Goal: Task Accomplishment & Management: Complete application form

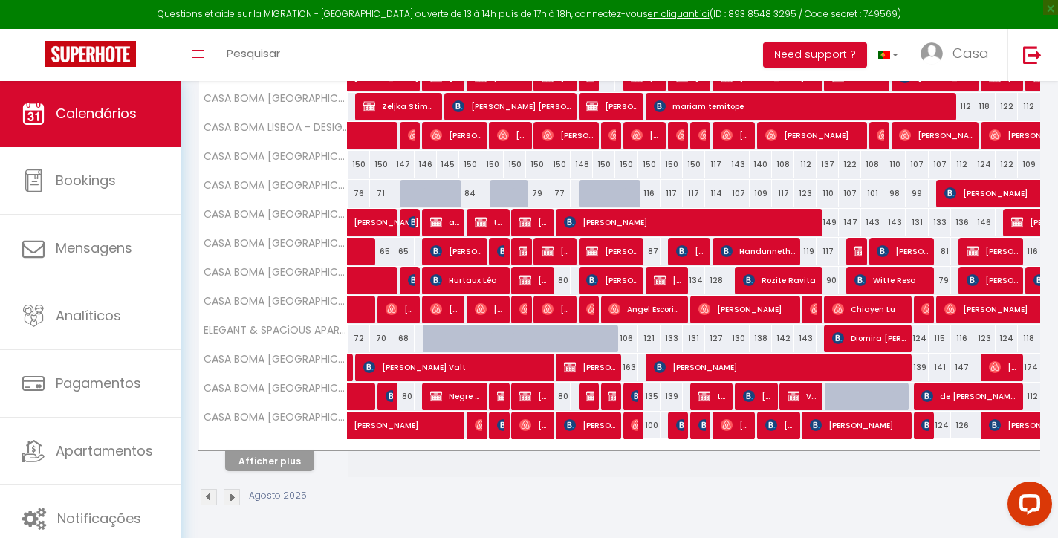
scroll to position [476, 0]
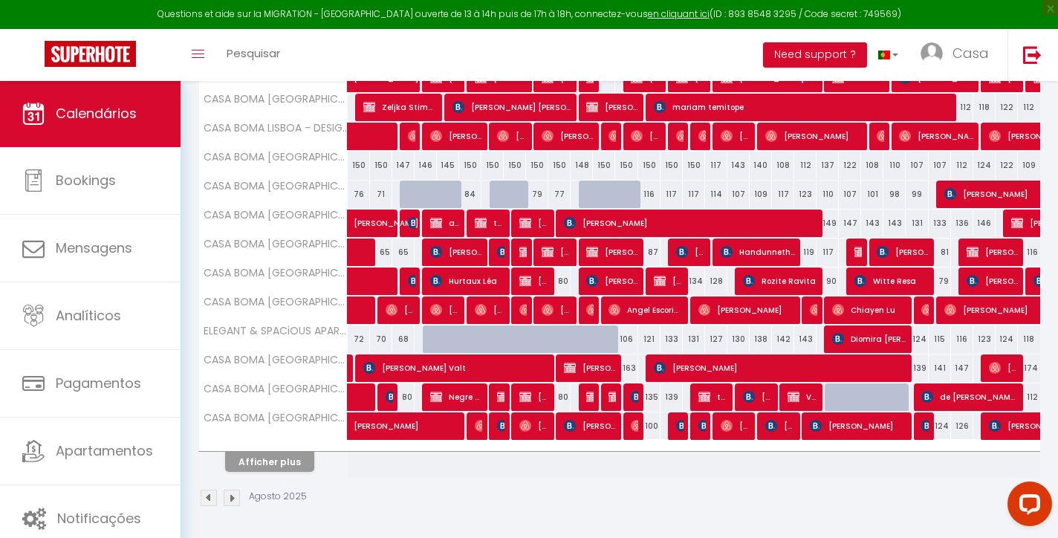
click at [264, 470] on button "Afficher plus" at bounding box center [269, 462] width 89 height 20
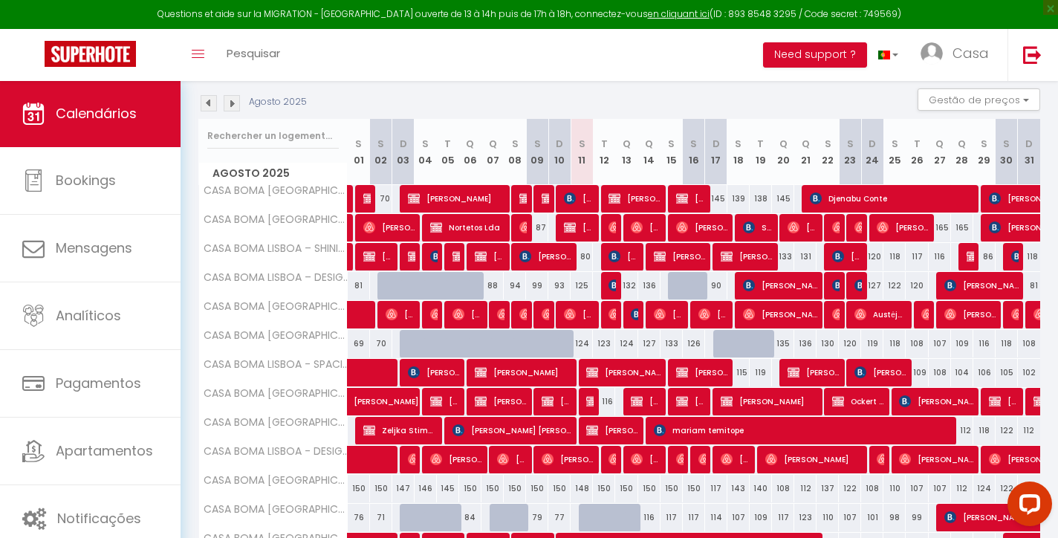
scroll to position [149, 0]
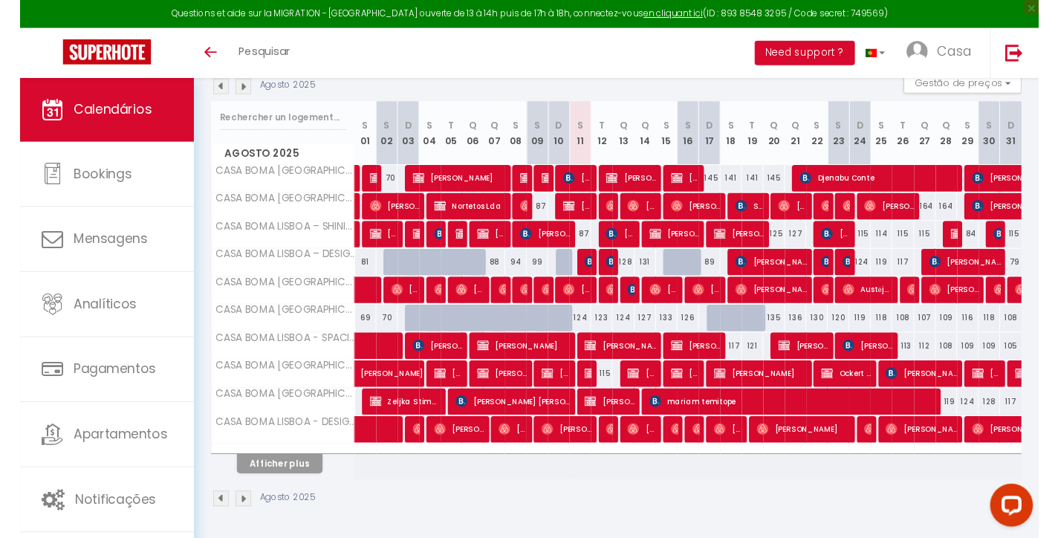
scroll to position [166, 0]
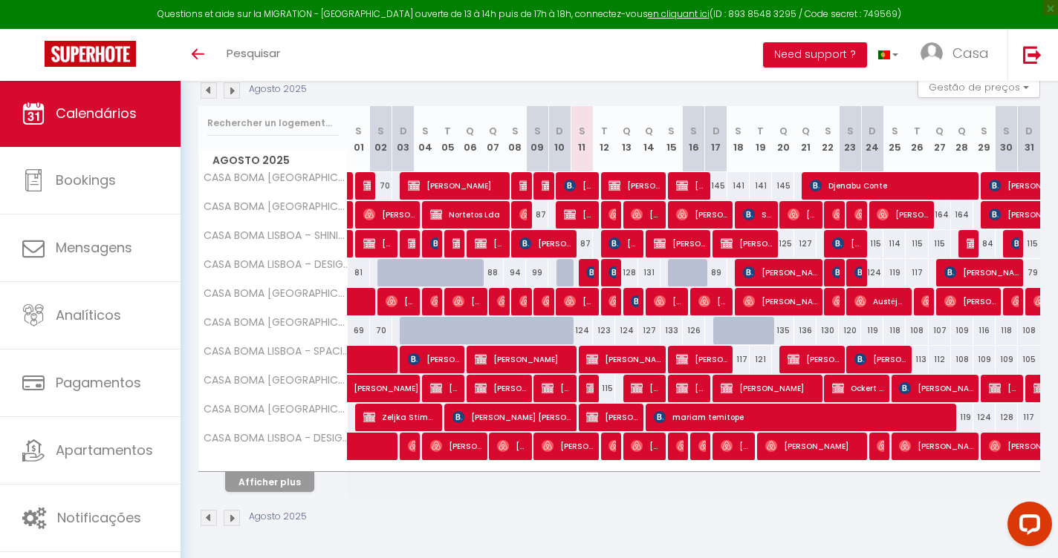
click at [717, 419] on span "mariam temitope" at bounding box center [802, 417] width 297 height 28
select select "OK"
select select "KO"
select select "0"
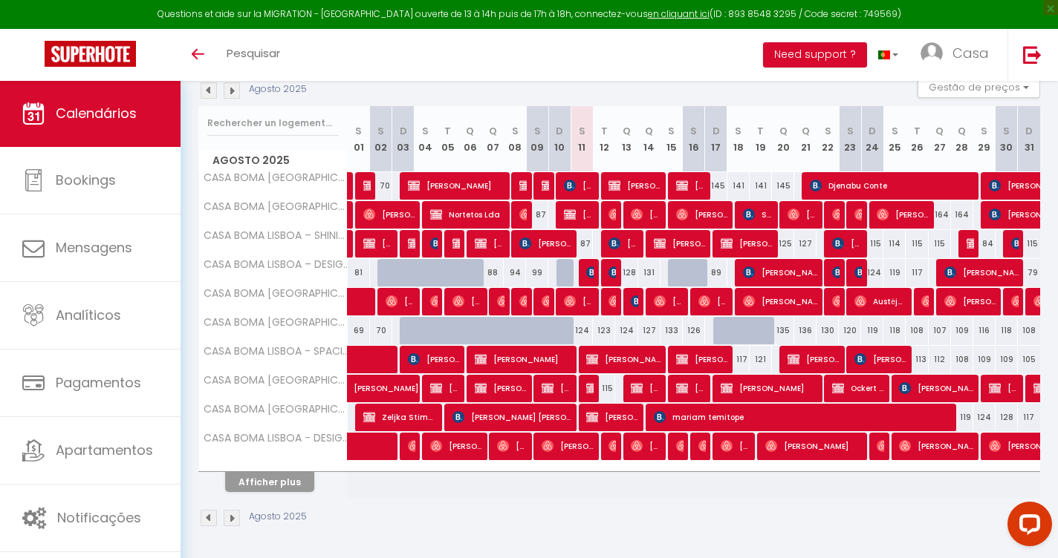
select select "1"
select select
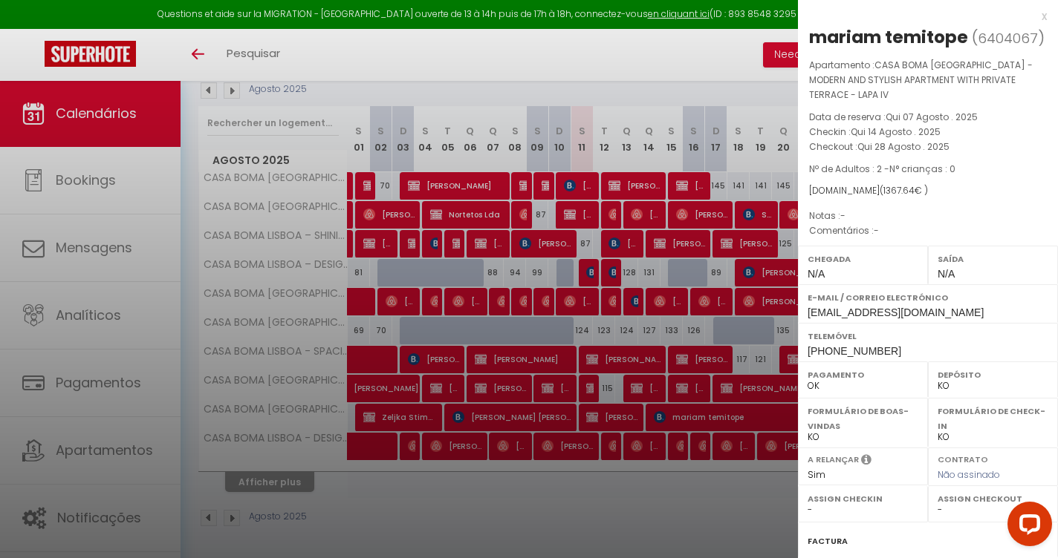
click at [1038, 16] on div "x" at bounding box center [922, 16] width 249 height 18
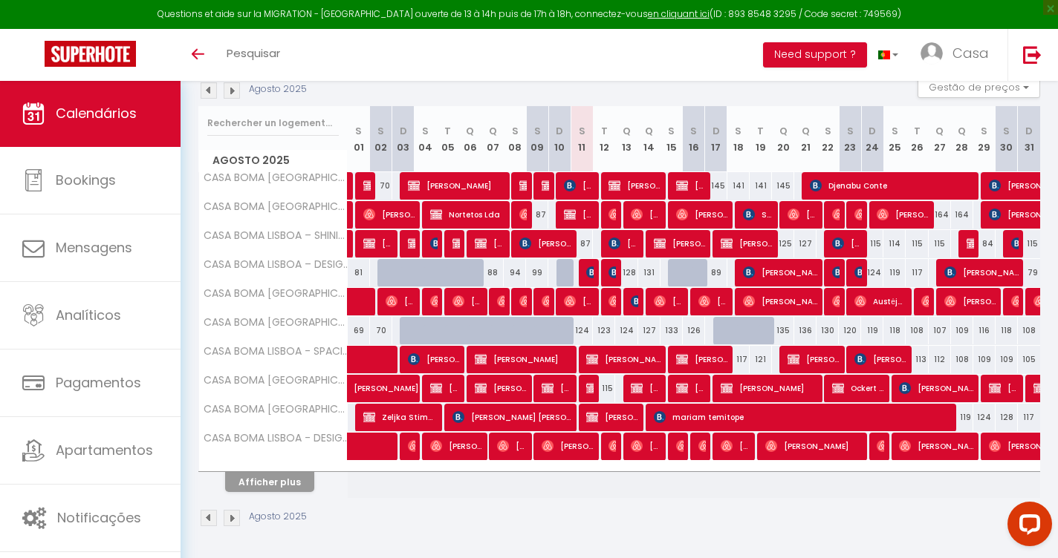
click at [832, 415] on span "mariam temitope" at bounding box center [802, 417] width 297 height 28
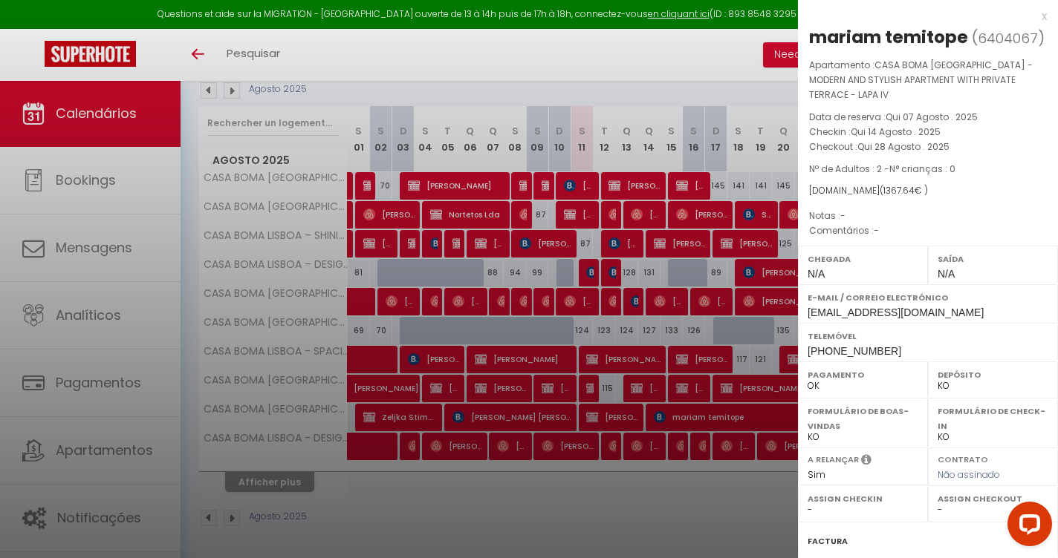
click at [1040, 17] on div "x" at bounding box center [922, 16] width 249 height 18
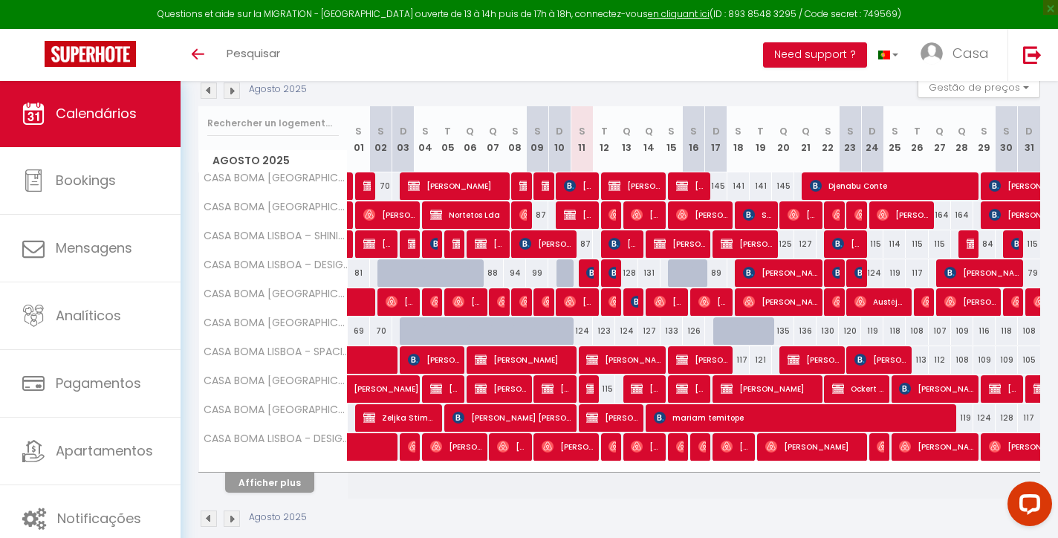
click at [271, 481] on button "Afficher plus" at bounding box center [269, 482] width 89 height 20
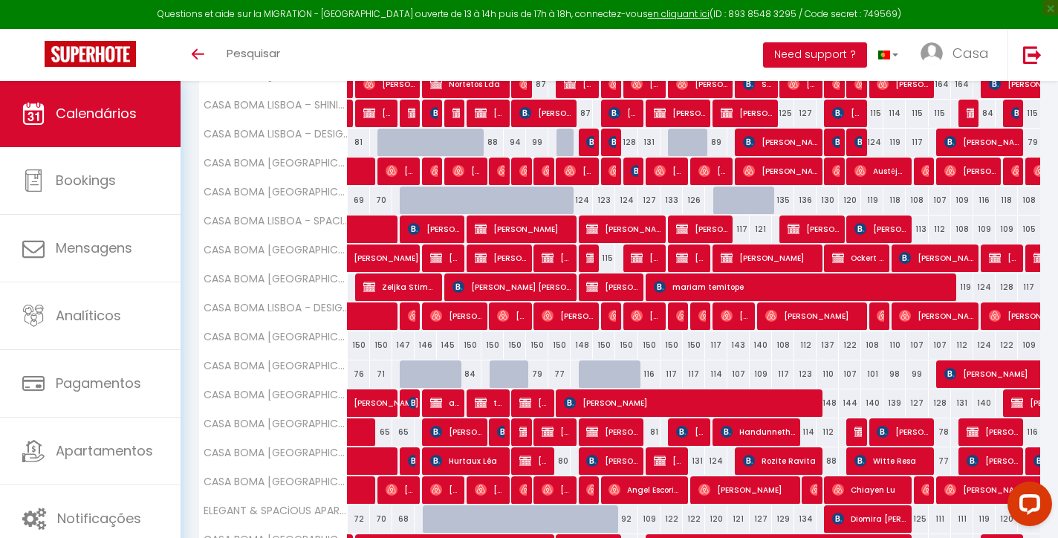
scroll to position [303, 0]
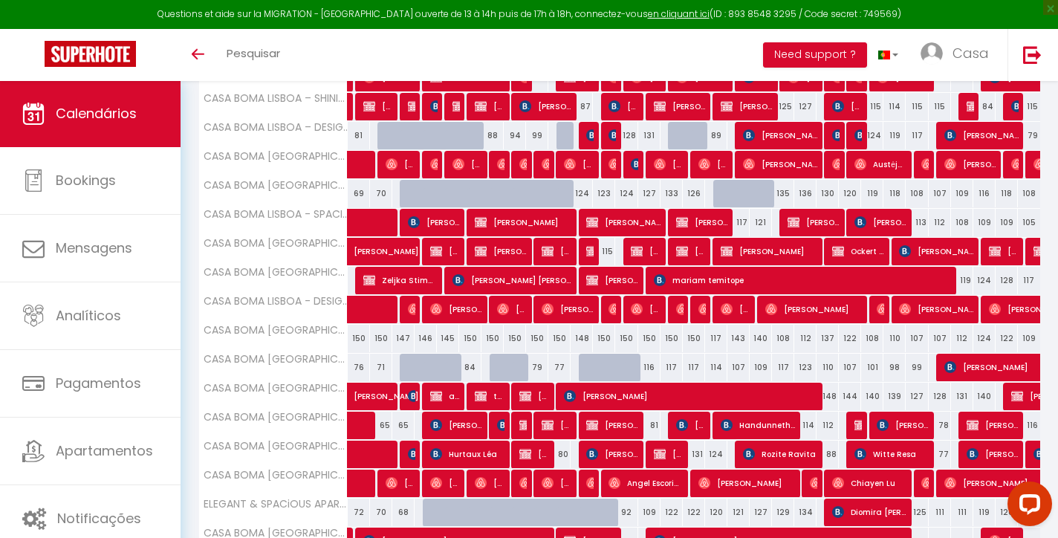
click at [606, 423] on span "[PERSON_NAME]" at bounding box center [612, 425] width 52 height 28
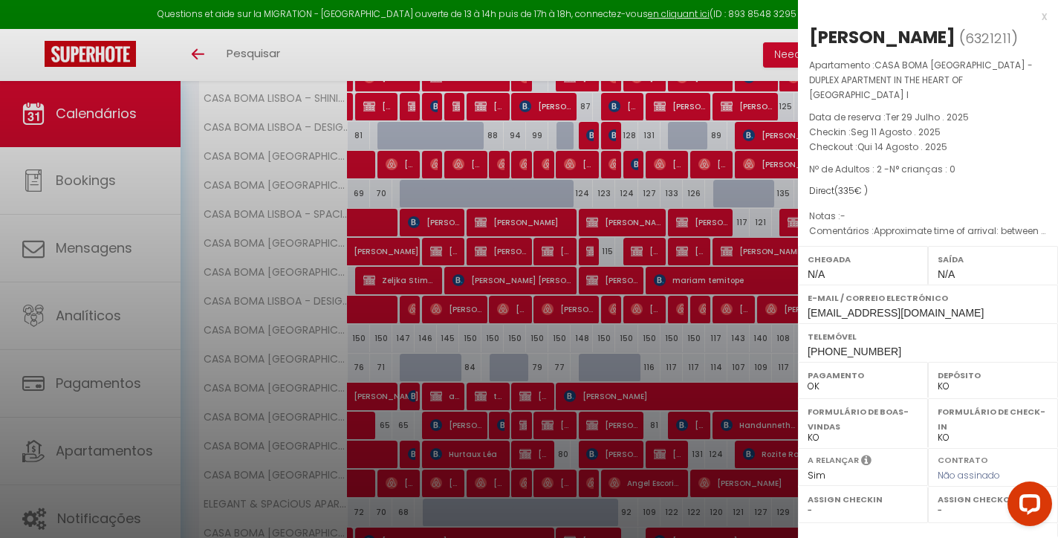
click at [1037, 18] on div "x" at bounding box center [922, 16] width 249 height 18
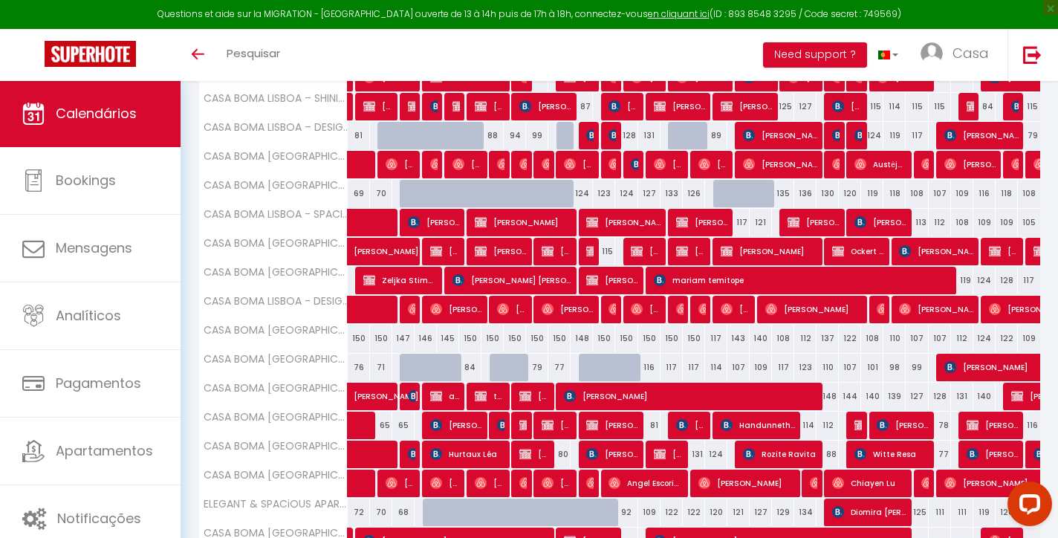
click at [630, 427] on span "[PERSON_NAME]" at bounding box center [612, 425] width 52 height 28
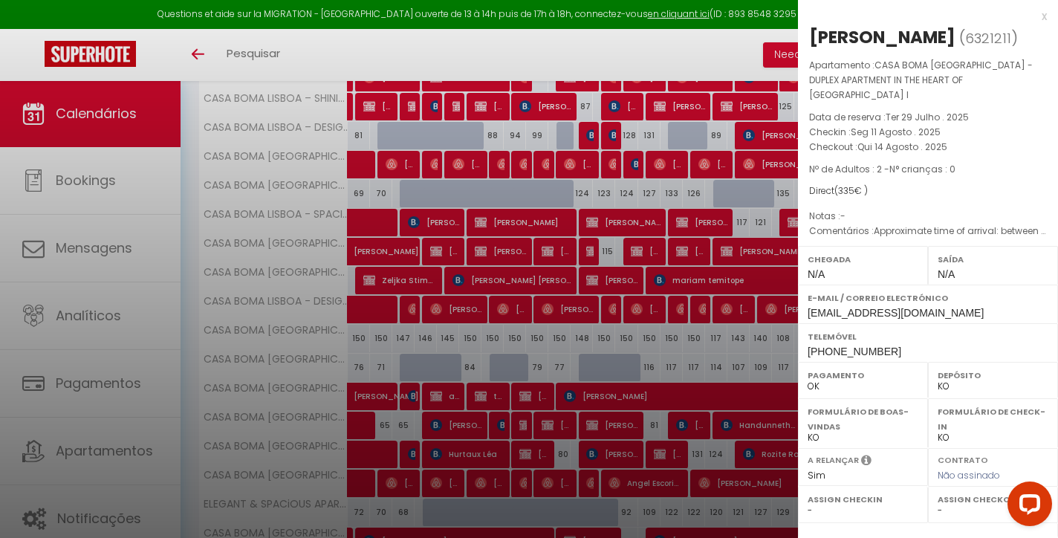
click at [1043, 15] on div "x" at bounding box center [922, 16] width 249 height 18
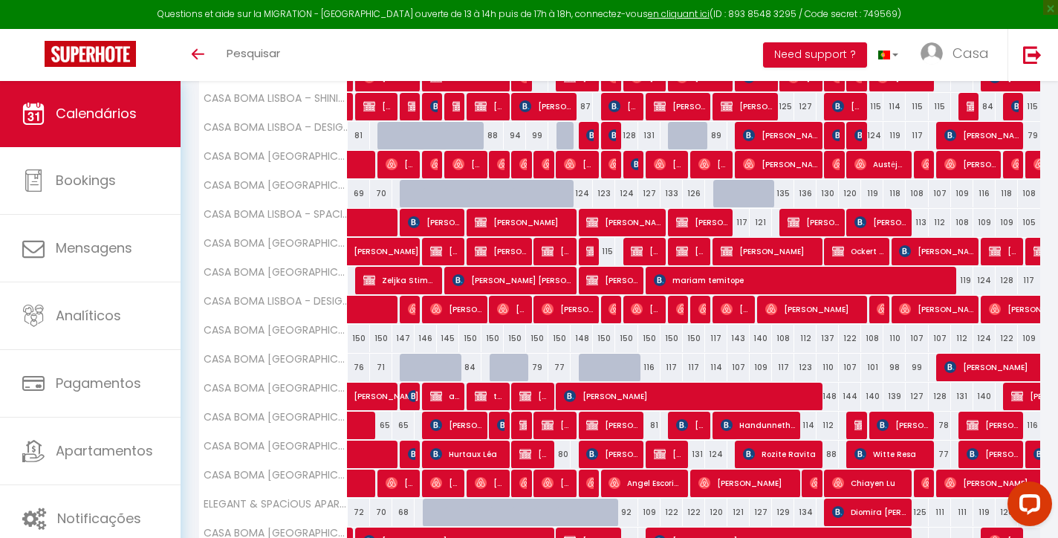
click at [690, 426] on span "[PERSON_NAME]" at bounding box center [691, 425] width 30 height 28
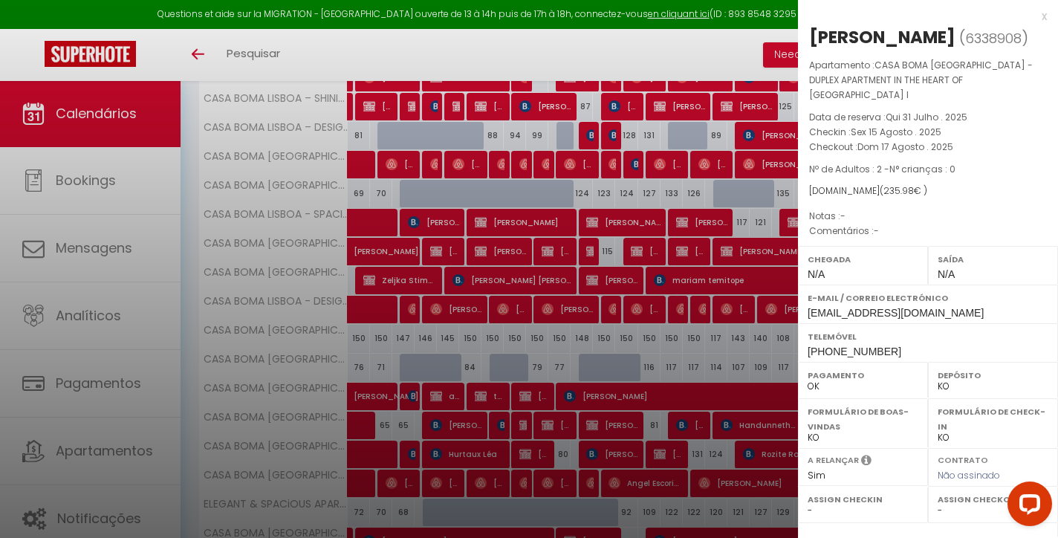
click at [1045, 16] on div "x" at bounding box center [922, 16] width 249 height 18
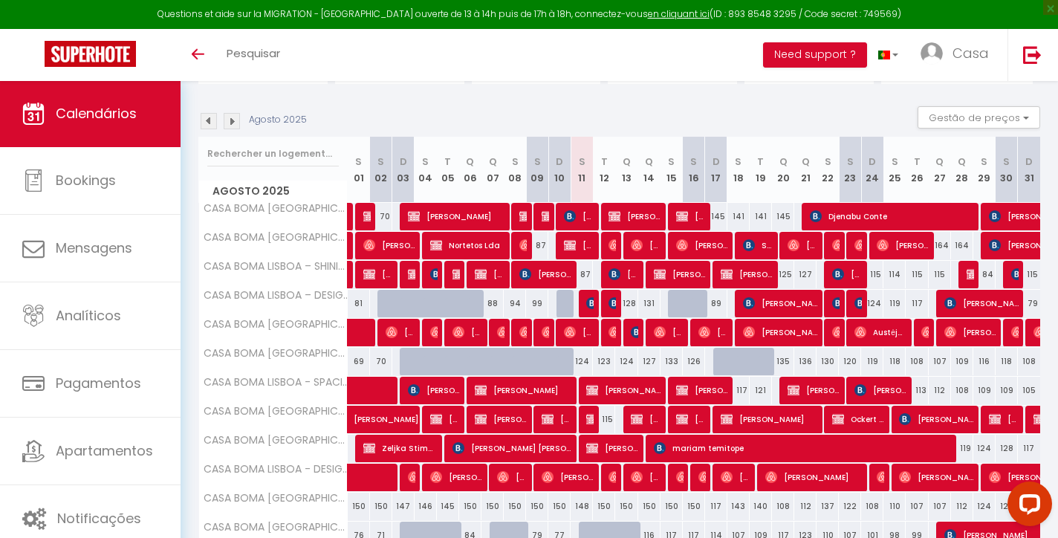
click at [229, 115] on img at bounding box center [232, 121] width 16 height 16
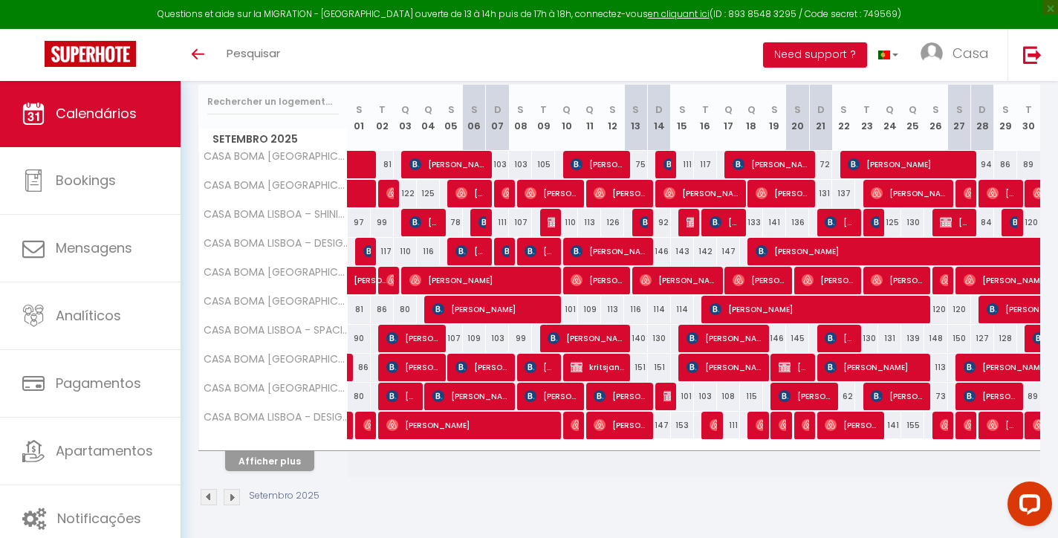
scroll to position [186, 0]
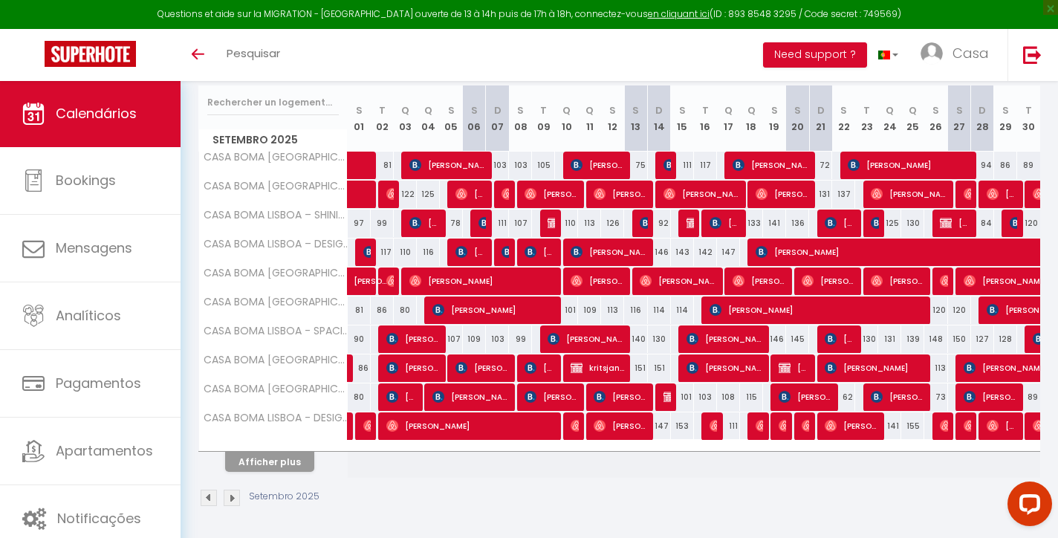
click at [292, 463] on button "Afficher plus" at bounding box center [269, 462] width 89 height 20
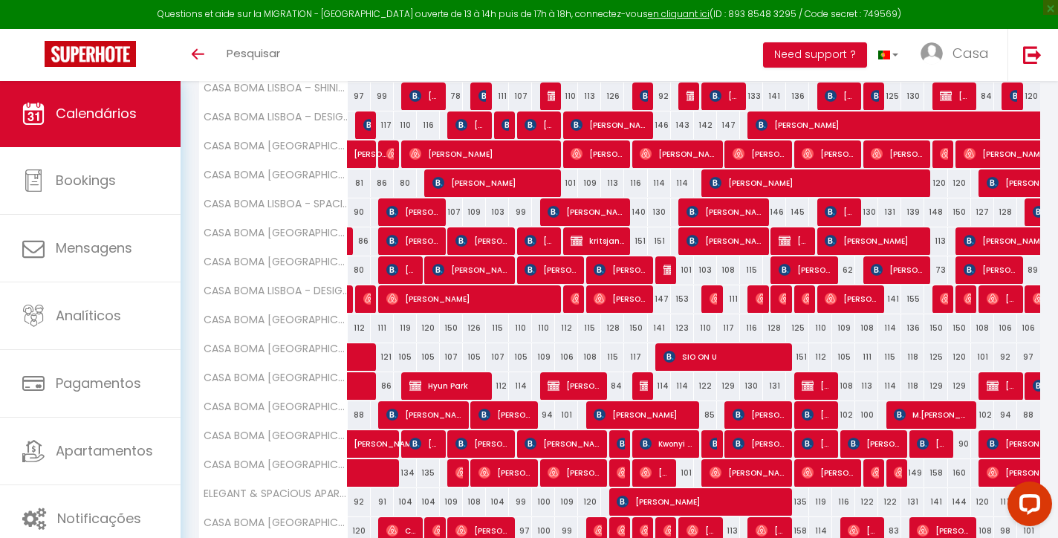
scroll to position [344, 0]
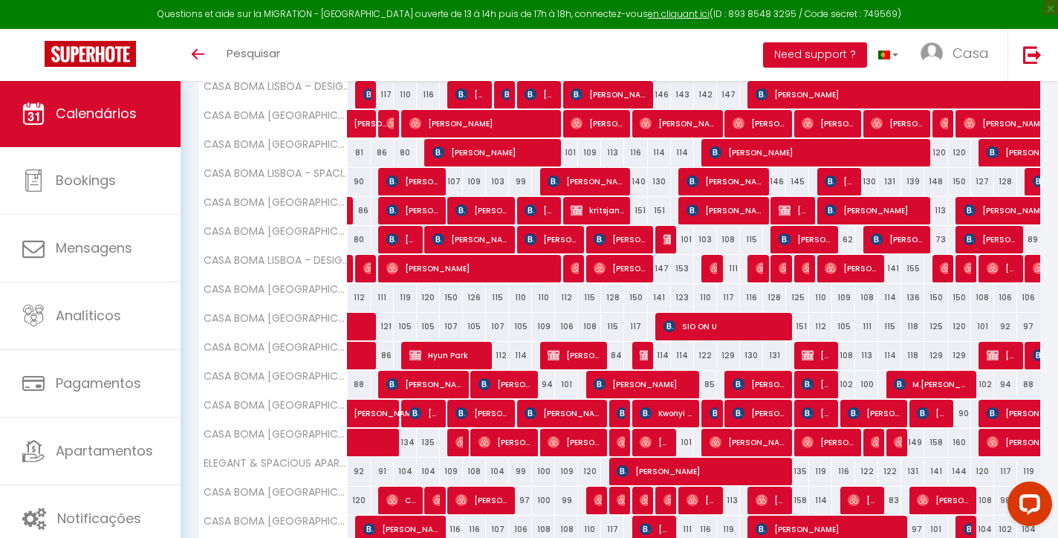
click at [521, 391] on span "[PERSON_NAME]" at bounding box center [504, 384] width 53 height 28
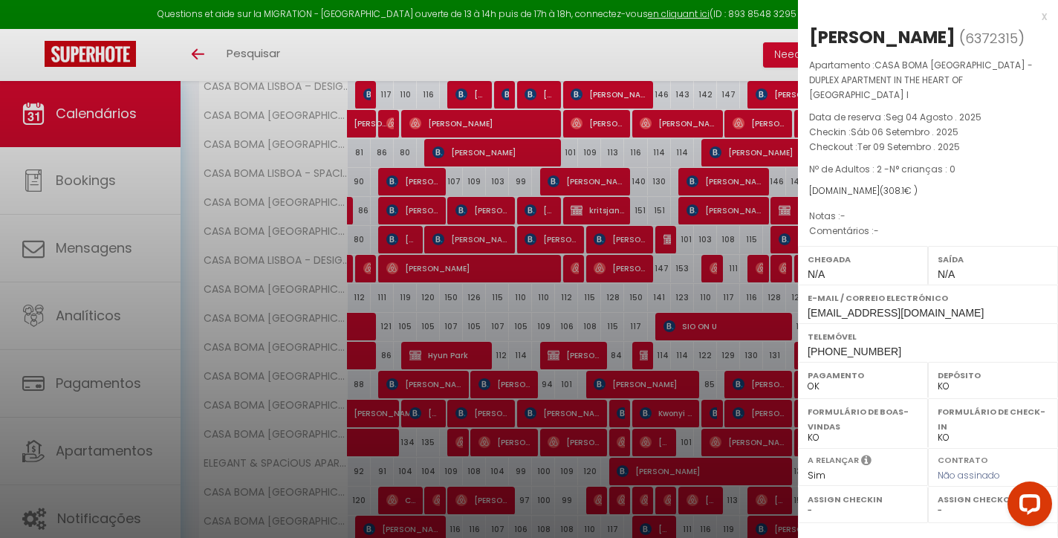
click at [1043, 14] on div "x" at bounding box center [922, 16] width 249 height 18
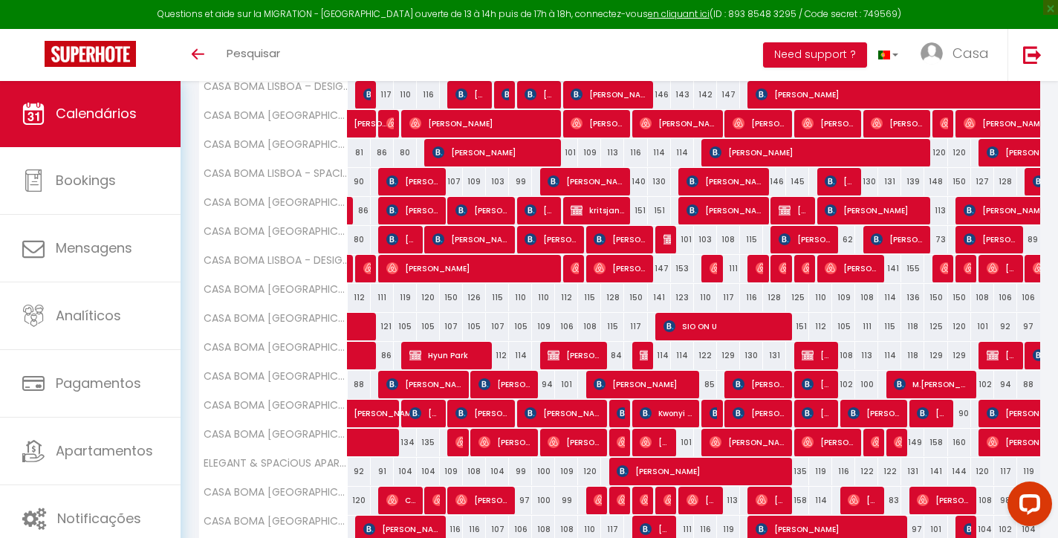
click at [676, 382] on span "[PERSON_NAME]" at bounding box center [643, 384] width 100 height 28
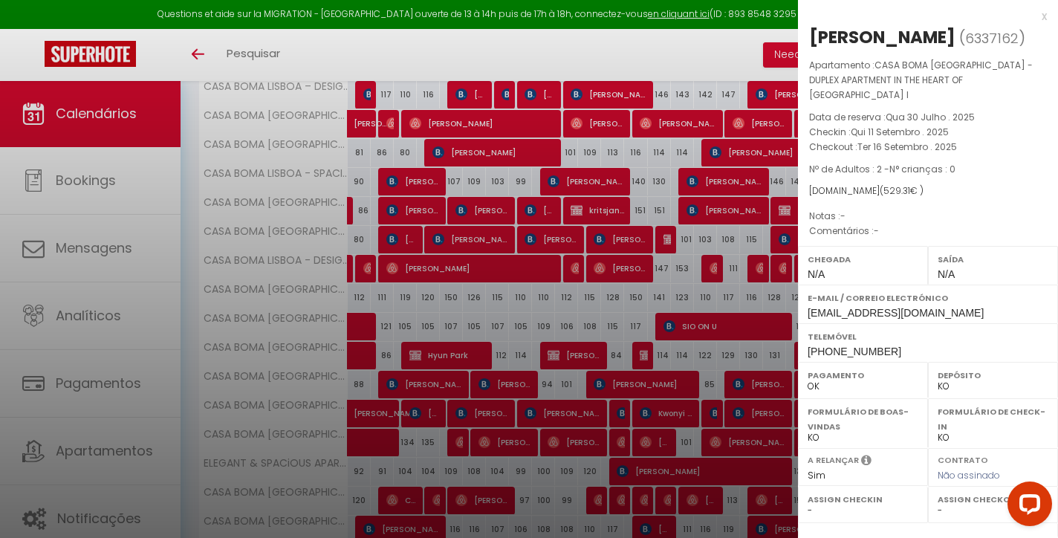
click at [1042, 12] on div "x" at bounding box center [922, 16] width 249 height 18
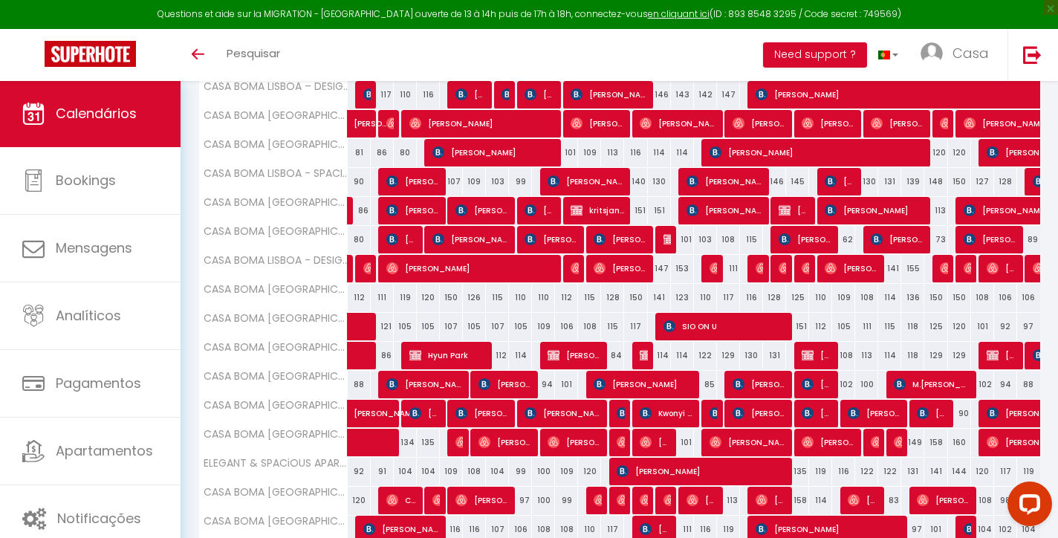
click at [762, 378] on span "[PERSON_NAME]" at bounding box center [758, 384] width 53 height 28
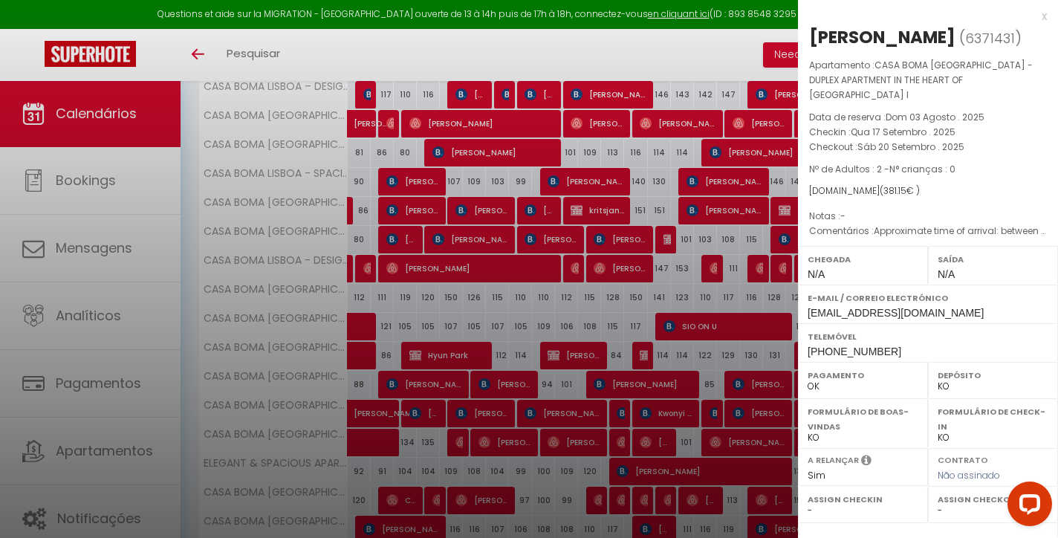
click at [1038, 17] on div "x" at bounding box center [922, 16] width 249 height 18
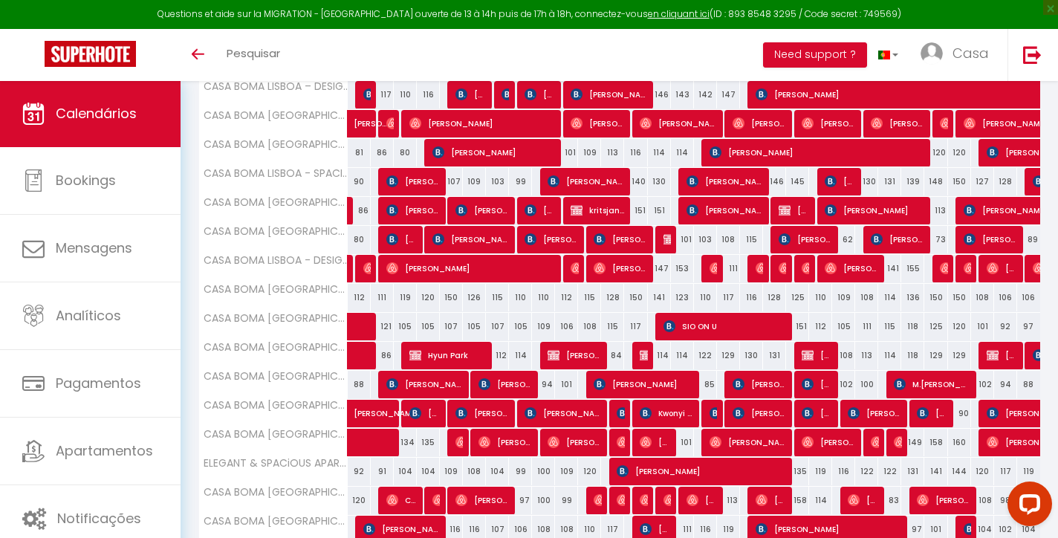
click at [816, 379] on span "[PERSON_NAME]" at bounding box center [816, 384] width 30 height 28
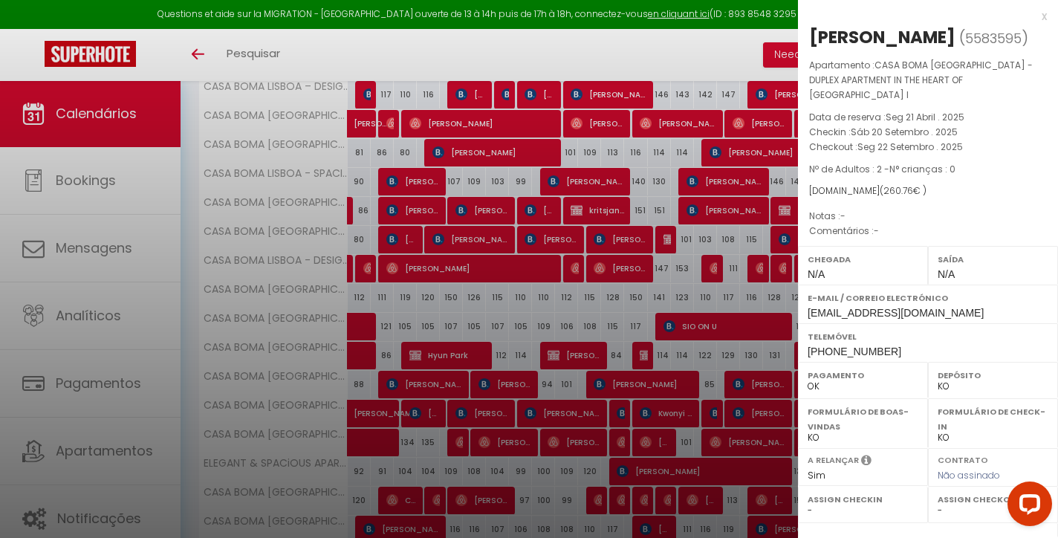
click at [1046, 18] on div "x [PERSON_NAME] ( 5583595 ) Apartamento : [GEOGRAPHIC_DATA] - DUPLEX APARTMENT …" at bounding box center [928, 367] width 260 height 735
click at [1039, 15] on div "x" at bounding box center [922, 16] width 249 height 18
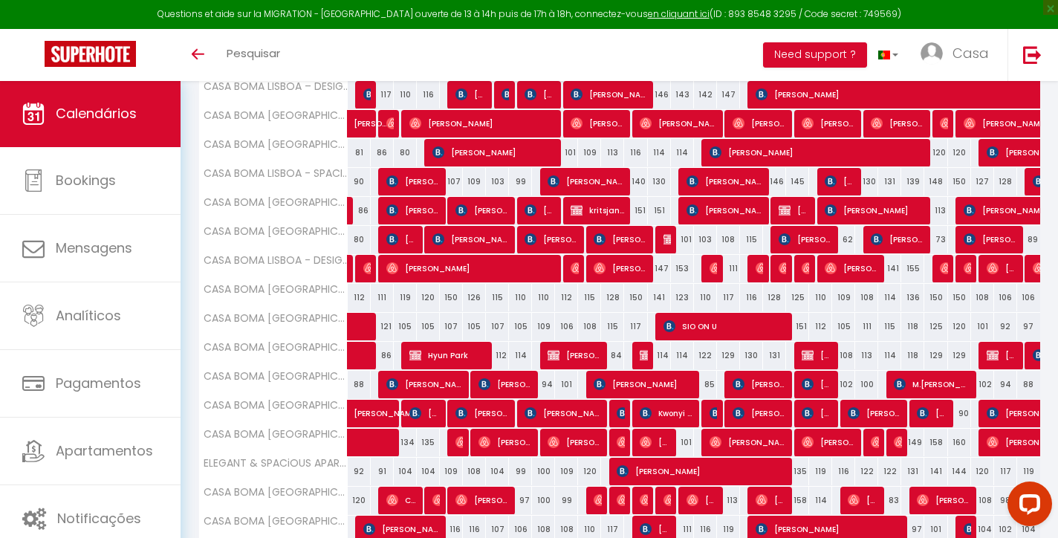
click at [944, 374] on span "M.[PERSON_NAME]" at bounding box center [931, 384] width 76 height 28
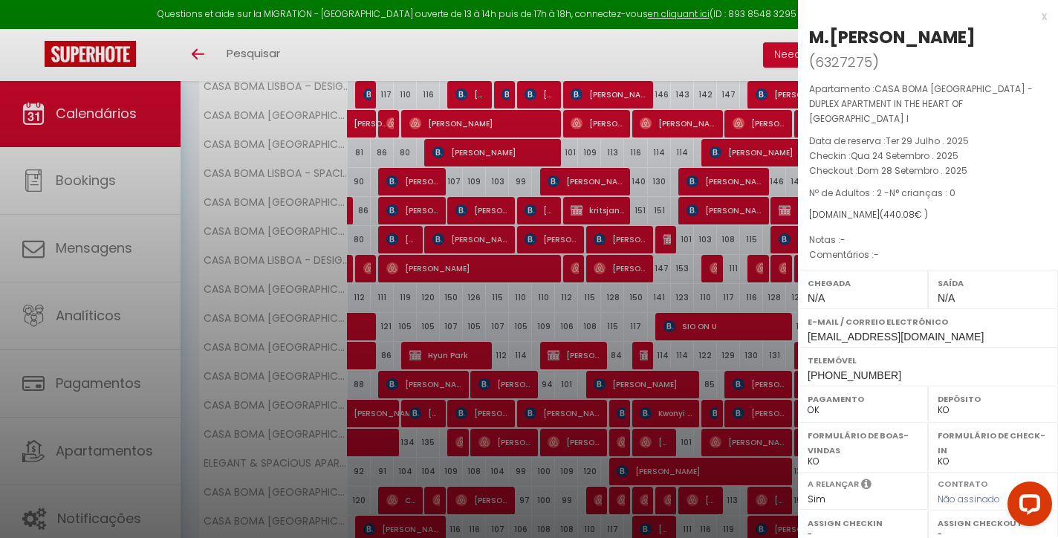
click at [1043, 15] on div "x" at bounding box center [922, 16] width 249 height 18
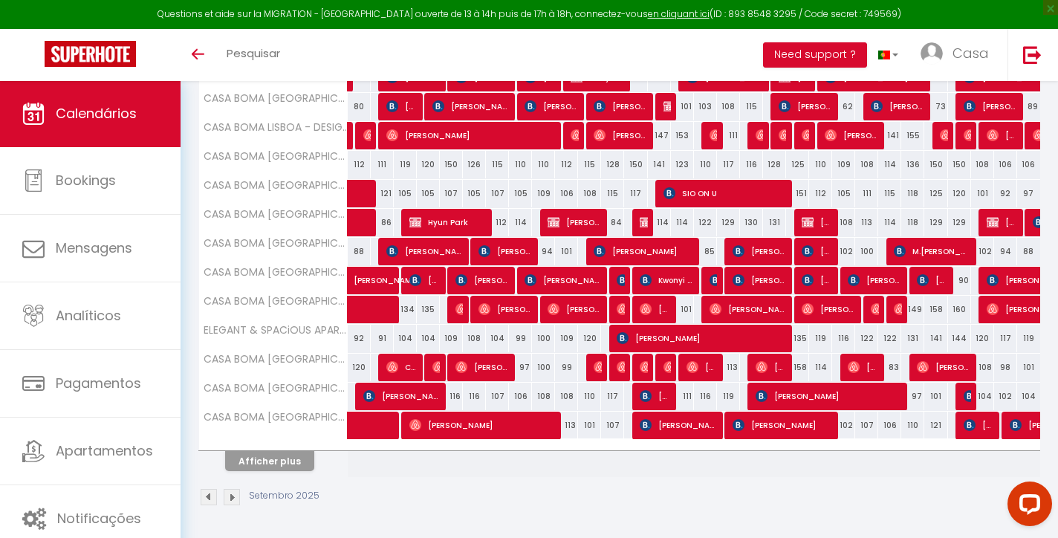
scroll to position [476, 0]
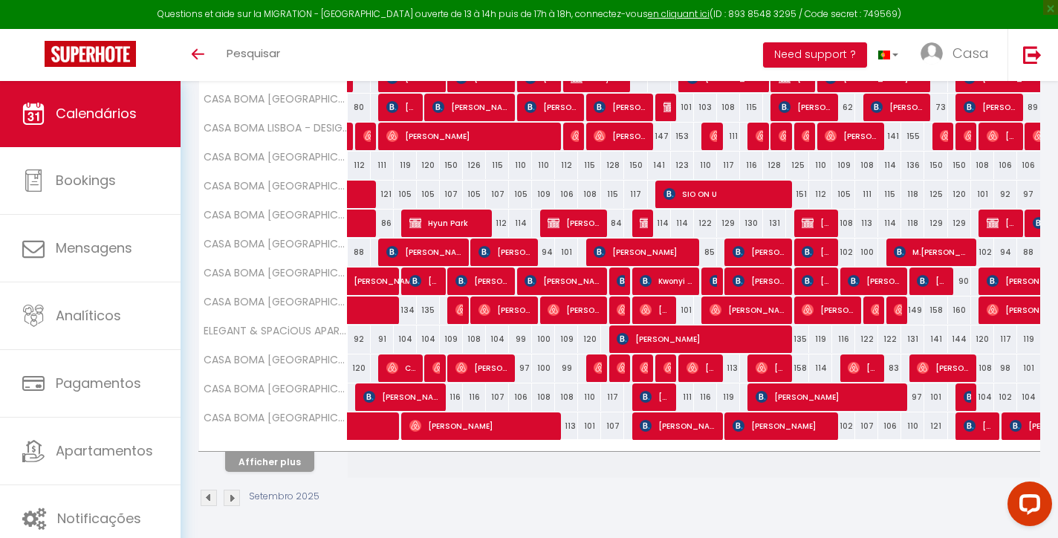
click at [235, 501] on img at bounding box center [232, 497] width 16 height 16
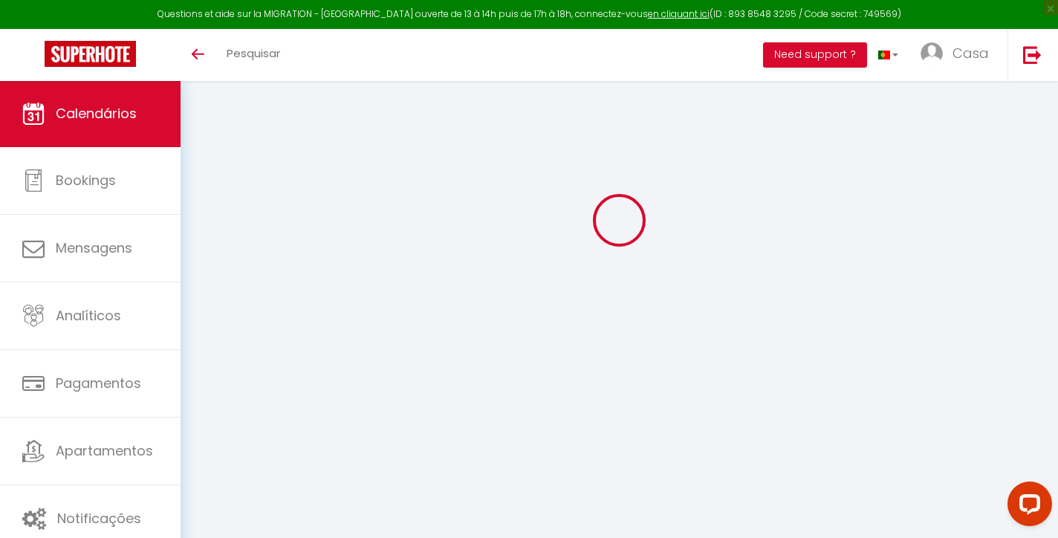
select select "KO"
select select "0"
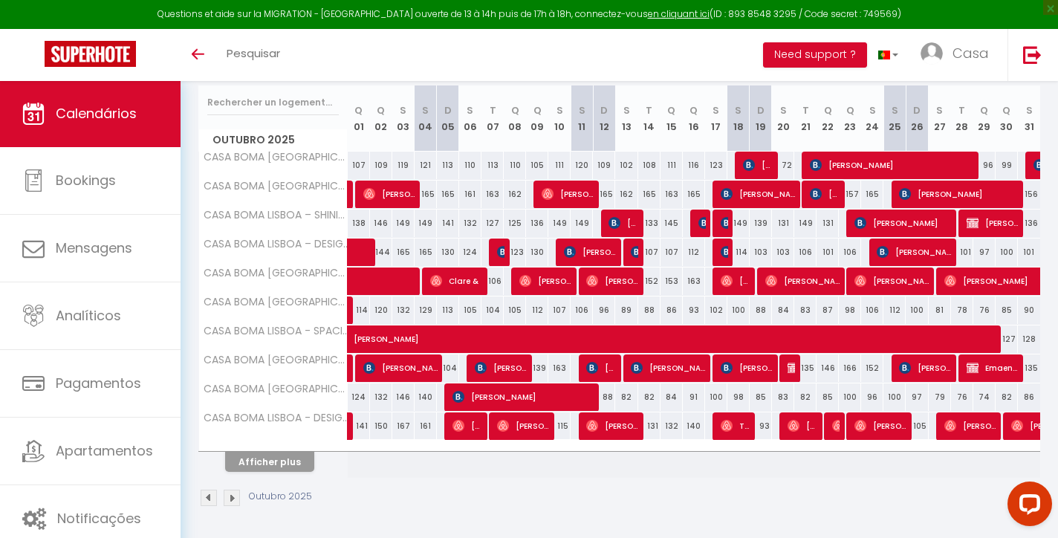
click at [280, 466] on button "Afficher plus" at bounding box center [269, 462] width 89 height 20
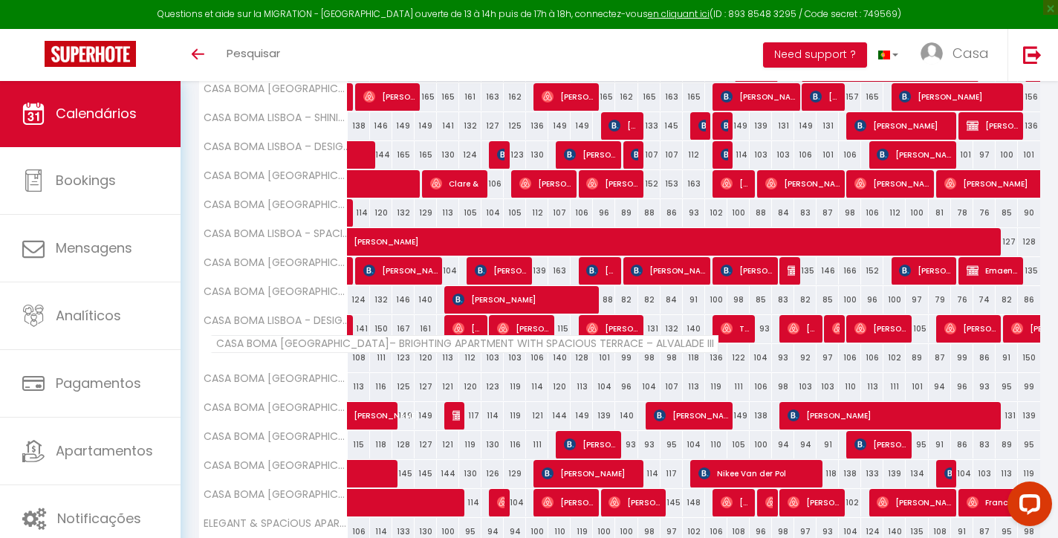
scroll to position [299, 0]
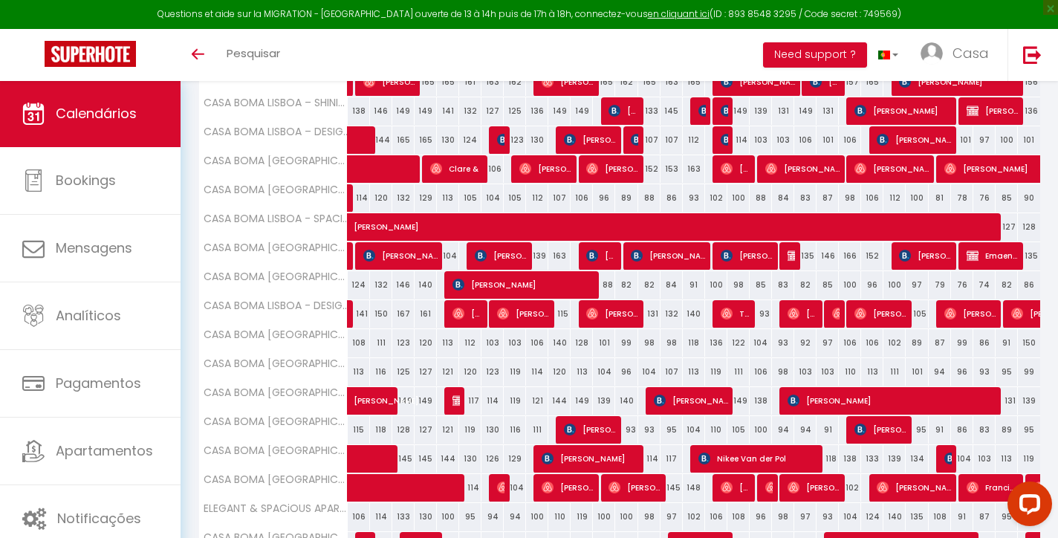
click at [599, 429] on span "[PERSON_NAME] [PERSON_NAME]" at bounding box center [590, 429] width 52 height 28
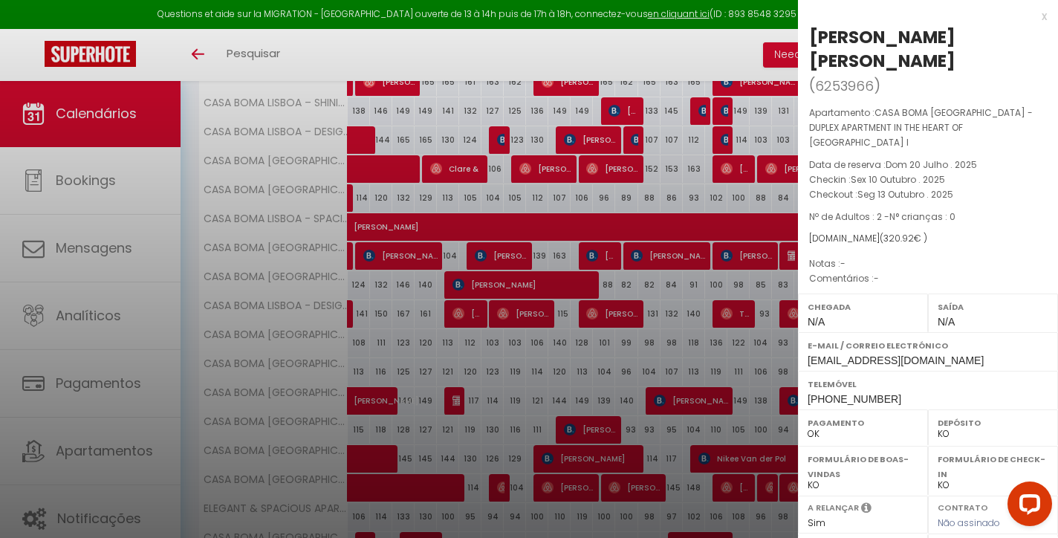
click at [1043, 16] on div "x" at bounding box center [922, 16] width 249 height 18
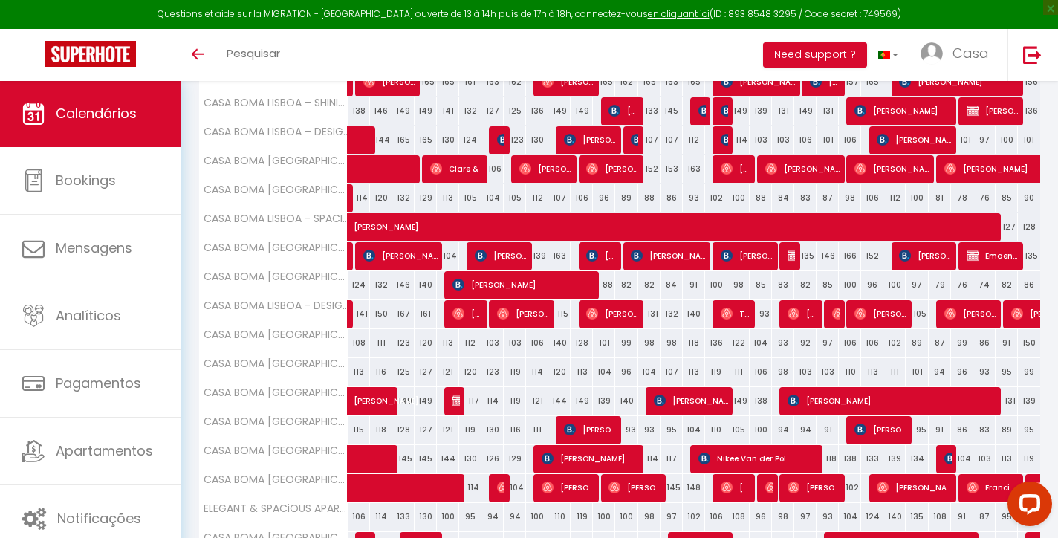
click at [864, 434] on img at bounding box center [860, 429] width 12 height 12
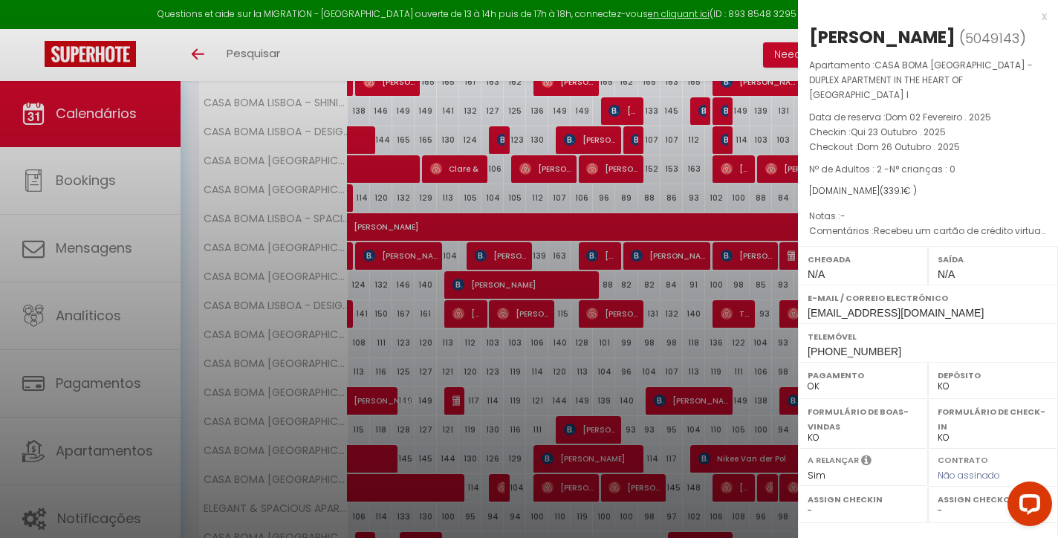
click at [1043, 13] on div "x" at bounding box center [922, 16] width 249 height 18
click at [1043, 13] on div at bounding box center [529, 269] width 1058 height 538
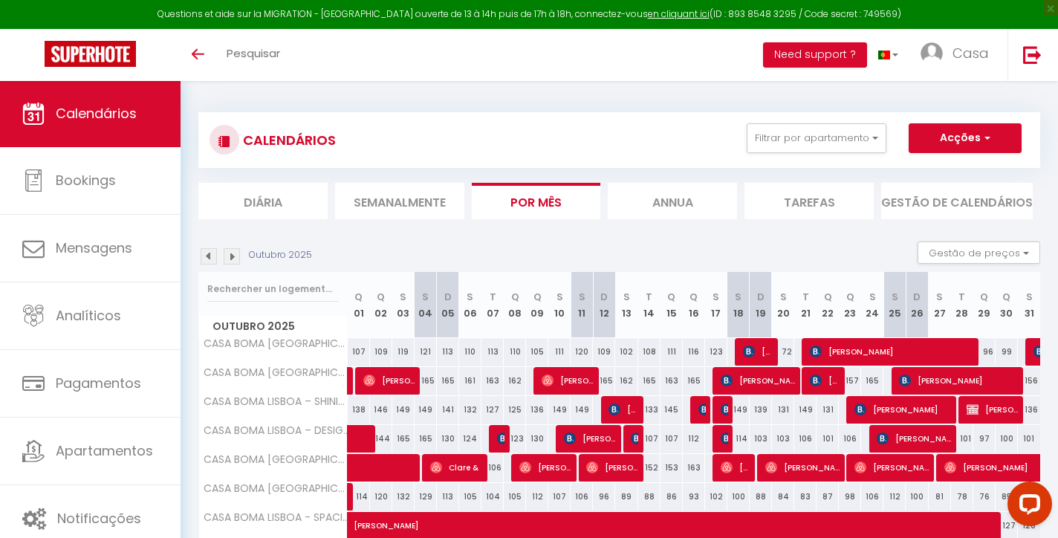
scroll to position [0, 0]
click at [232, 251] on img at bounding box center [232, 256] width 16 height 16
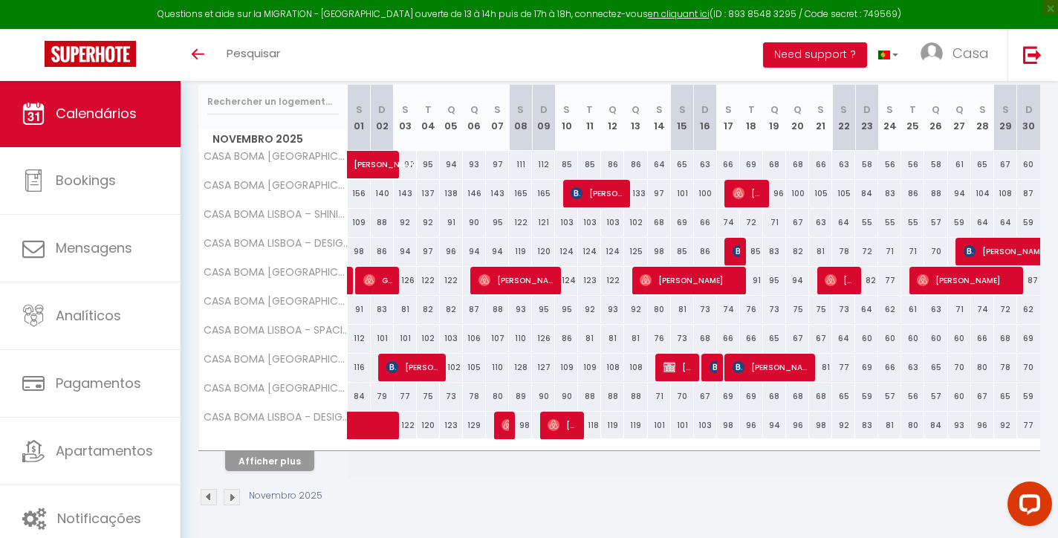
scroll to position [186, 0]
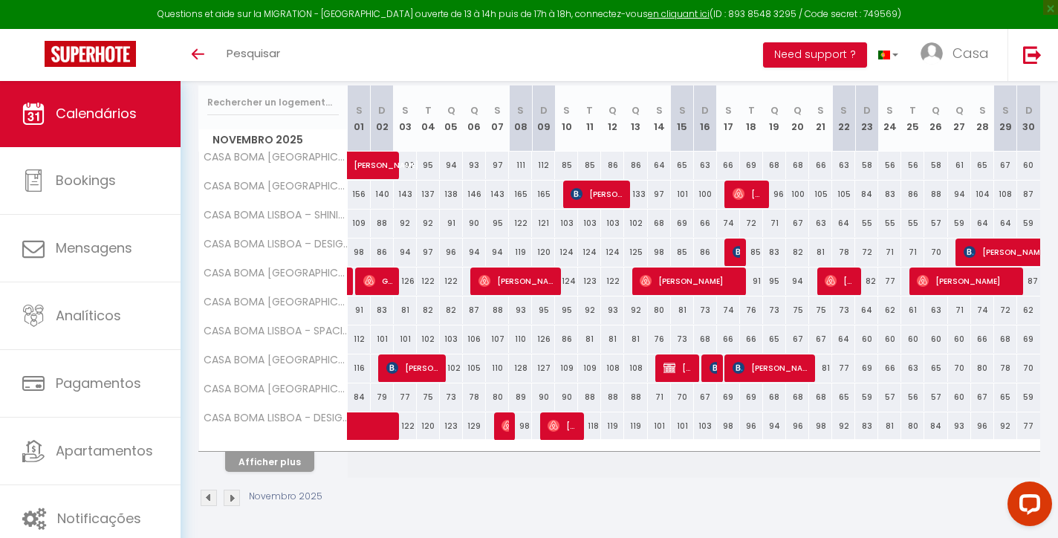
click at [275, 462] on button "Afficher plus" at bounding box center [269, 462] width 89 height 20
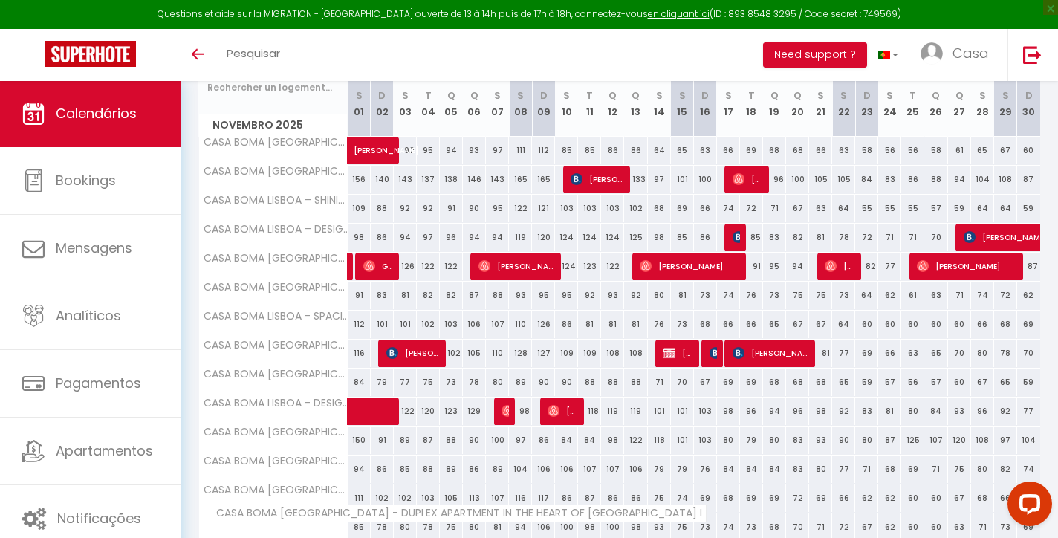
scroll to position [0, 0]
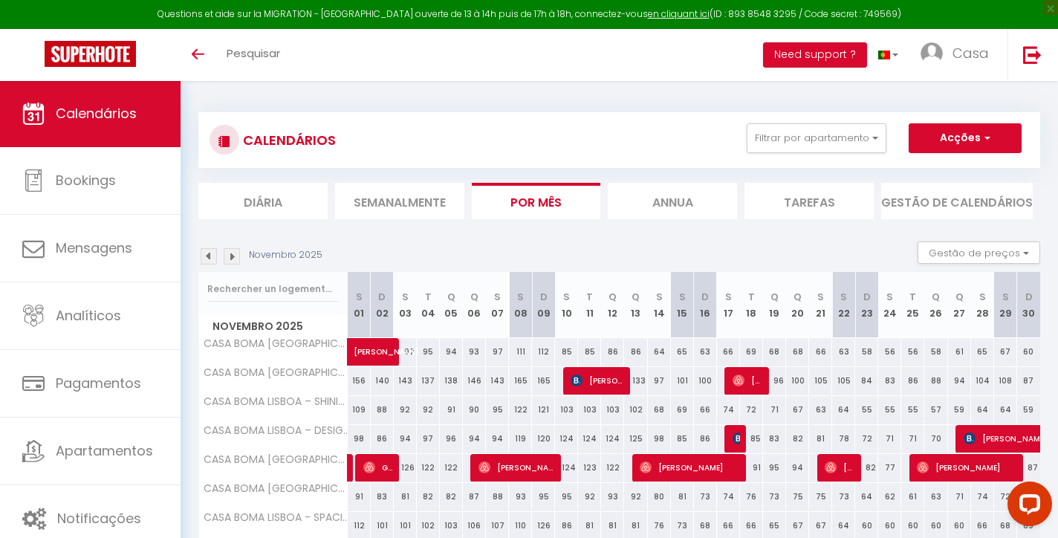
click at [235, 258] on img at bounding box center [232, 256] width 16 height 16
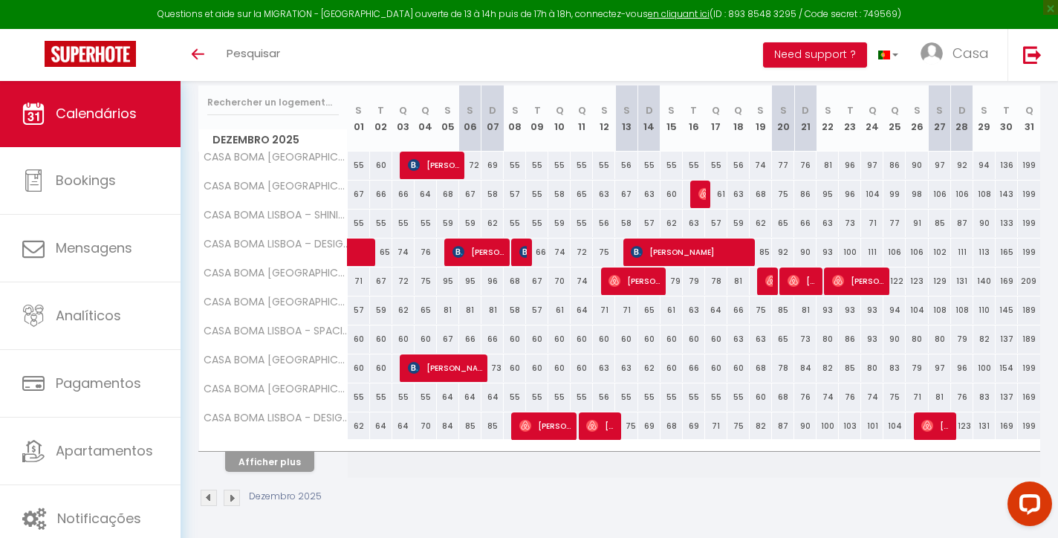
click at [288, 469] on button "Afficher plus" at bounding box center [269, 462] width 89 height 20
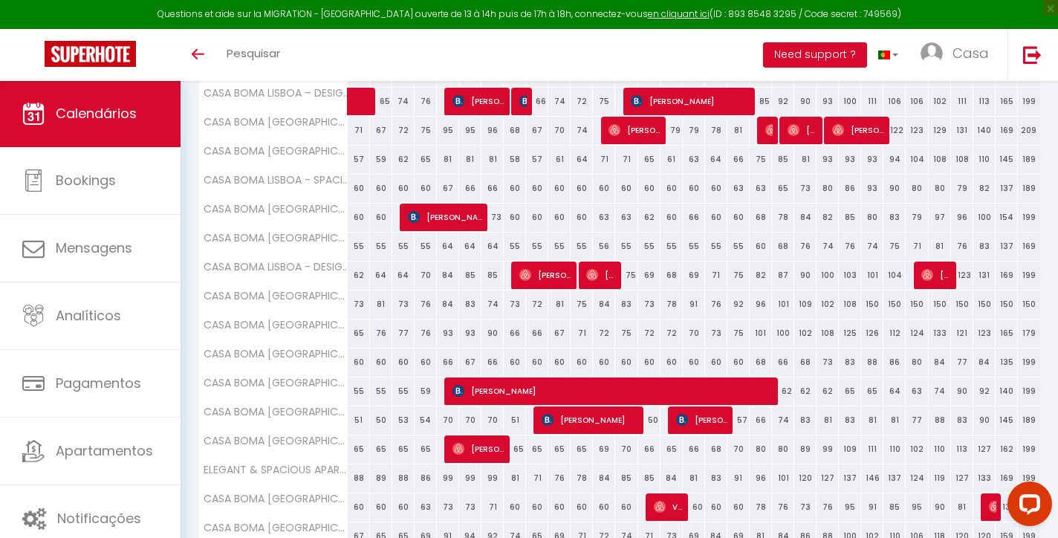
scroll to position [334, 0]
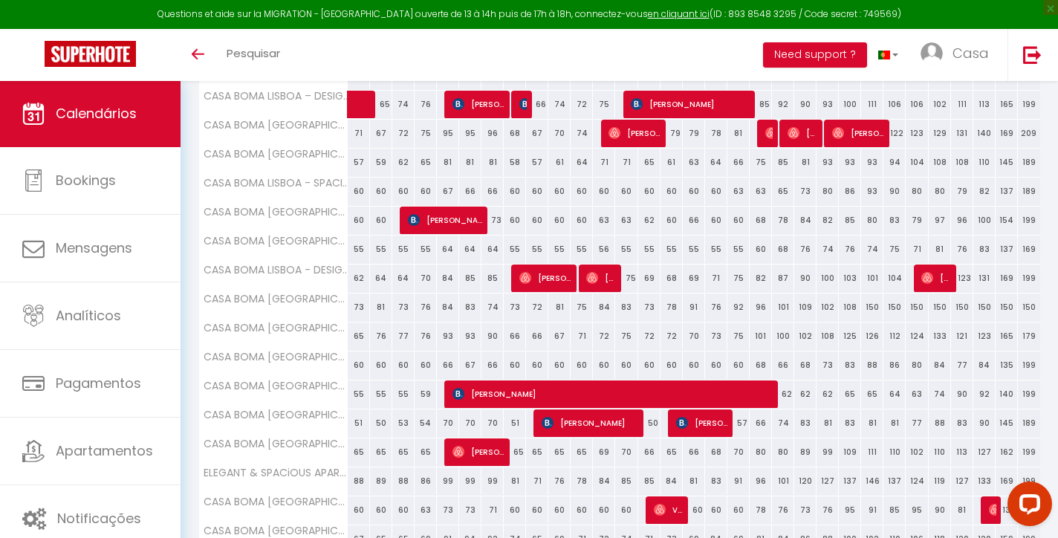
click at [700, 396] on span "[PERSON_NAME]" at bounding box center [611, 393] width 319 height 28
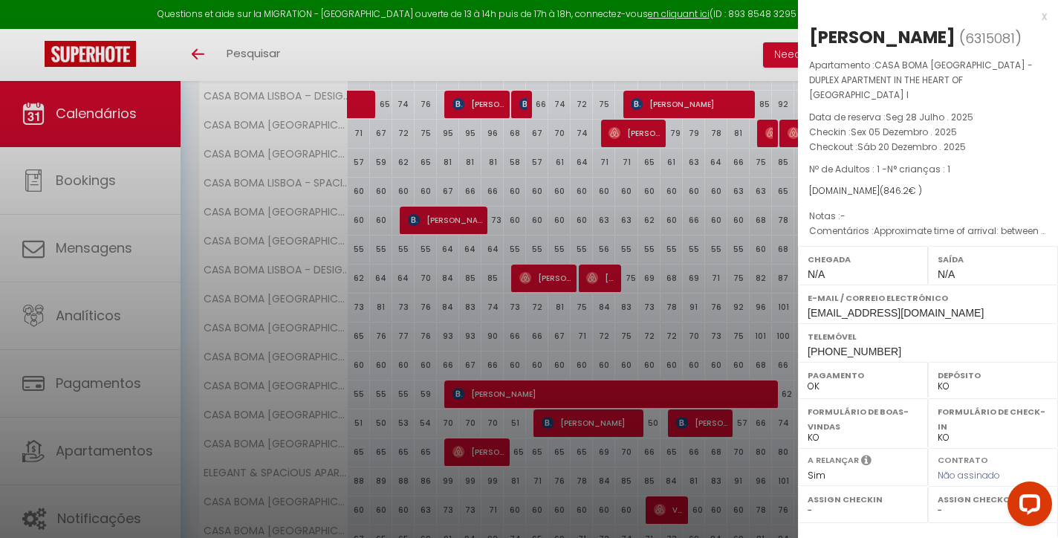
click at [1043, 12] on div "x" at bounding box center [922, 16] width 249 height 18
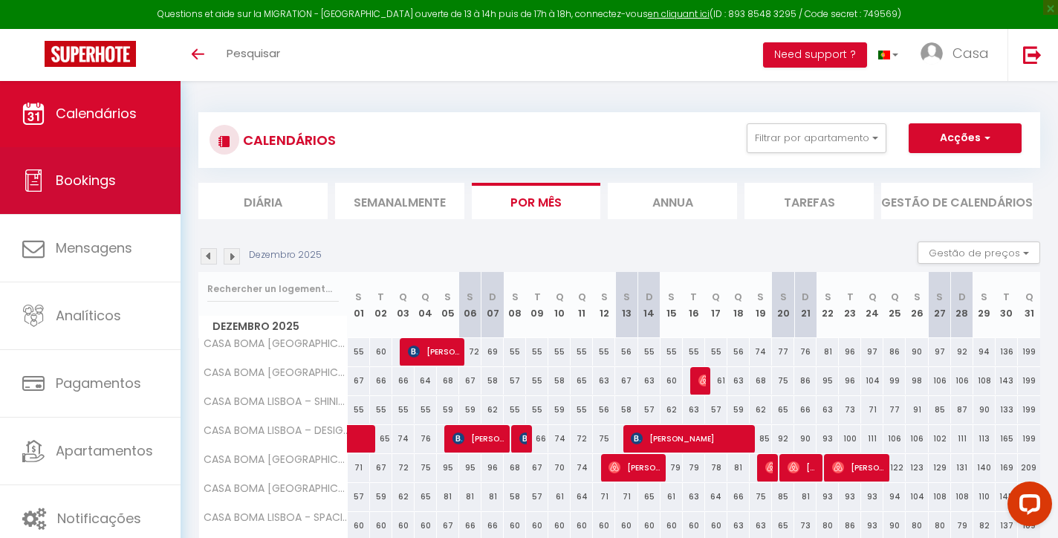
scroll to position [-1, 0]
click at [128, 202] on link "Bookings" at bounding box center [90, 180] width 180 height 67
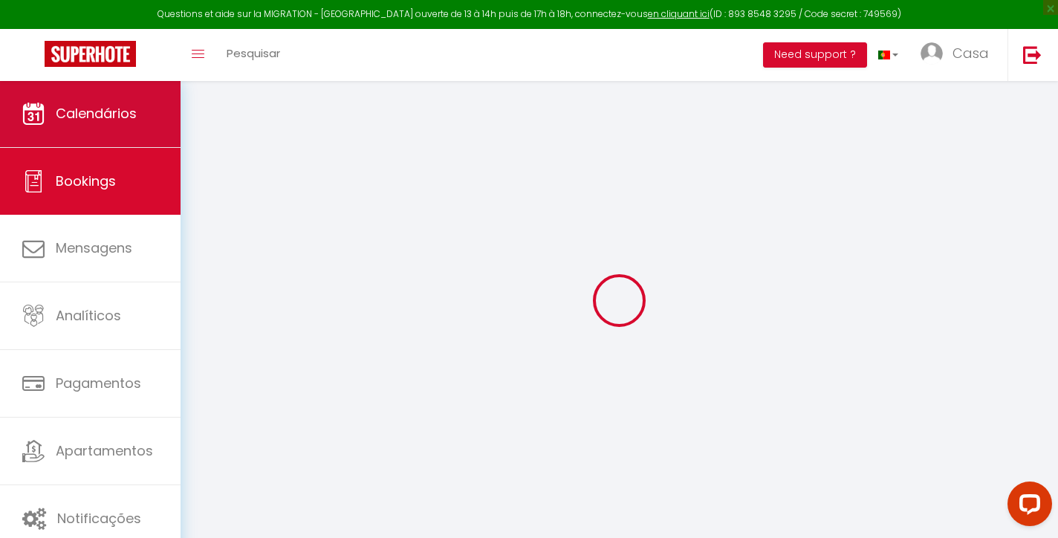
click at [150, 106] on link "Calendários" at bounding box center [90, 113] width 180 height 67
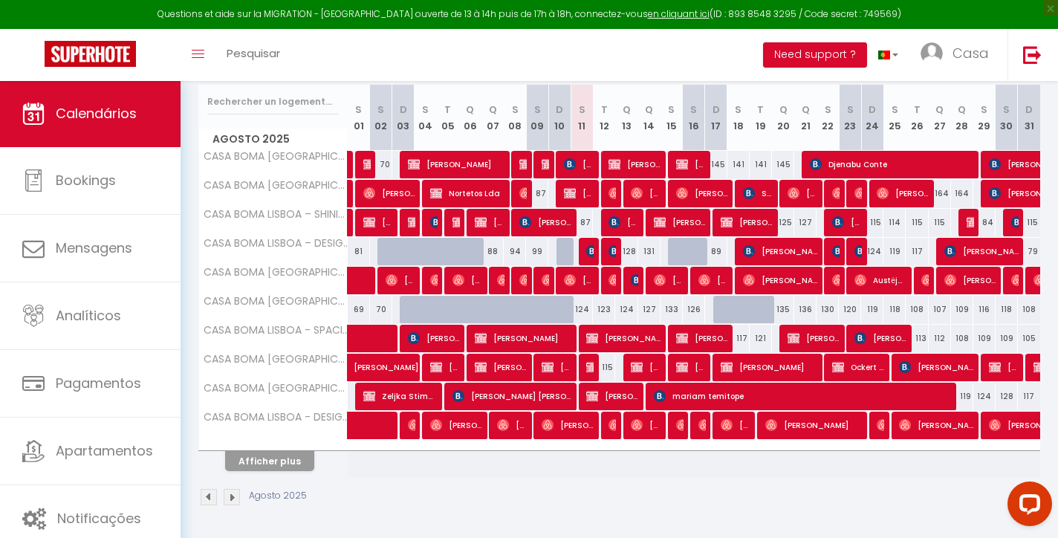
scroll to position [186, 0]
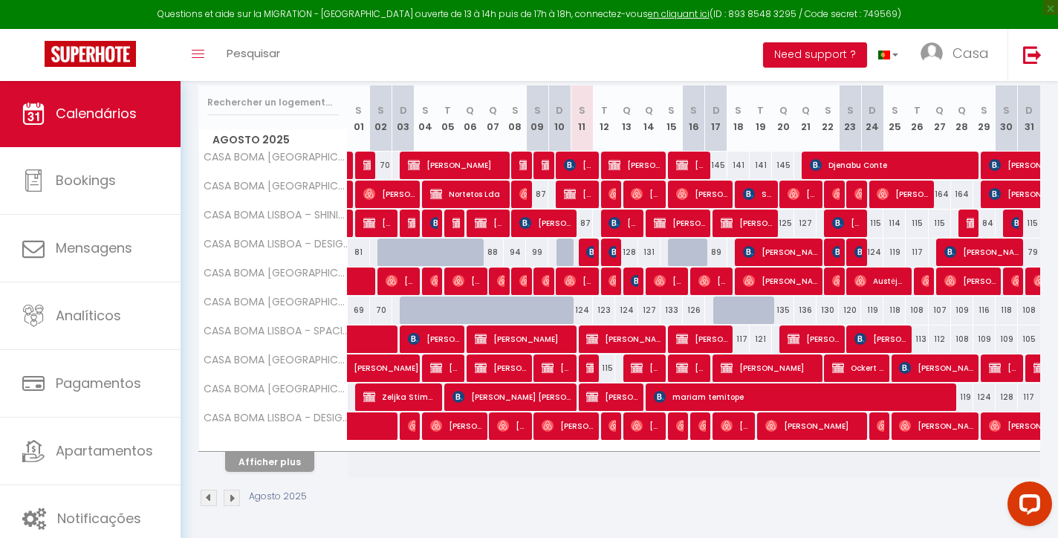
click at [875, 335] on span "[PERSON_NAME] [PERSON_NAME]" at bounding box center [880, 339] width 52 height 28
select select "OK"
select select "KO"
select select "0"
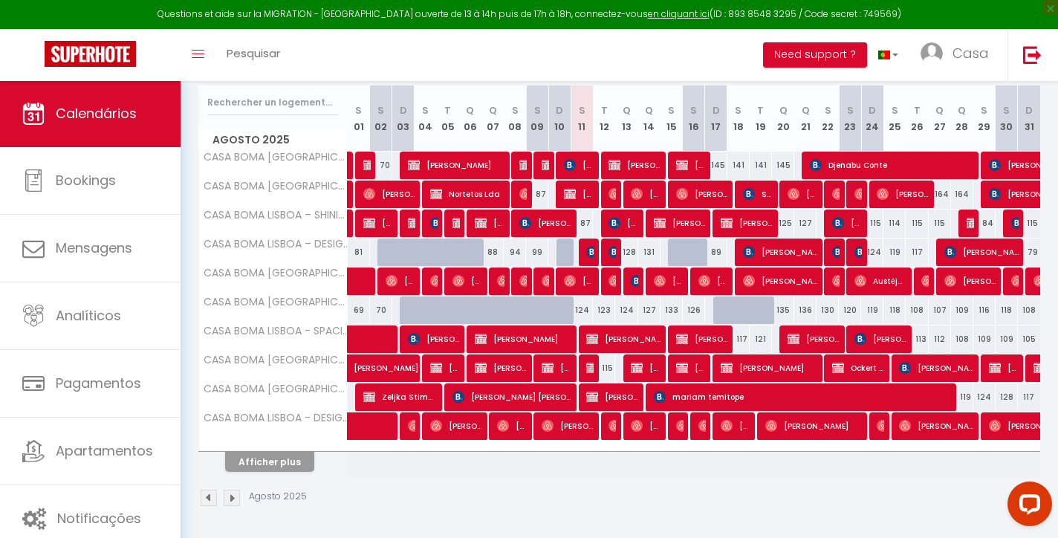
select select "1"
select select
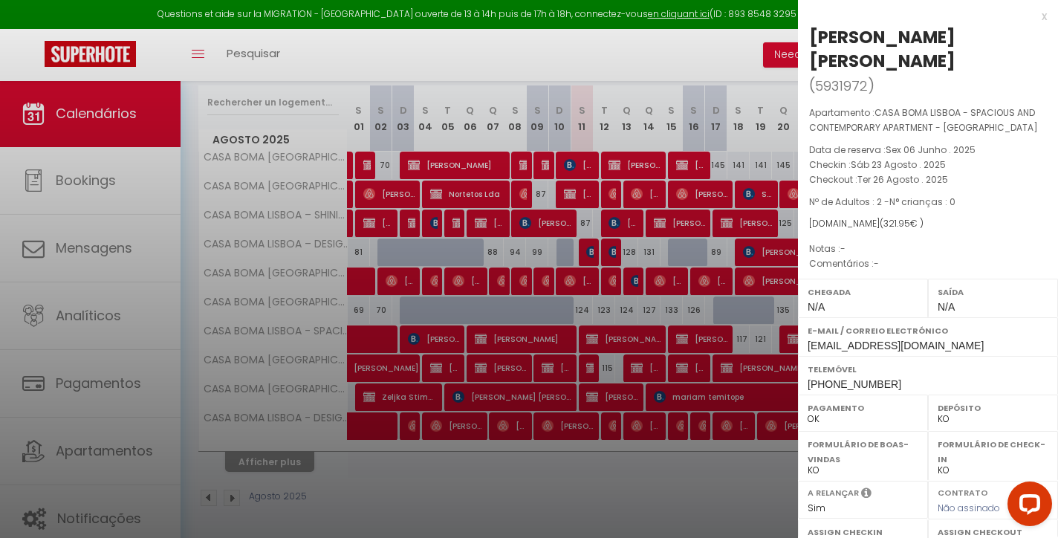
click at [1043, 14] on div "x" at bounding box center [922, 16] width 249 height 18
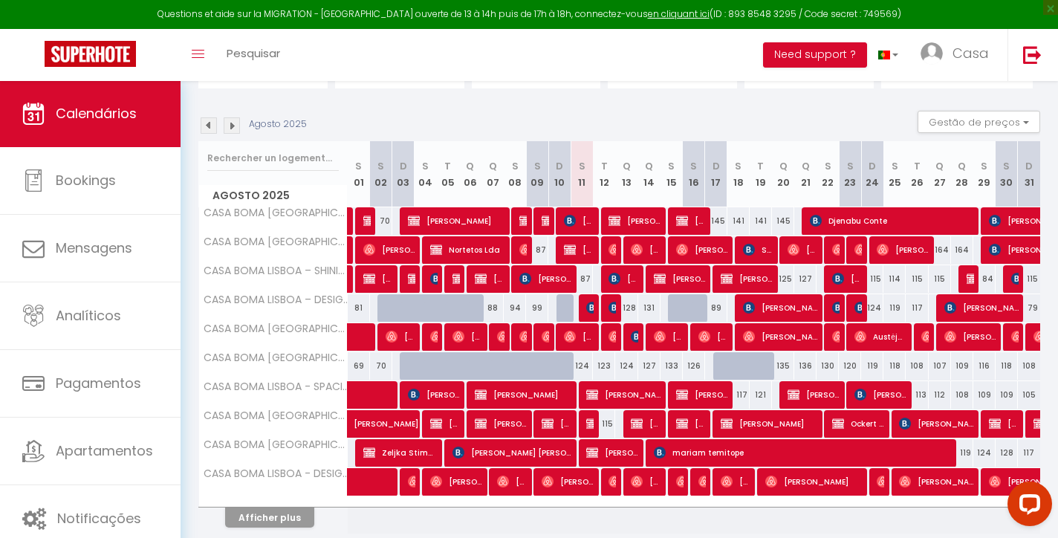
scroll to position [67, 0]
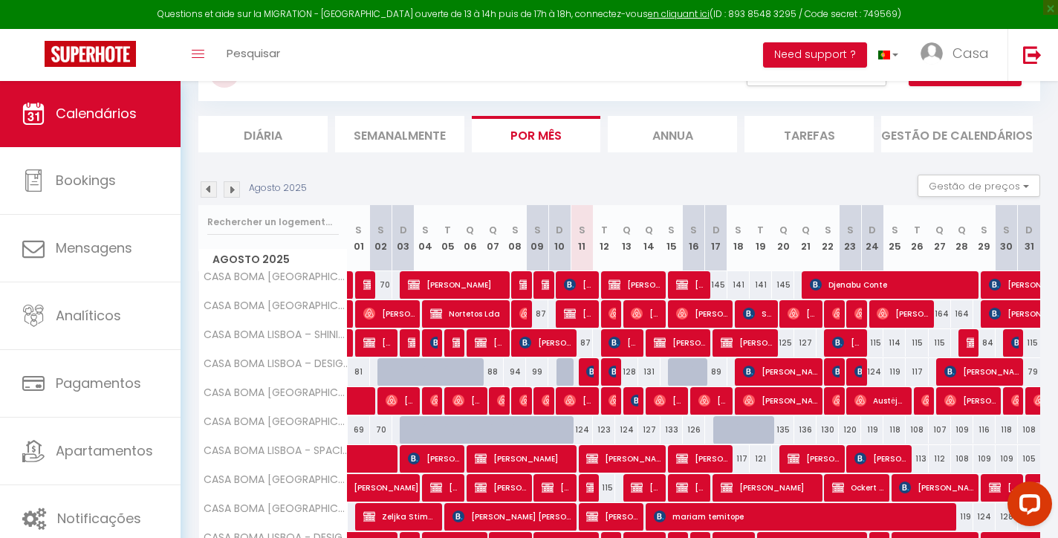
click at [232, 188] on img at bounding box center [232, 189] width 16 height 16
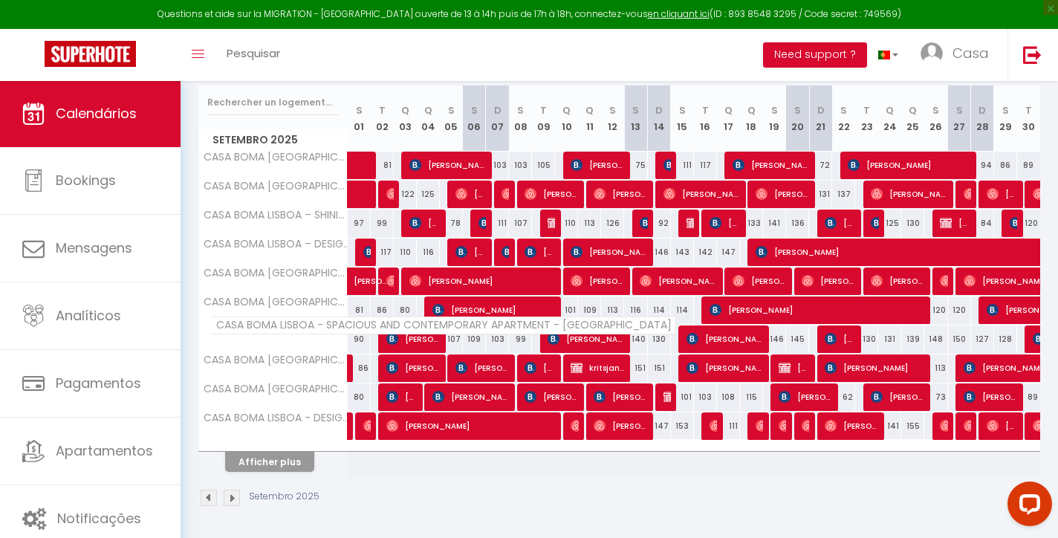
scroll to position [182, 0]
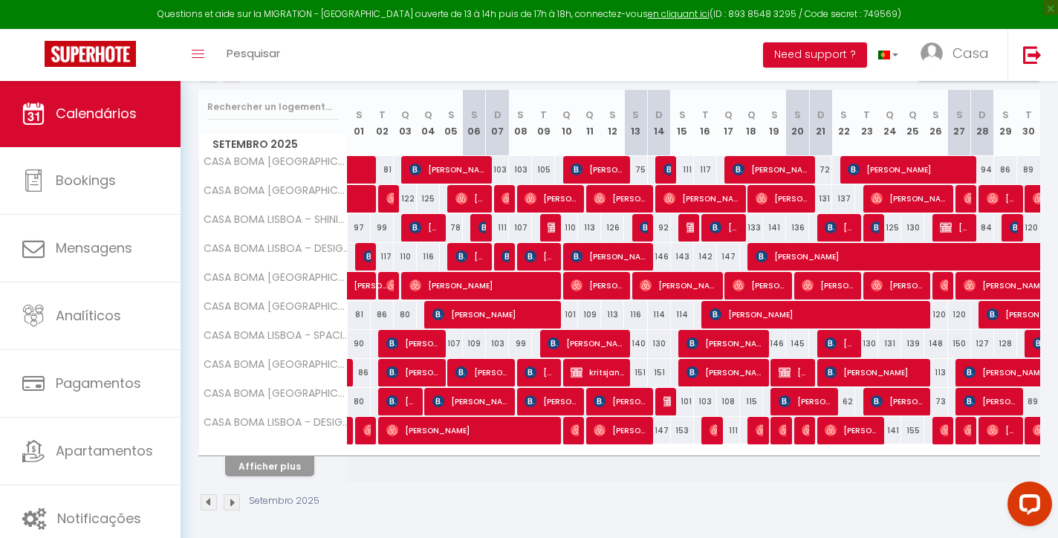
click at [746, 342] on span "[PERSON_NAME] [PERSON_NAME]" at bounding box center [724, 343] width 76 height 28
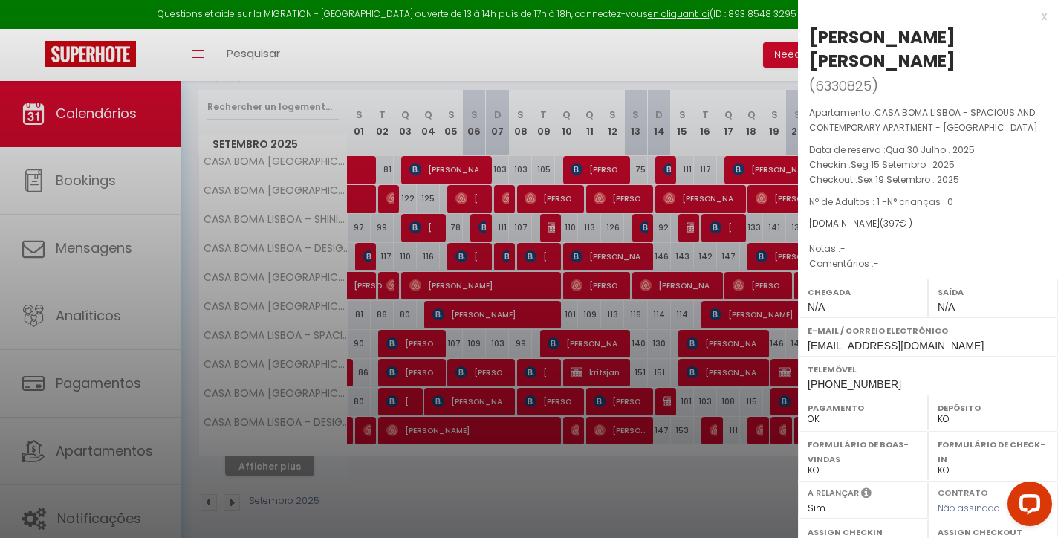
click at [1043, 12] on div "x" at bounding box center [922, 16] width 249 height 18
click at [1043, 12] on div at bounding box center [529, 269] width 1058 height 538
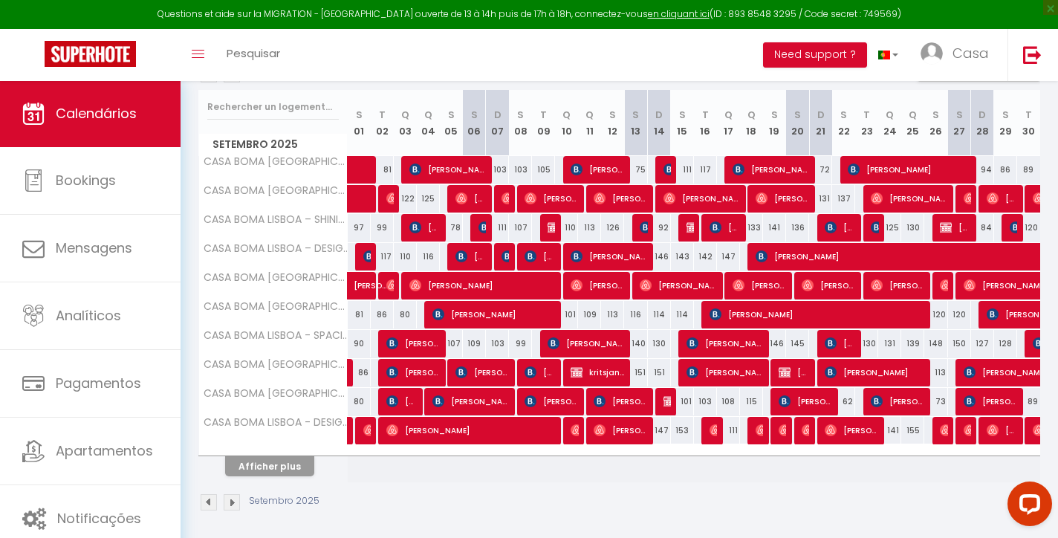
click at [631, 252] on span "[PERSON_NAME]" at bounding box center [608, 256] width 76 height 28
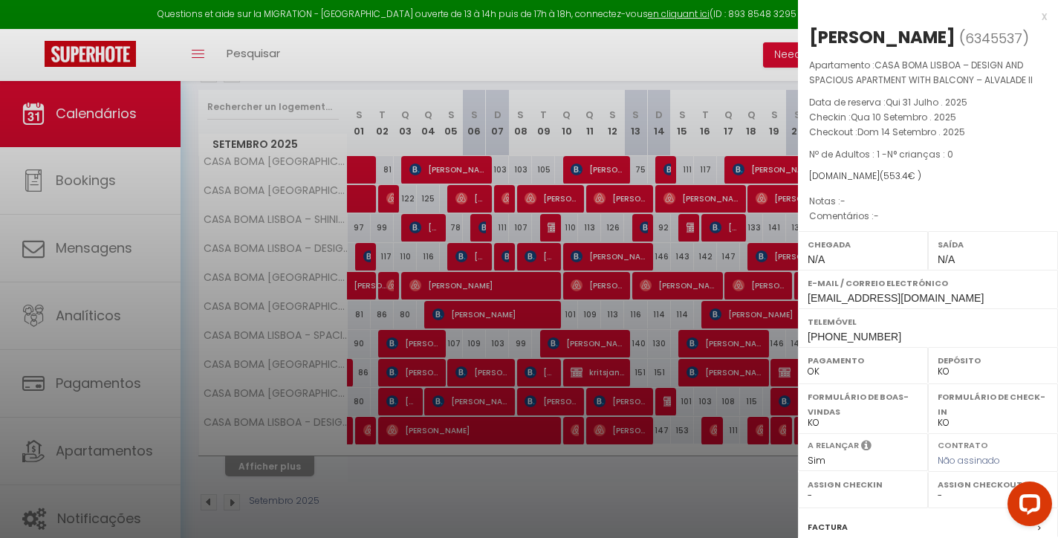
click at [1042, 16] on div "x" at bounding box center [922, 16] width 249 height 18
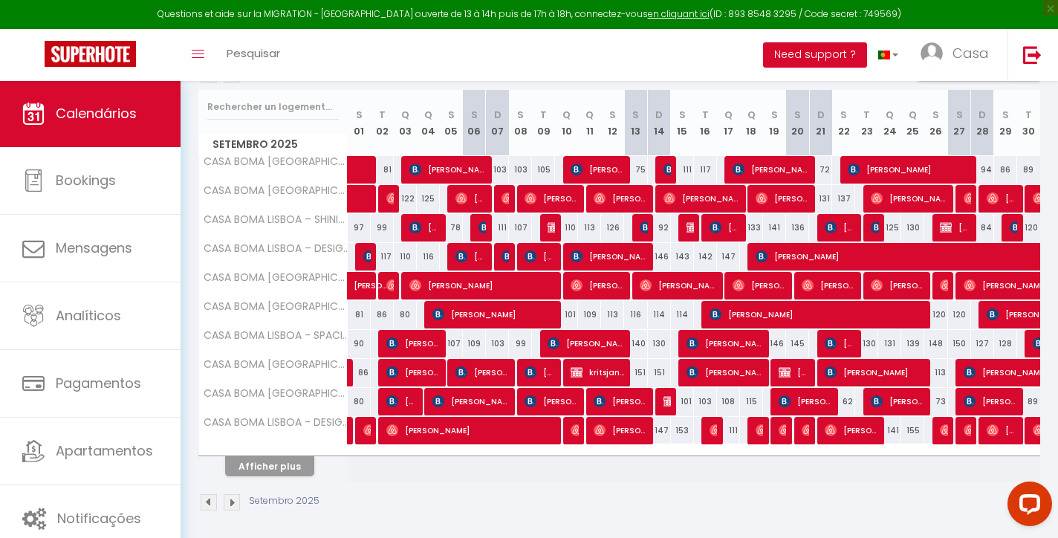
click at [838, 343] on span "[PERSON_NAME]" at bounding box center [839, 343] width 30 height 28
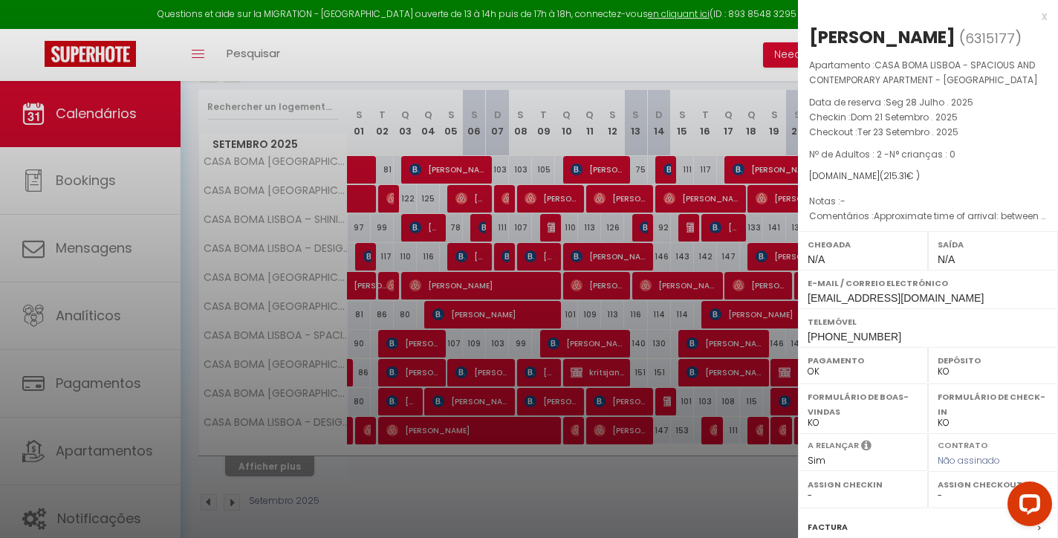
click at [1043, 17] on div "x" at bounding box center [922, 16] width 249 height 18
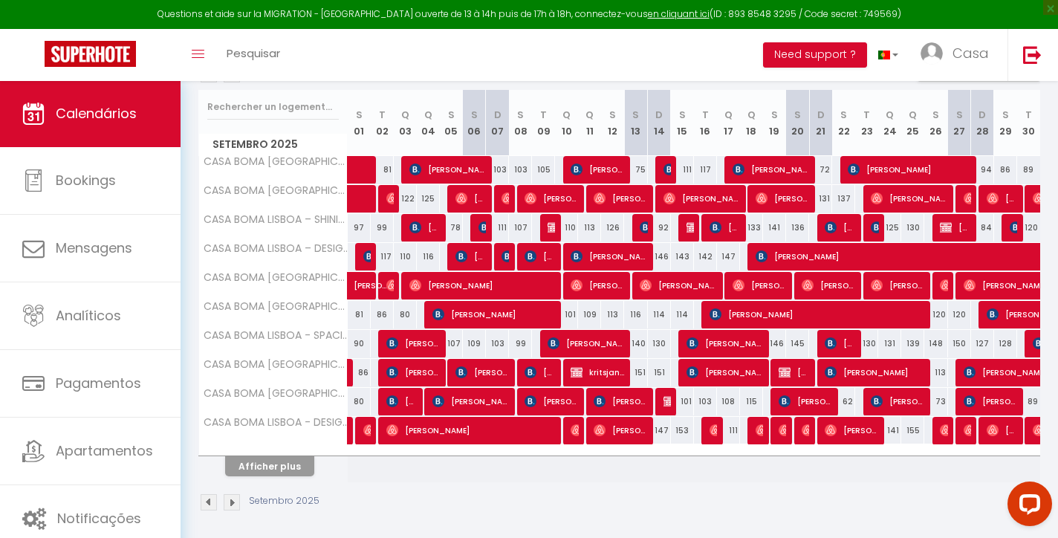
scroll to position [126, 0]
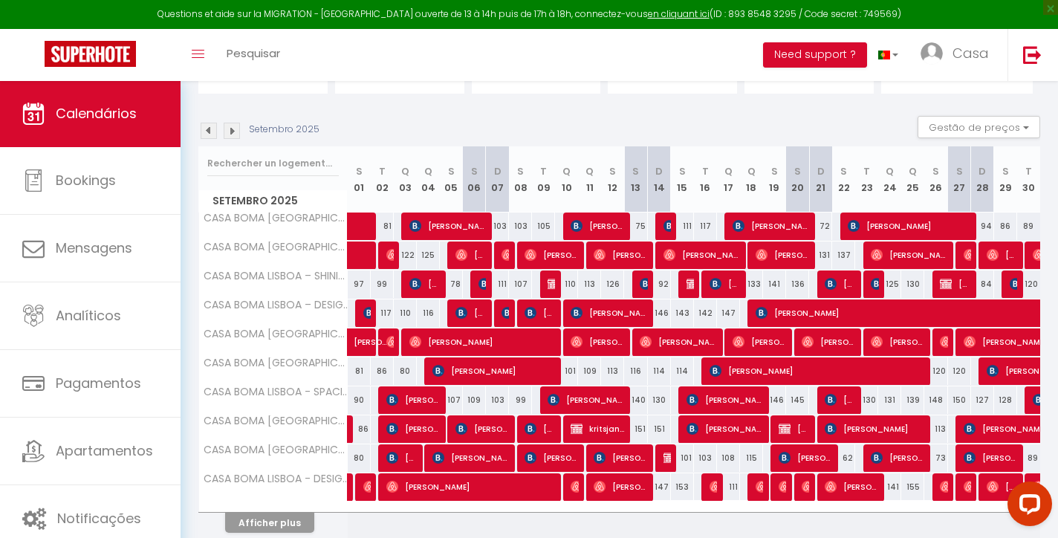
click at [237, 129] on img at bounding box center [232, 131] width 16 height 16
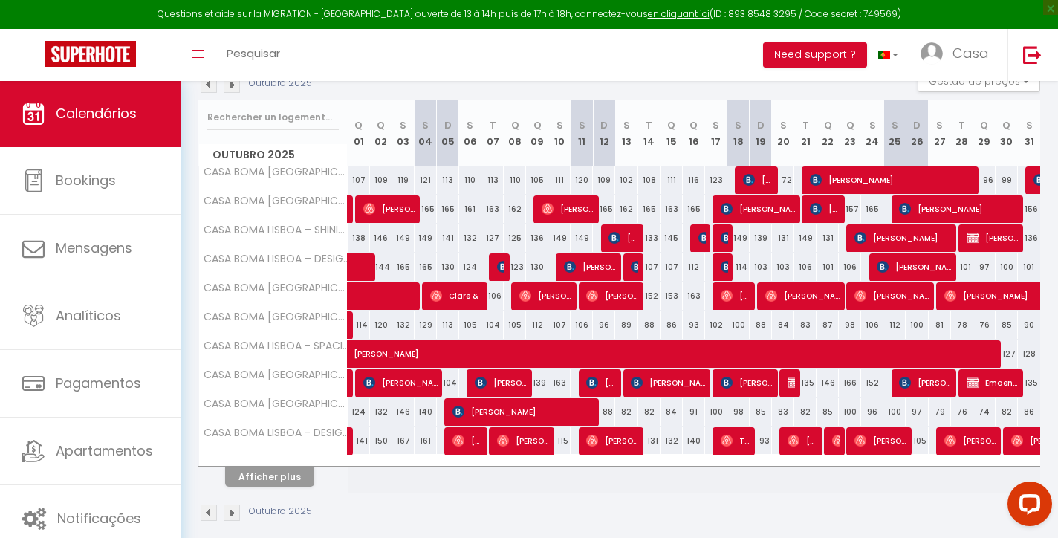
scroll to position [180, 0]
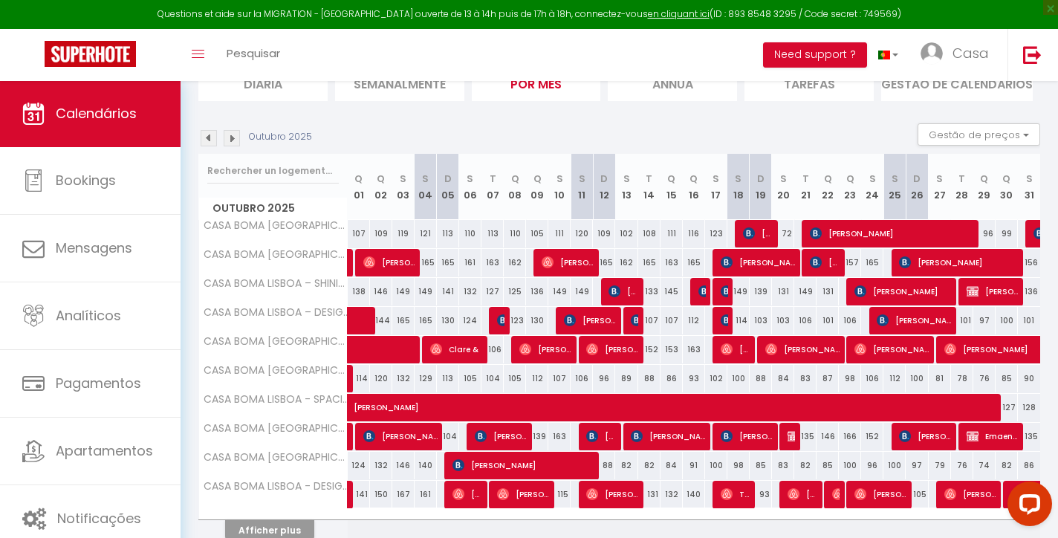
click at [230, 134] on img at bounding box center [232, 138] width 16 height 16
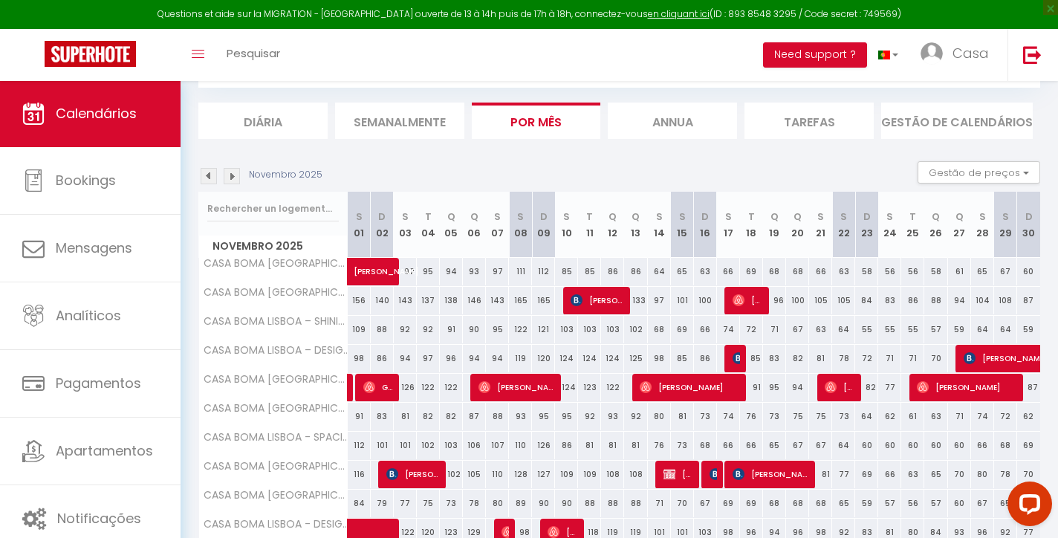
click at [231, 177] on img at bounding box center [232, 176] width 16 height 16
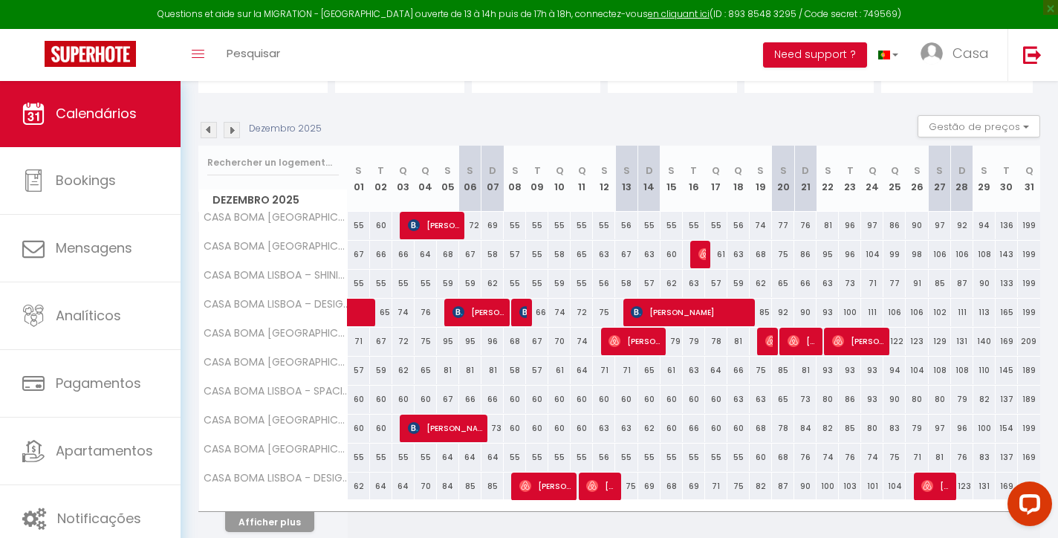
scroll to position [127, 0]
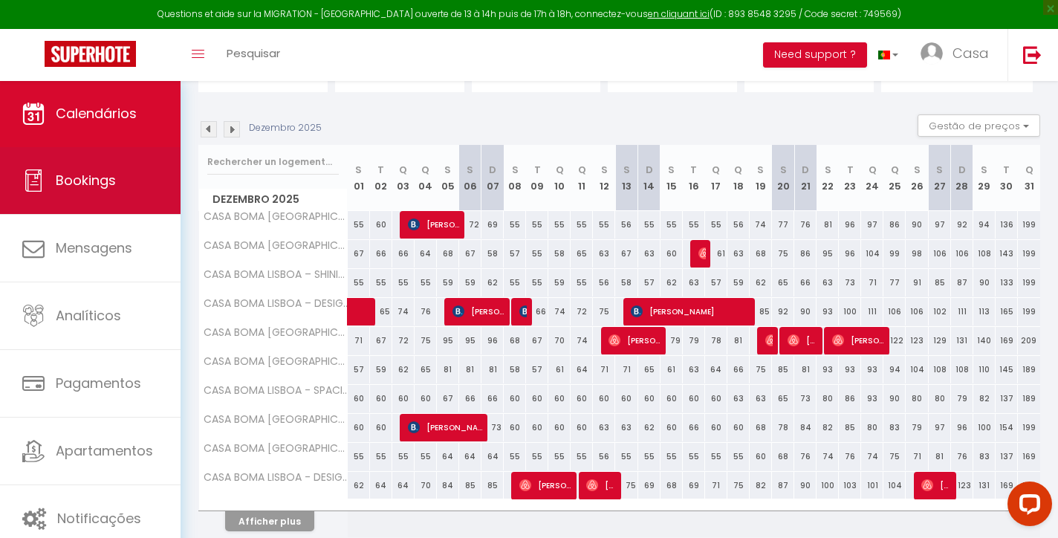
click at [92, 185] on span "Bookings" at bounding box center [86, 180] width 60 height 19
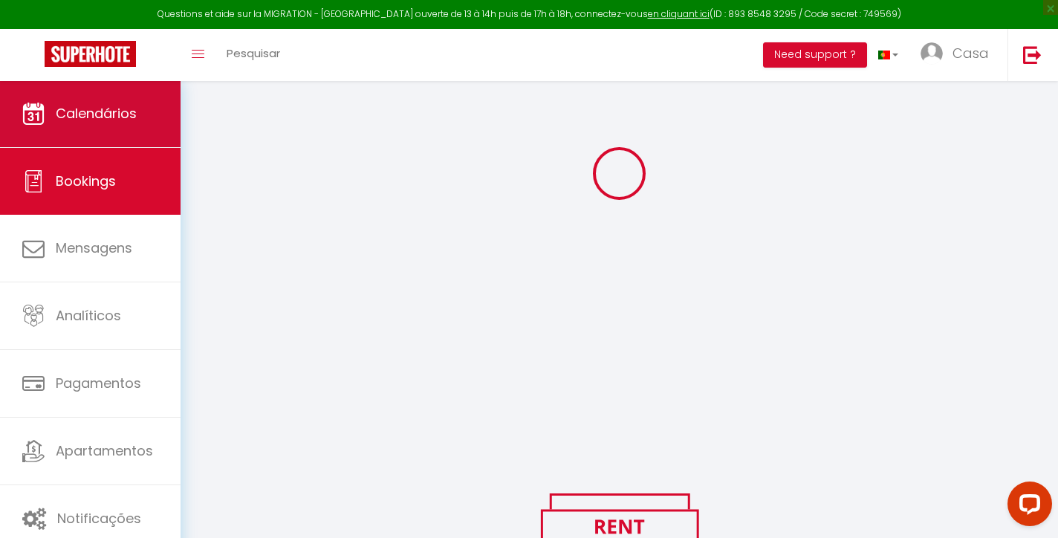
click at [141, 98] on link "Calendários" at bounding box center [90, 113] width 180 height 67
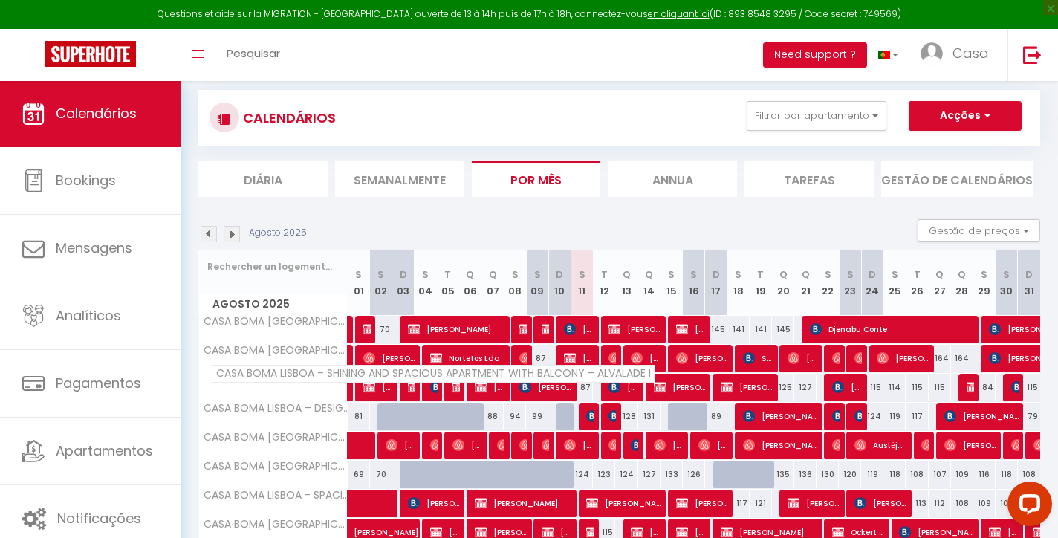
scroll to position [28, 0]
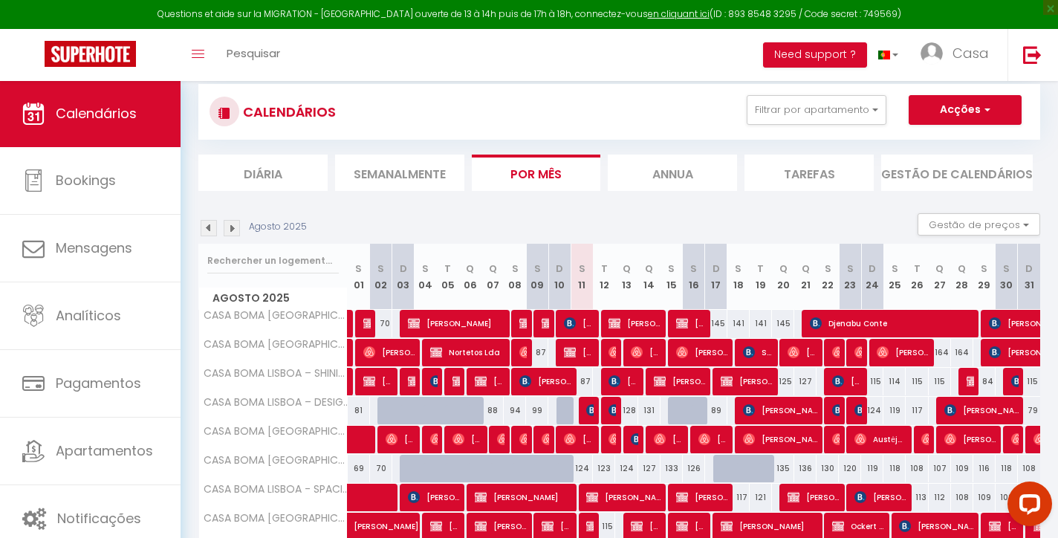
click at [752, 376] on span "[PERSON_NAME]" at bounding box center [746, 381] width 52 height 28
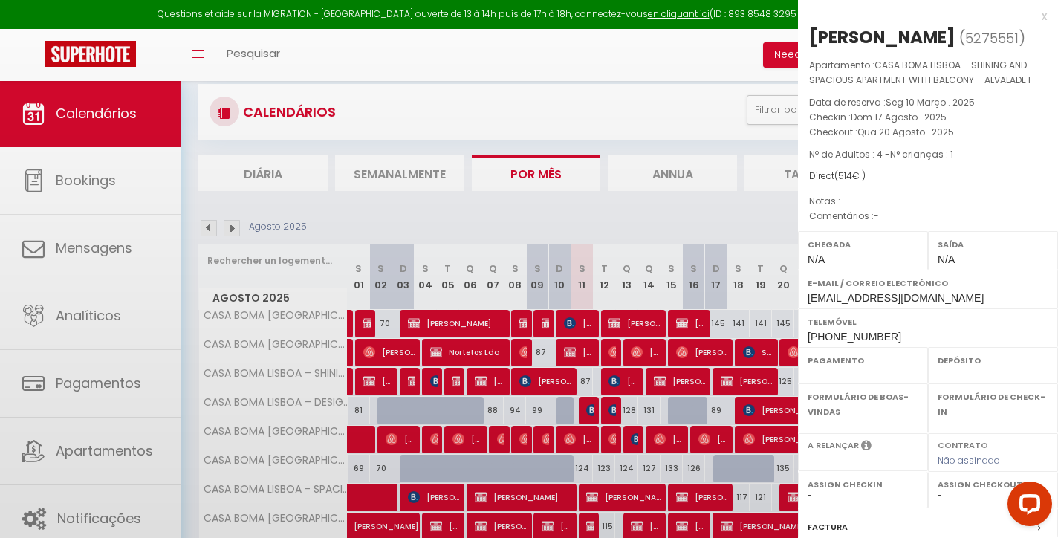
select select "OK"
select select "KO"
select select "0"
select select "1"
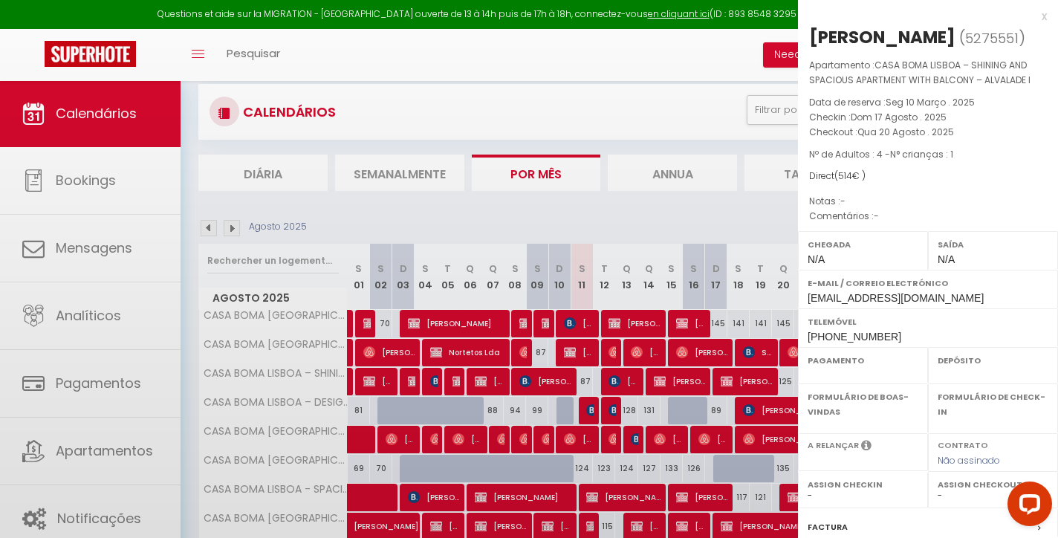
select select
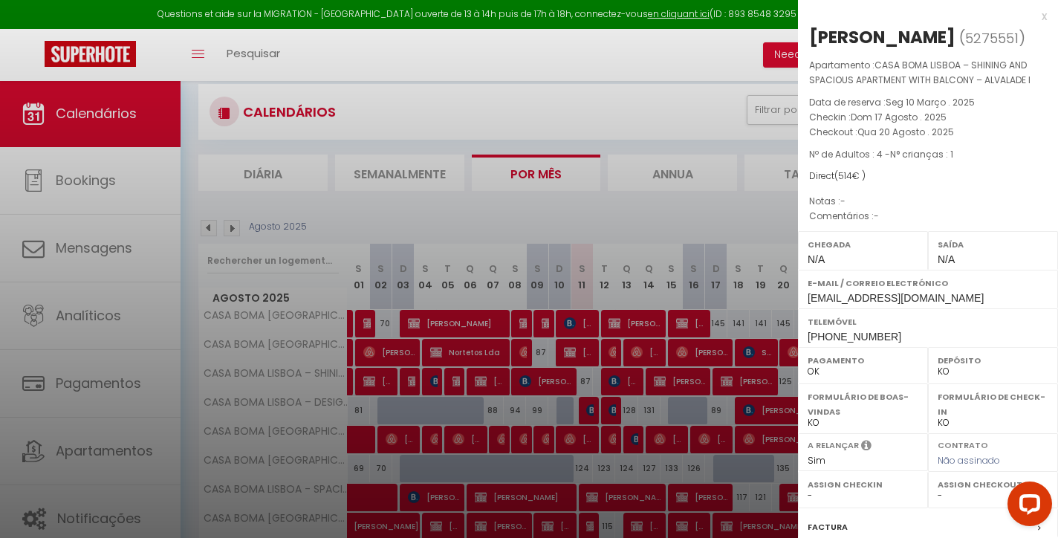
click at [1042, 17] on div "x" at bounding box center [922, 16] width 249 height 18
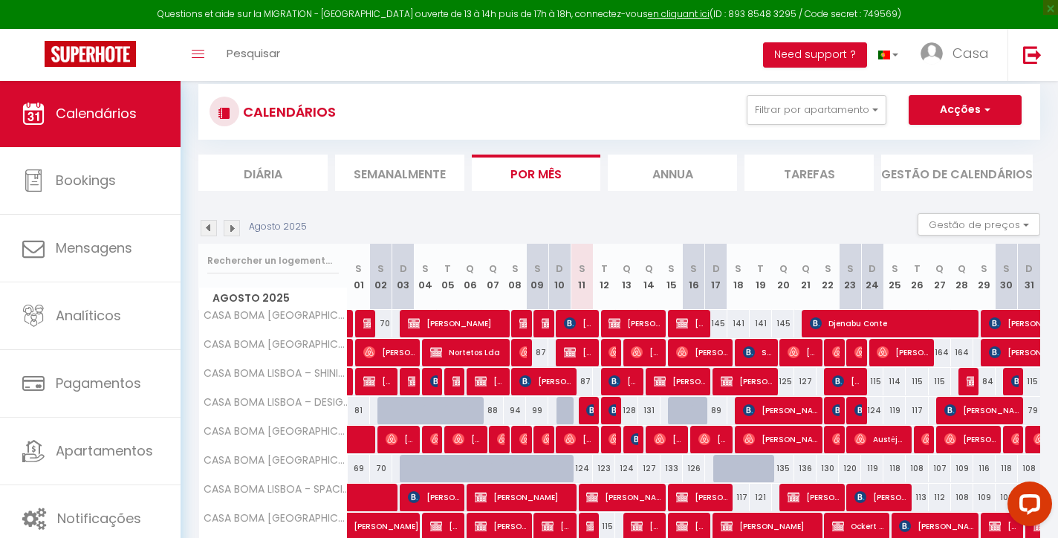
click at [234, 225] on img at bounding box center [232, 228] width 16 height 16
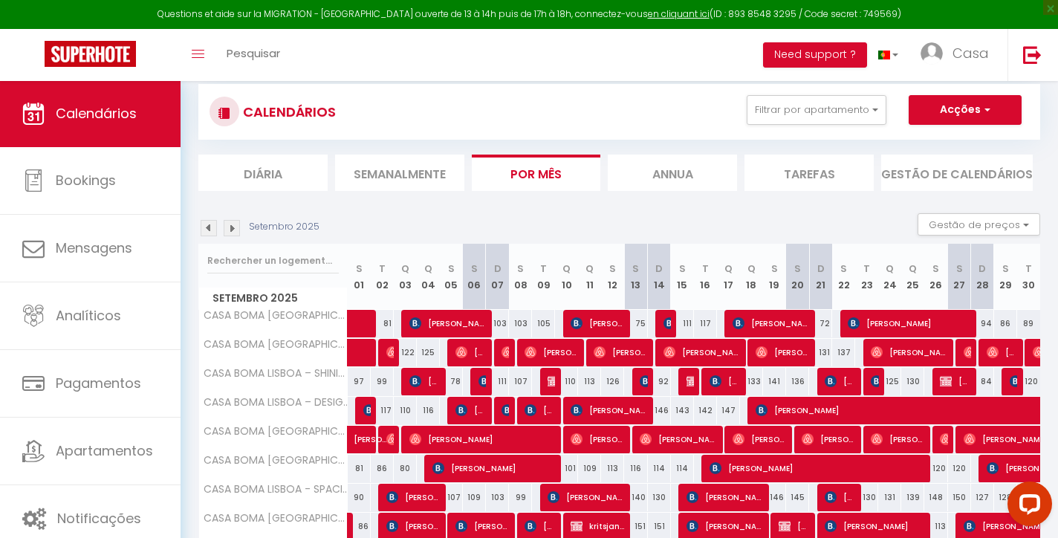
click at [840, 377] on span "[PERSON_NAME]" at bounding box center [839, 381] width 30 height 28
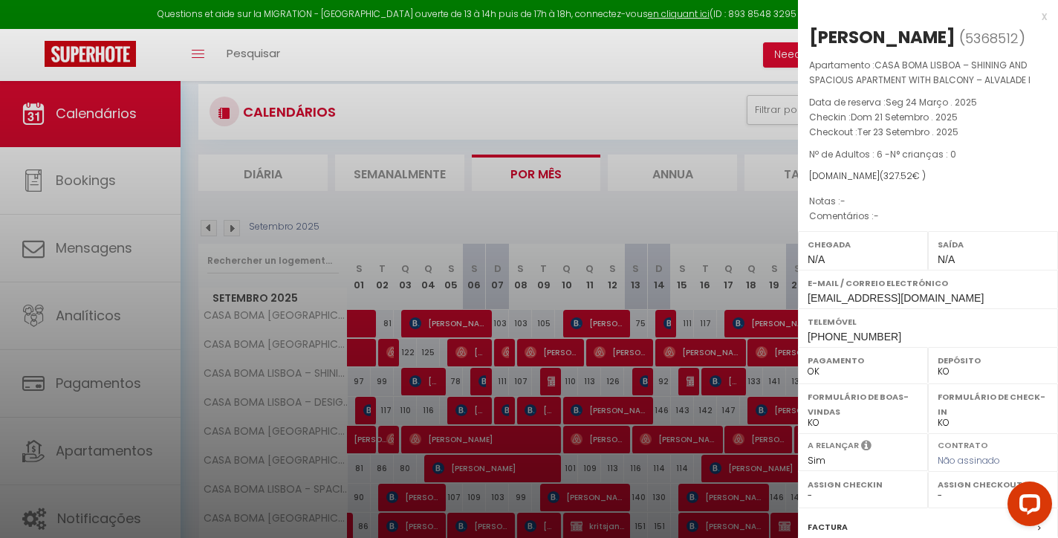
click at [1043, 21] on div "x" at bounding box center [922, 16] width 249 height 18
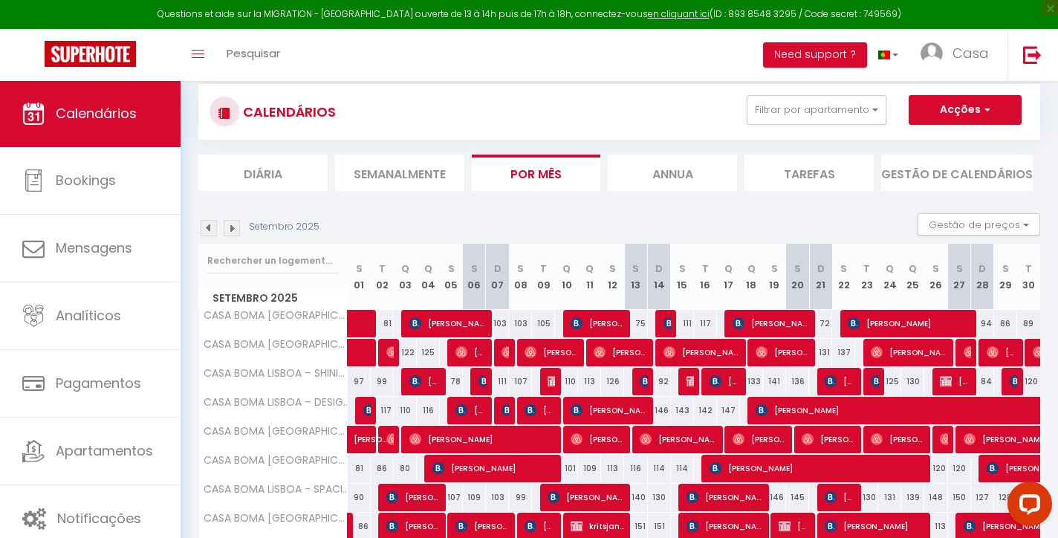
click at [686, 385] on img at bounding box center [692, 381] width 12 height 12
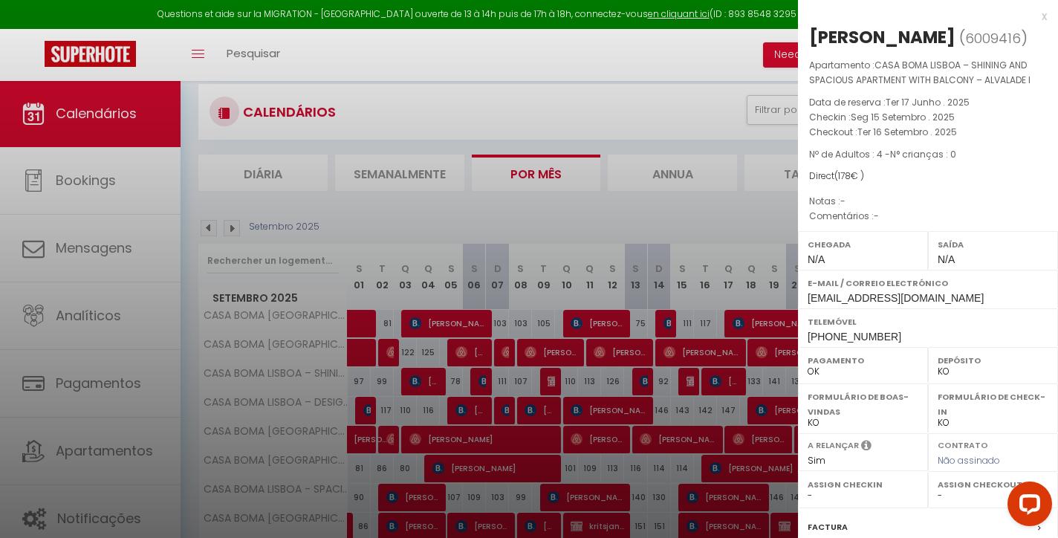
click at [1045, 16] on div "x" at bounding box center [922, 16] width 249 height 18
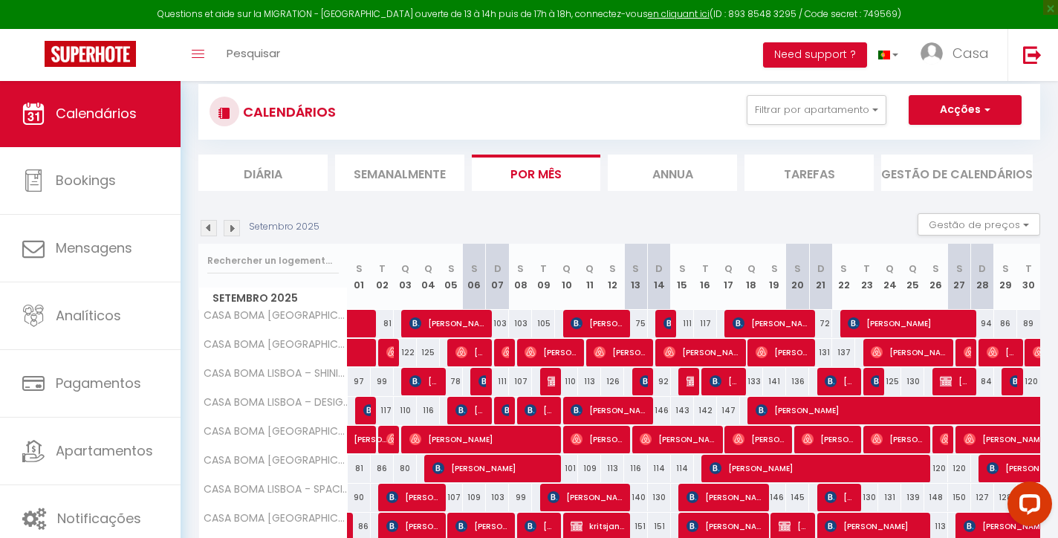
click at [729, 385] on span "[PERSON_NAME]" at bounding box center [724, 381] width 30 height 28
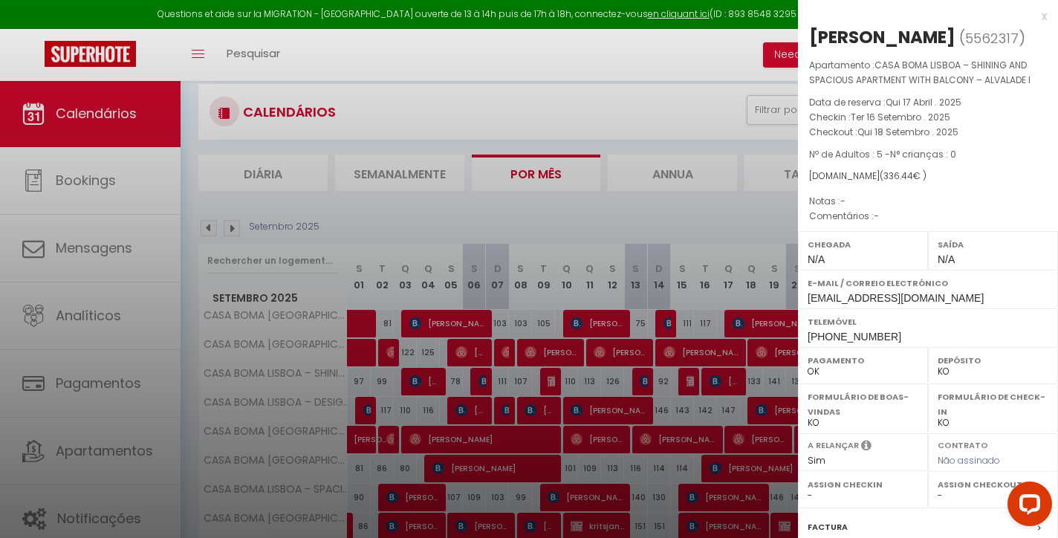
click at [1042, 16] on div "x" at bounding box center [922, 16] width 249 height 18
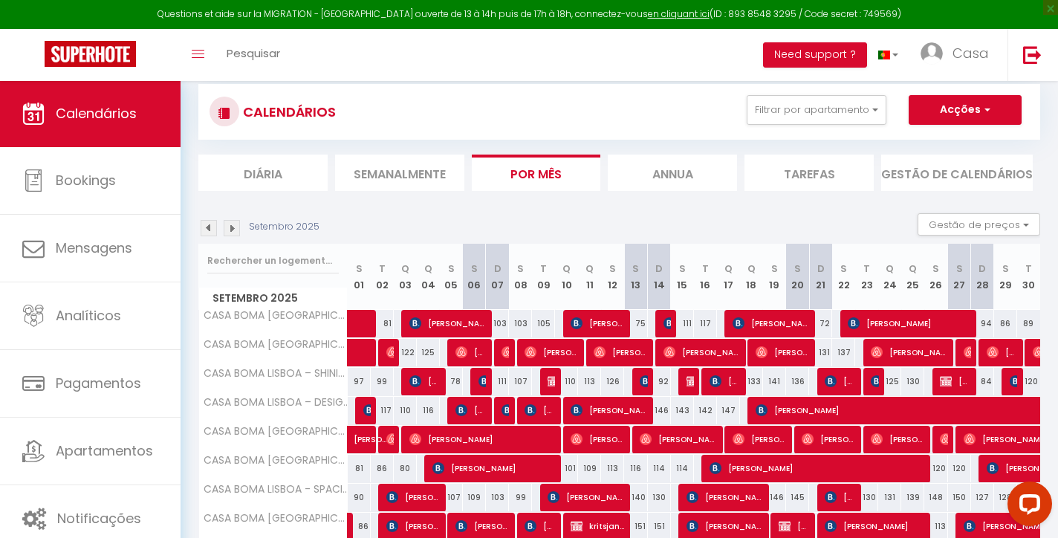
click at [841, 381] on span "[PERSON_NAME]" at bounding box center [839, 381] width 30 height 28
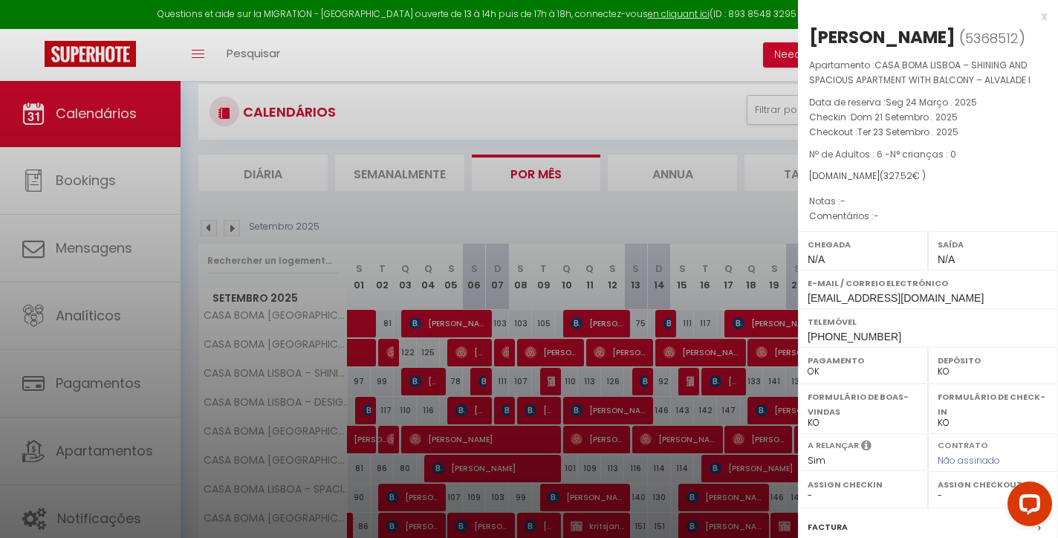
click at [1046, 16] on div "x" at bounding box center [922, 16] width 249 height 18
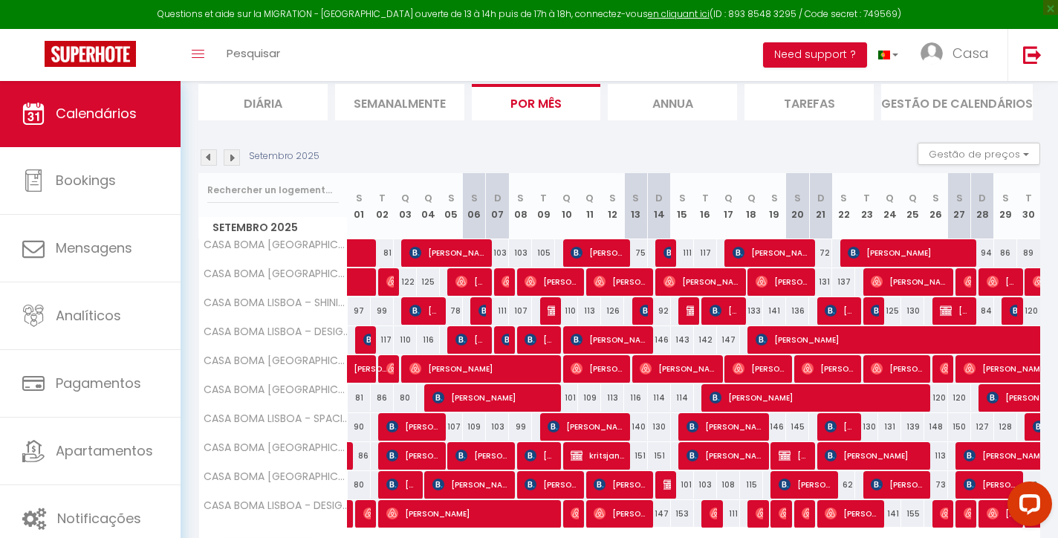
scroll to position [100, 0]
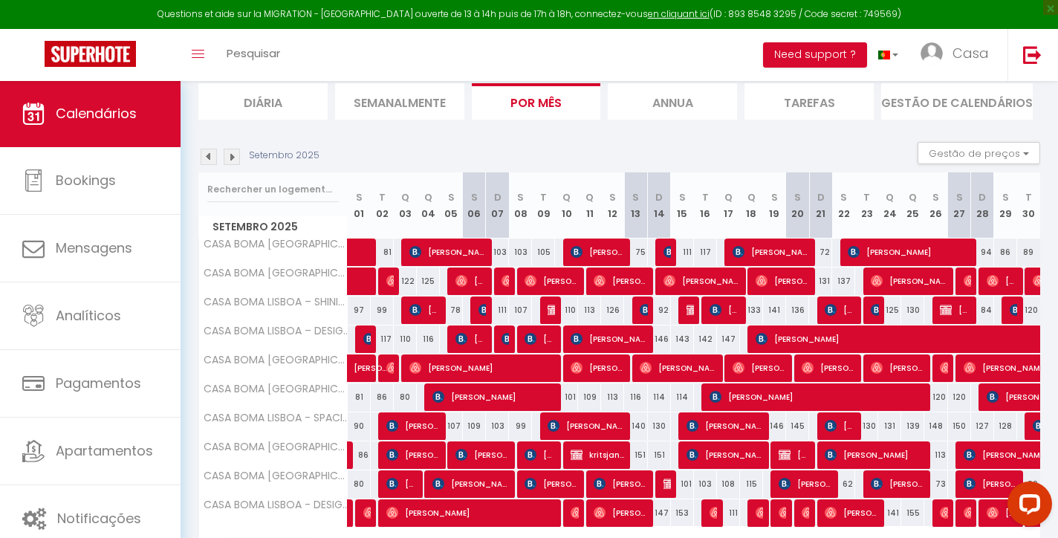
click at [229, 158] on img at bounding box center [232, 157] width 16 height 16
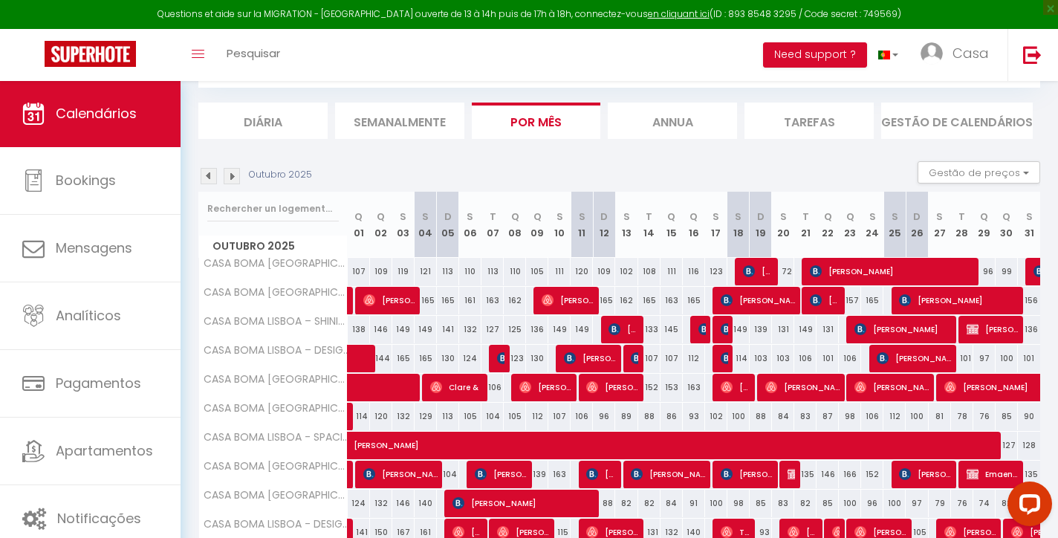
click at [231, 179] on img at bounding box center [232, 176] width 16 height 16
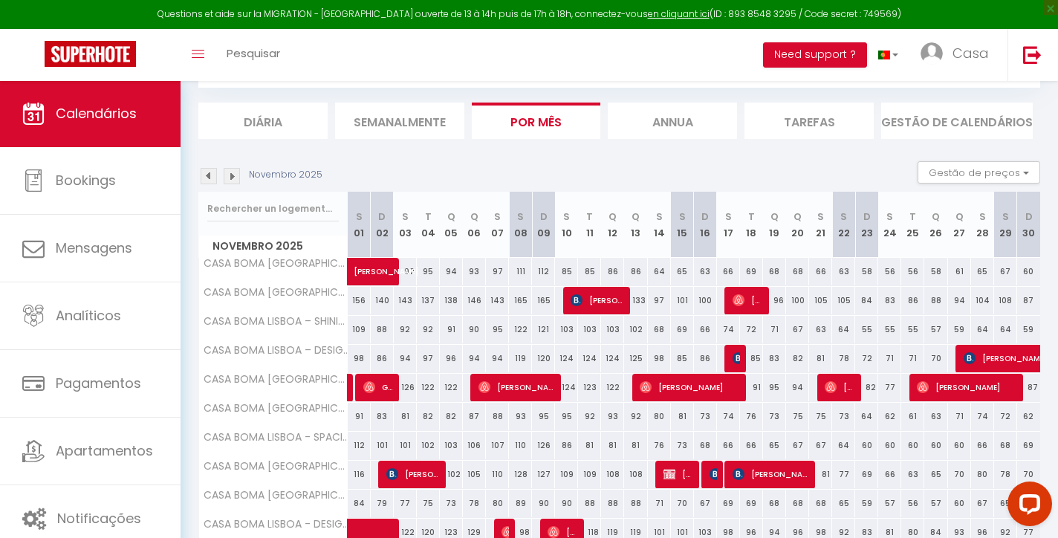
click at [232, 175] on img at bounding box center [232, 176] width 16 height 16
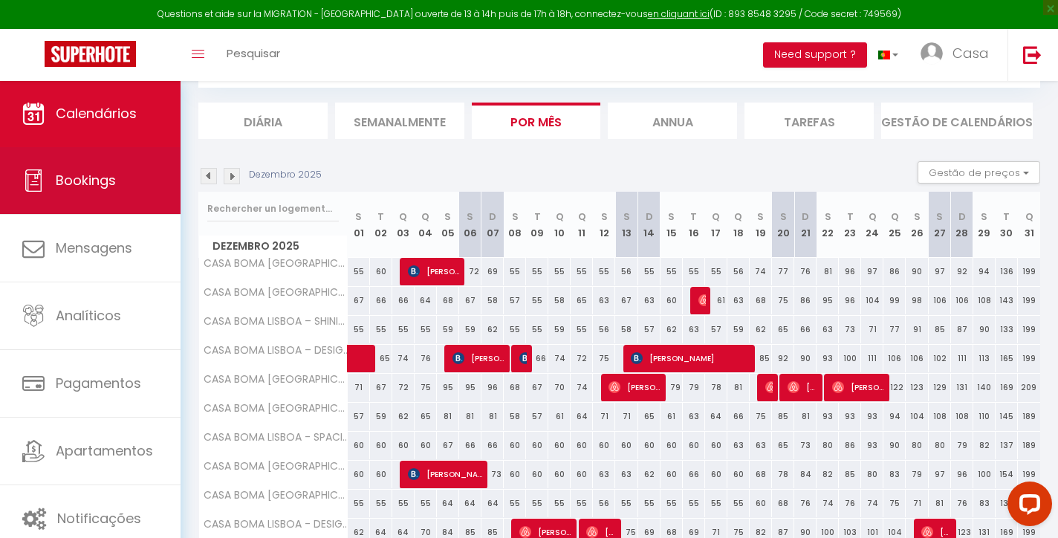
click at [169, 195] on link "Bookings" at bounding box center [90, 180] width 180 height 67
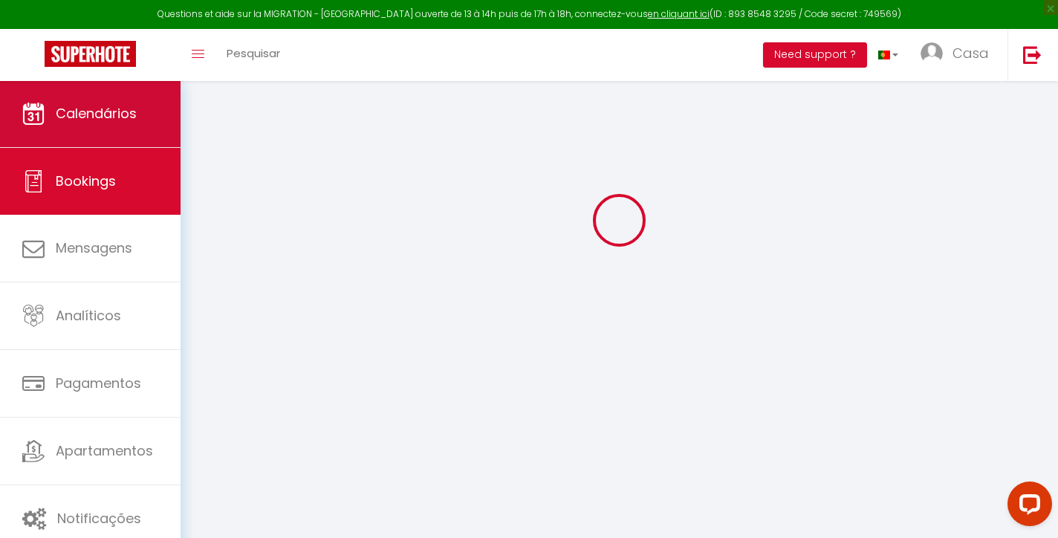
click at [151, 92] on link "Calendários" at bounding box center [90, 113] width 180 height 67
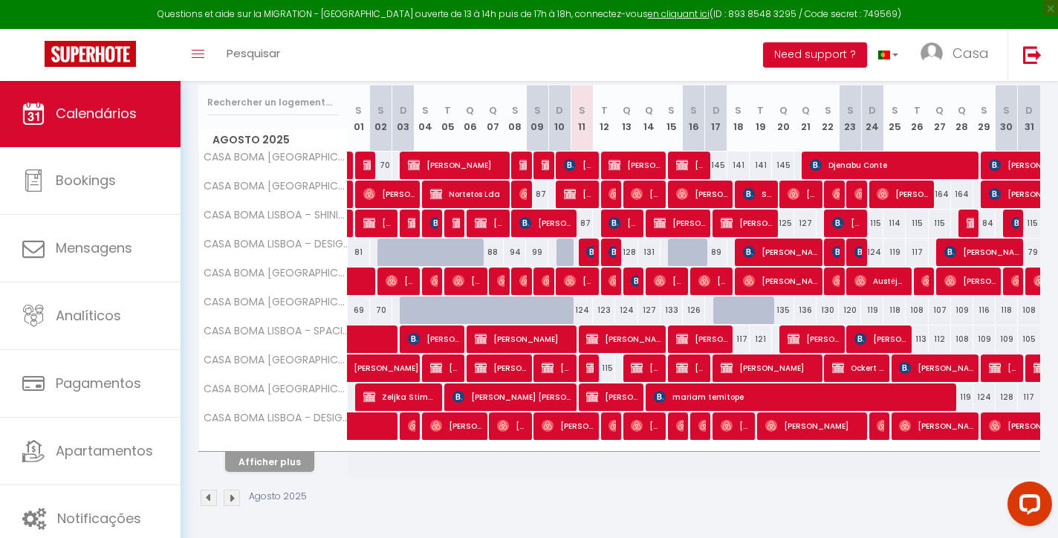
click at [287, 458] on button "Afficher plus" at bounding box center [269, 462] width 89 height 20
select select
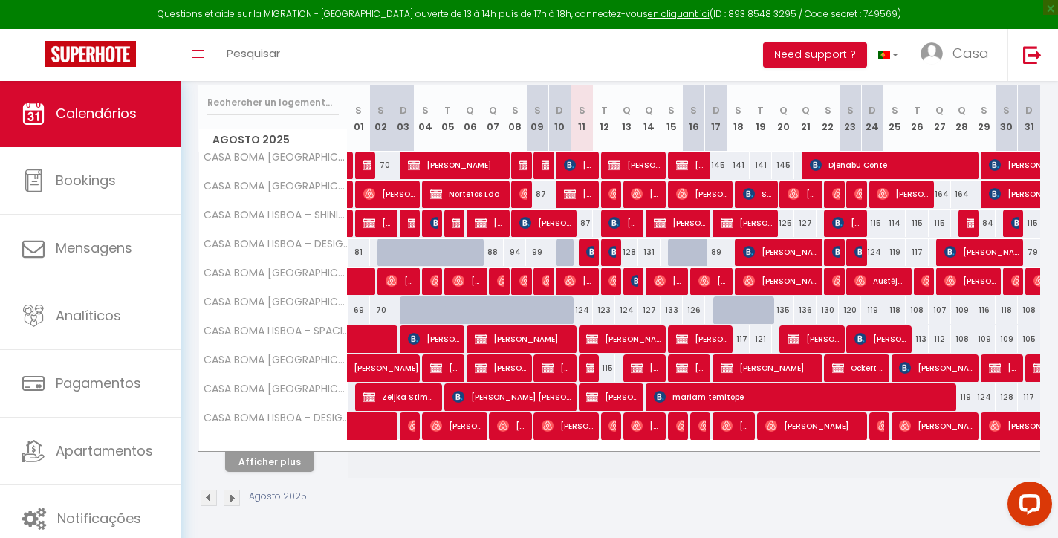
select select
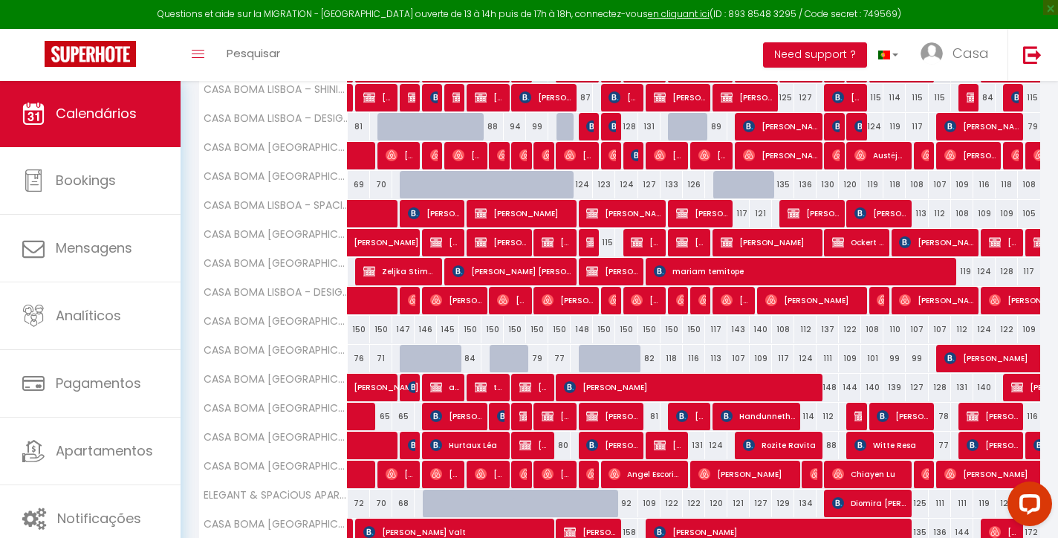
scroll to position [314, 0]
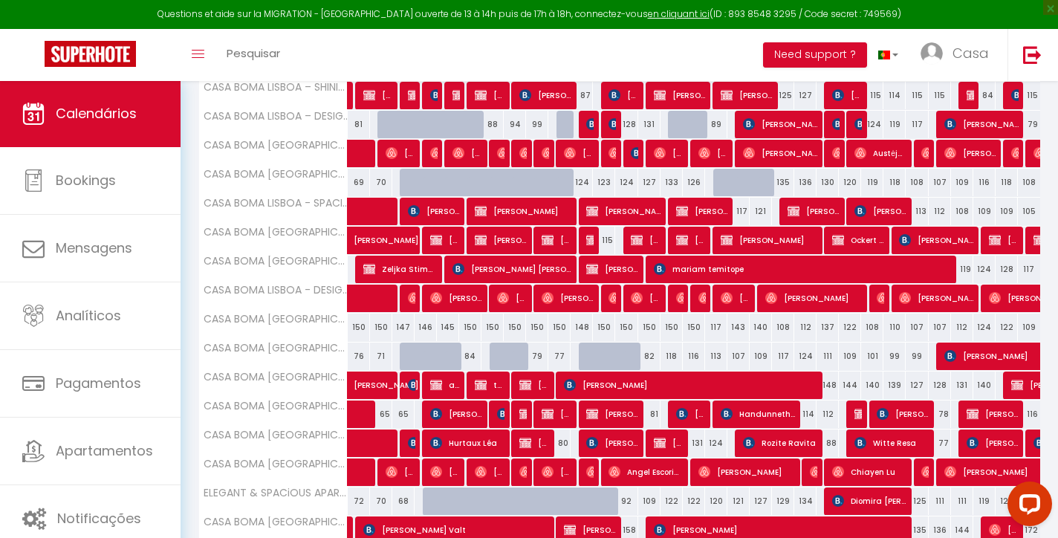
click at [659, 443] on img at bounding box center [660, 443] width 12 height 12
select select "OK"
select select "KO"
select select "0"
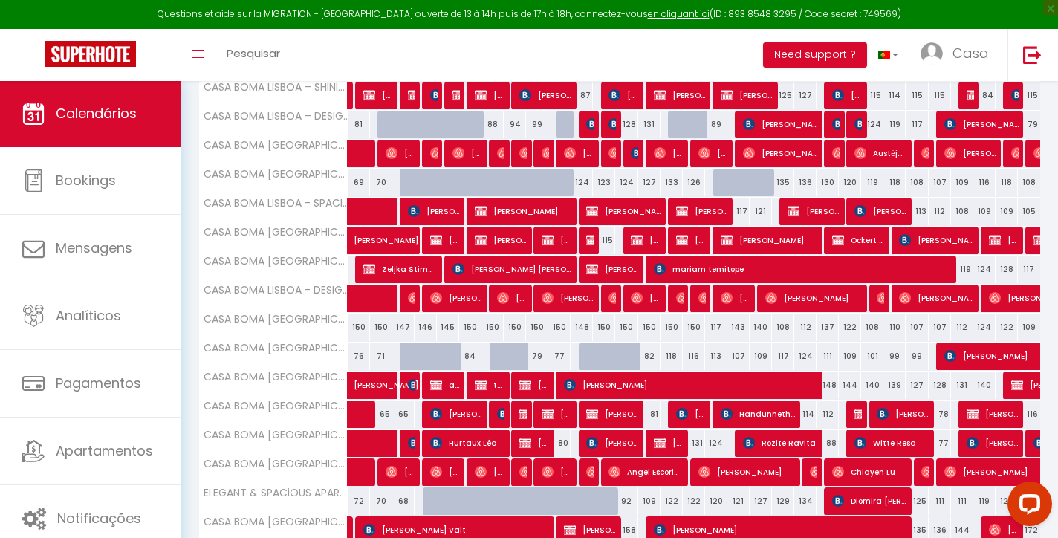
select select "1"
select select
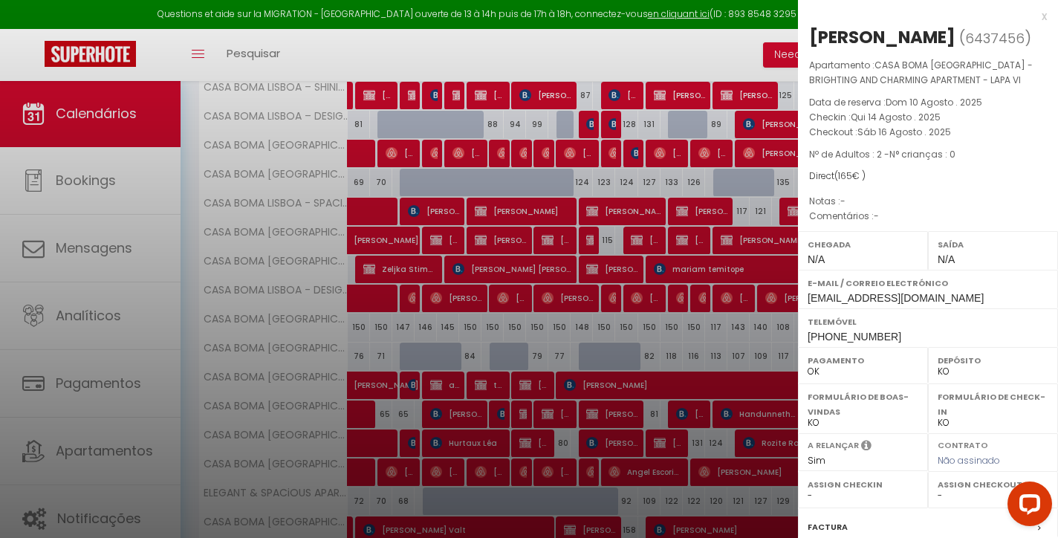
click at [1043, 16] on div "x" at bounding box center [922, 16] width 249 height 18
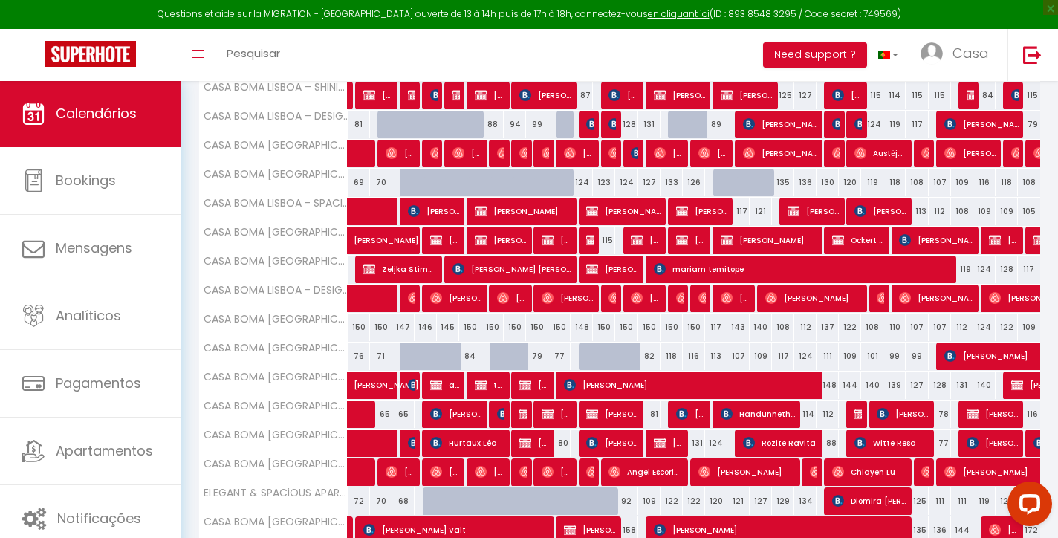
click at [672, 438] on span "[PERSON_NAME]" at bounding box center [669, 443] width 30 height 28
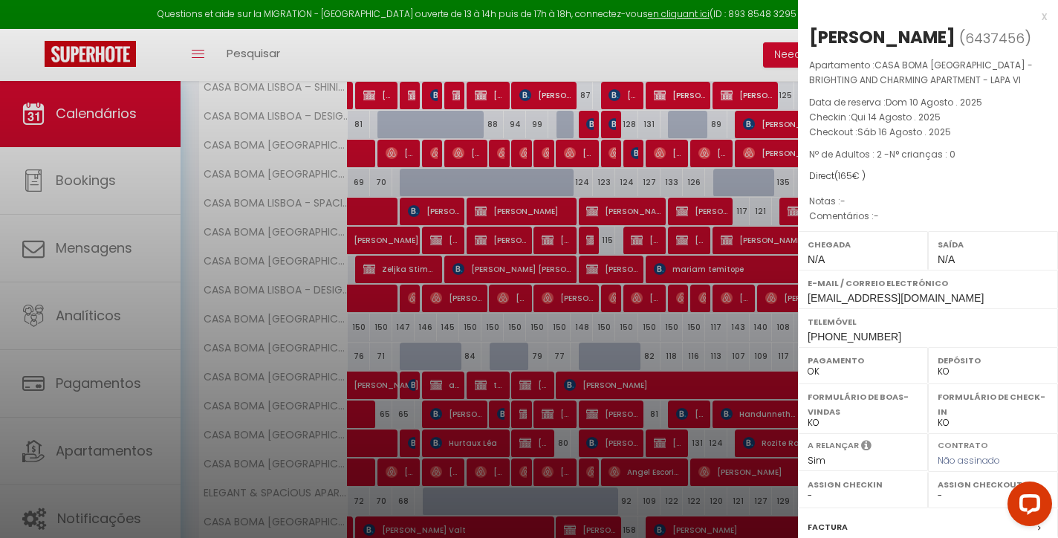
click at [1042, 18] on div "x" at bounding box center [922, 16] width 249 height 18
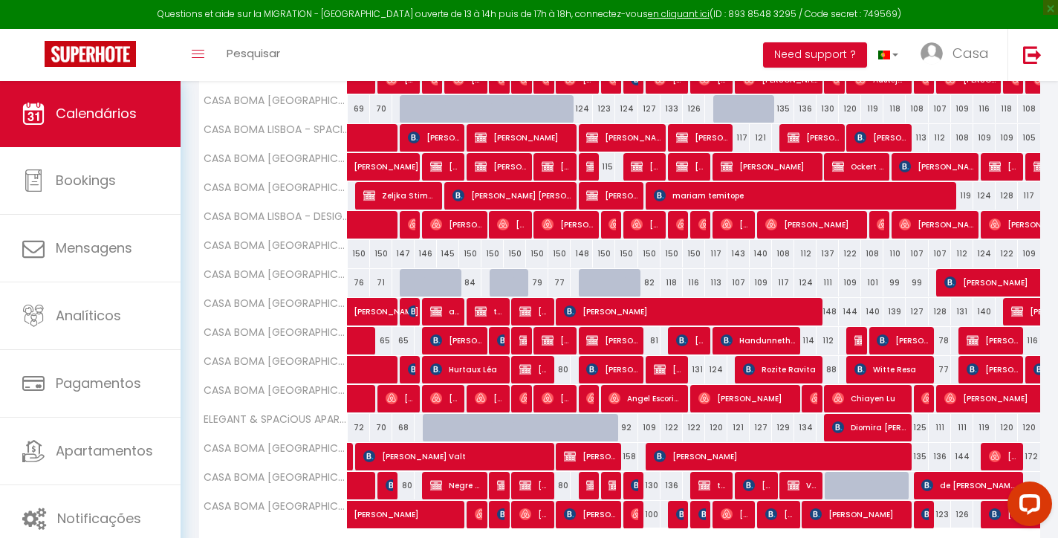
scroll to position [409, 0]
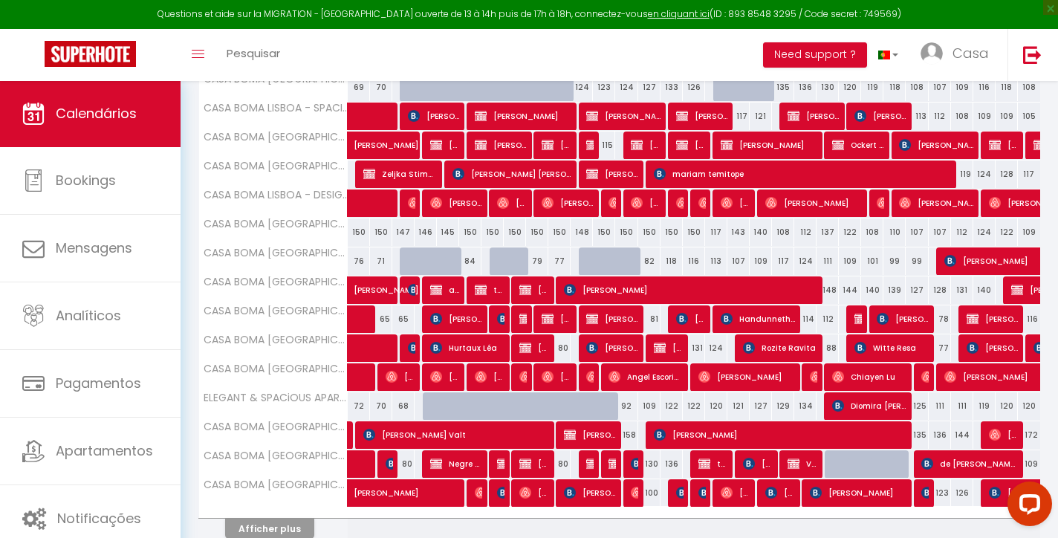
click at [269, 524] on button "Afficher plus" at bounding box center [269, 528] width 89 height 20
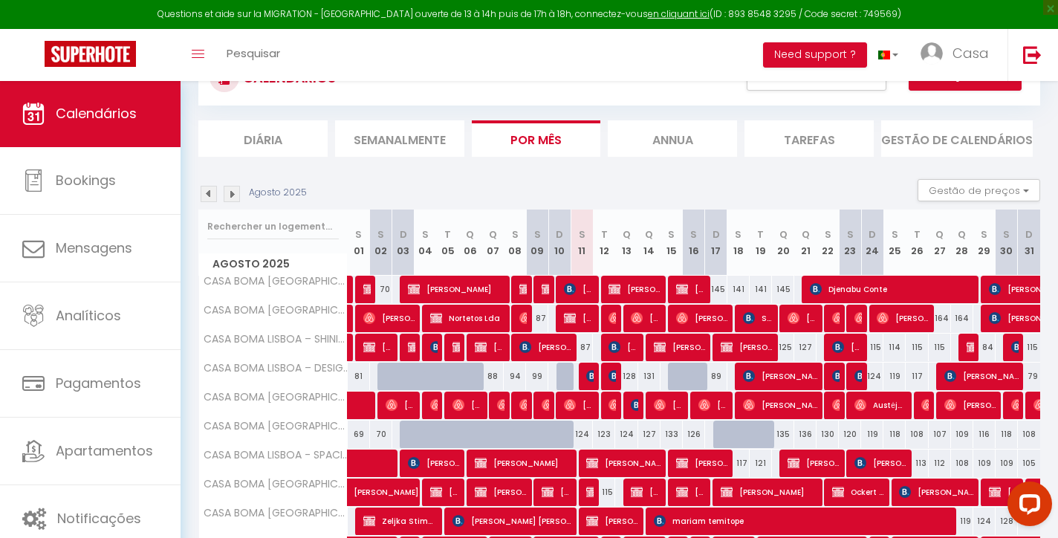
scroll to position [35, 0]
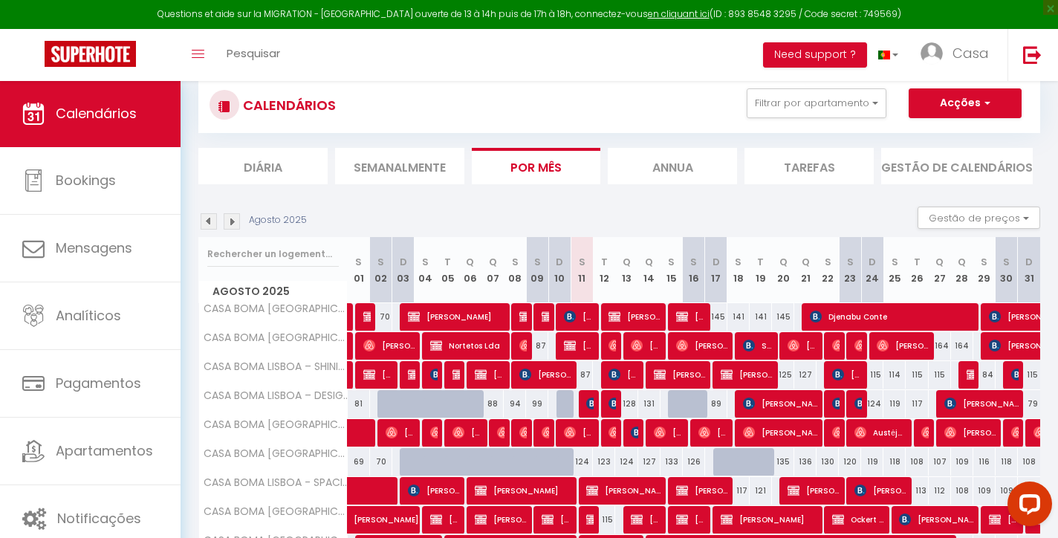
click at [233, 218] on img at bounding box center [232, 221] width 16 height 16
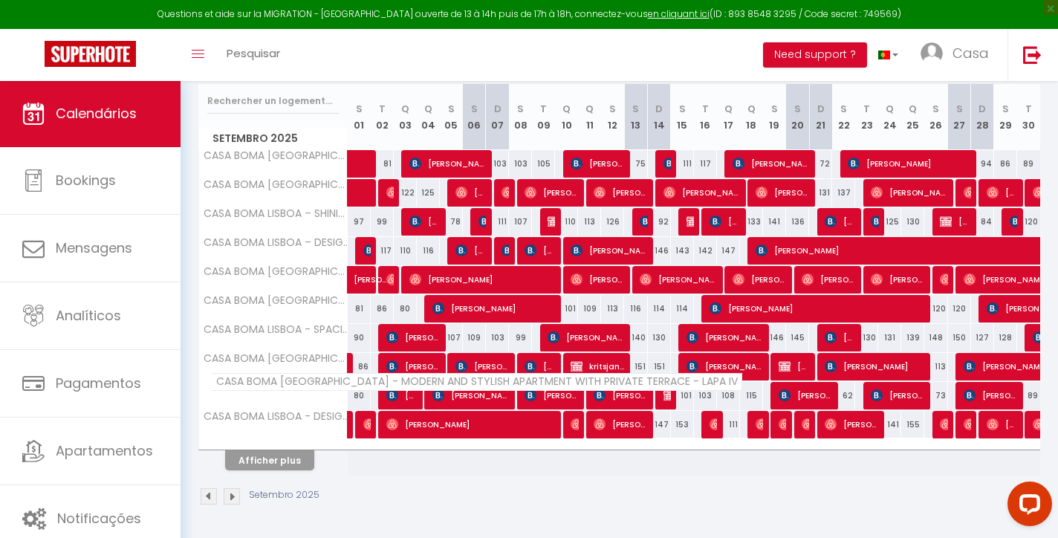
scroll to position [186, 0]
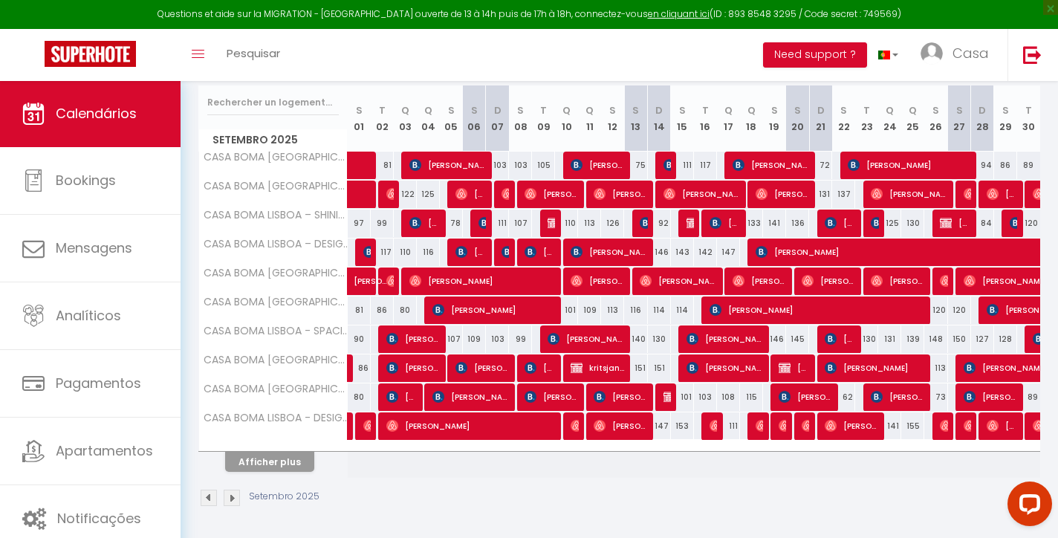
click at [311, 457] on div "Afficher plus" at bounding box center [270, 461] width 156 height 21
click at [300, 462] on button "Afficher plus" at bounding box center [269, 462] width 89 height 20
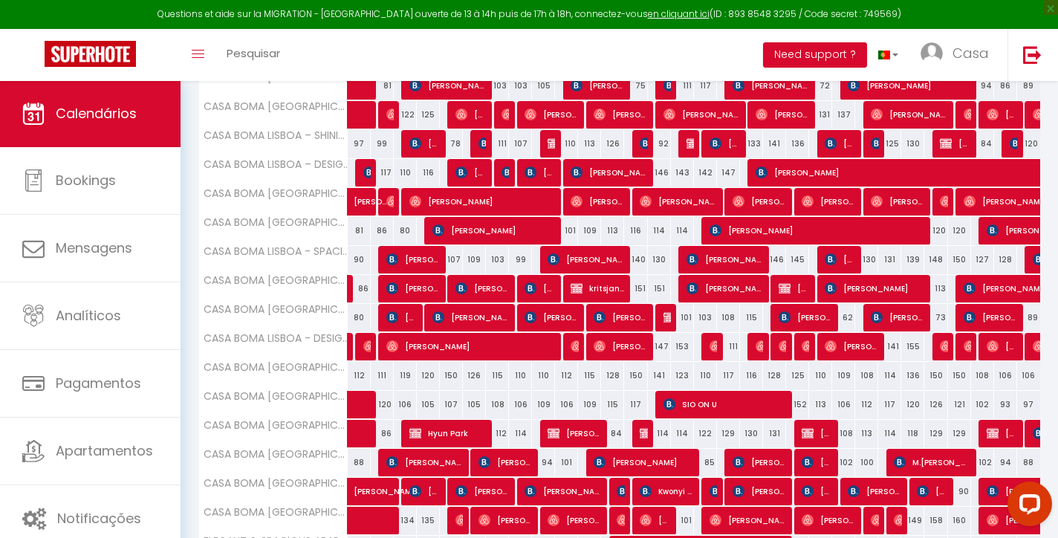
scroll to position [397, 0]
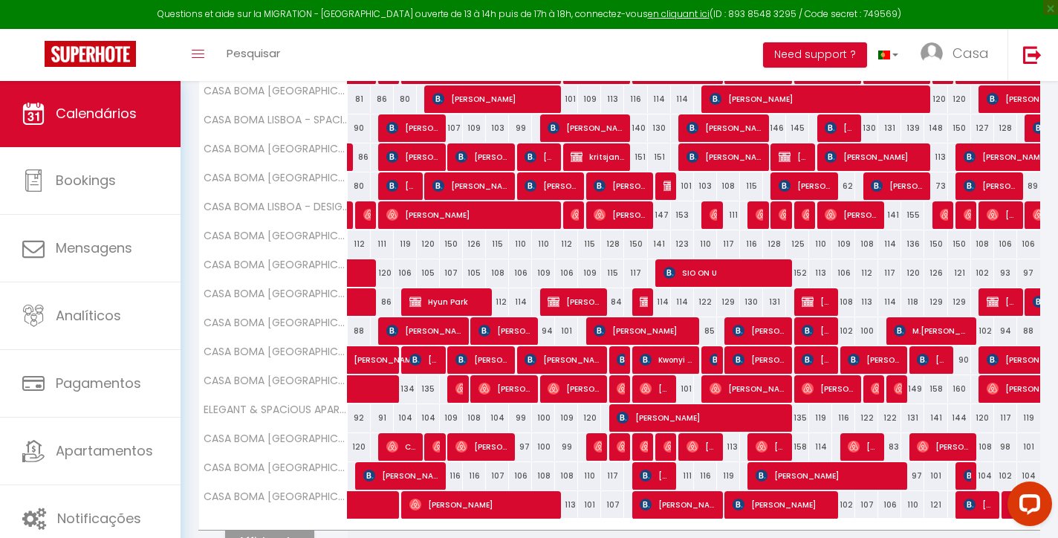
click at [1030, 353] on span "[PERSON_NAME]" at bounding box center [1071, 359] width 171 height 28
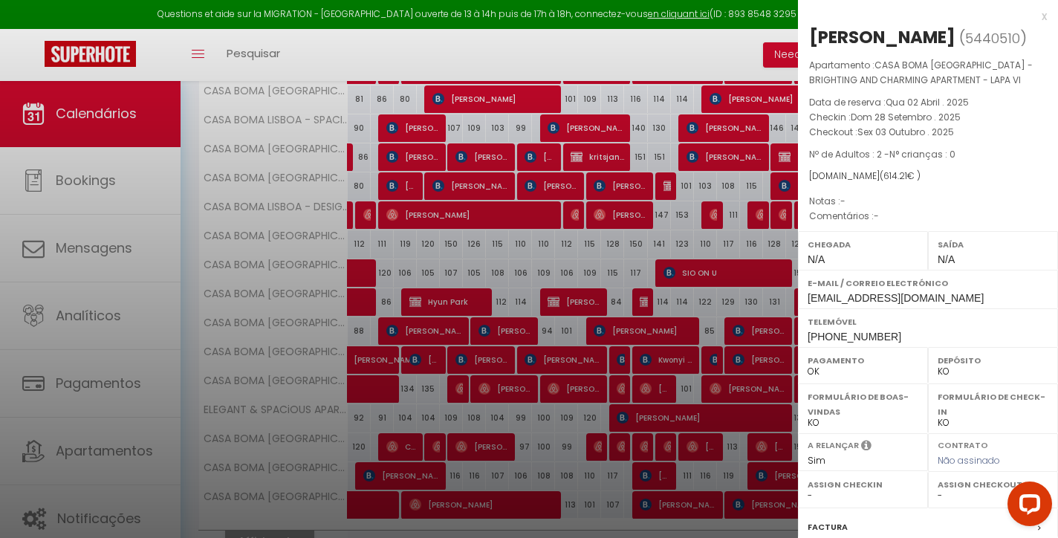
click at [1044, 14] on div "x" at bounding box center [922, 16] width 249 height 18
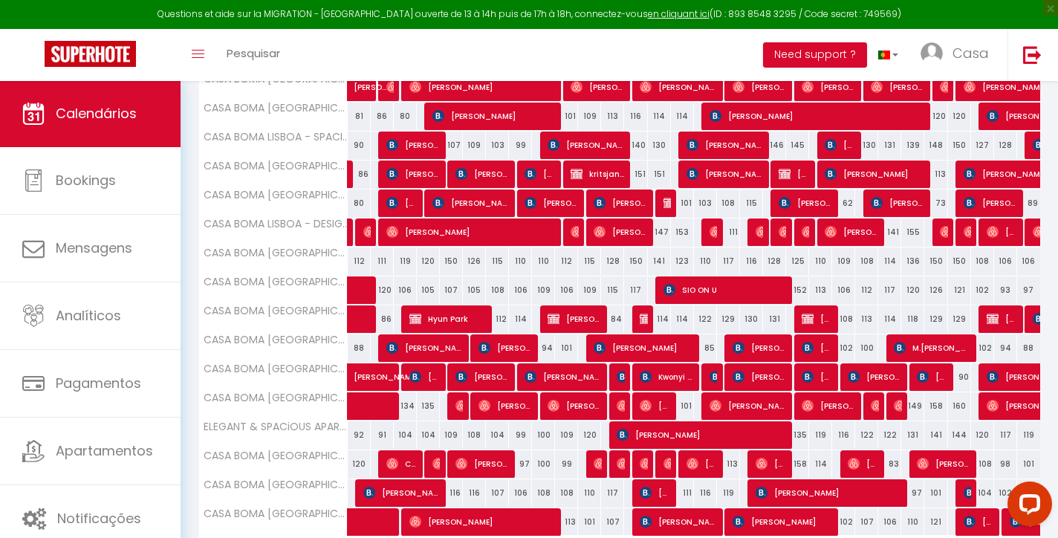
scroll to position [13, 0]
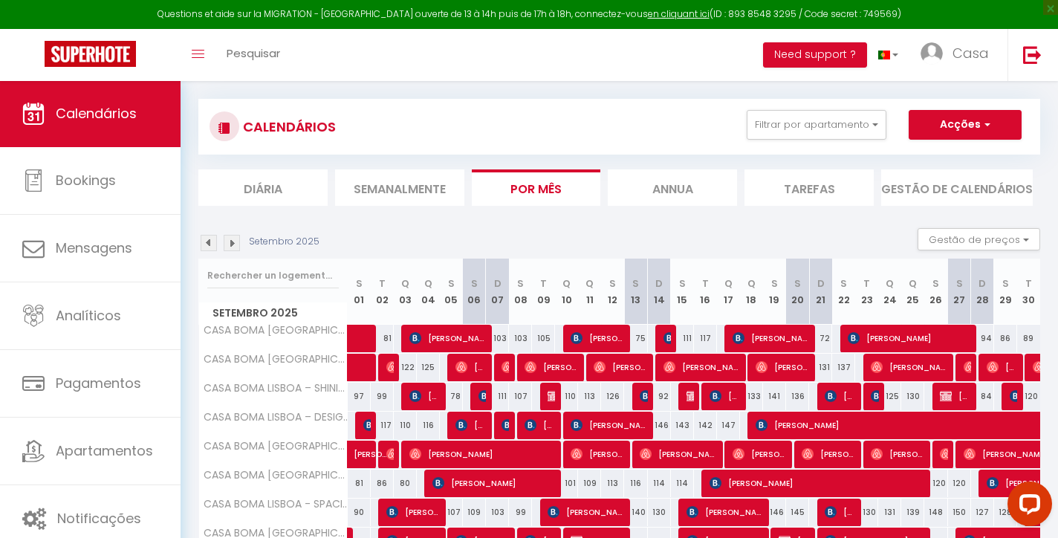
click at [224, 241] on img at bounding box center [232, 243] width 16 height 16
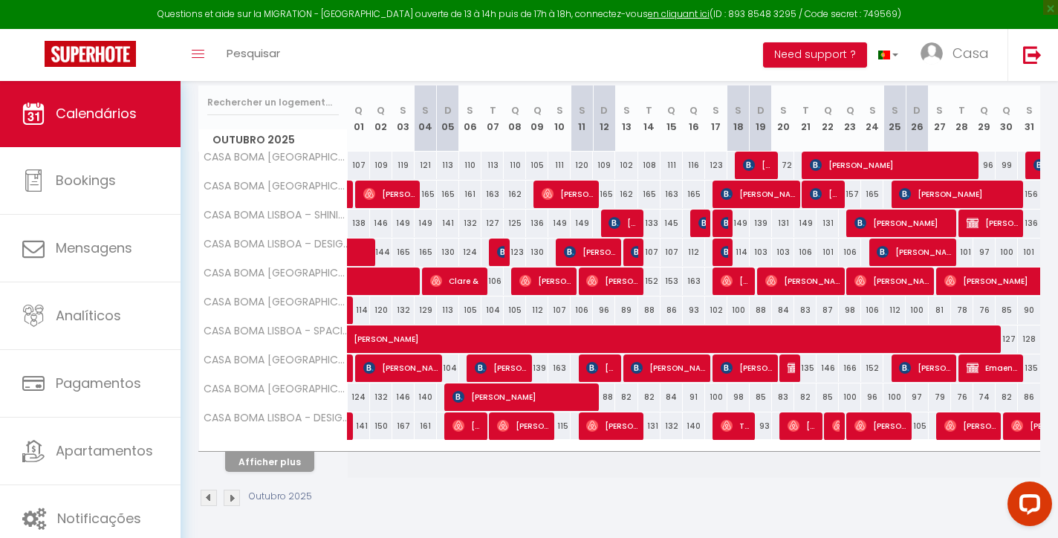
click at [296, 456] on button "Afficher plus" at bounding box center [269, 462] width 89 height 20
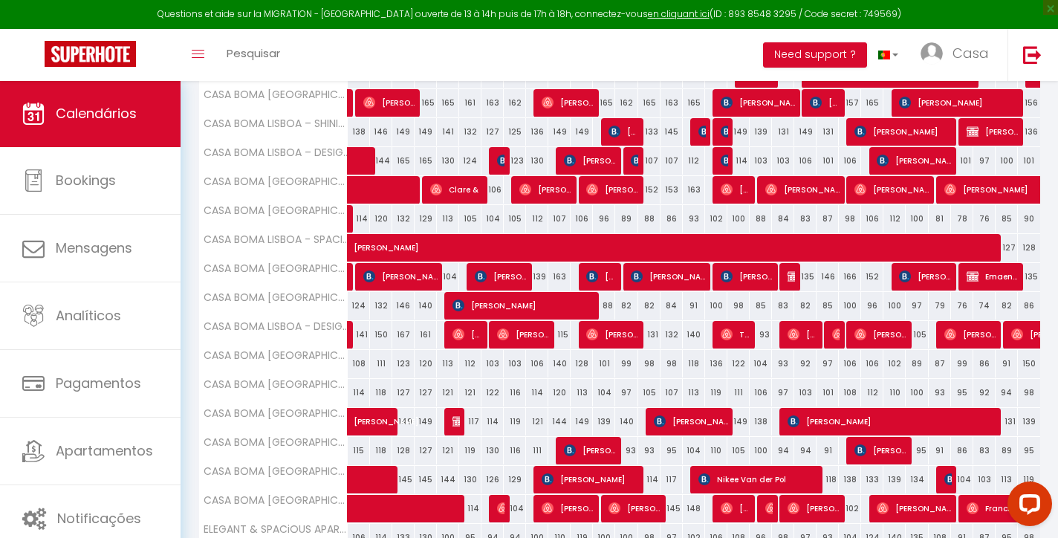
scroll to position [69, 0]
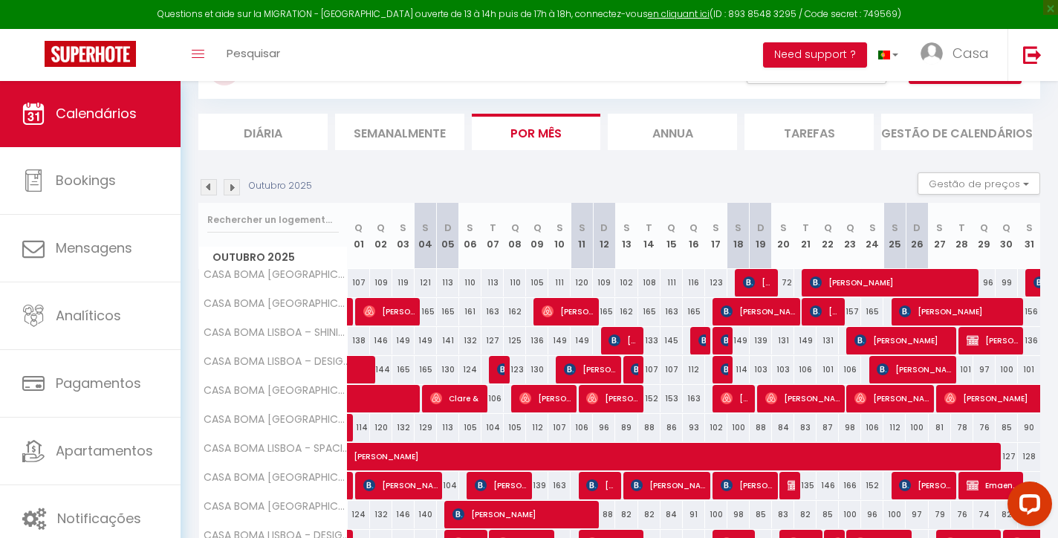
click at [231, 186] on img at bounding box center [232, 187] width 16 height 16
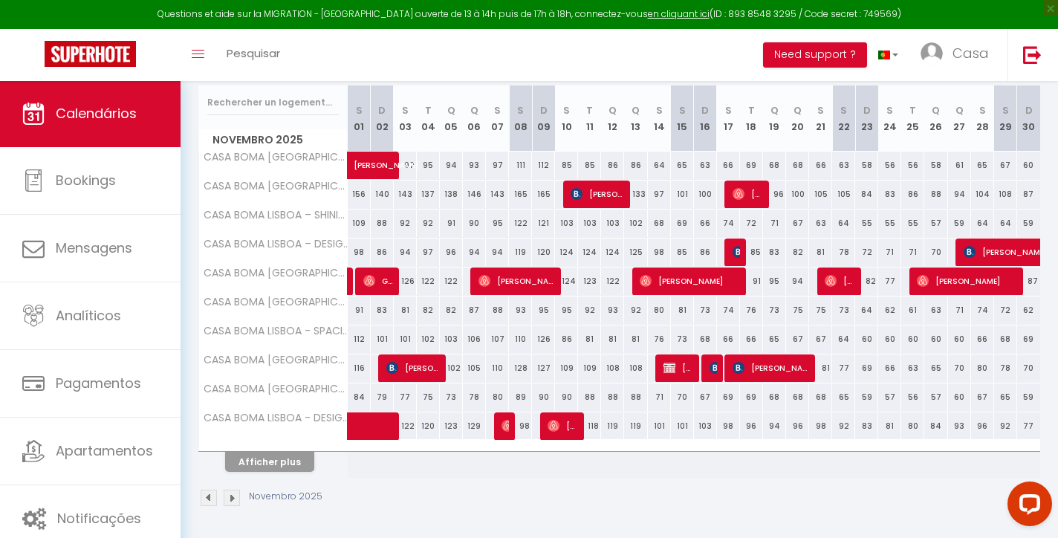
click at [300, 456] on button "Afficher plus" at bounding box center [269, 462] width 89 height 20
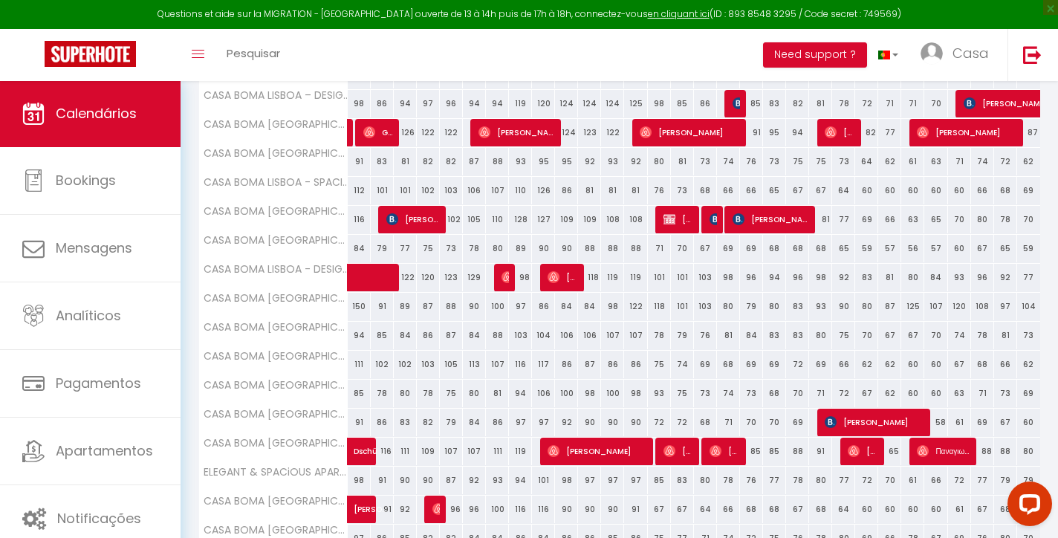
scroll to position [386, 0]
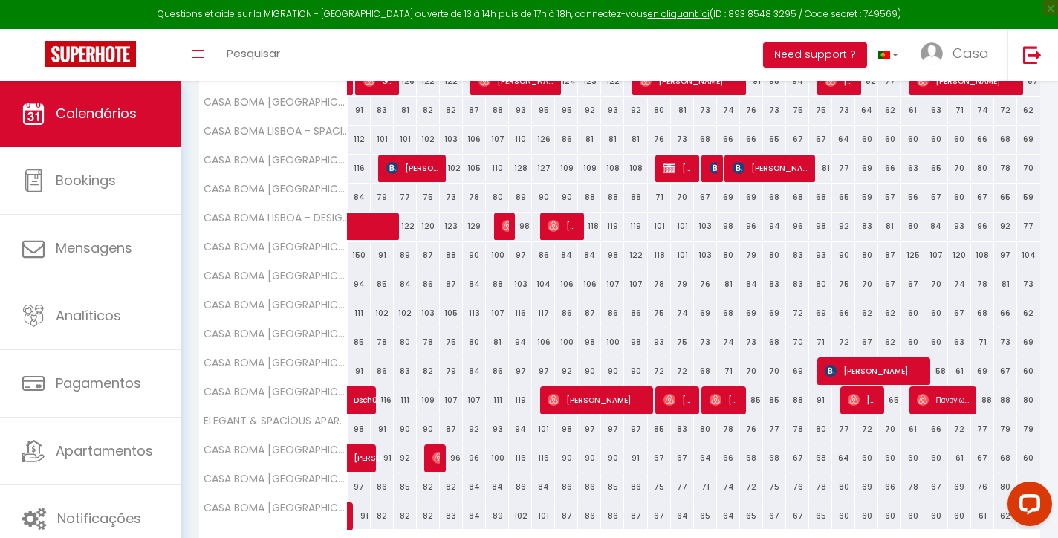
click at [879, 372] on span "[PERSON_NAME]" at bounding box center [874, 370] width 100 height 28
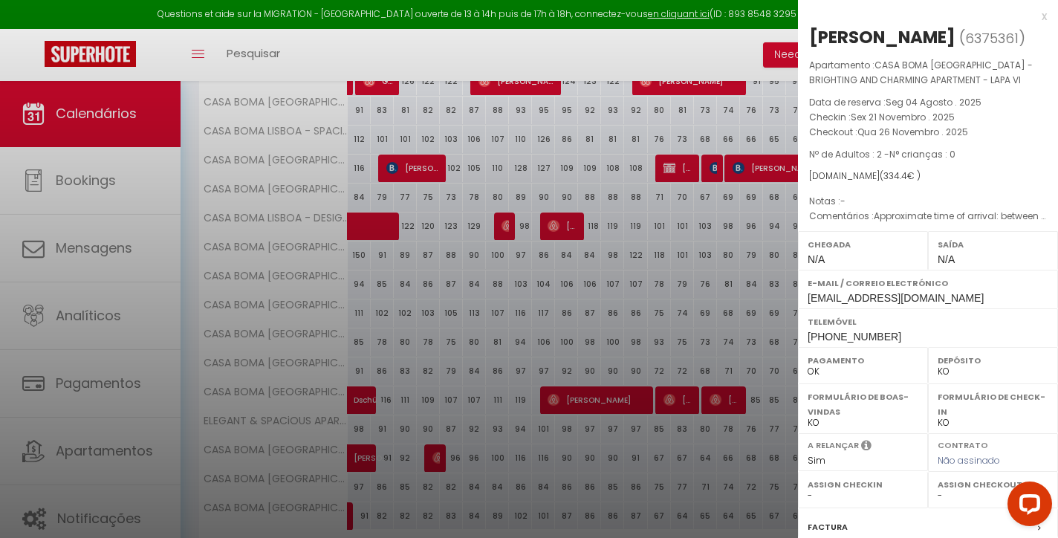
click at [1043, 14] on div "x" at bounding box center [922, 16] width 249 height 18
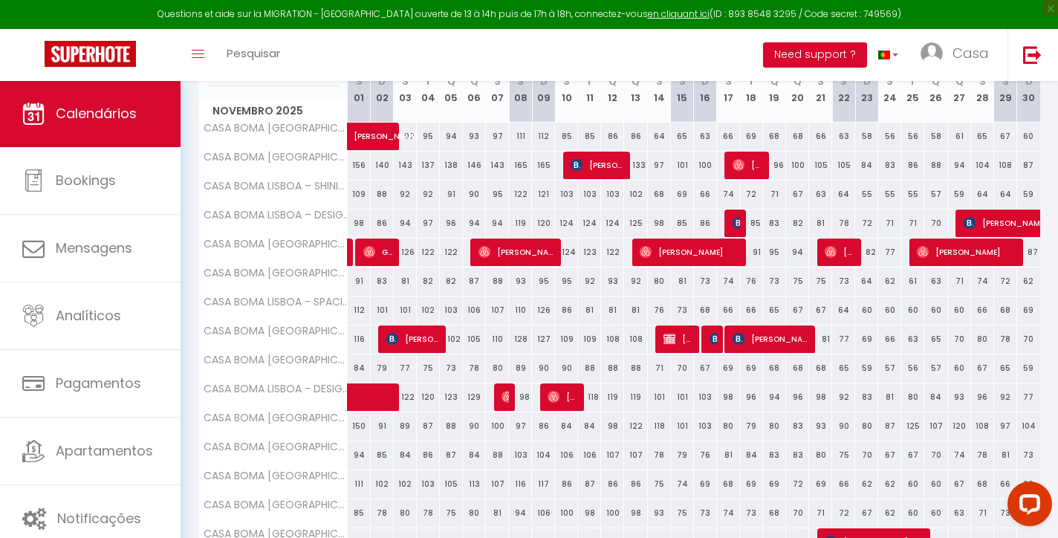
scroll to position [116, 0]
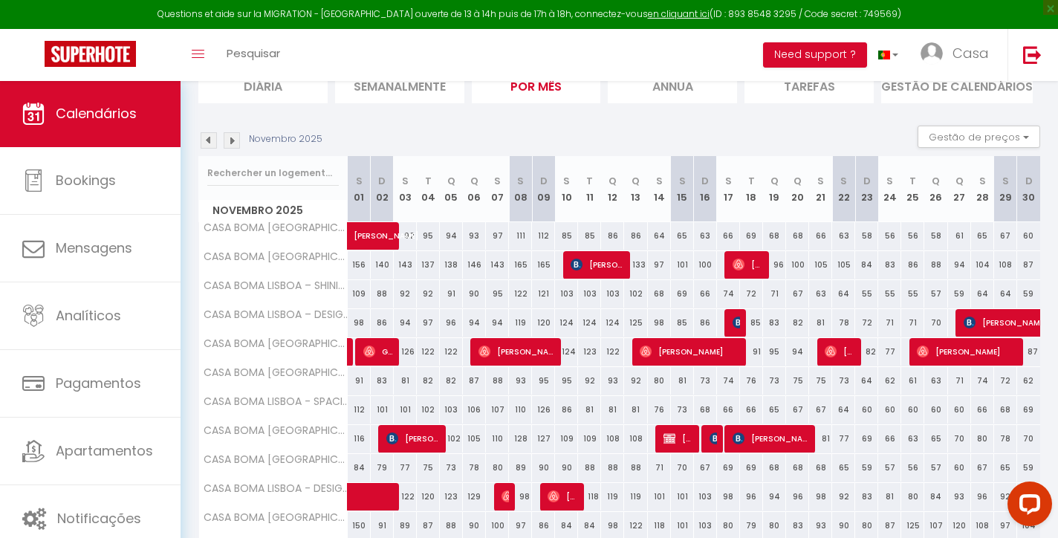
click at [232, 140] on img at bounding box center [232, 140] width 16 height 16
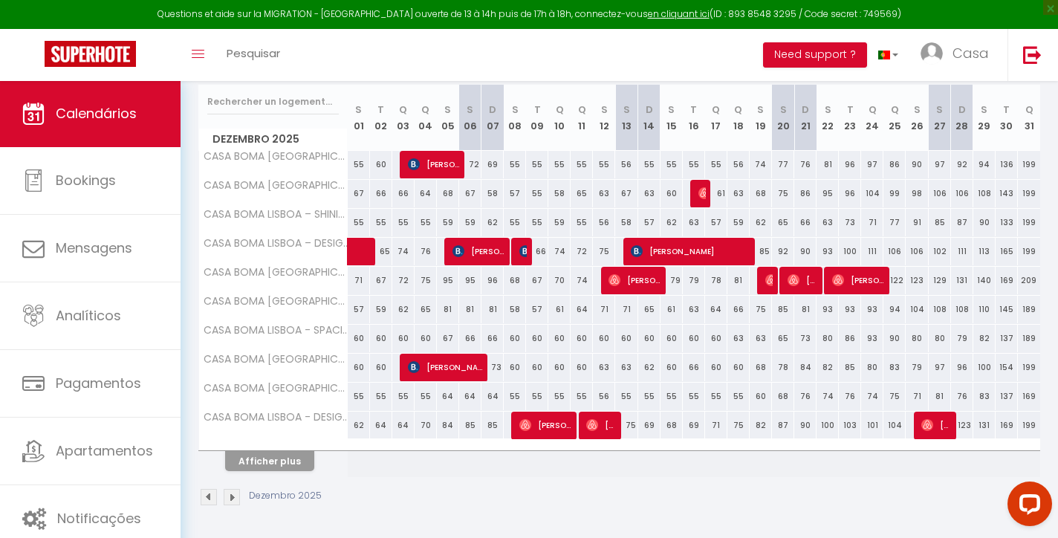
scroll to position [186, 0]
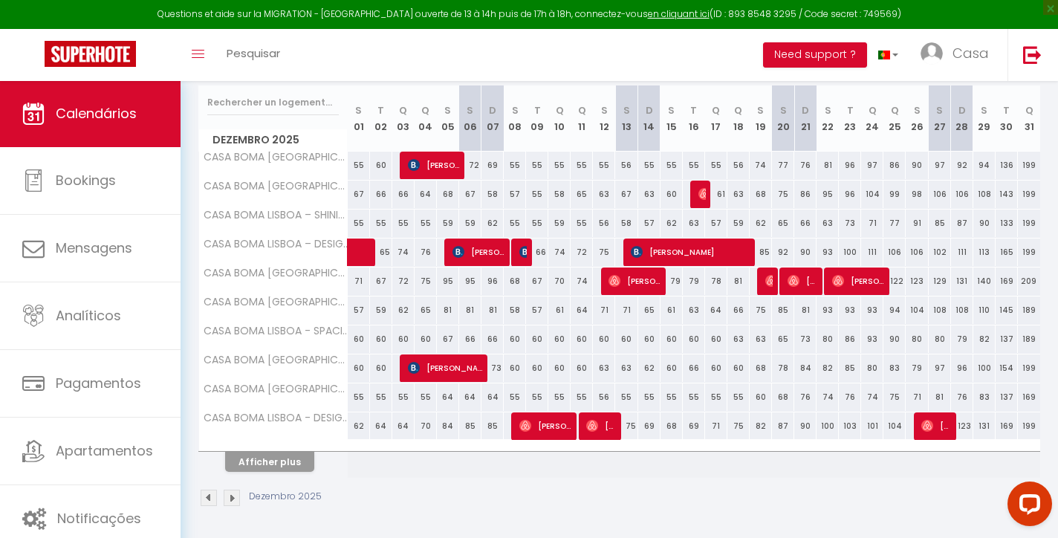
click at [297, 454] on button "Afficher plus" at bounding box center [269, 462] width 89 height 20
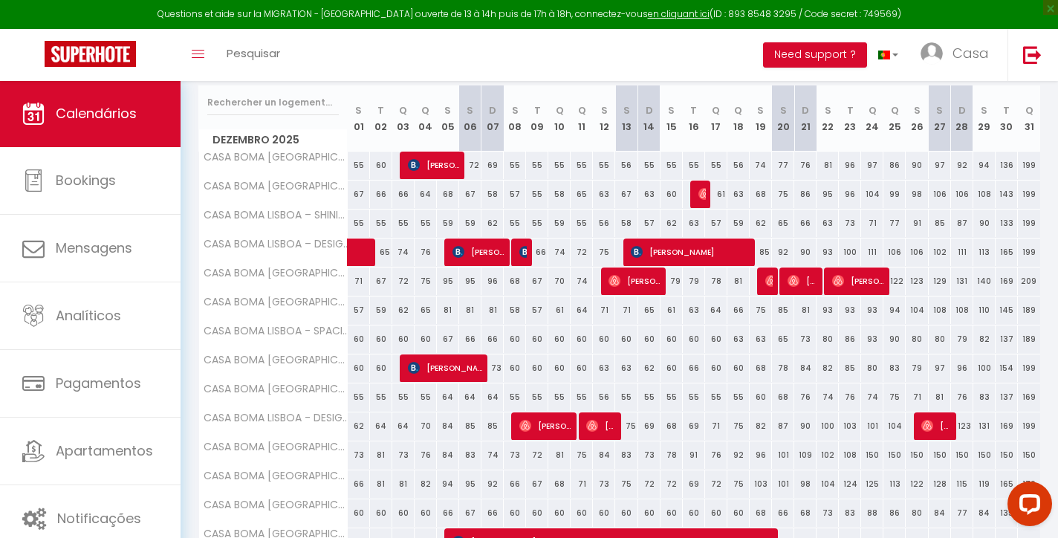
scroll to position [299, 0]
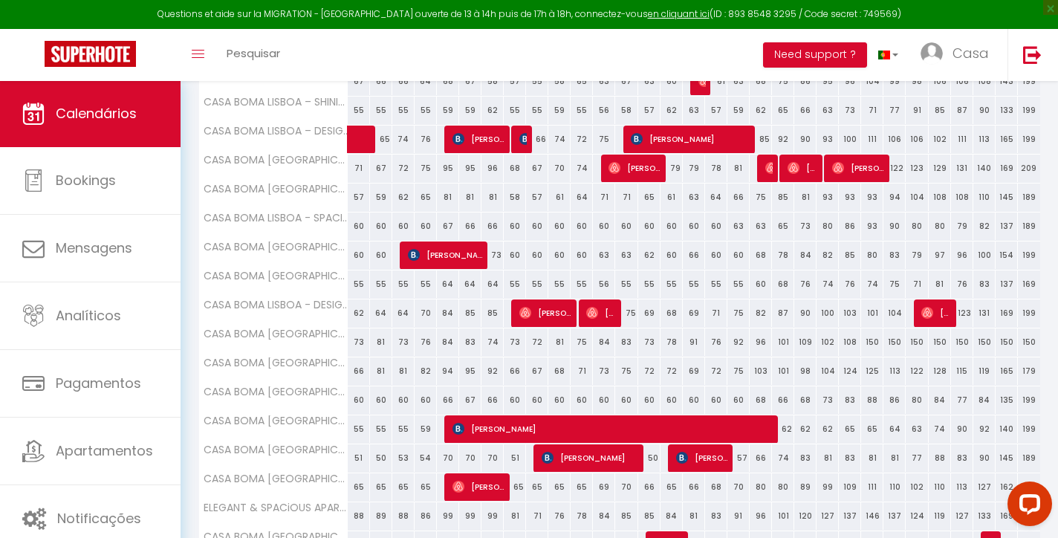
click at [600, 455] on span "[PERSON_NAME]" at bounding box center [589, 457] width 97 height 28
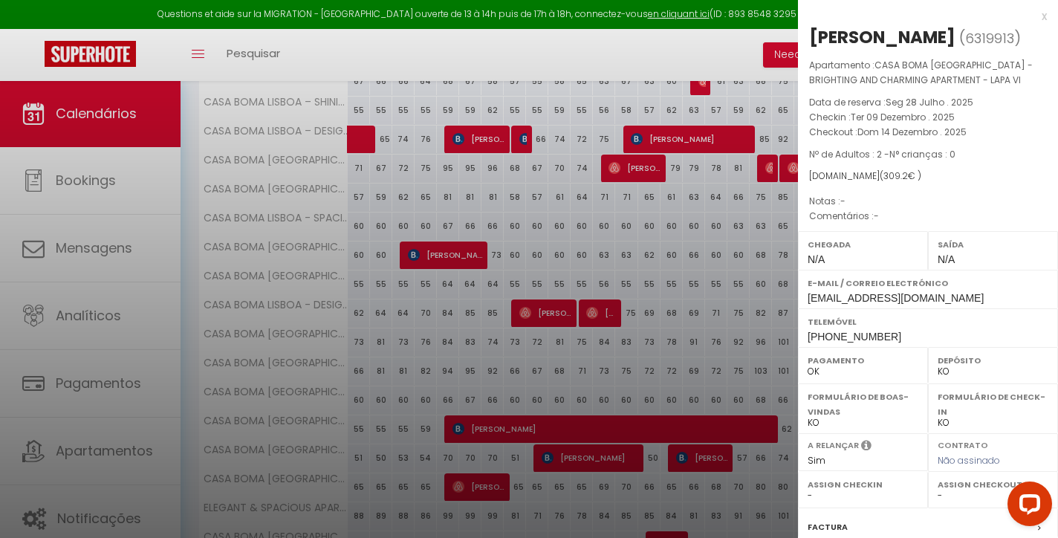
click at [1044, 19] on div "x" at bounding box center [922, 16] width 249 height 18
click at [1044, 19] on div at bounding box center [529, 269] width 1058 height 538
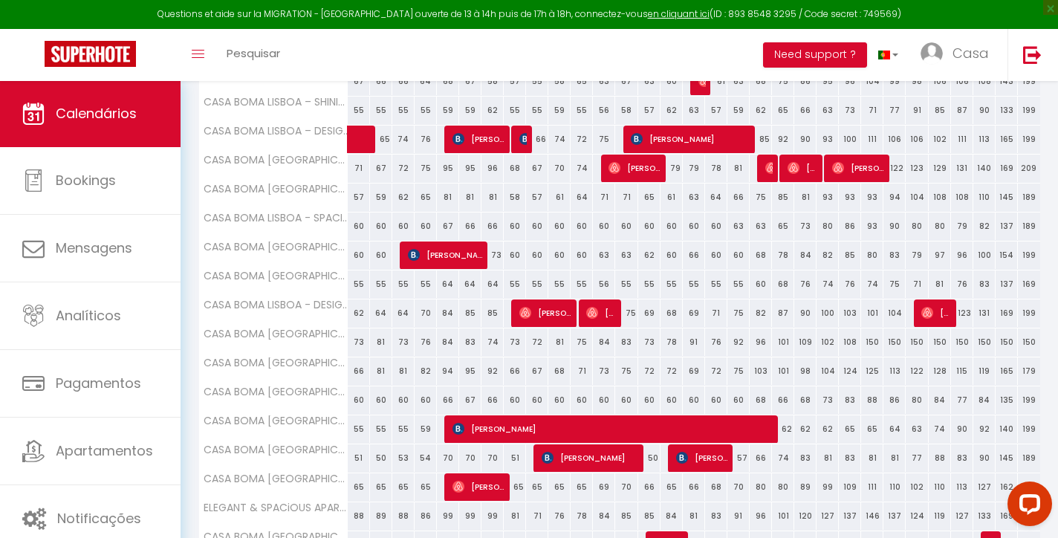
click at [706, 454] on span "[PERSON_NAME] Requeni" at bounding box center [702, 457] width 52 height 28
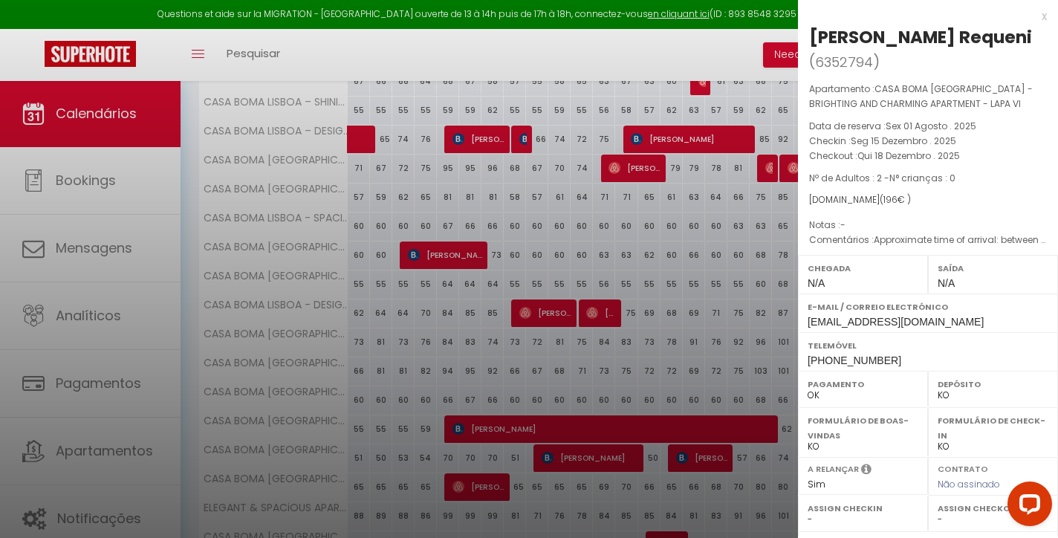
click at [1042, 14] on div "x" at bounding box center [922, 16] width 249 height 18
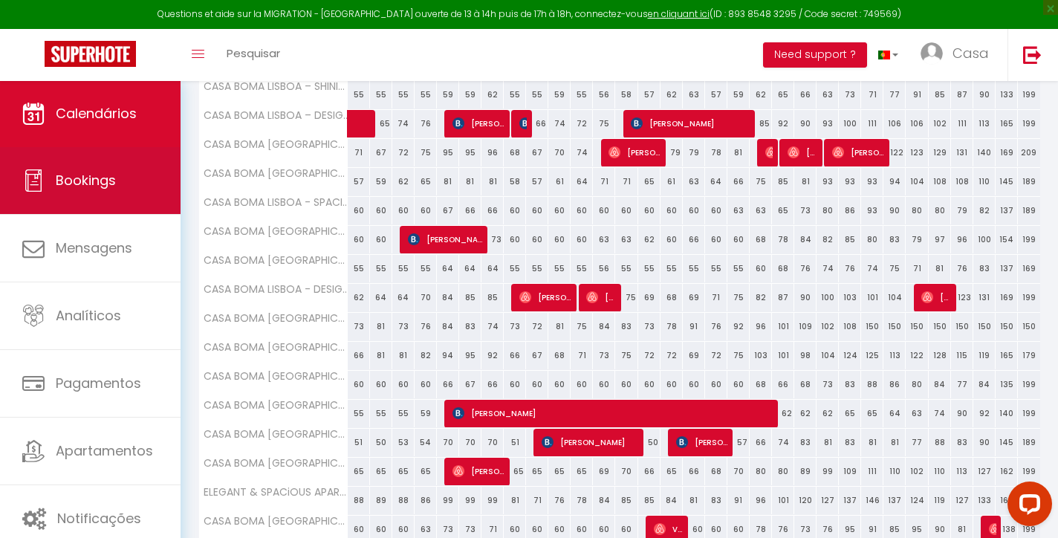
click at [123, 193] on link "Bookings" at bounding box center [90, 180] width 180 height 67
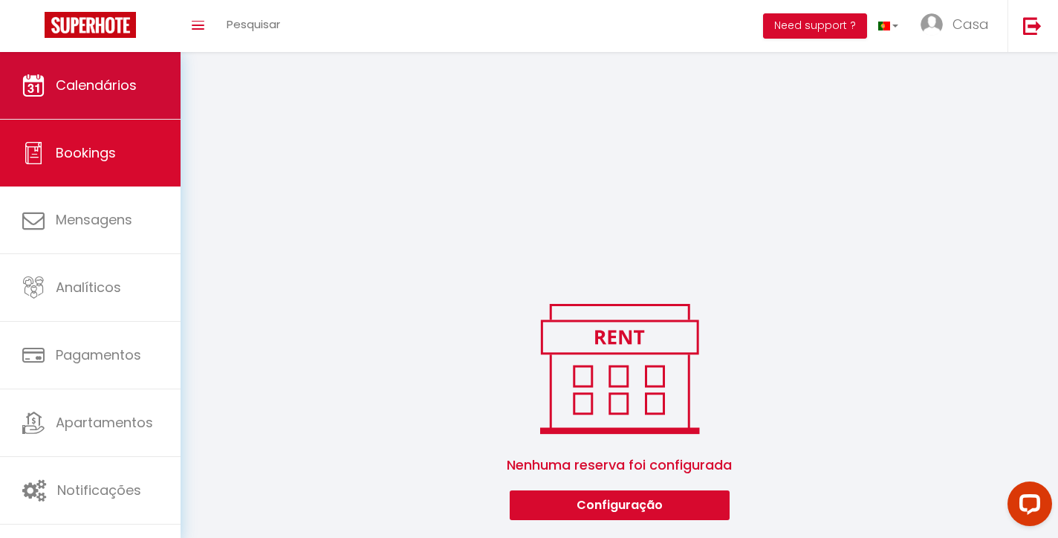
scroll to position [236, 0]
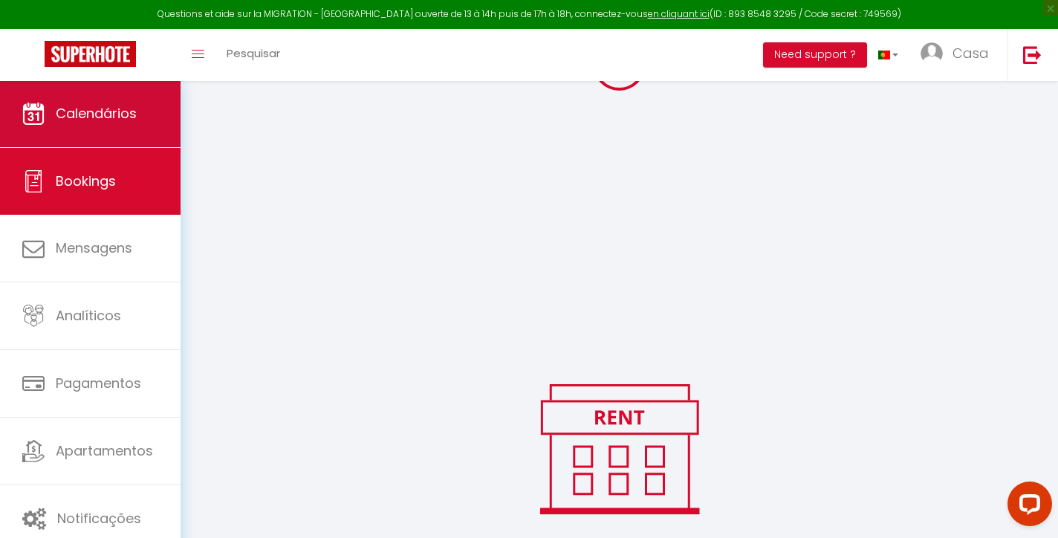
click at [159, 91] on link "Calendários" at bounding box center [90, 113] width 180 height 67
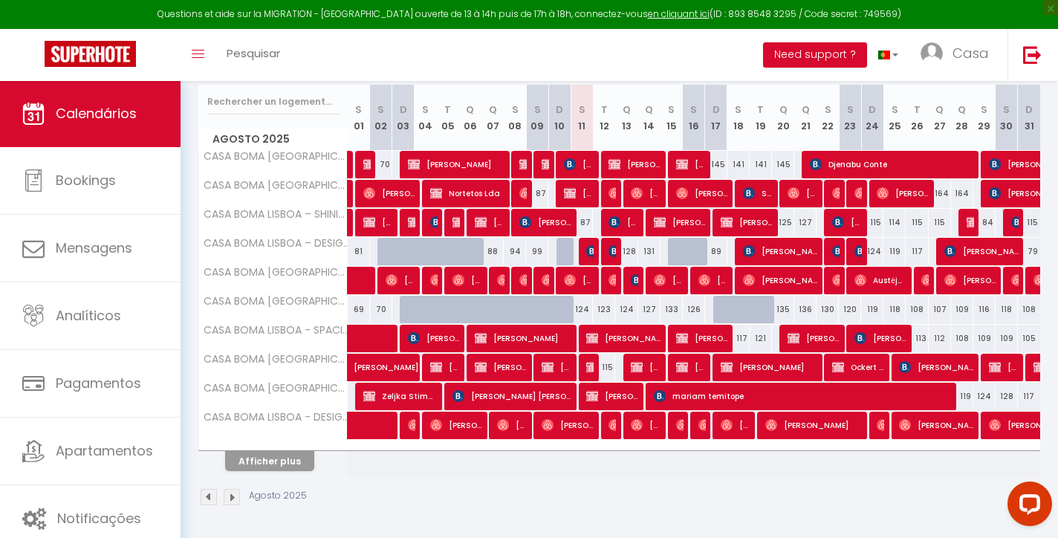
scroll to position [186, 0]
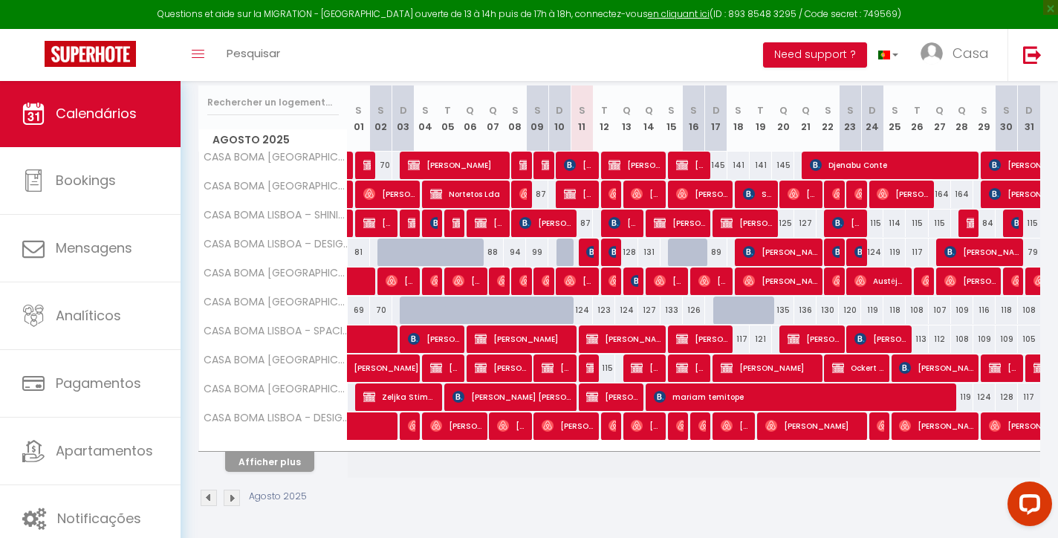
click at [304, 457] on button "Afficher plus" at bounding box center [269, 462] width 89 height 20
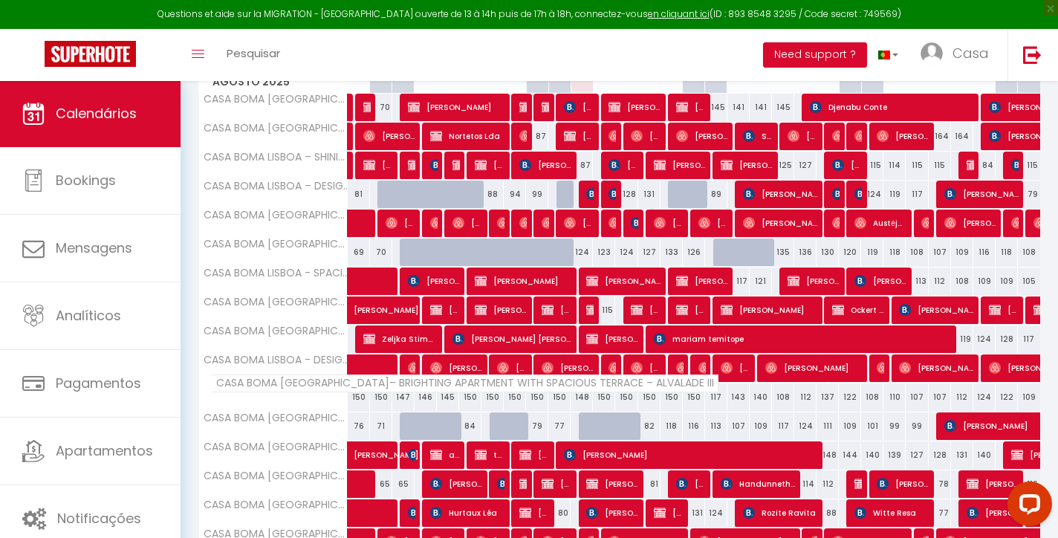
scroll to position [245, 0]
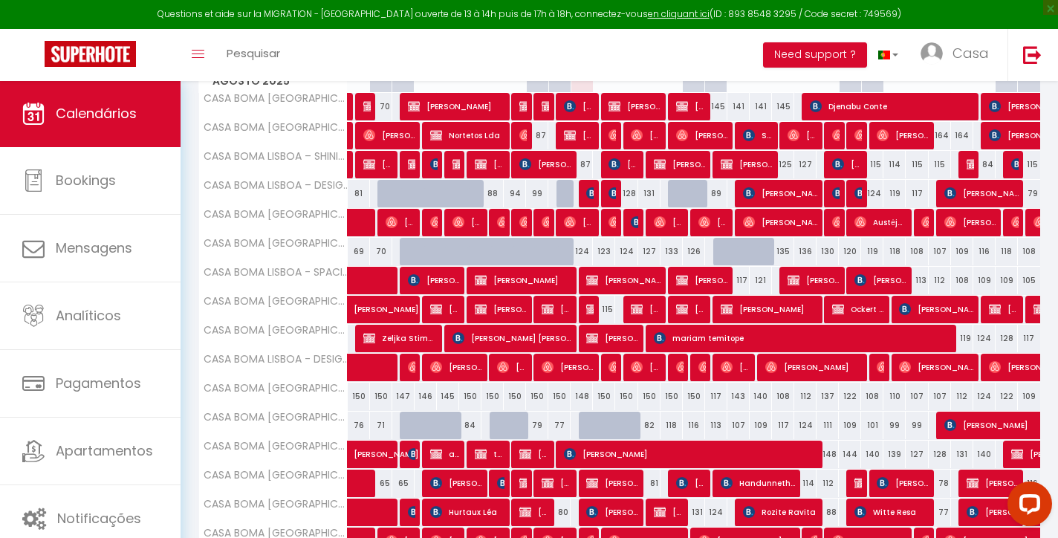
click at [589, 310] on img at bounding box center [592, 309] width 12 height 12
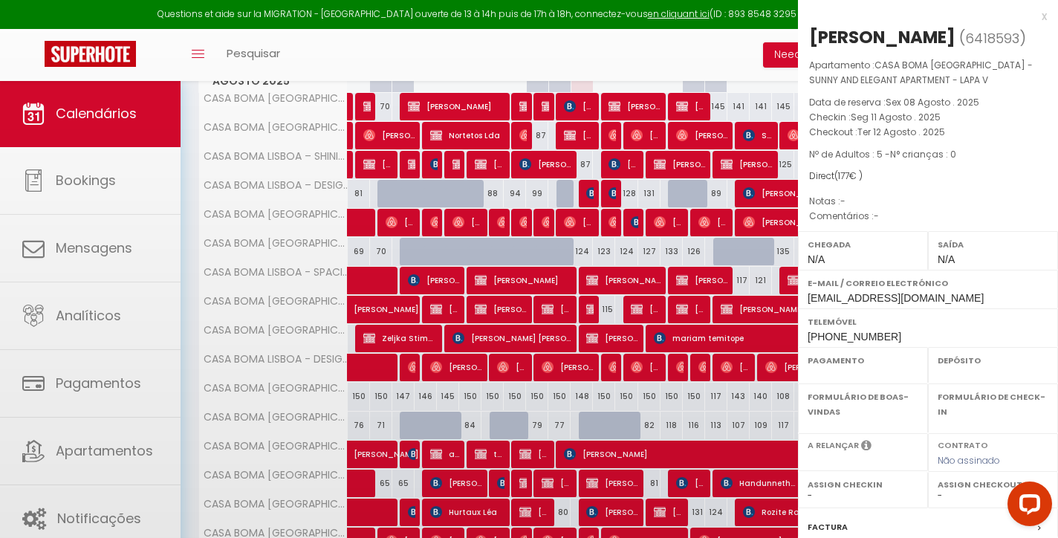
select select "OK"
select select "KO"
select select "0"
select select "1"
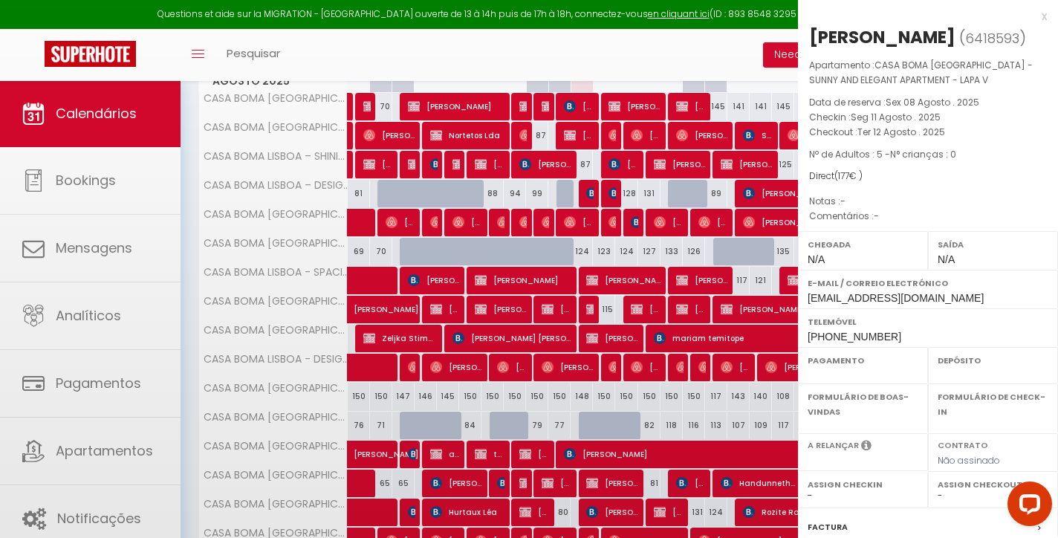
select select
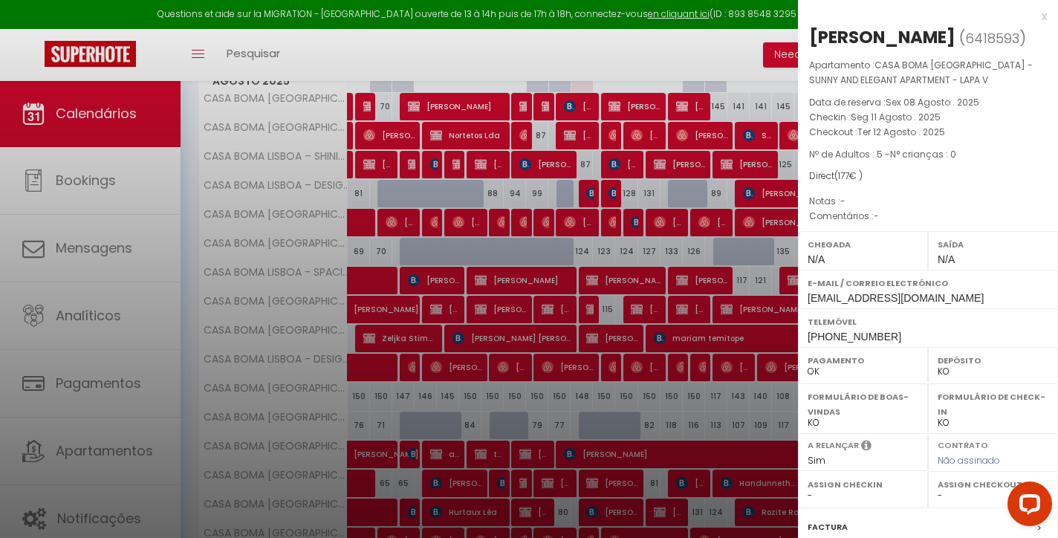
click at [1043, 22] on div "x" at bounding box center [922, 16] width 249 height 18
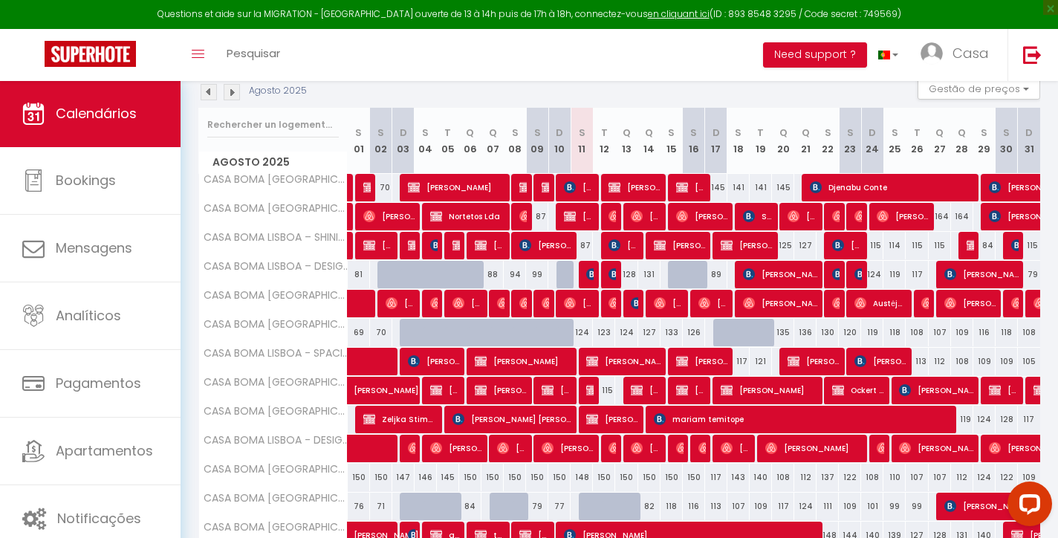
click at [235, 94] on img at bounding box center [232, 92] width 16 height 16
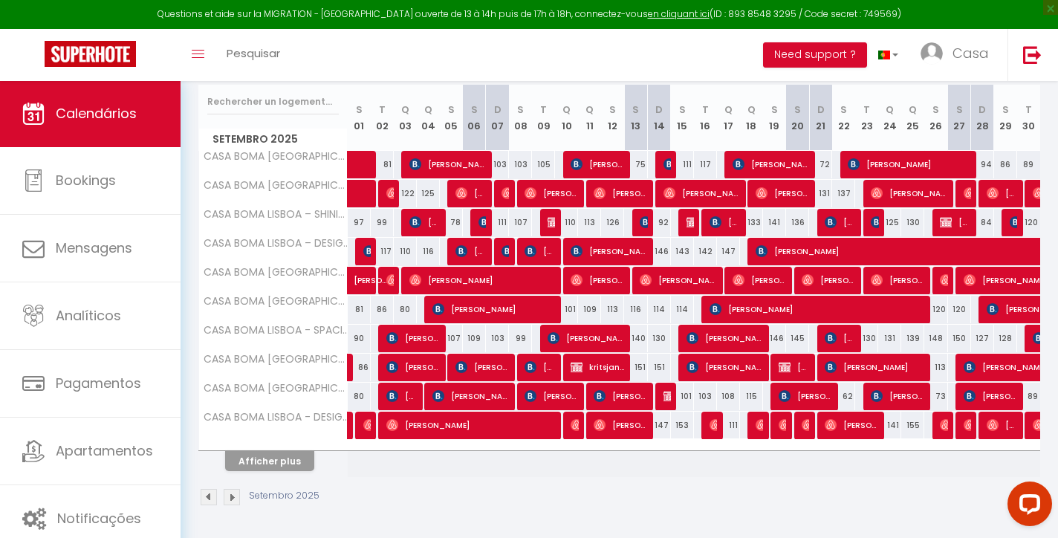
scroll to position [186, 0]
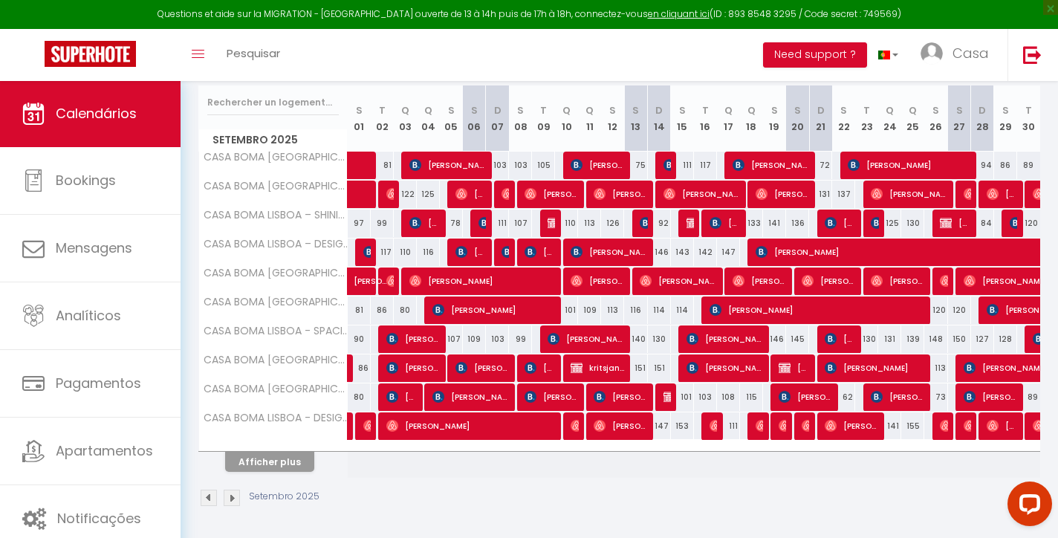
click at [297, 460] on button "Afficher plus" at bounding box center [269, 462] width 89 height 20
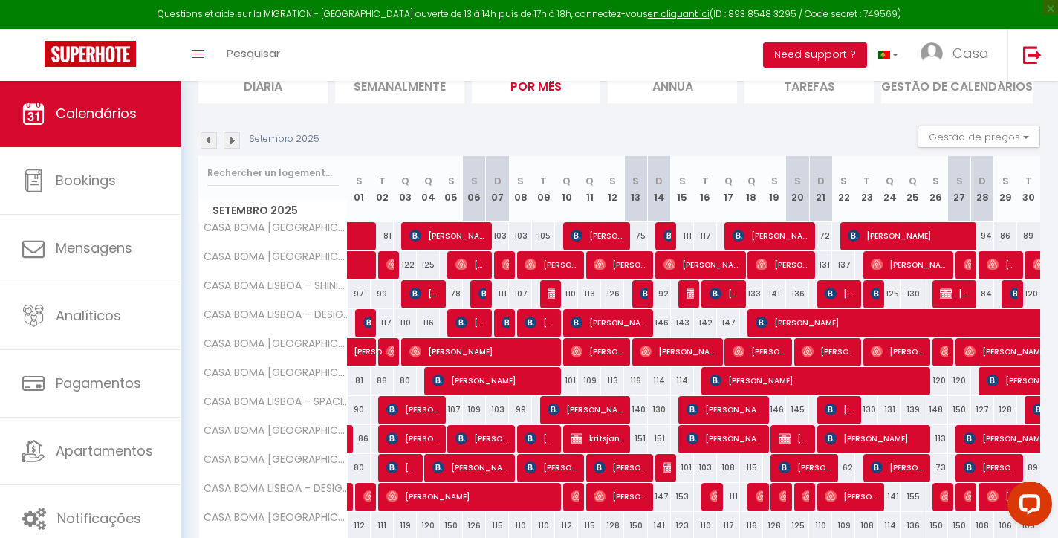
click at [229, 143] on img at bounding box center [232, 140] width 16 height 16
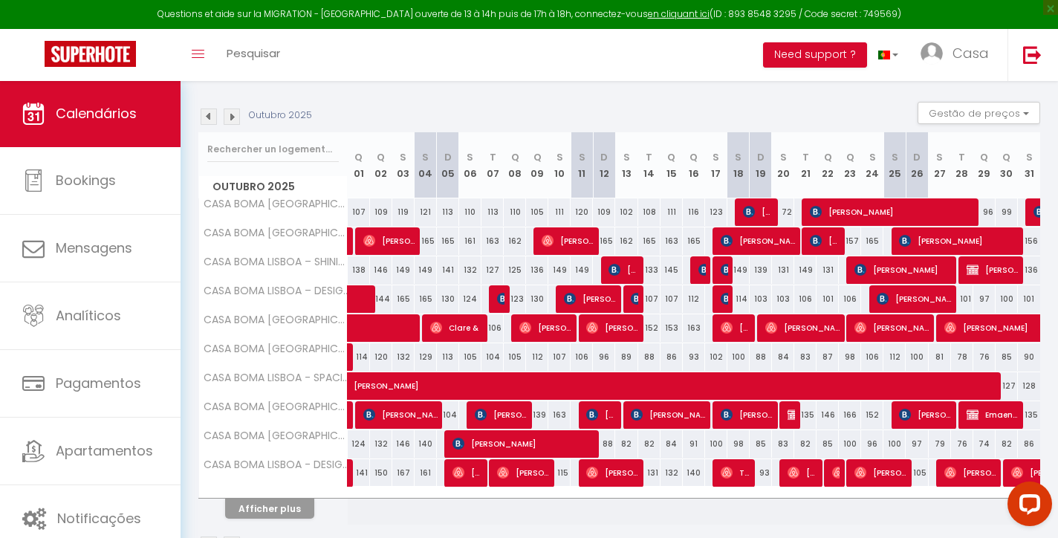
scroll to position [153, 0]
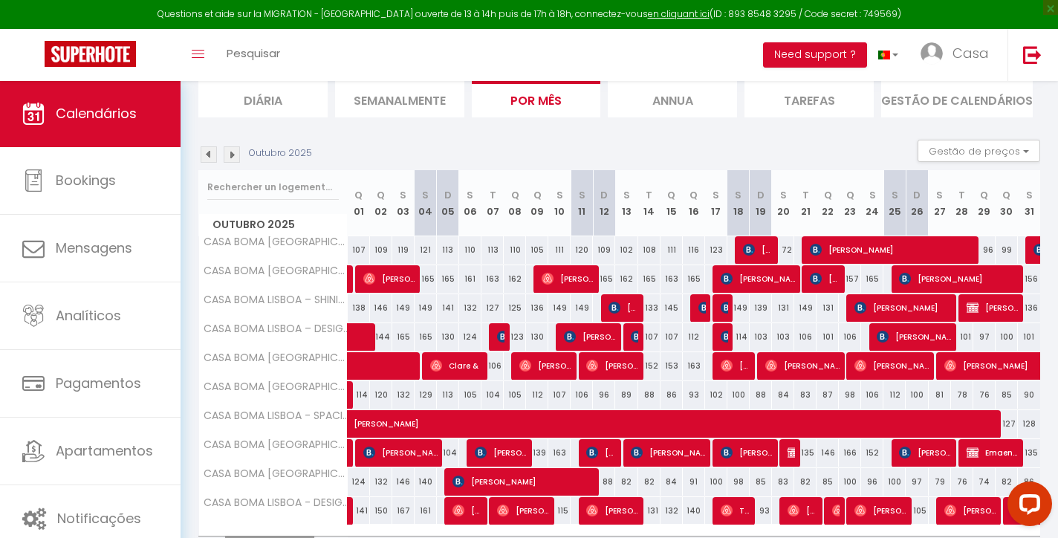
click at [232, 156] on img at bounding box center [232, 154] width 16 height 16
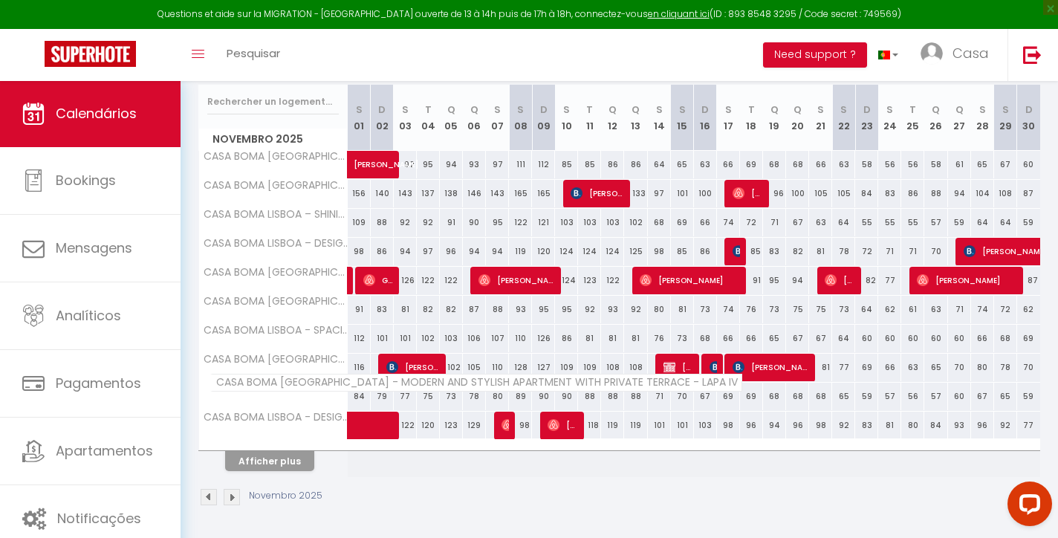
scroll to position [186, 0]
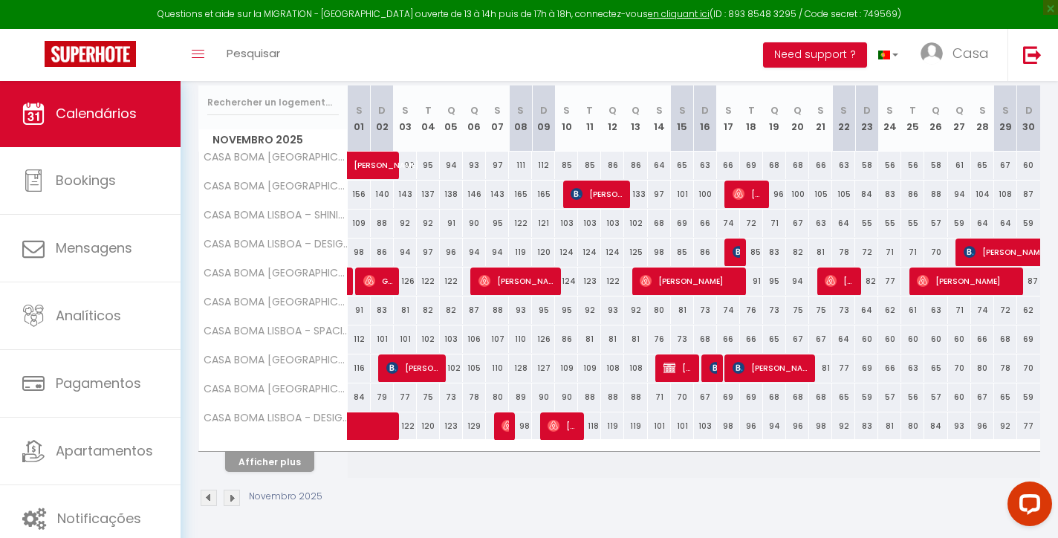
click at [423, 369] on span "[PERSON_NAME]" at bounding box center [412, 367] width 53 height 28
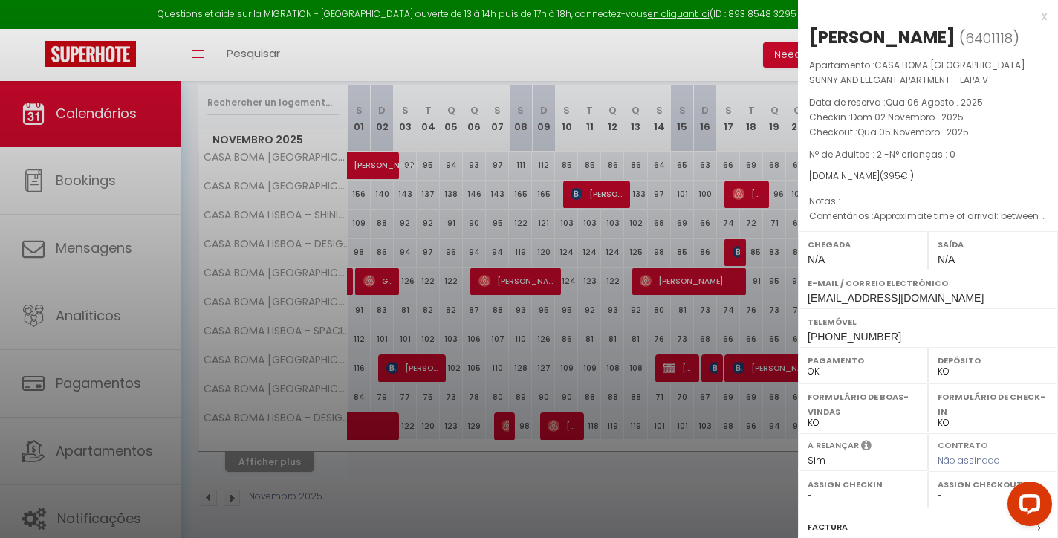
click at [1041, 16] on div "x" at bounding box center [922, 16] width 249 height 18
click at [1041, 16] on body "Questions et aide sur la MIGRATION - [GEOGRAPHIC_DATA] ouverte de 13 à 14h puis…" at bounding box center [529, 216] width 1058 height 645
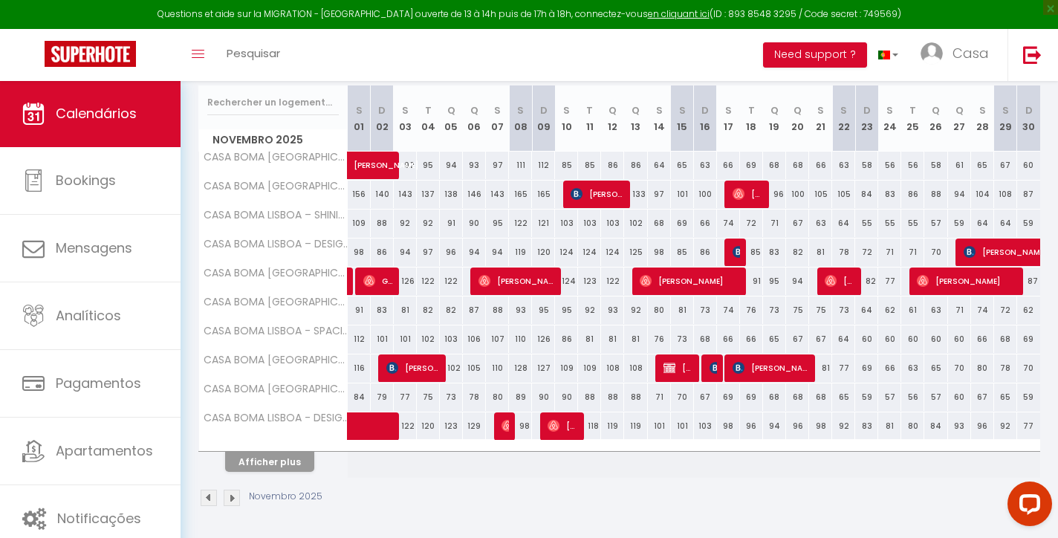
click at [786, 374] on span "[PERSON_NAME]" at bounding box center [770, 367] width 76 height 28
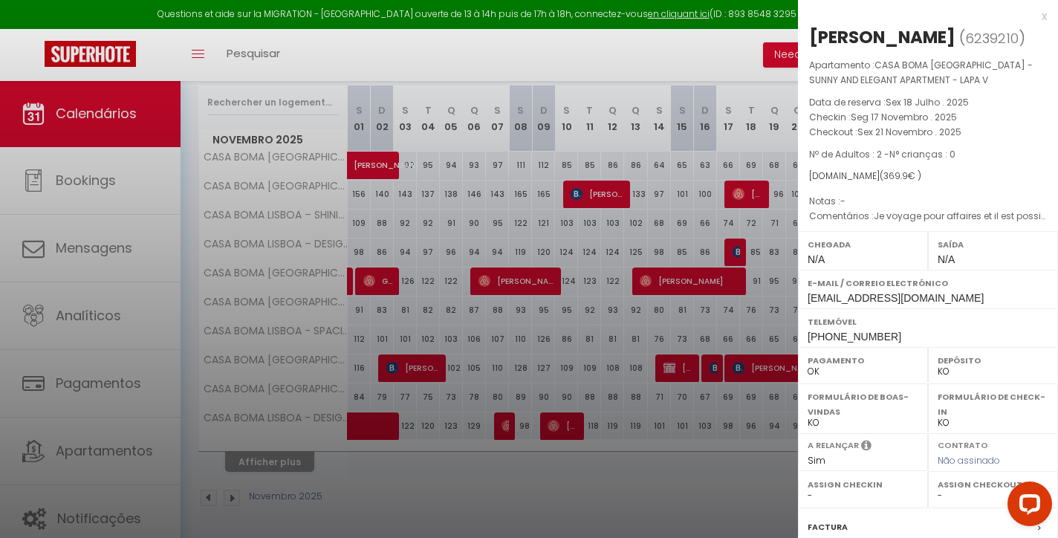
click at [1042, 17] on div "x" at bounding box center [922, 16] width 249 height 18
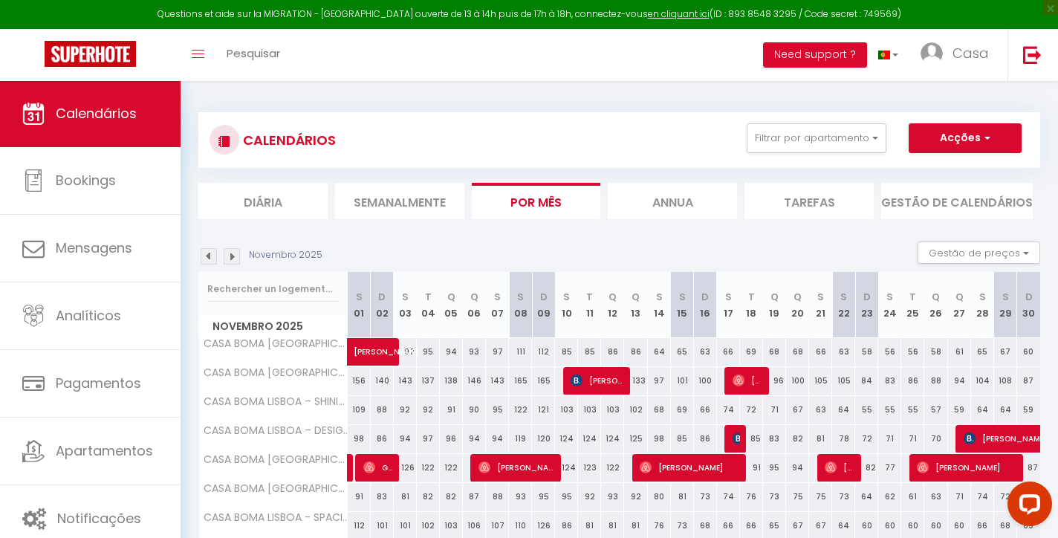
scroll to position [0, 0]
click at [232, 252] on img at bounding box center [232, 256] width 16 height 16
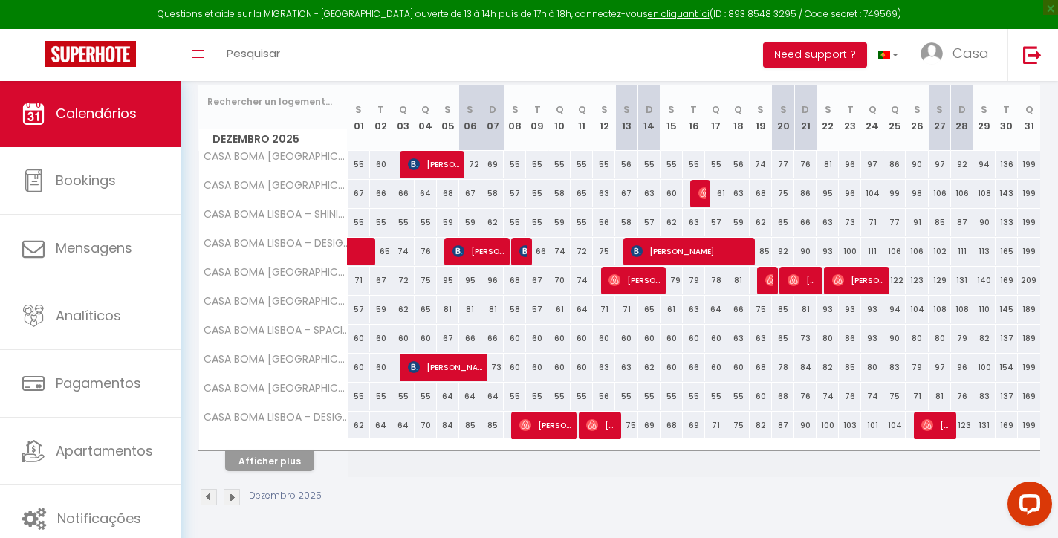
scroll to position [186, 0]
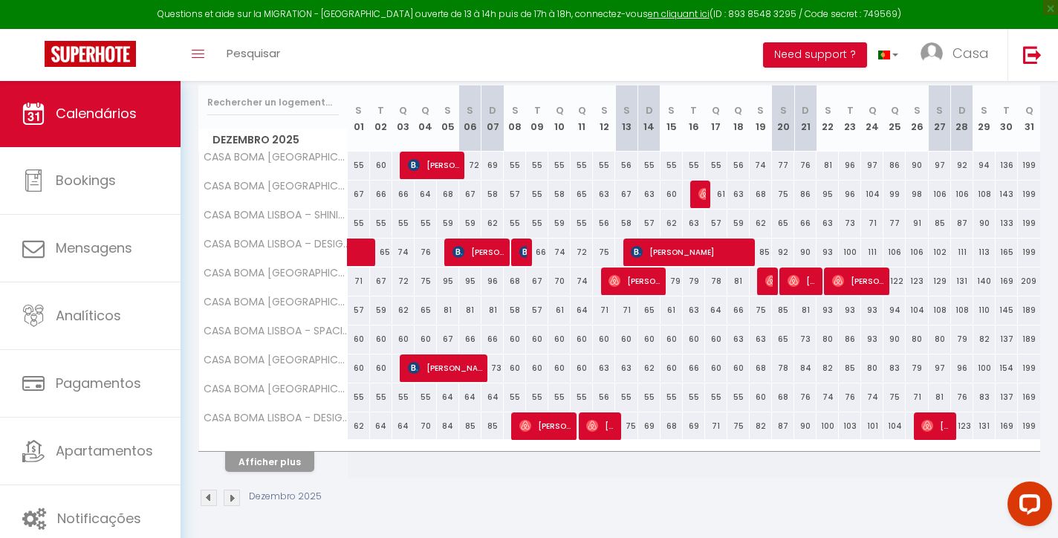
click at [287, 460] on button "Afficher plus" at bounding box center [269, 462] width 89 height 20
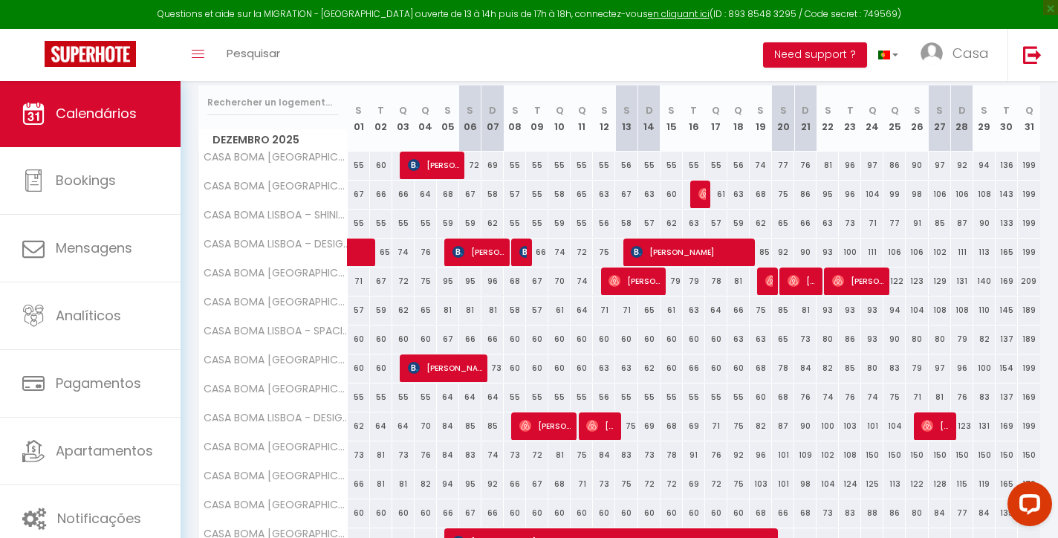
click at [423, 374] on span "[PERSON_NAME]" at bounding box center [445, 367] width 74 height 28
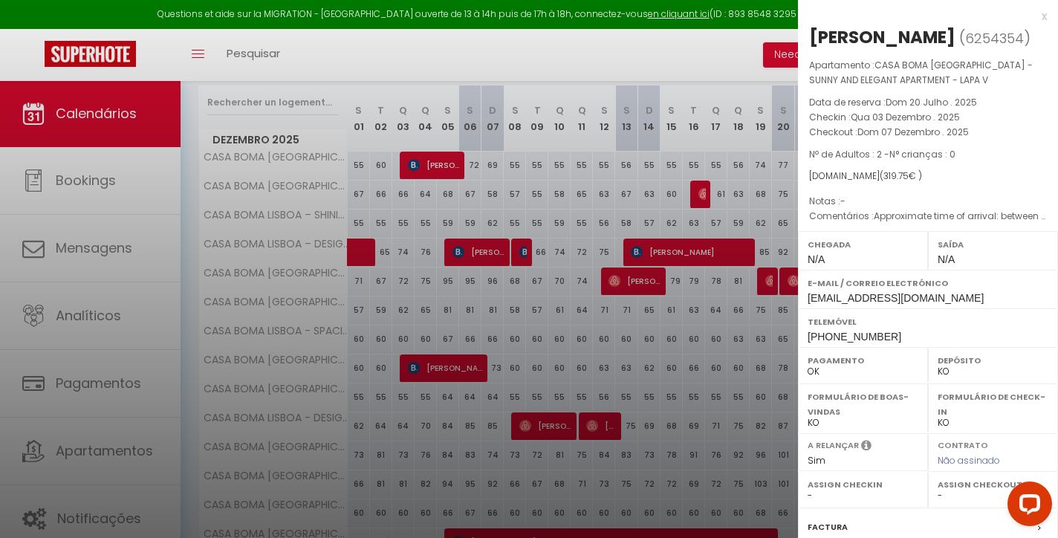
click at [139, 172] on div at bounding box center [529, 269] width 1058 height 538
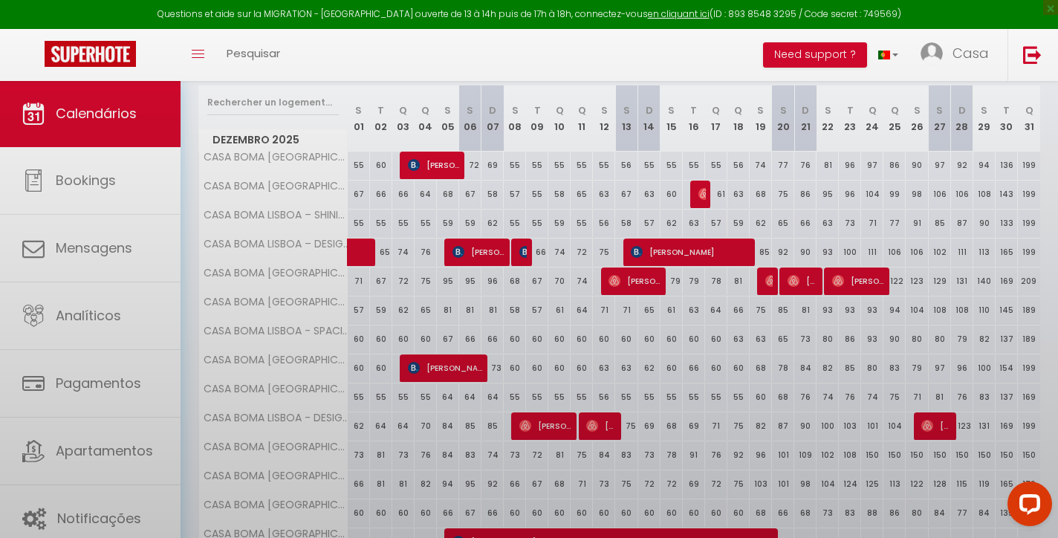
click at [135, 178] on body "Questions et aide sur la MIGRATION - [GEOGRAPHIC_DATA] ouverte de 13 à 14h puis…" at bounding box center [529, 361] width 1058 height 935
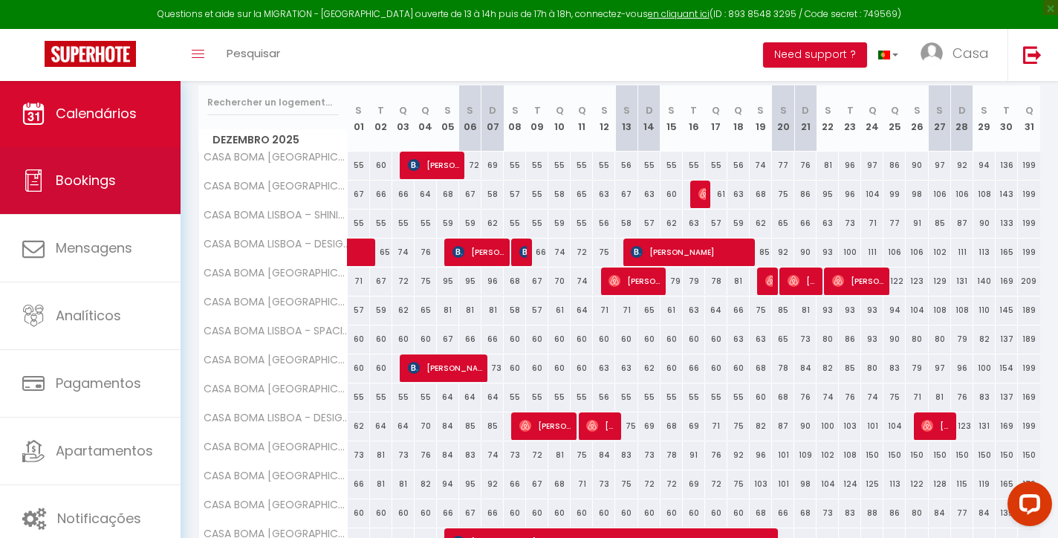
click at [137, 167] on link "Bookings" at bounding box center [90, 180] width 180 height 67
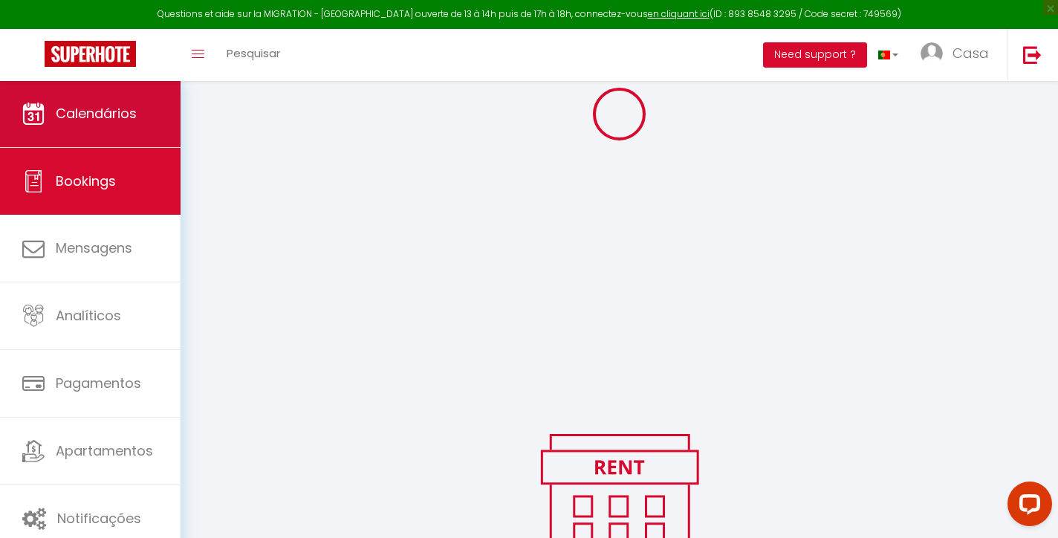
click at [146, 128] on link "Calendários" at bounding box center [90, 113] width 180 height 67
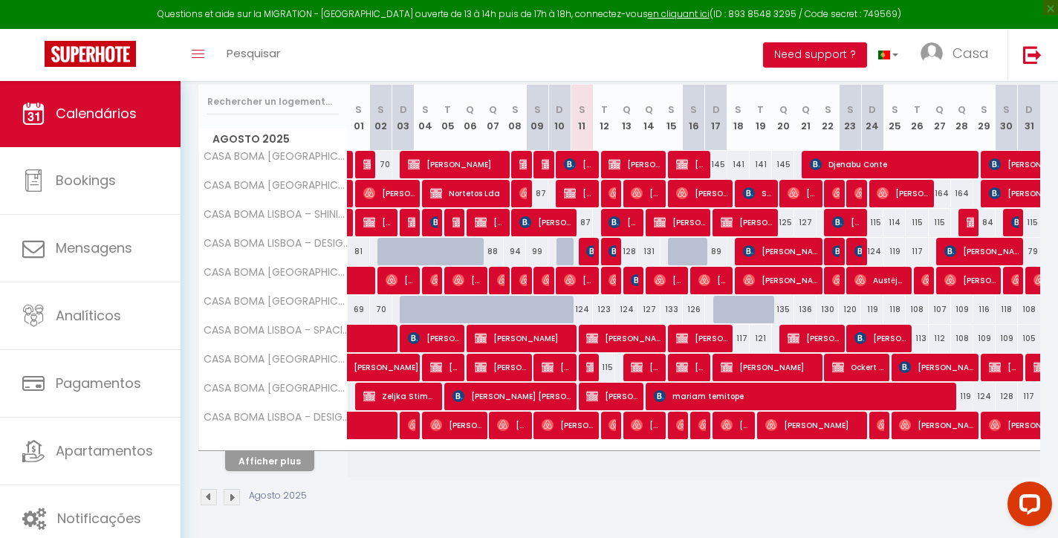
scroll to position [186, 0]
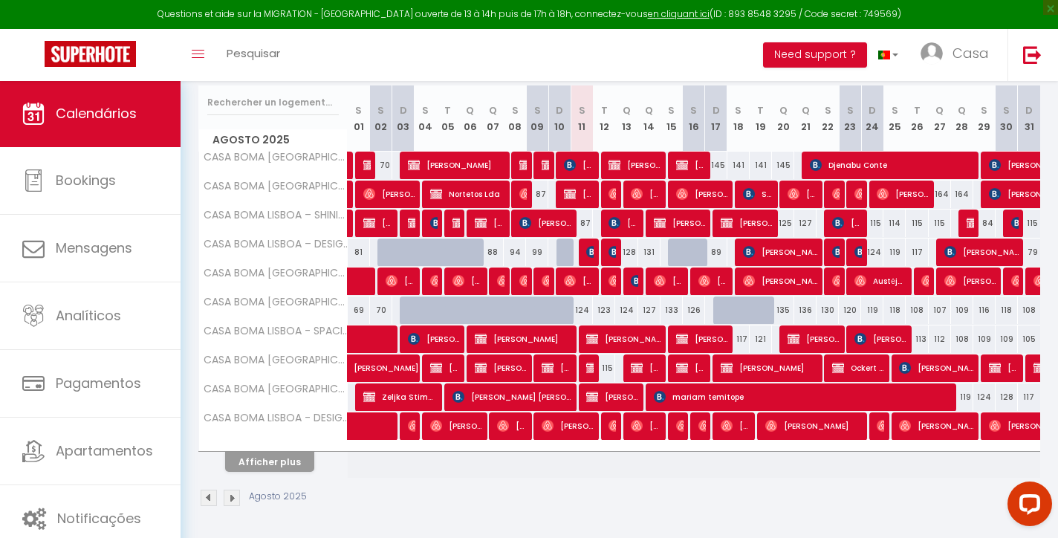
click at [294, 470] on button "Afficher plus" at bounding box center [269, 462] width 89 height 20
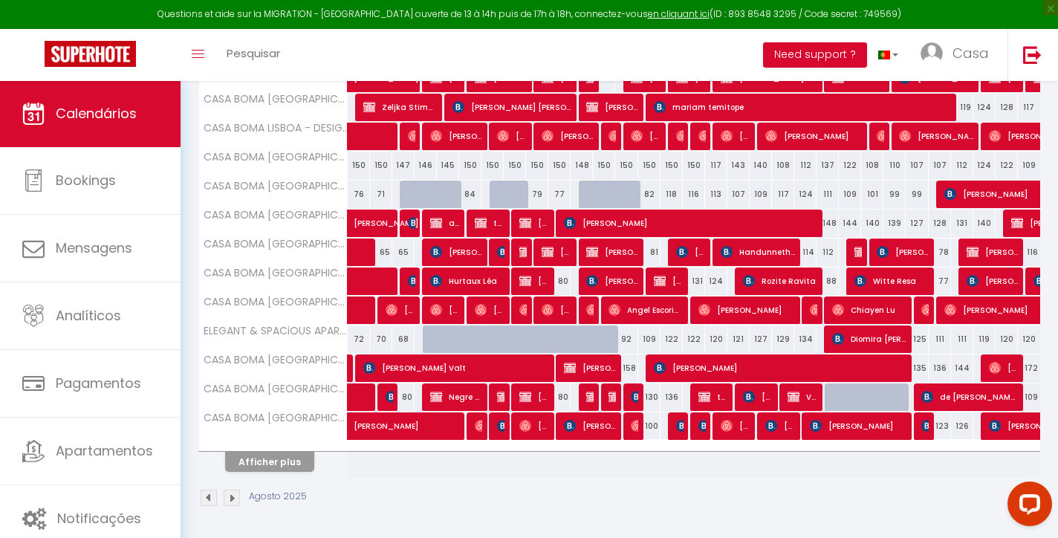
click at [297, 464] on button "Afficher plus" at bounding box center [269, 462] width 89 height 20
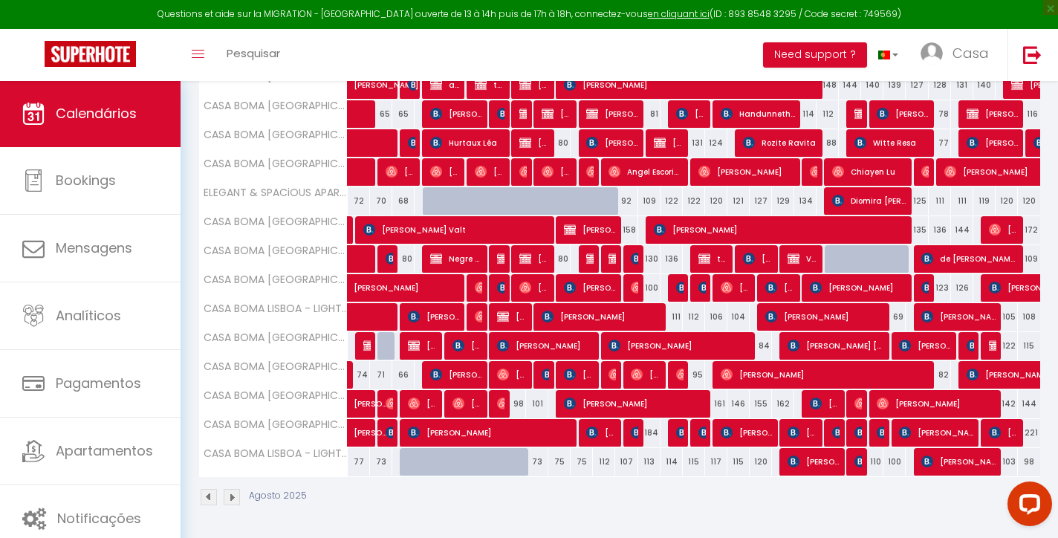
scroll to position [613, 0]
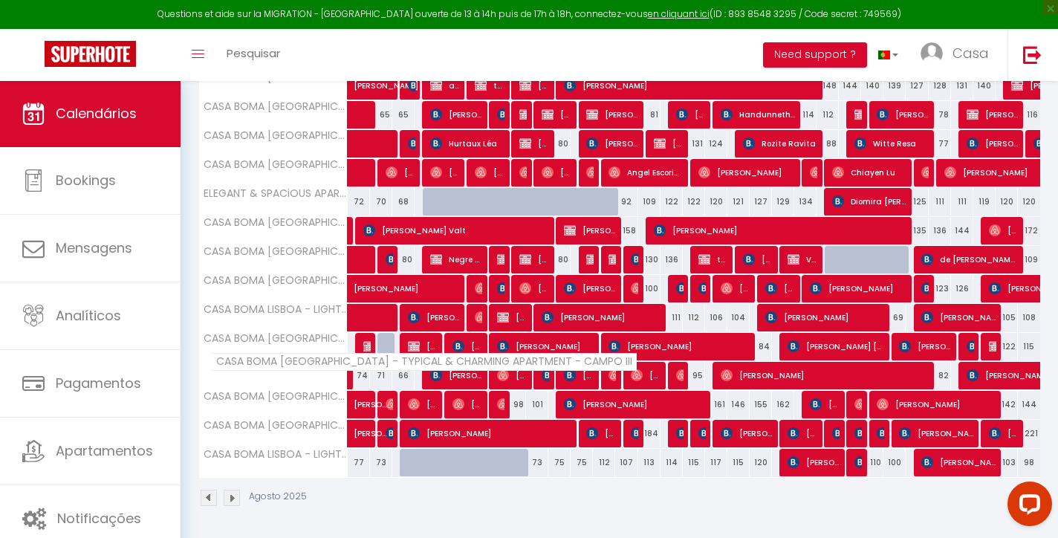
click at [333, 370] on span "CASA BOMA [GEOGRAPHIC_DATA] - TYPICAL & CHARMING APARTMENT - CAMPO III" at bounding box center [423, 362] width 426 height 18
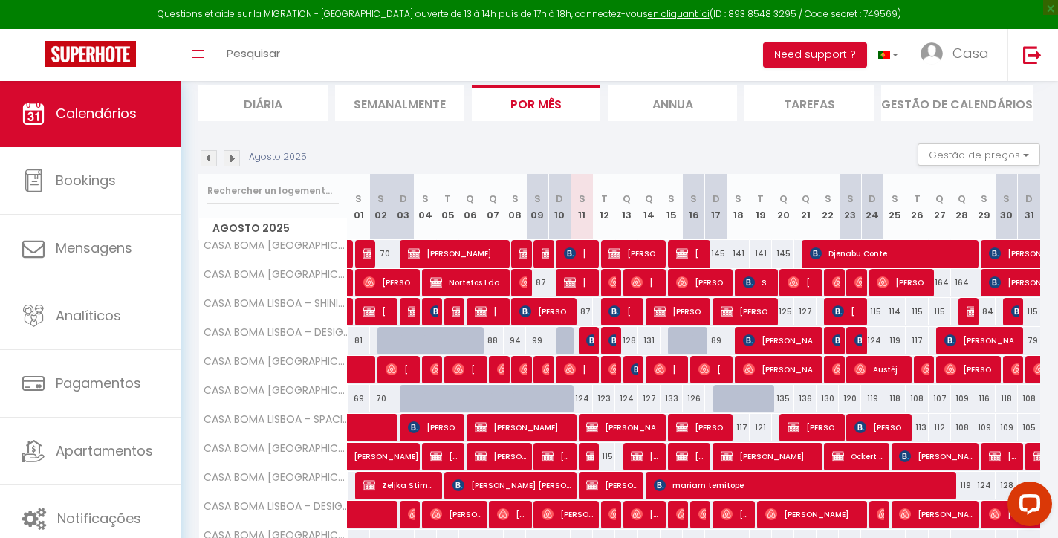
click at [231, 161] on img at bounding box center [232, 158] width 16 height 16
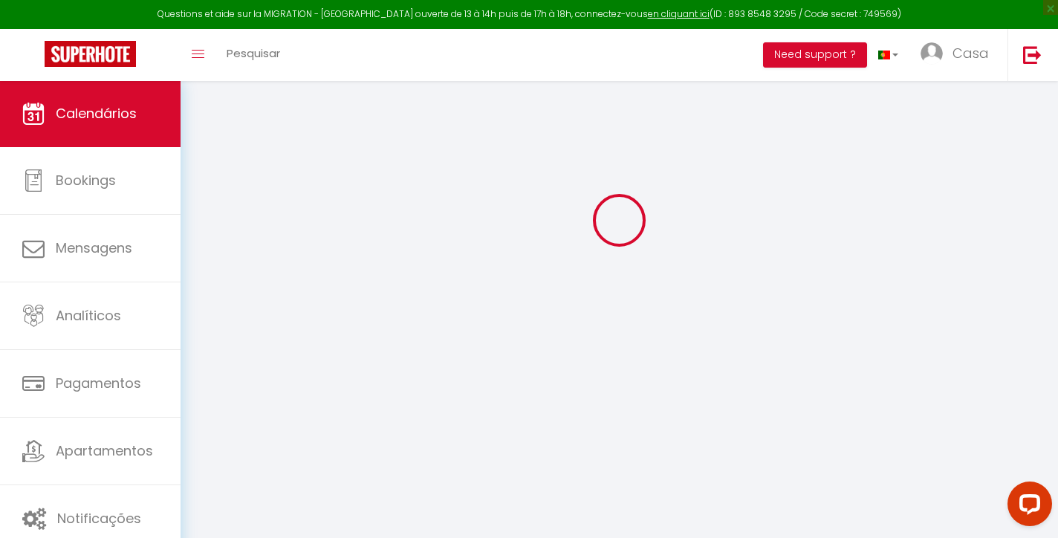
scroll to position [80, 0]
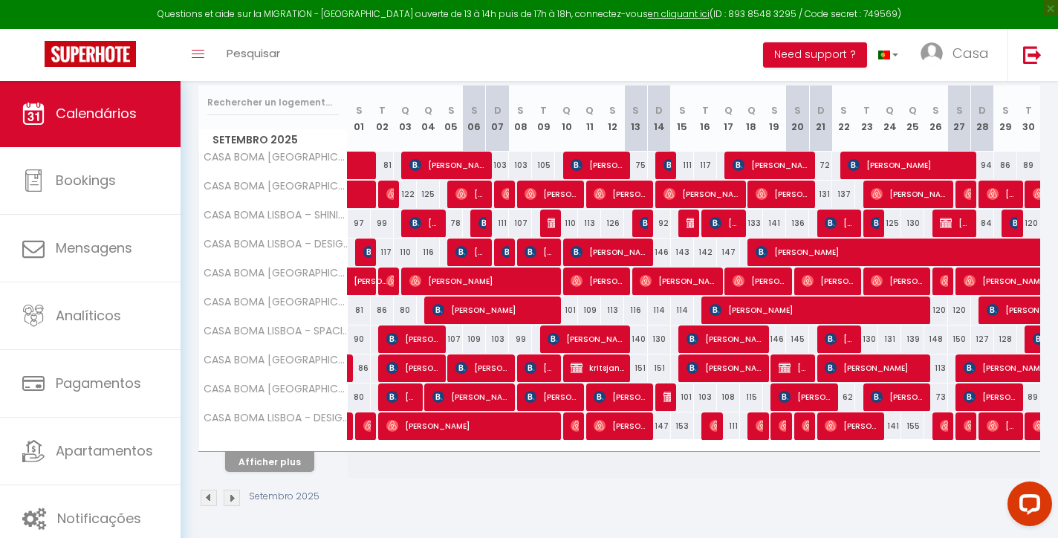
click at [292, 456] on button "Afficher plus" at bounding box center [269, 462] width 89 height 20
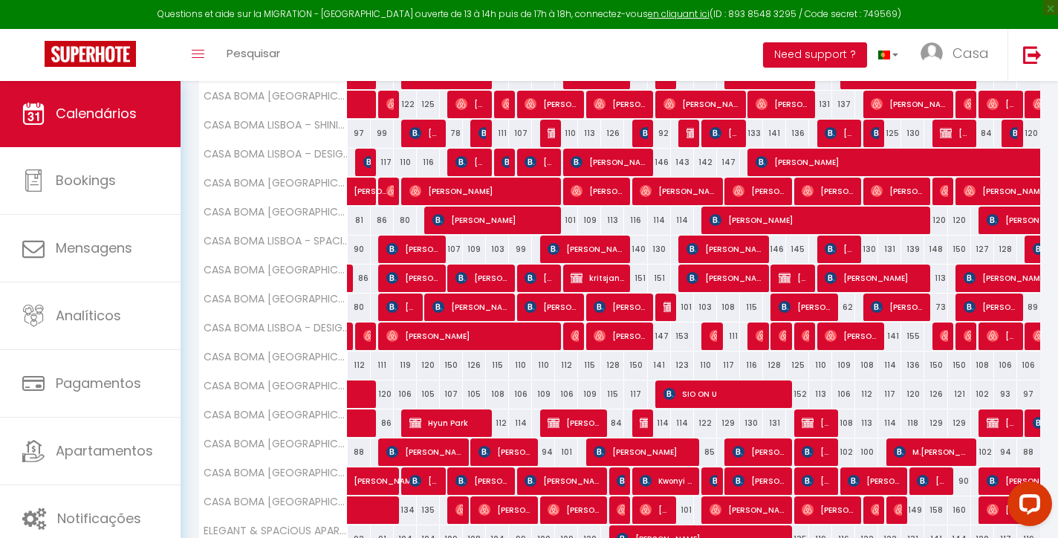
scroll to position [448, 0]
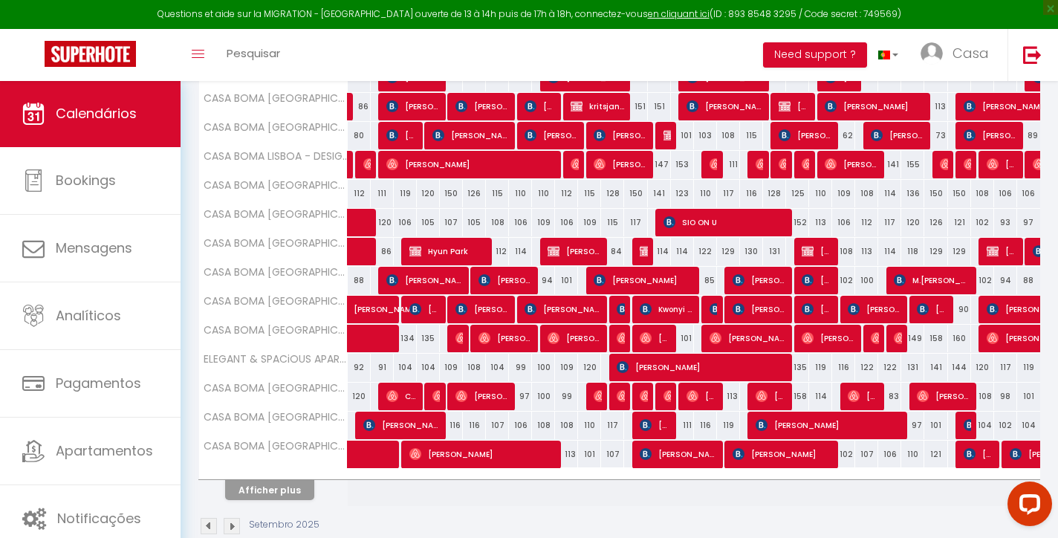
click at [303, 491] on button "Afficher plus" at bounding box center [269, 490] width 89 height 20
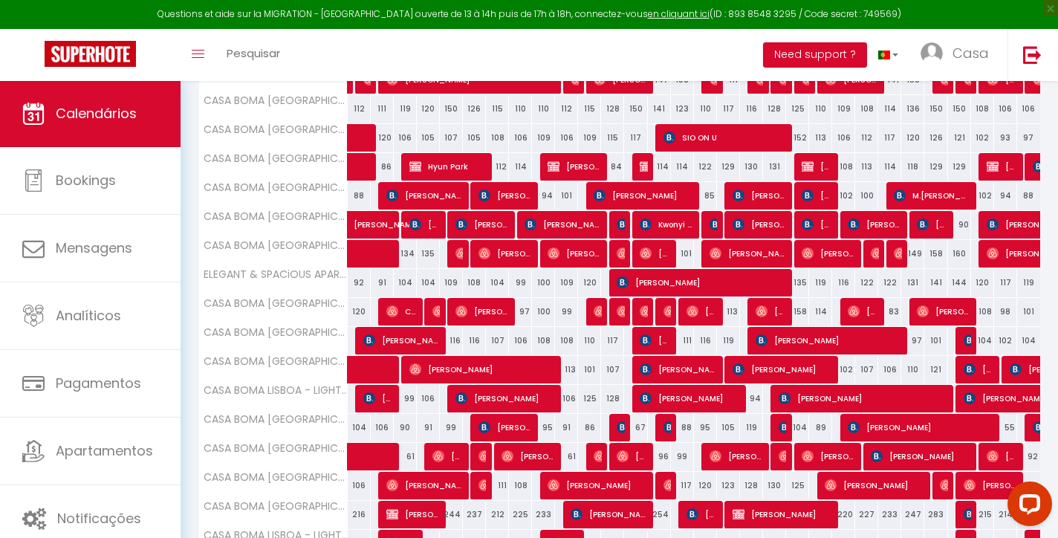
scroll to position [548, 0]
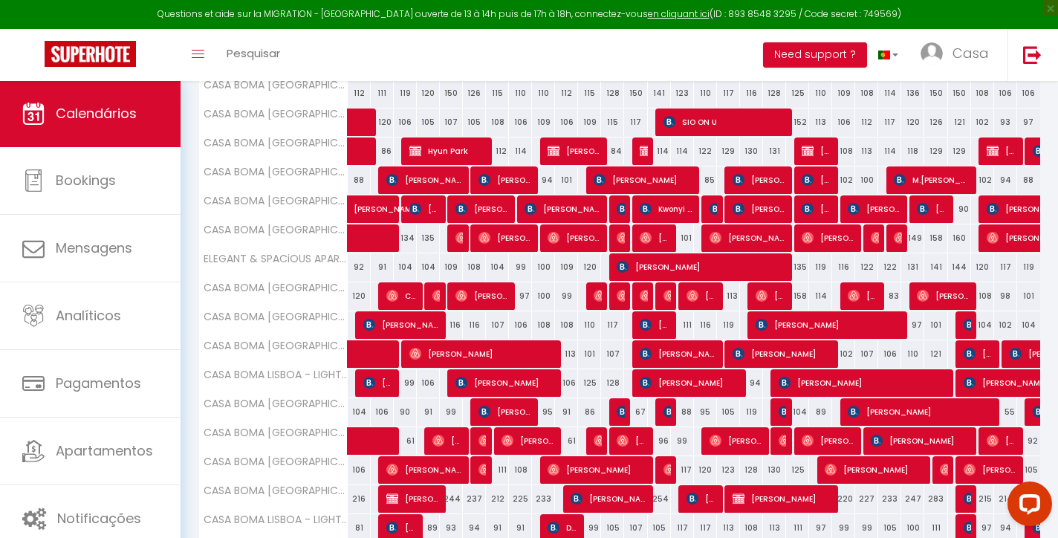
click at [621, 413] on img at bounding box center [622, 411] width 12 height 12
select select "OK"
select select "KO"
select select "0"
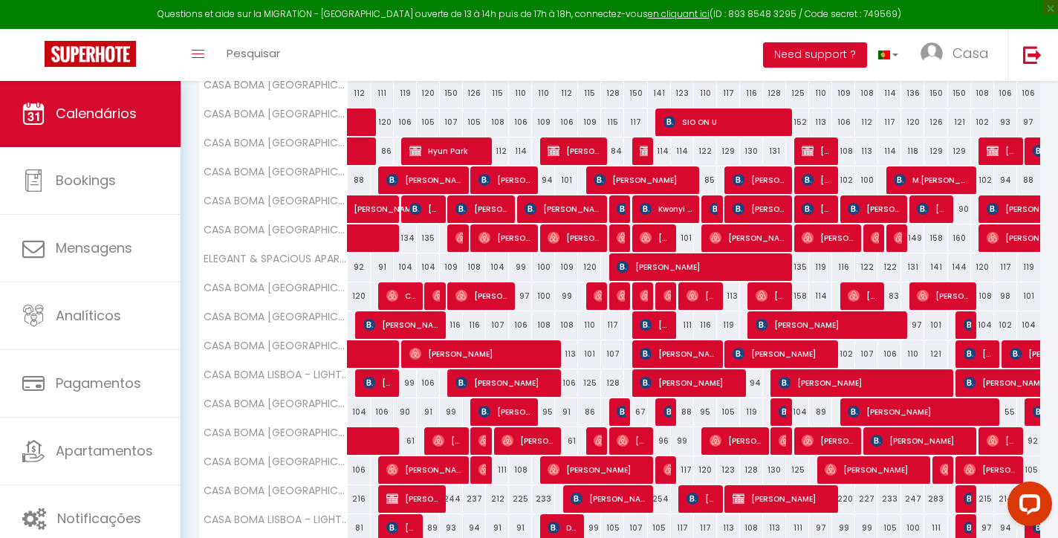
select select "1"
select select
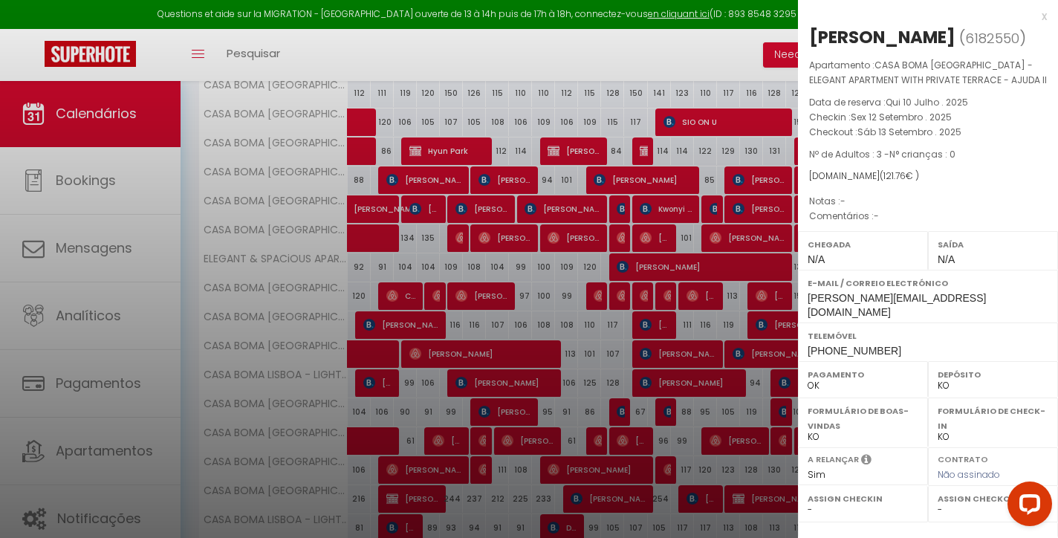
click at [1043, 16] on div "x" at bounding box center [922, 16] width 249 height 18
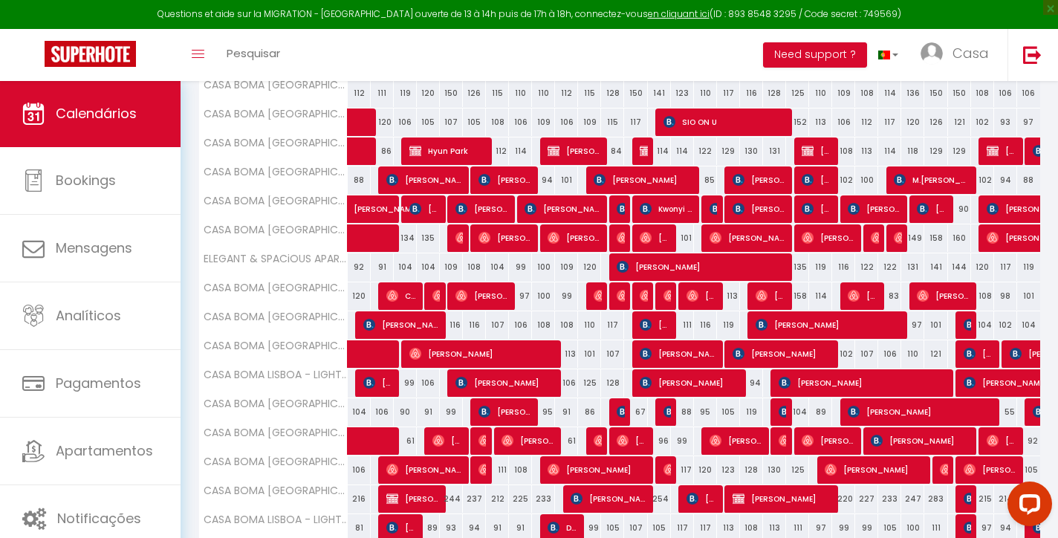
click at [666, 416] on img at bounding box center [669, 411] width 12 height 12
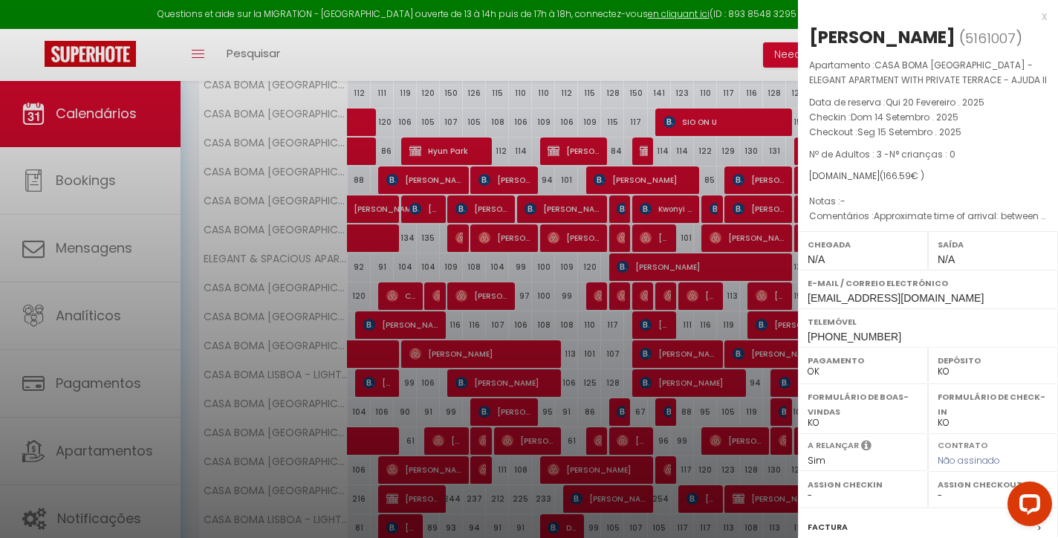
click at [1043, 16] on div "x" at bounding box center [922, 16] width 249 height 18
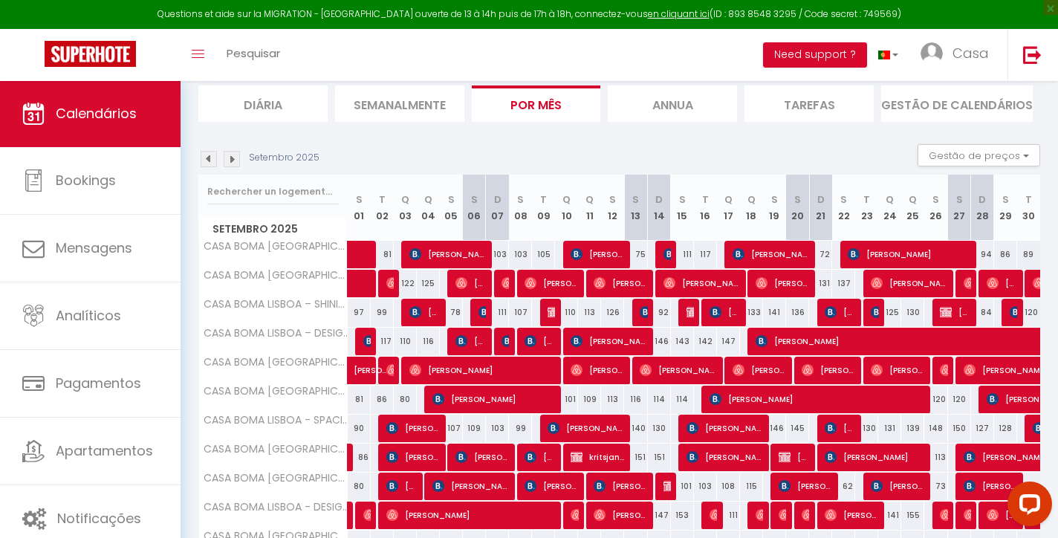
click at [233, 154] on img at bounding box center [232, 159] width 16 height 16
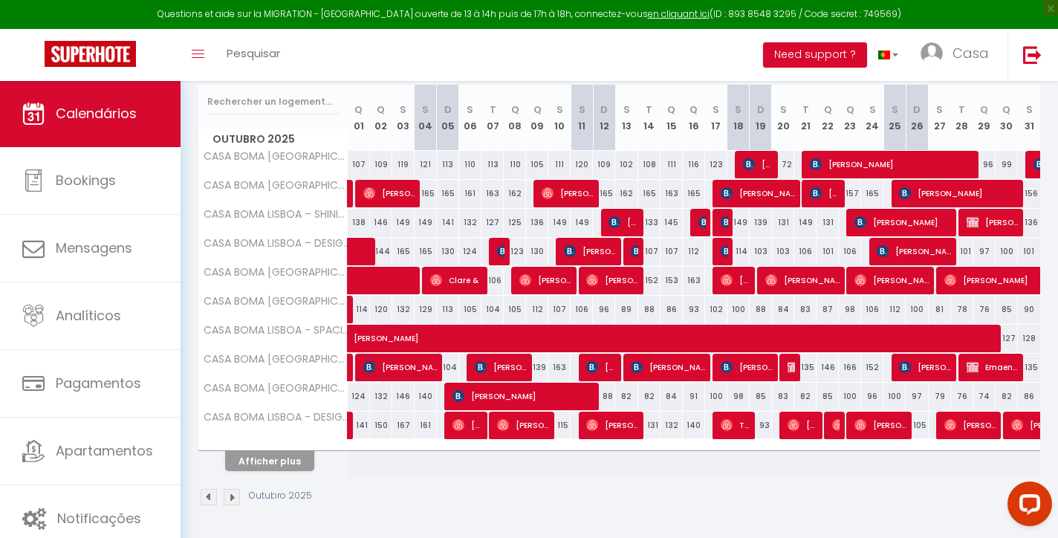
scroll to position [186, 0]
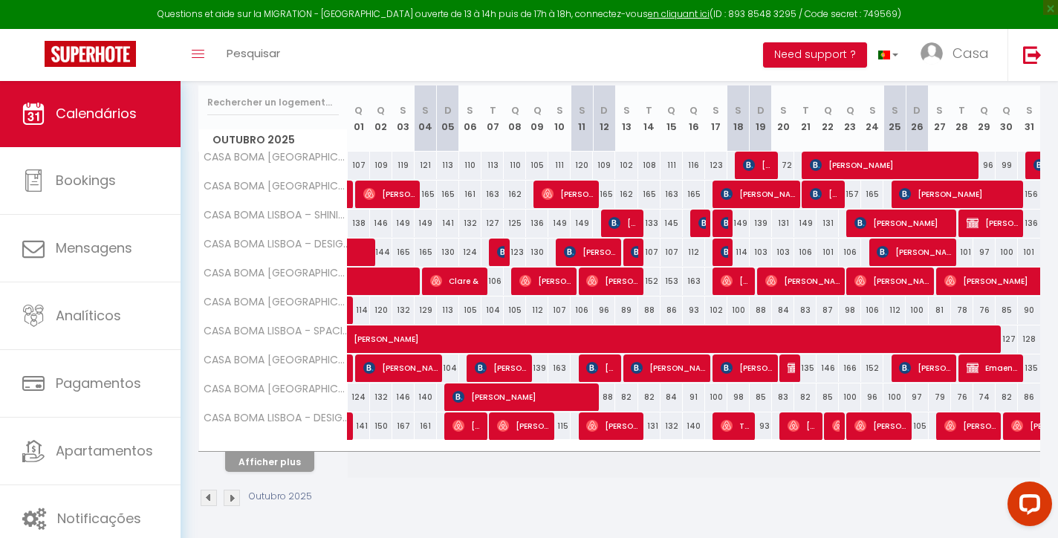
click at [293, 467] on button "Afficher plus" at bounding box center [269, 462] width 89 height 20
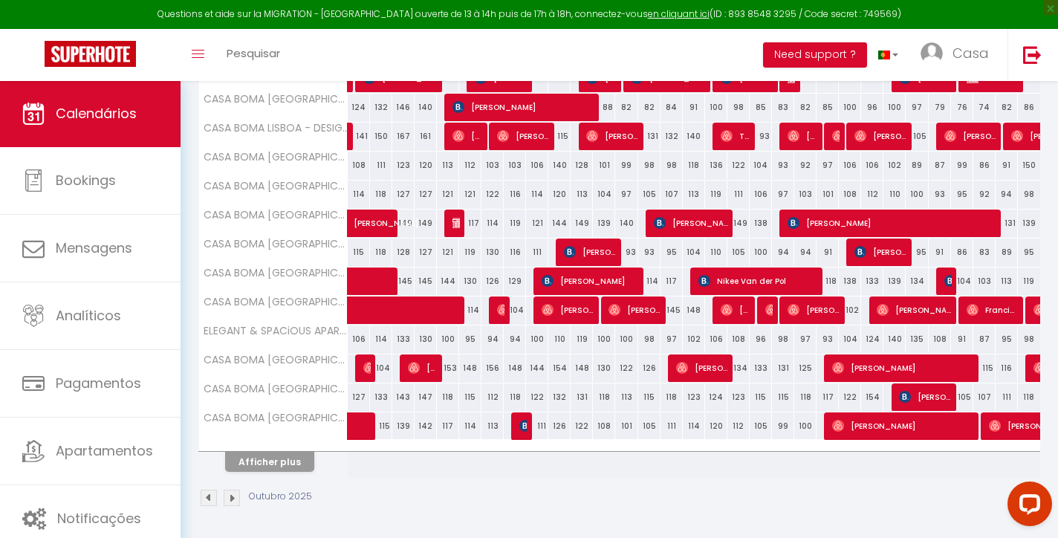
click at [302, 463] on button "Afficher plus" at bounding box center [269, 462] width 89 height 20
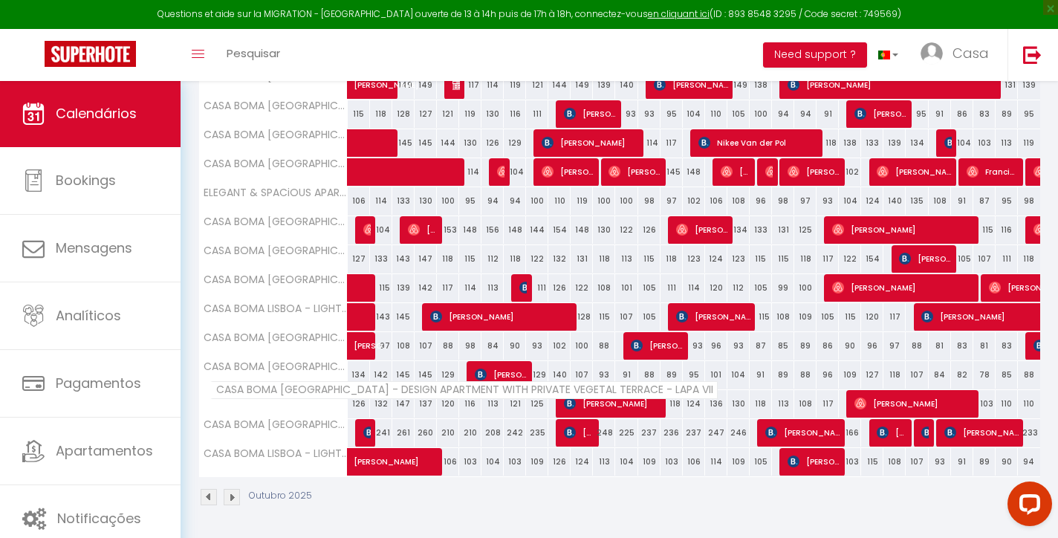
scroll to position [613, 0]
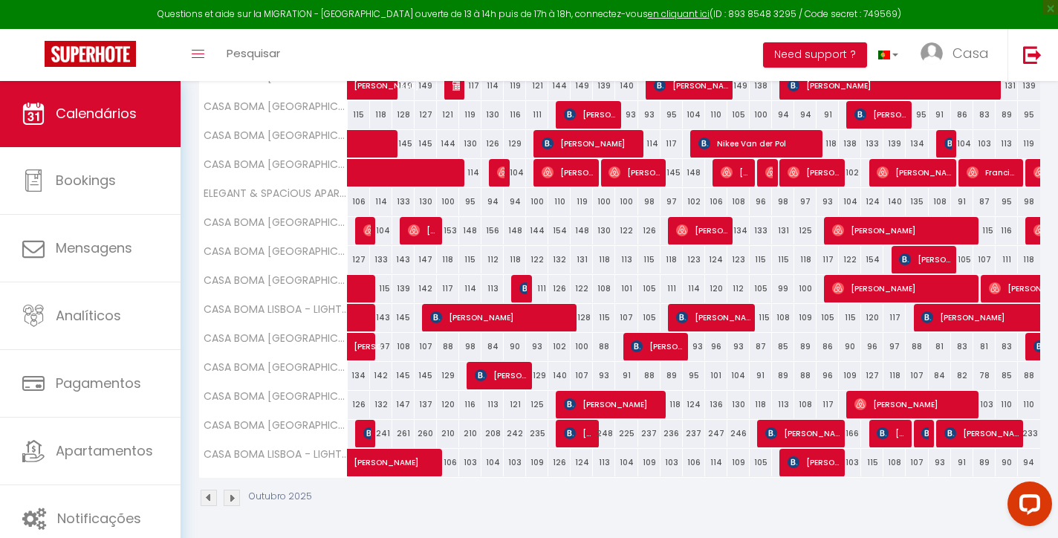
click at [659, 351] on span "[PERSON_NAME]" at bounding box center [657, 346] width 52 height 28
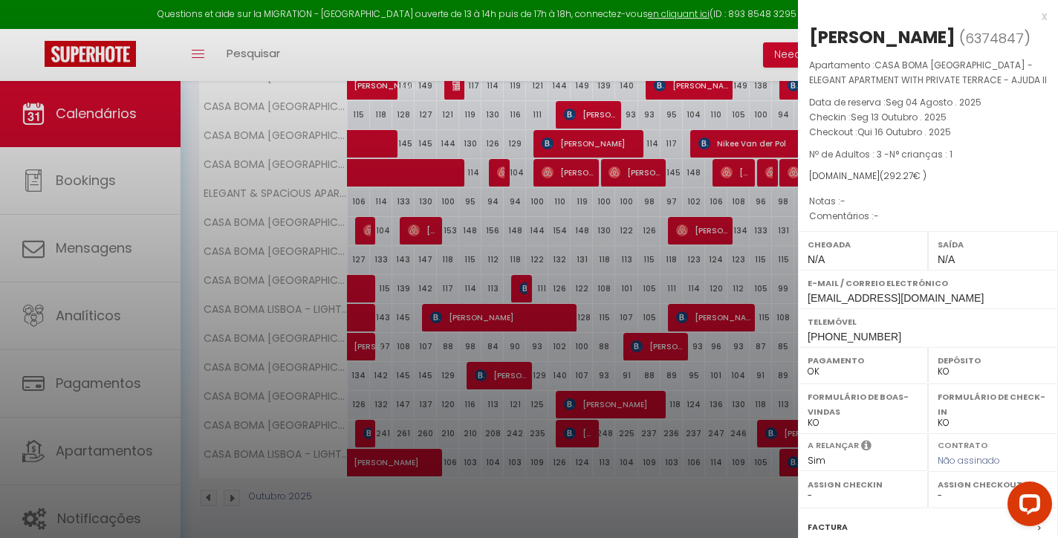
click at [1042, 9] on div "x" at bounding box center [922, 16] width 249 height 18
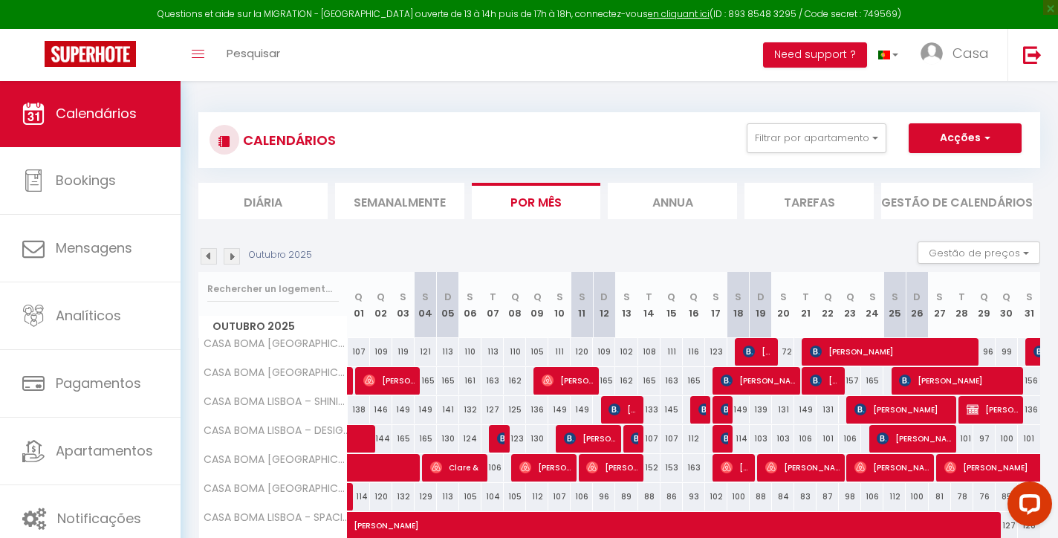
scroll to position [0, 0]
click at [231, 252] on img at bounding box center [232, 256] width 16 height 16
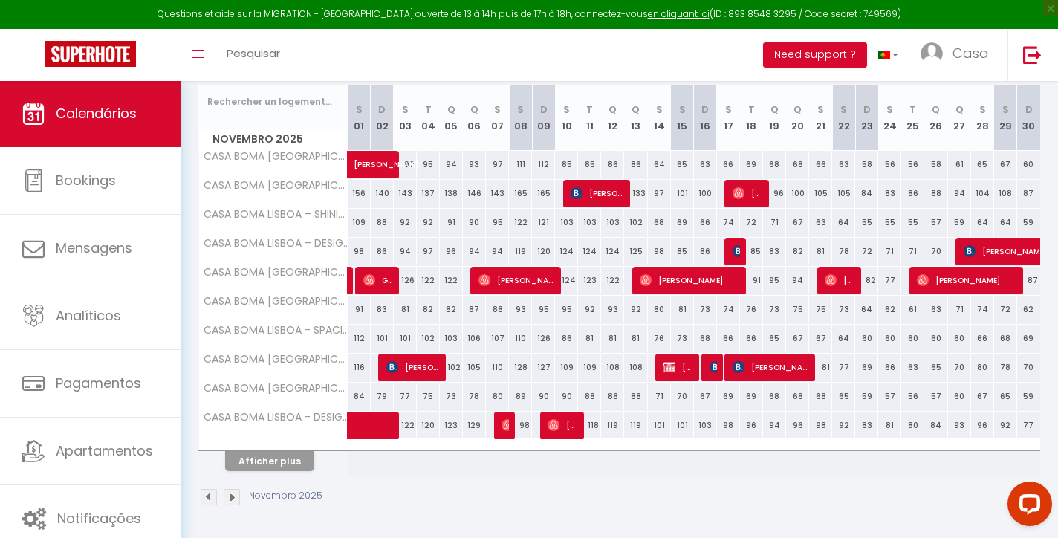
click at [301, 459] on button "Afficher plus" at bounding box center [269, 461] width 89 height 20
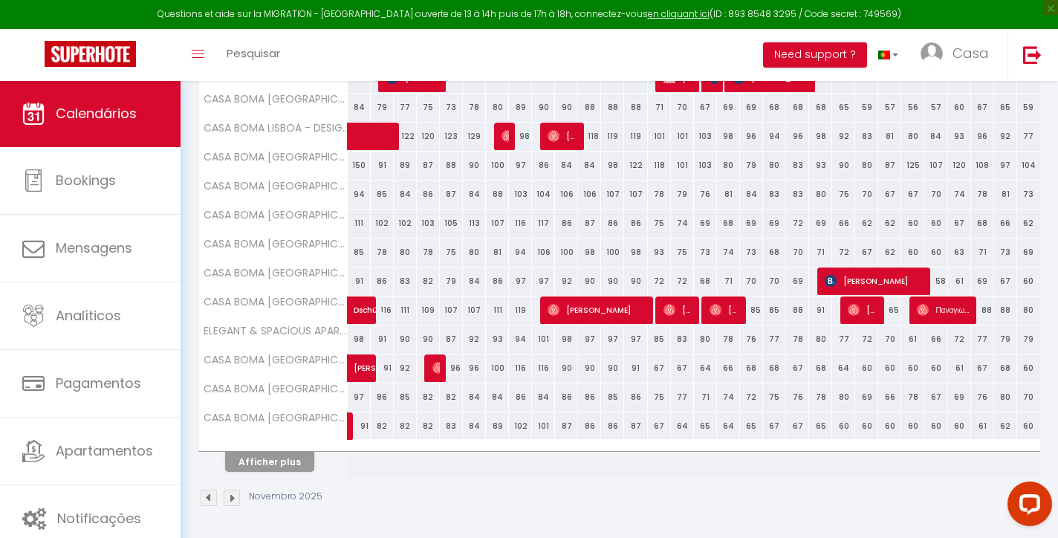
click at [284, 460] on button "Afficher plus" at bounding box center [269, 462] width 89 height 20
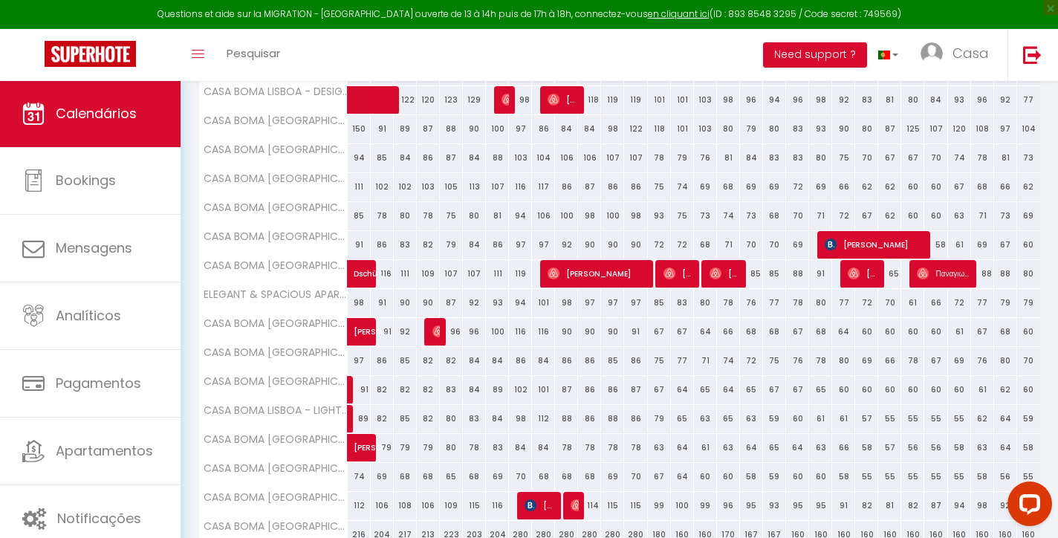
scroll to position [531, 0]
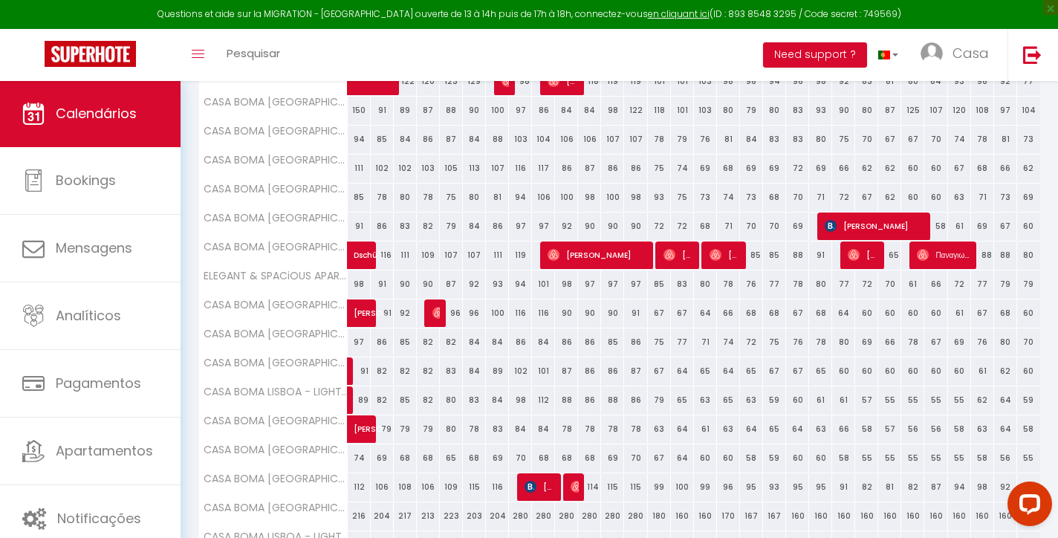
click at [360, 431] on span "[PERSON_NAME]" at bounding box center [370, 421] width 34 height 28
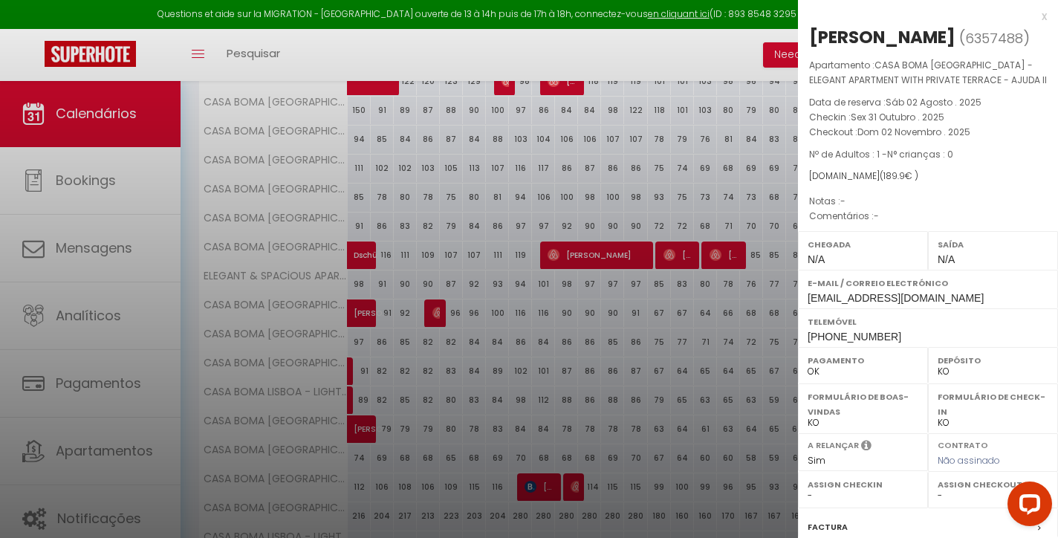
click at [1043, 16] on div "x" at bounding box center [922, 16] width 249 height 18
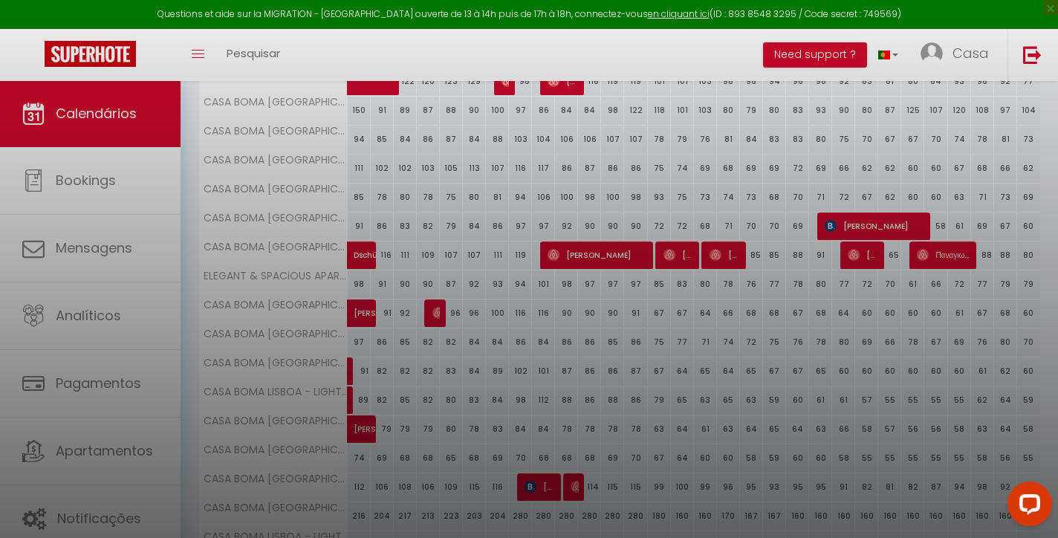
click at [1043, 16] on div at bounding box center [529, 269] width 1058 height 538
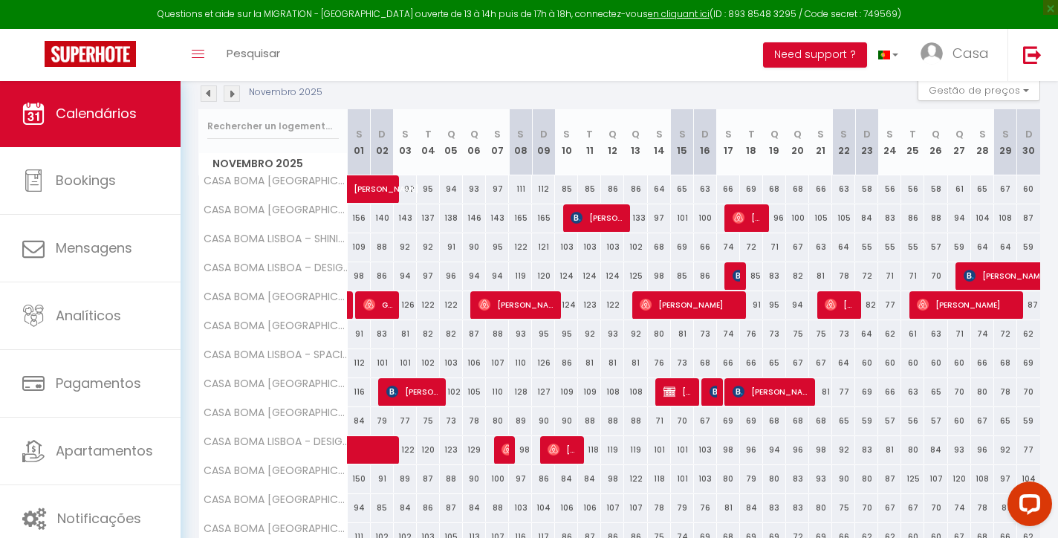
click at [234, 94] on img at bounding box center [232, 93] width 16 height 16
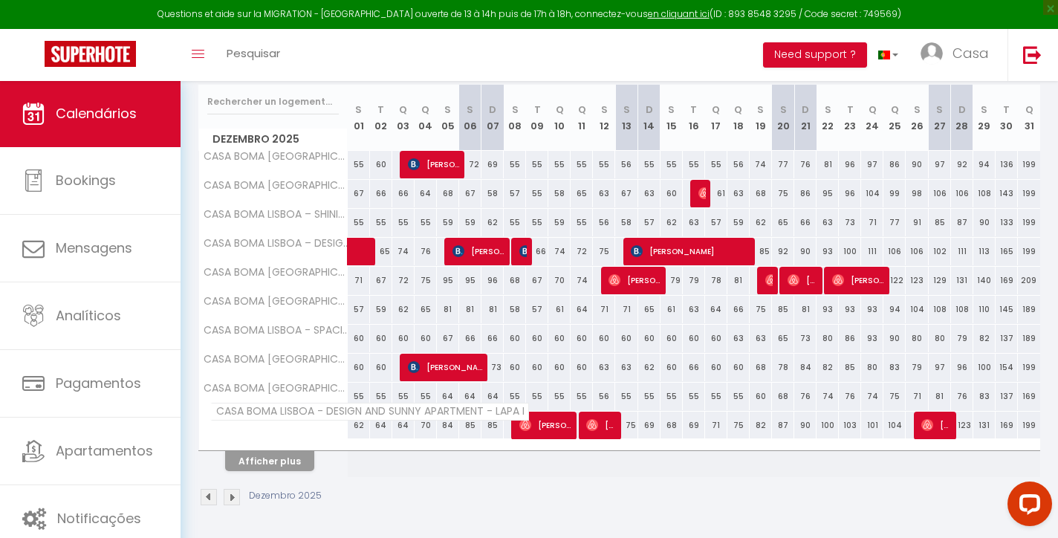
scroll to position [186, 0]
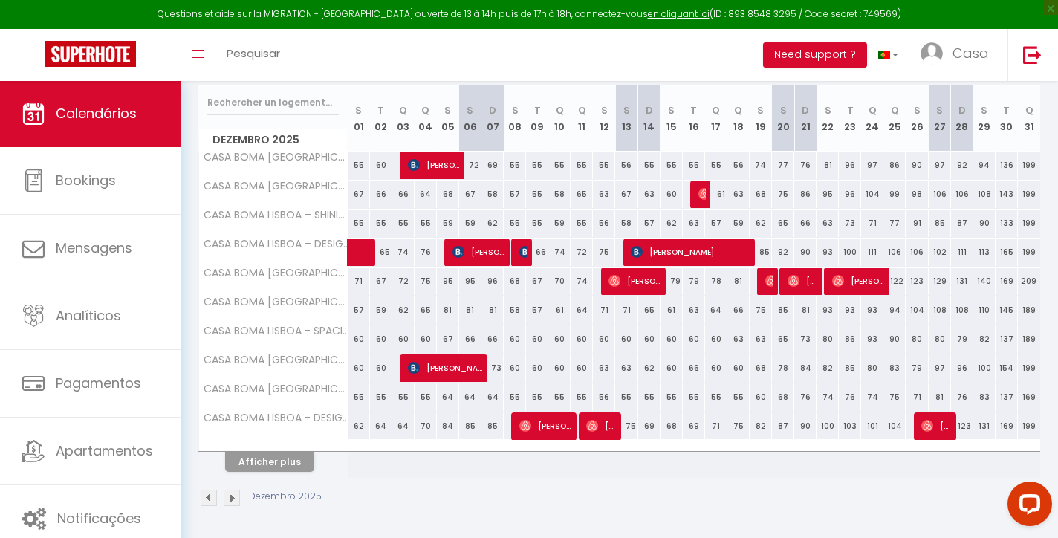
click at [278, 470] on button "Afficher plus" at bounding box center [269, 462] width 89 height 20
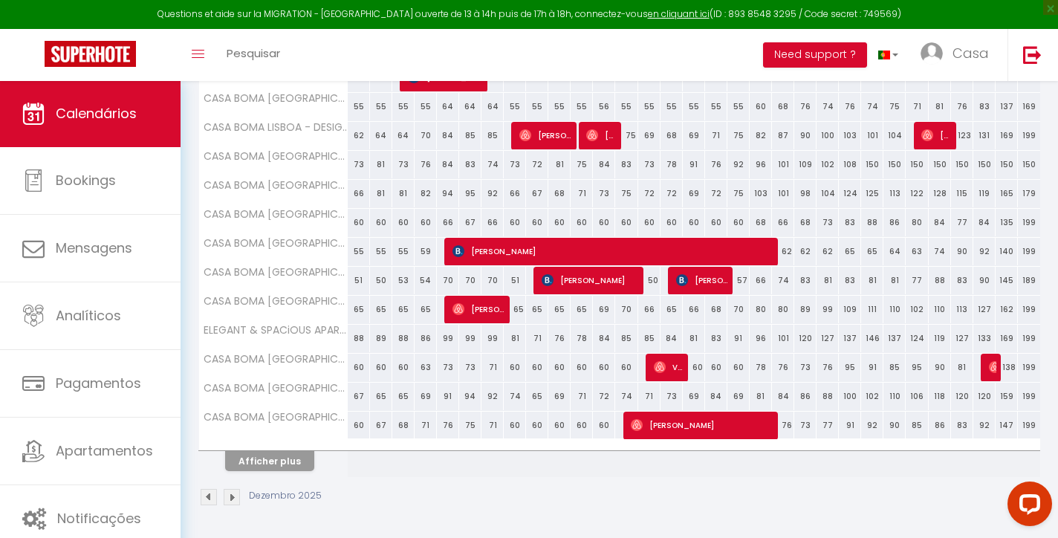
click at [302, 452] on button "Afficher plus" at bounding box center [269, 461] width 89 height 20
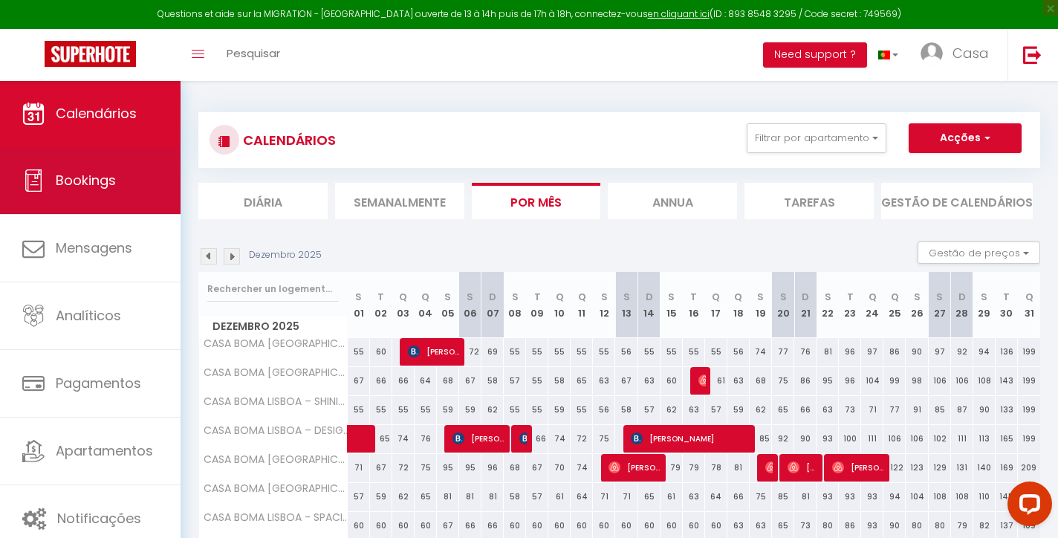
scroll to position [0, 0]
click at [134, 178] on link "Bookings" at bounding box center [90, 180] width 180 height 67
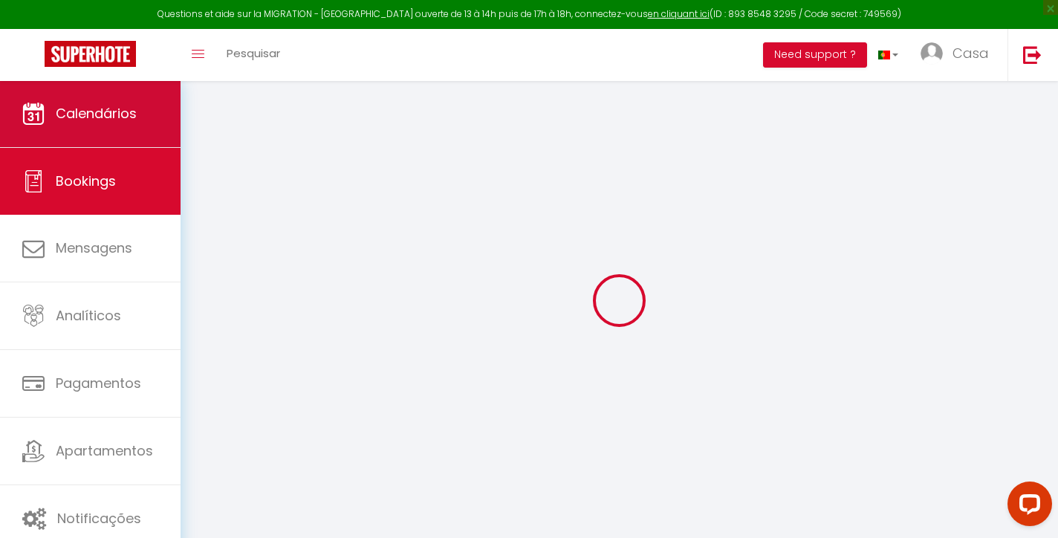
click at [147, 124] on link "Calendários" at bounding box center [90, 113] width 180 height 67
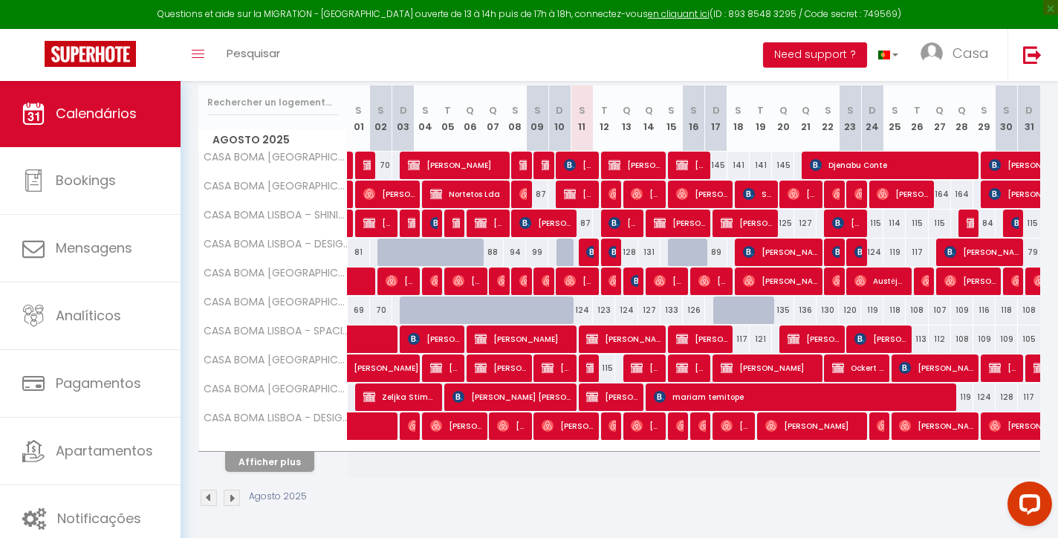
click at [287, 454] on button "Afficher plus" at bounding box center [269, 462] width 89 height 20
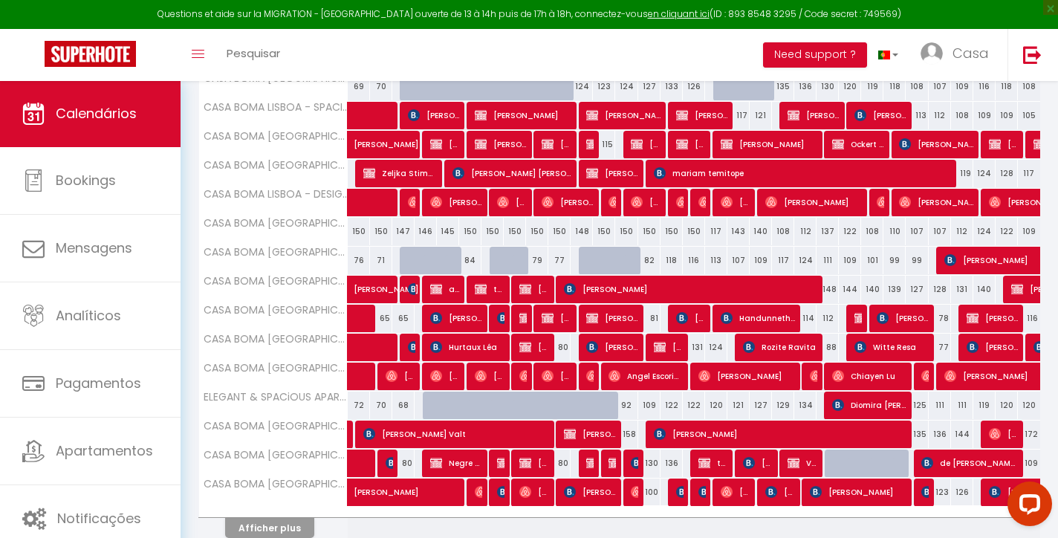
scroll to position [464, 0]
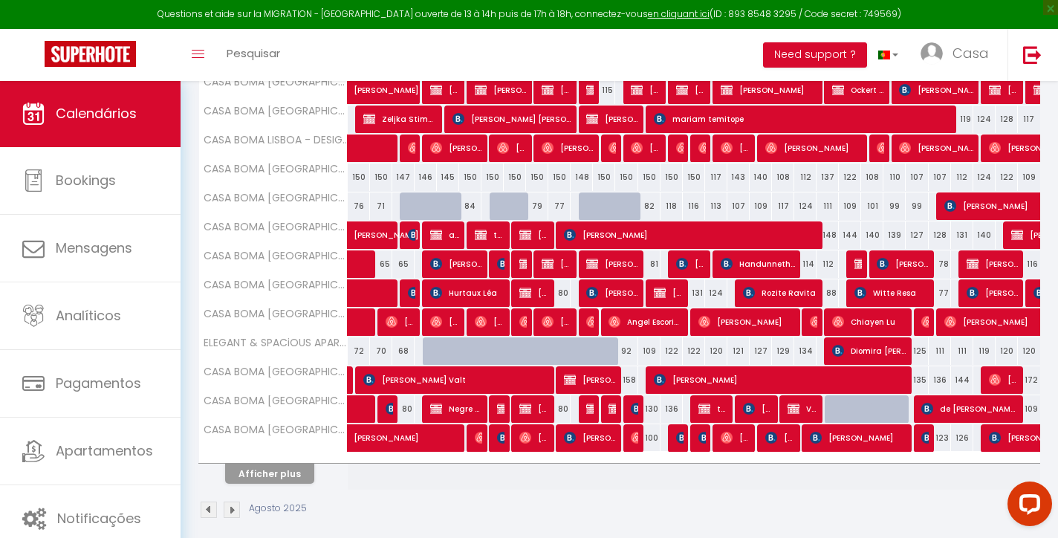
click at [652, 411] on div "130" at bounding box center [649, 408] width 22 height 27
type input "130"
type input "[DATE]"
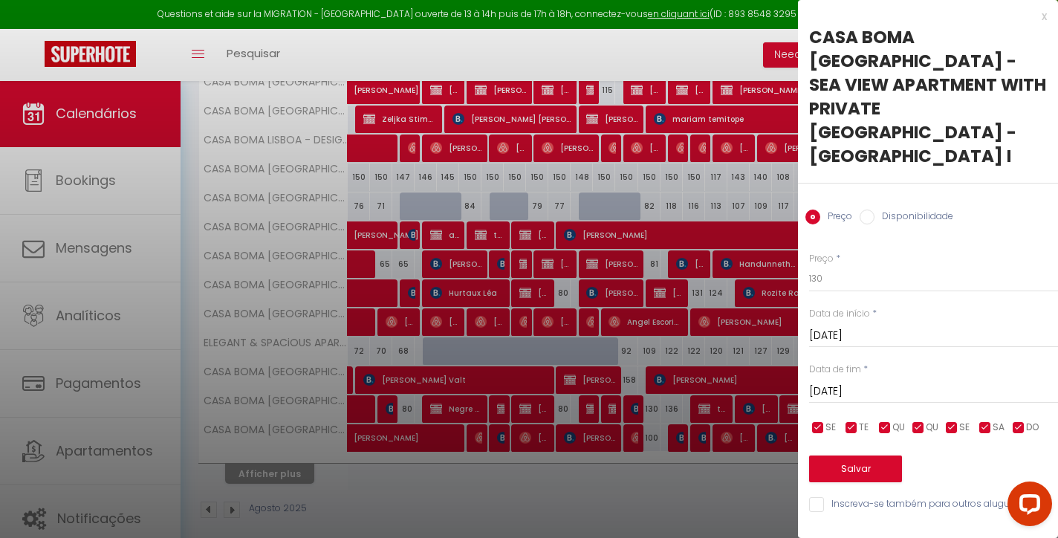
click at [1042, 19] on div "x" at bounding box center [922, 16] width 249 height 18
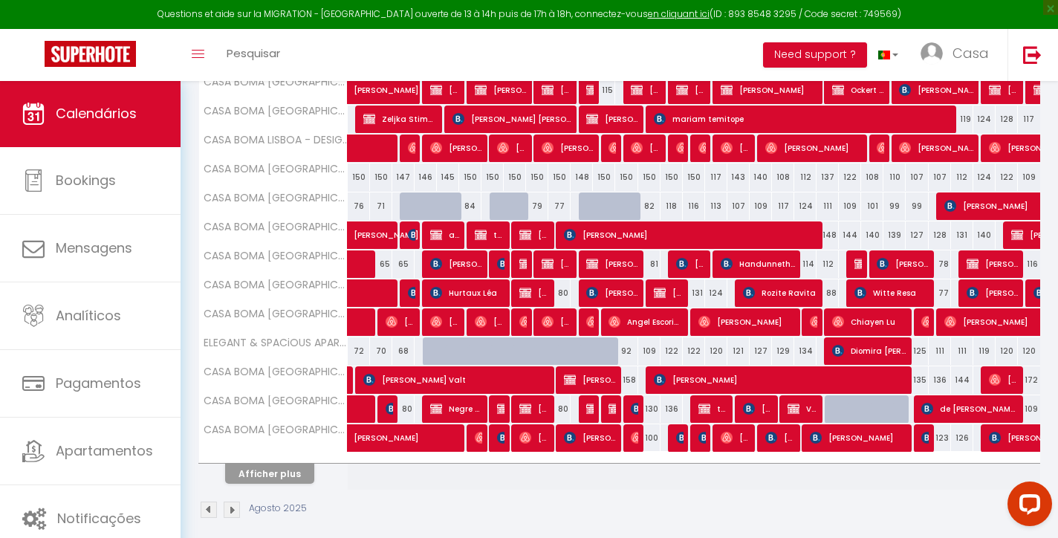
click at [673, 408] on div "136" at bounding box center [671, 408] width 22 height 27
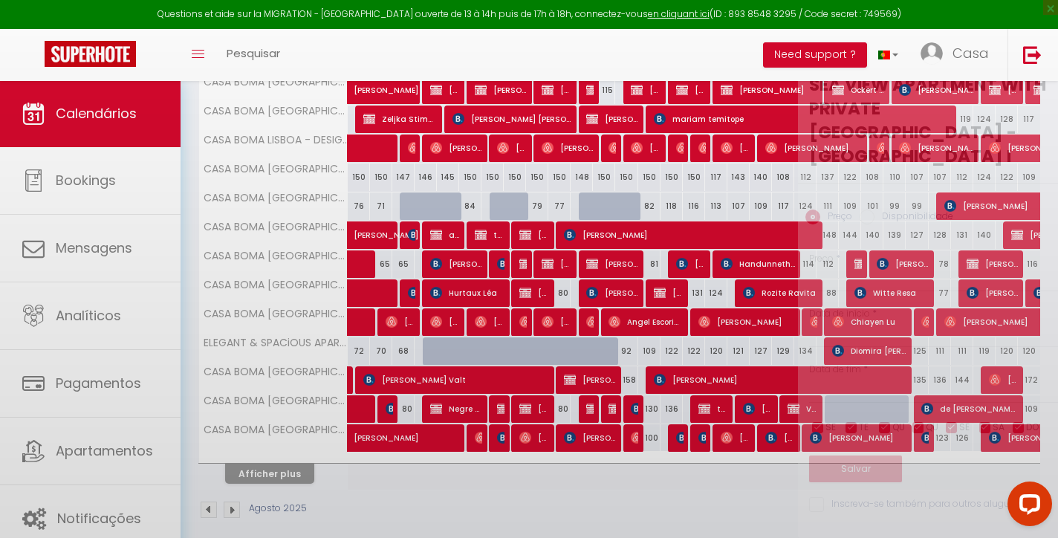
type input "136"
type input "[DATE]"
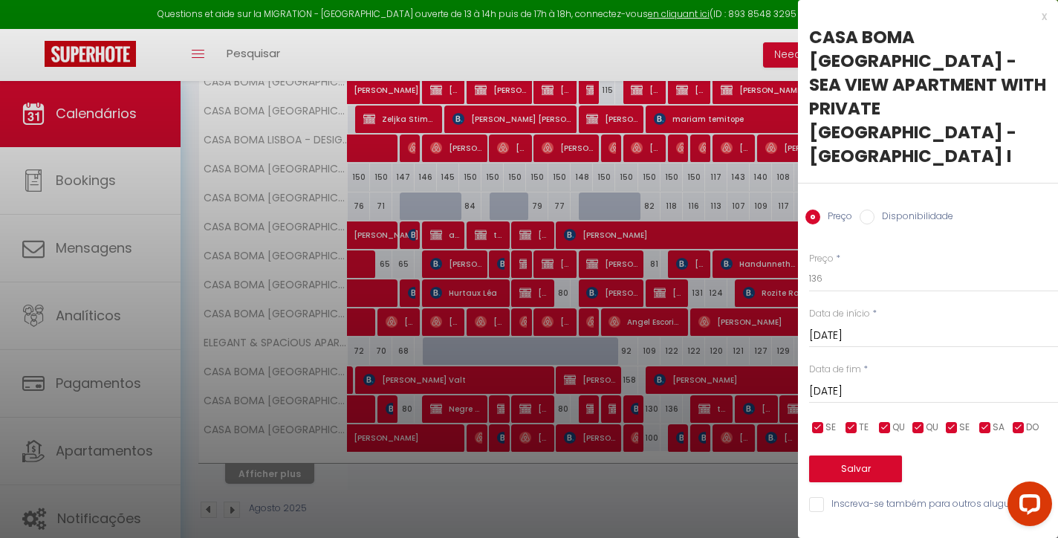
click at [1043, 19] on div "x" at bounding box center [922, 16] width 249 height 18
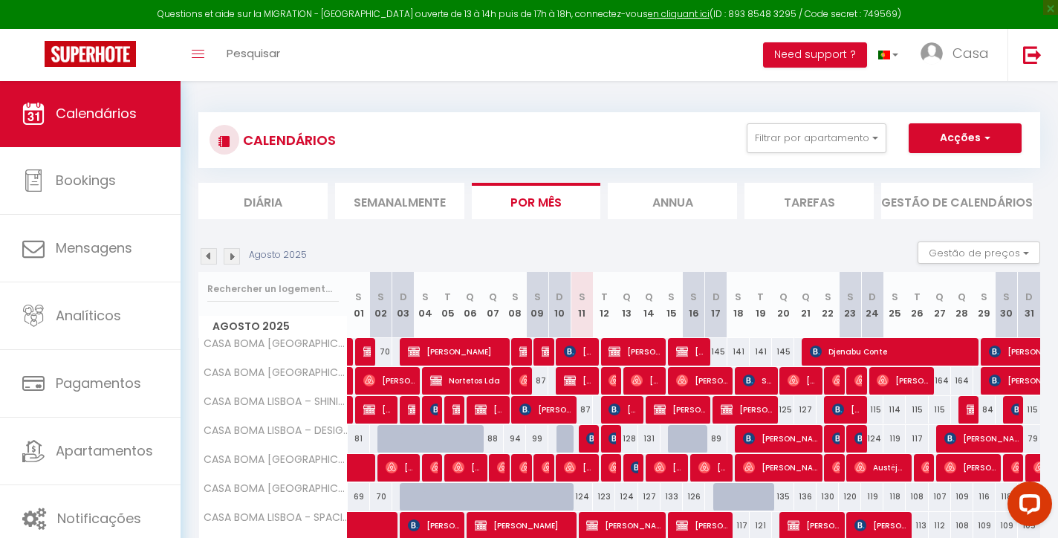
scroll to position [0, 0]
click at [965, 131] on button "Acções" at bounding box center [964, 138] width 113 height 30
click at [900, 167] on link "[GEOGRAPHIC_DATA]" at bounding box center [939, 172] width 109 height 22
select select
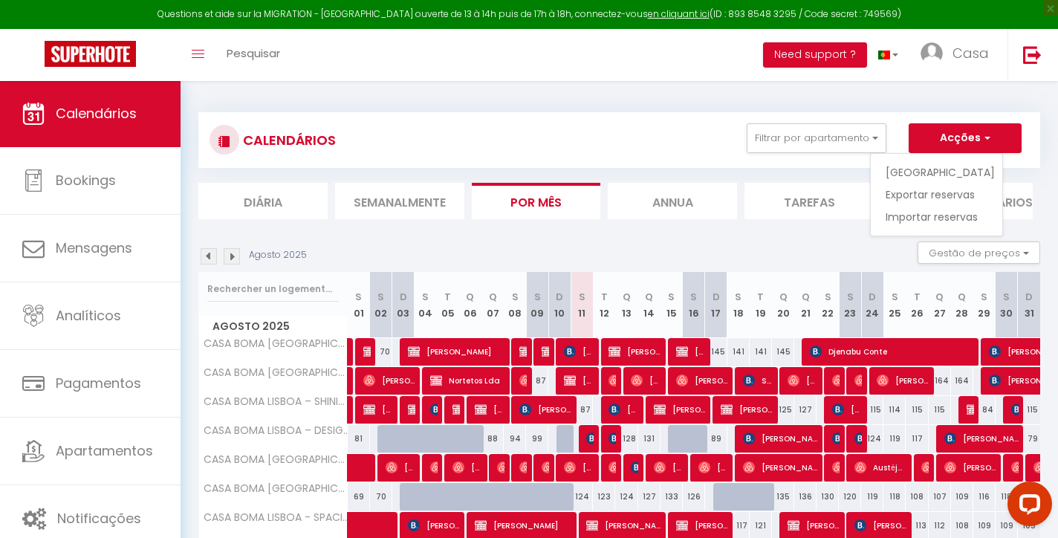
select select
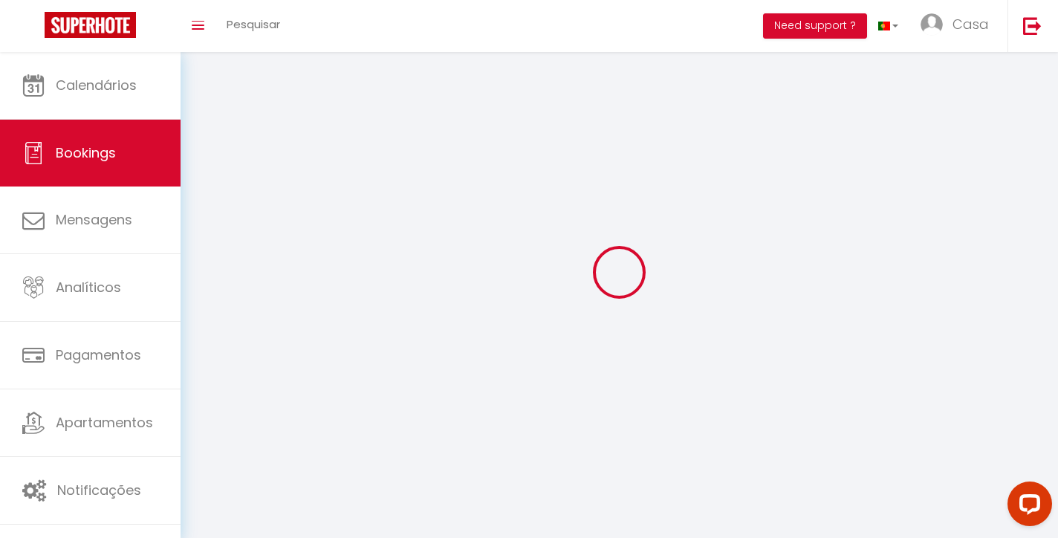
select select
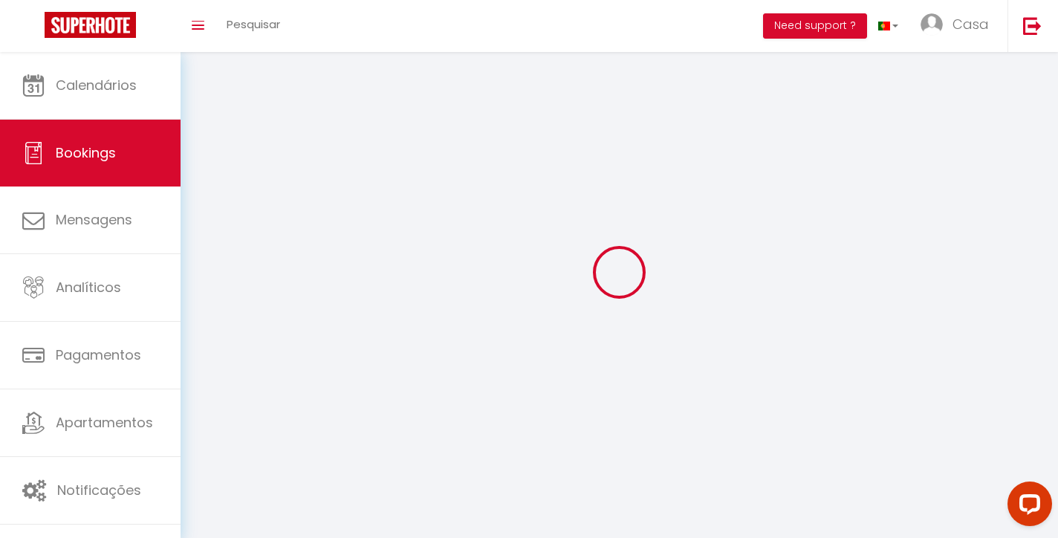
select select
checkbox input "false"
select select
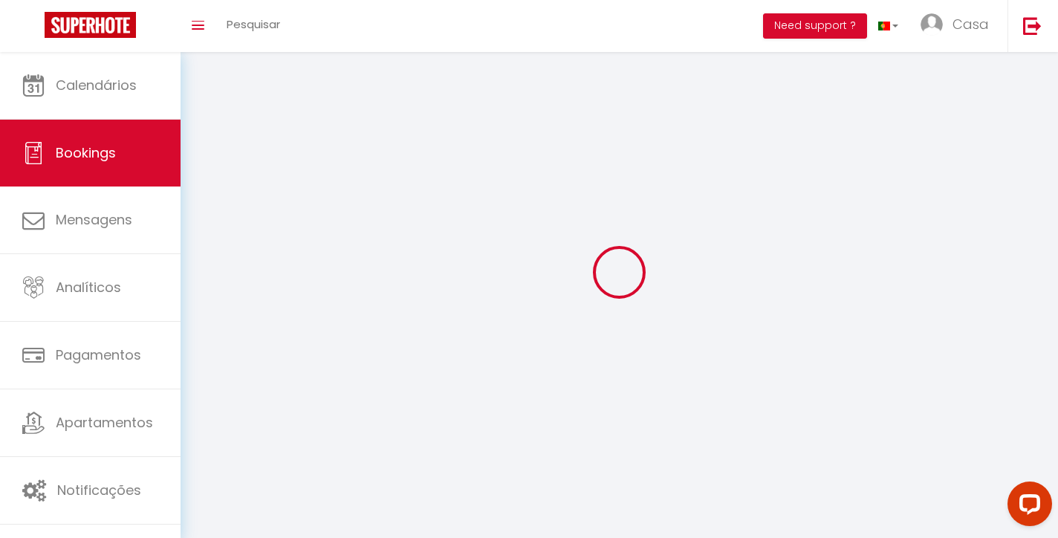
select select
checkbox input "false"
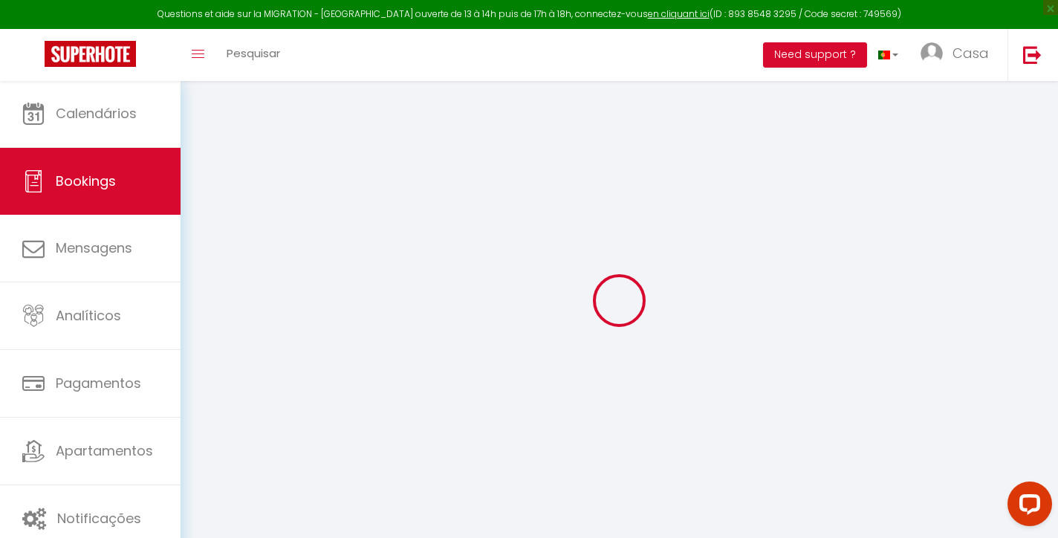
select select
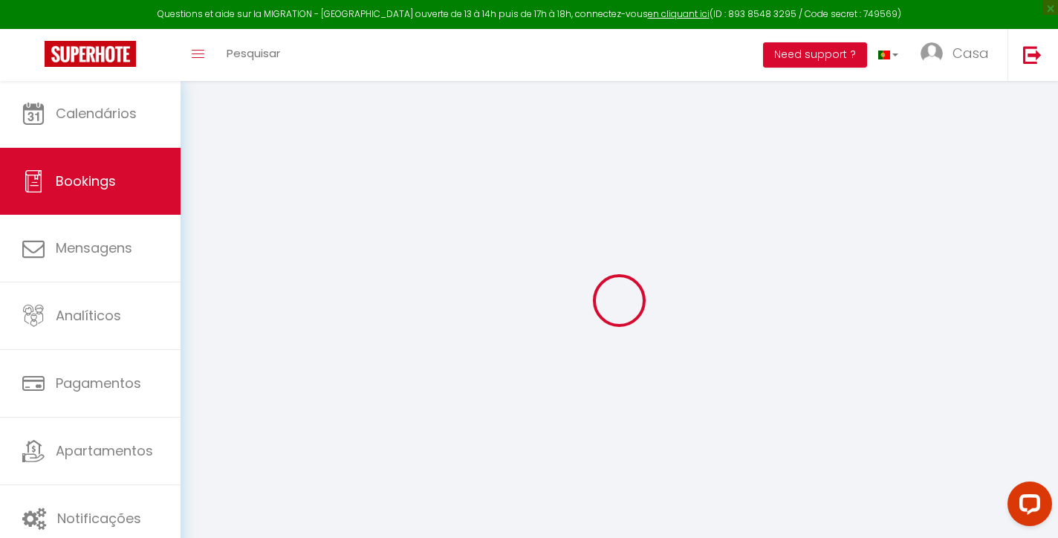
select select
checkbox input "false"
select select
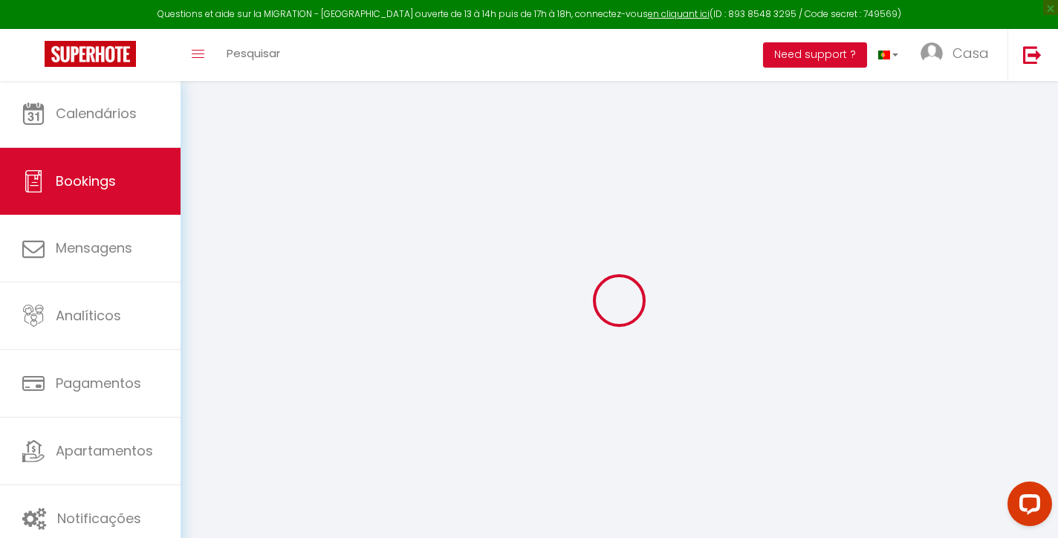
select select
checkbox input "false"
select select
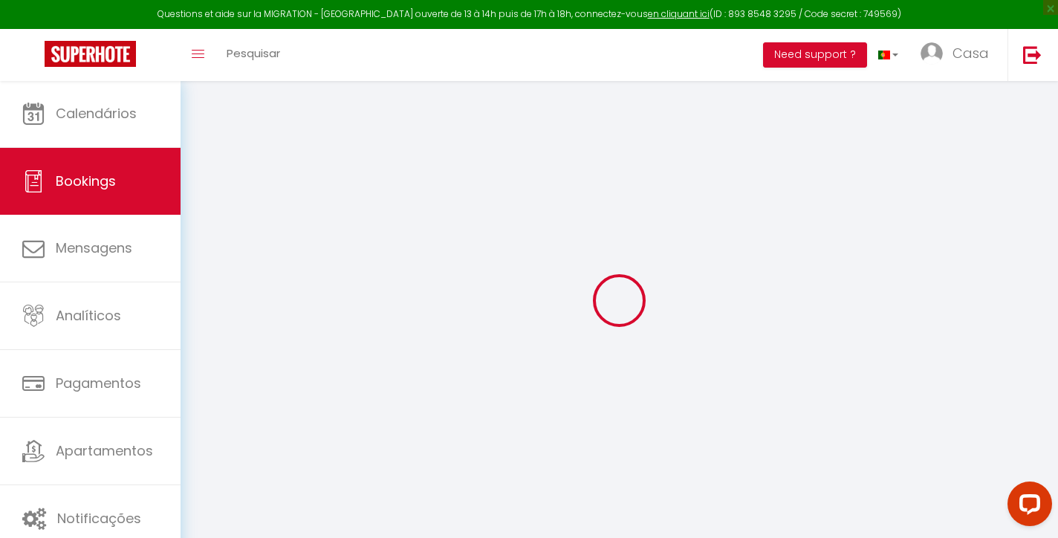
select select
checkbox input "false"
select select
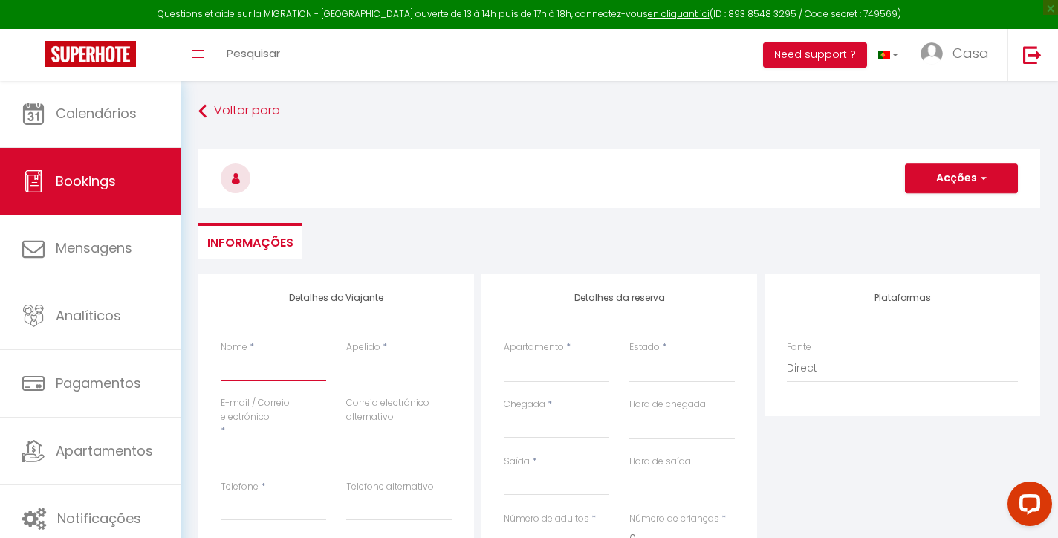
paste input "[PERSON_NAME]"
type input "[PERSON_NAME]"
select select
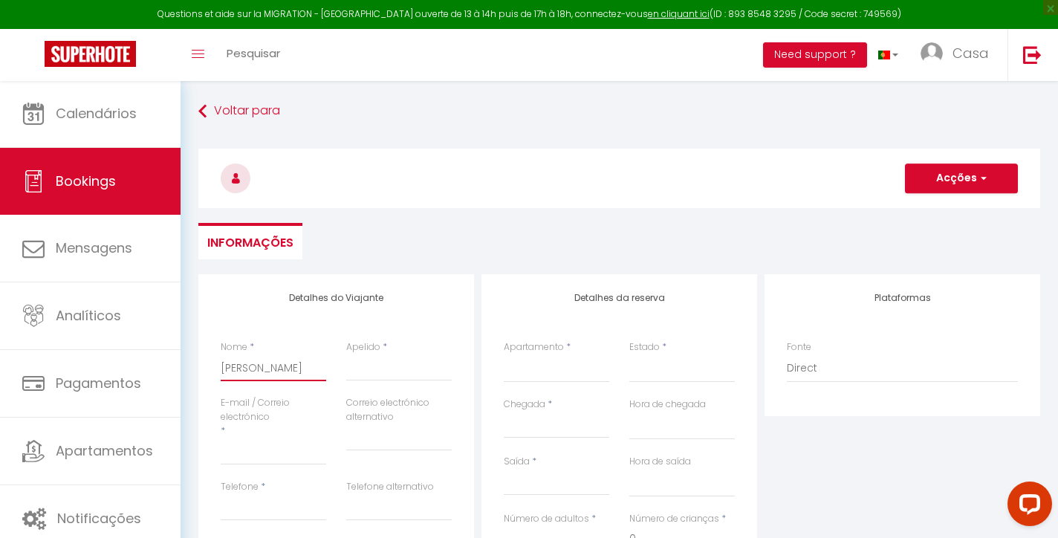
select select
checkbox input "false"
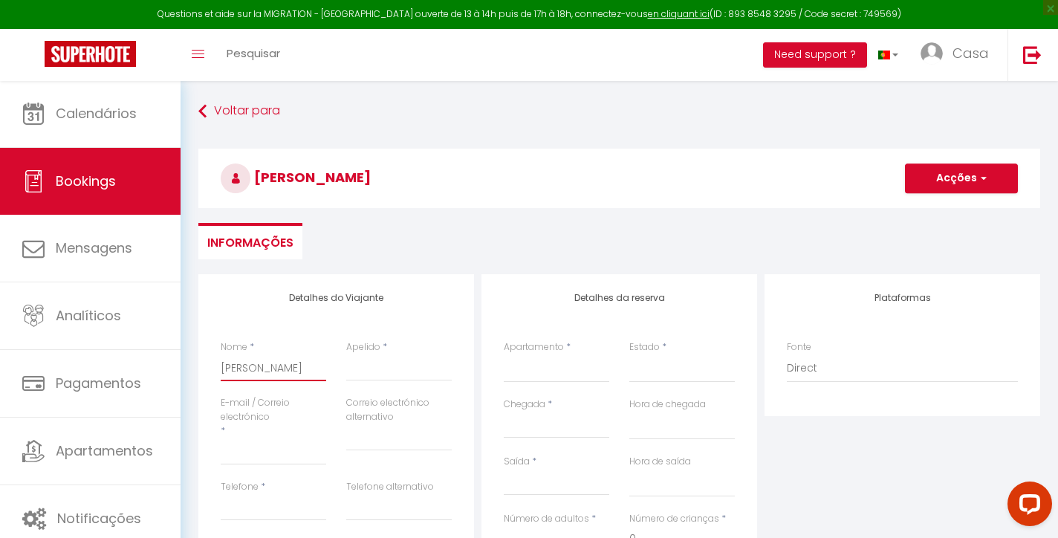
click at [279, 369] on input "[PERSON_NAME]" at bounding box center [273, 367] width 105 height 27
type input "[PERSON_NAME]"
select select
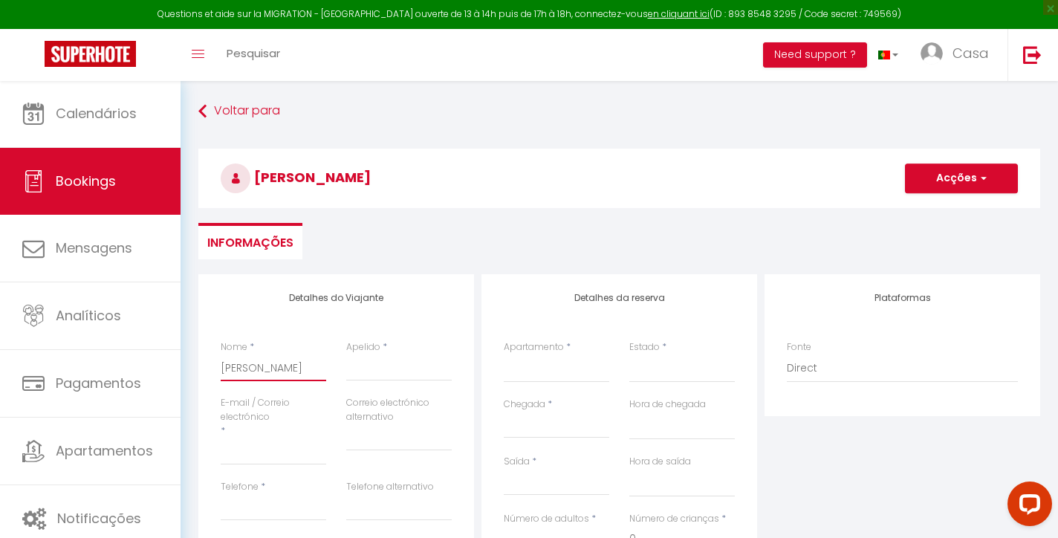
select select
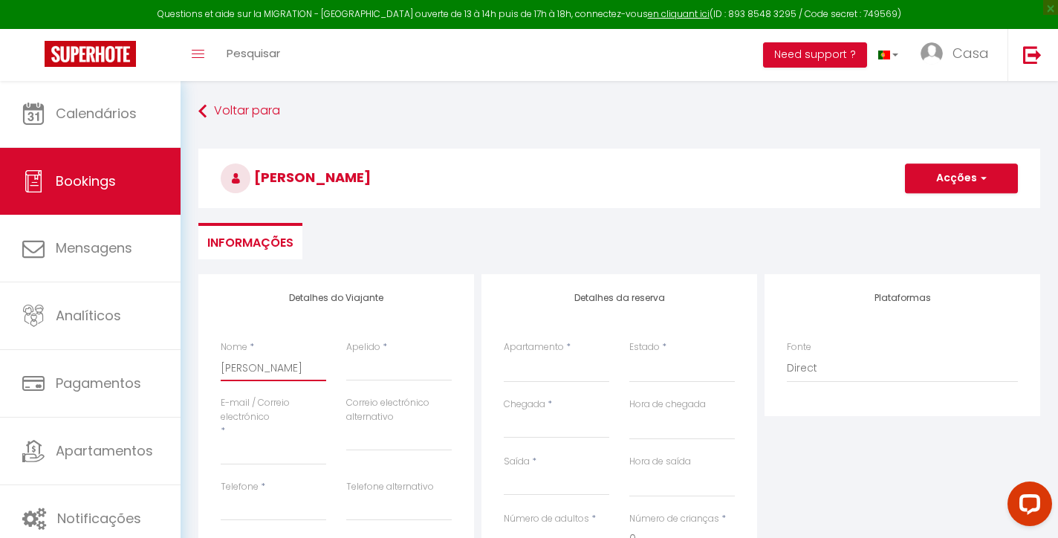
checkbox input "false"
type input "[PERSON_NAME]"
paste input "[PERSON_NAME]"
type input "[PERSON_NAME]"
select select
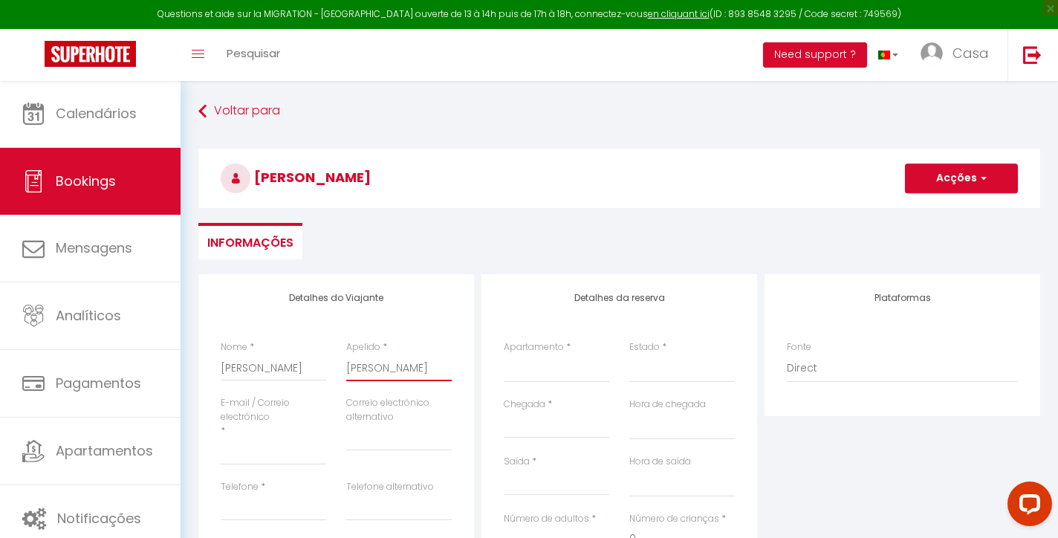
select select
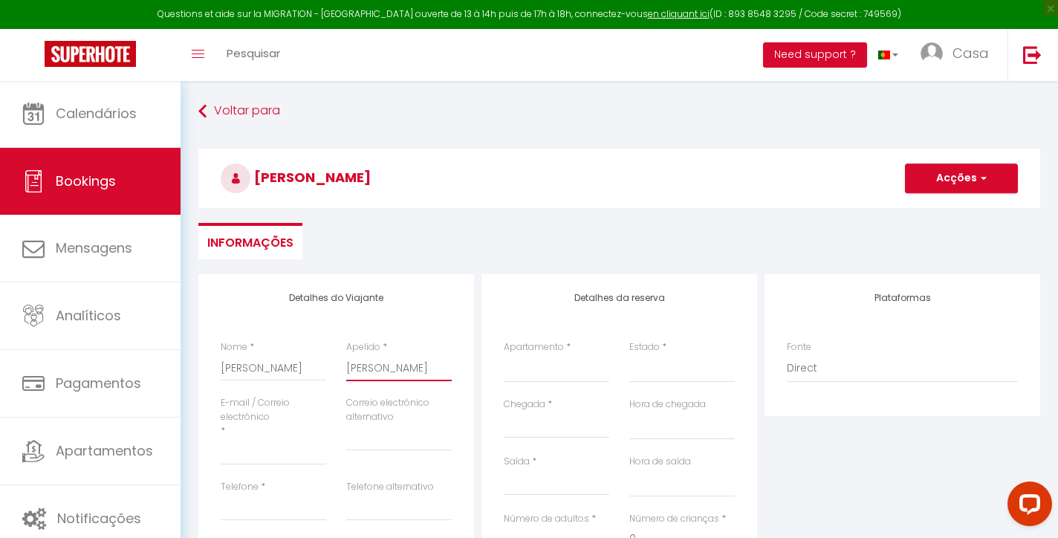
select select
checkbox input "false"
type input "[PERSON_NAME]"
type input "b"
select select
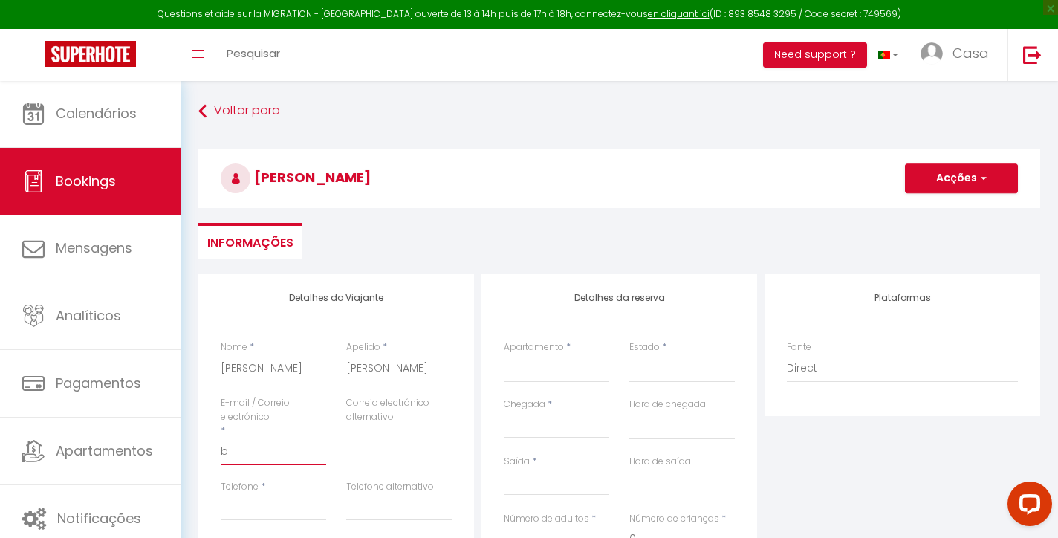
select select
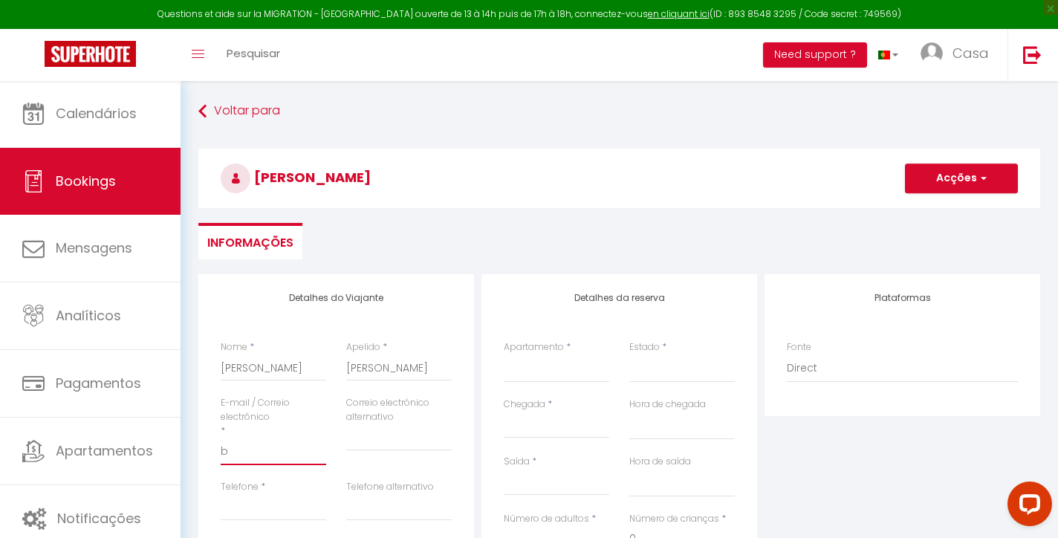
select select
checkbox input "false"
type input "bo"
select select
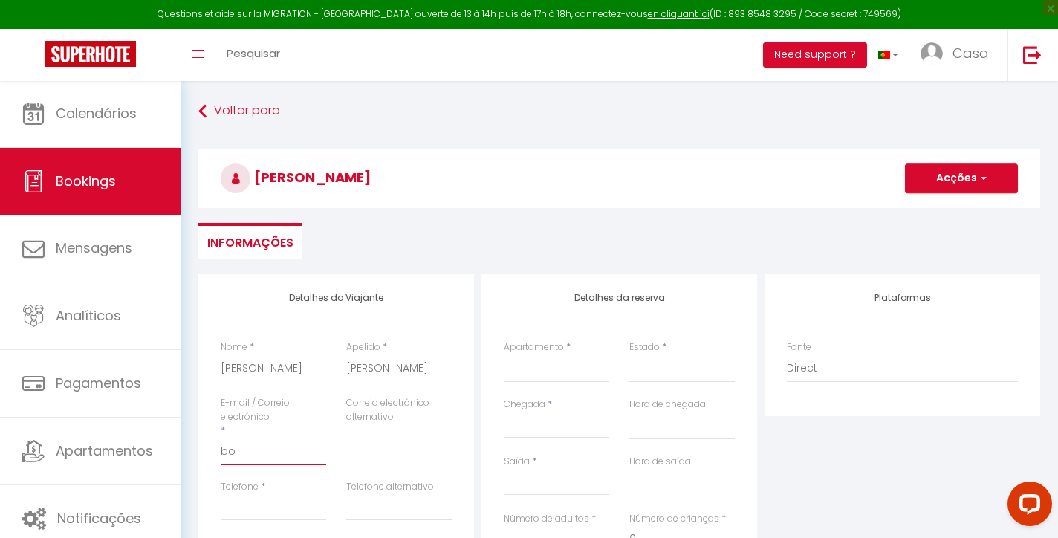
select select
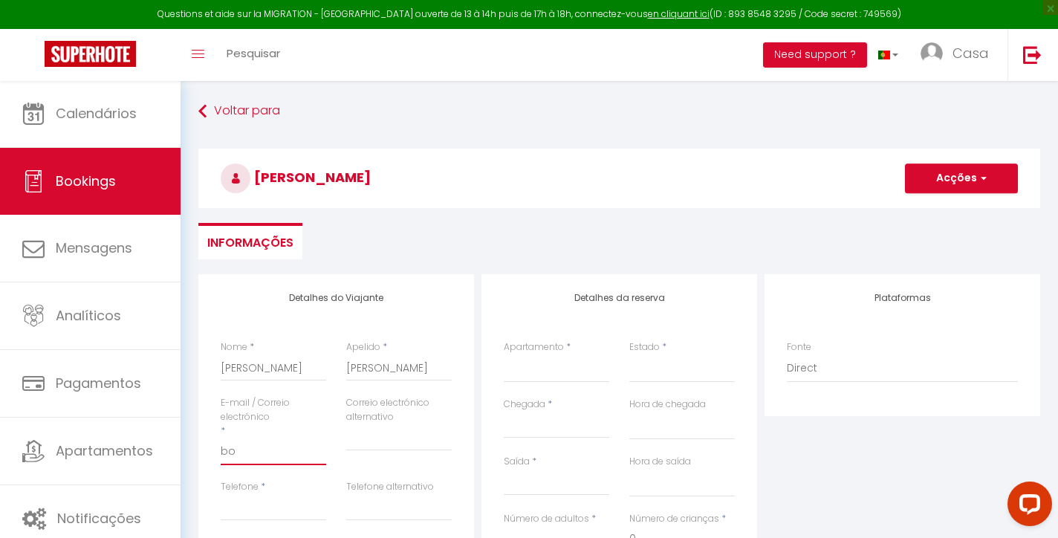
checkbox input "false"
type input "boo"
select select
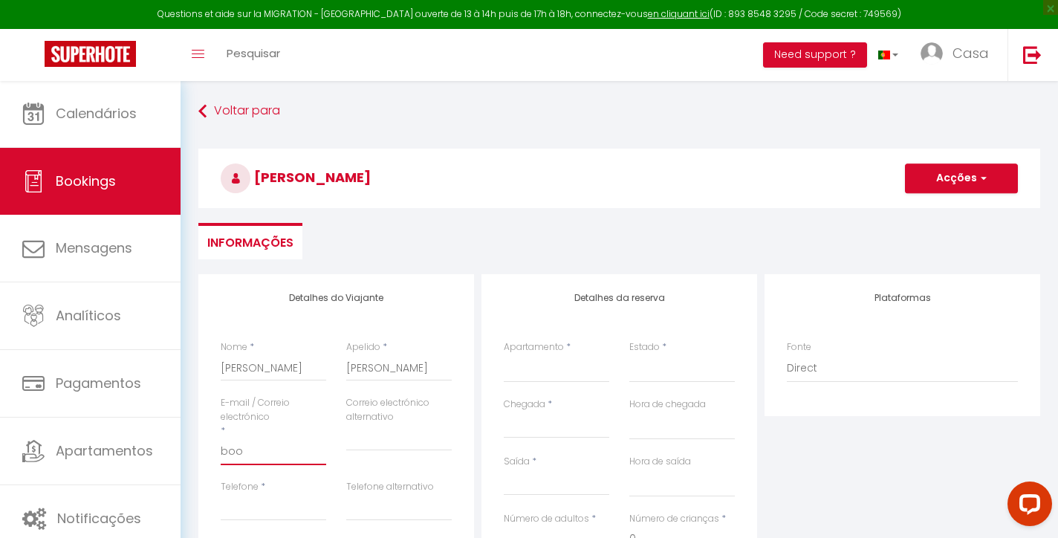
select select
checkbox input "false"
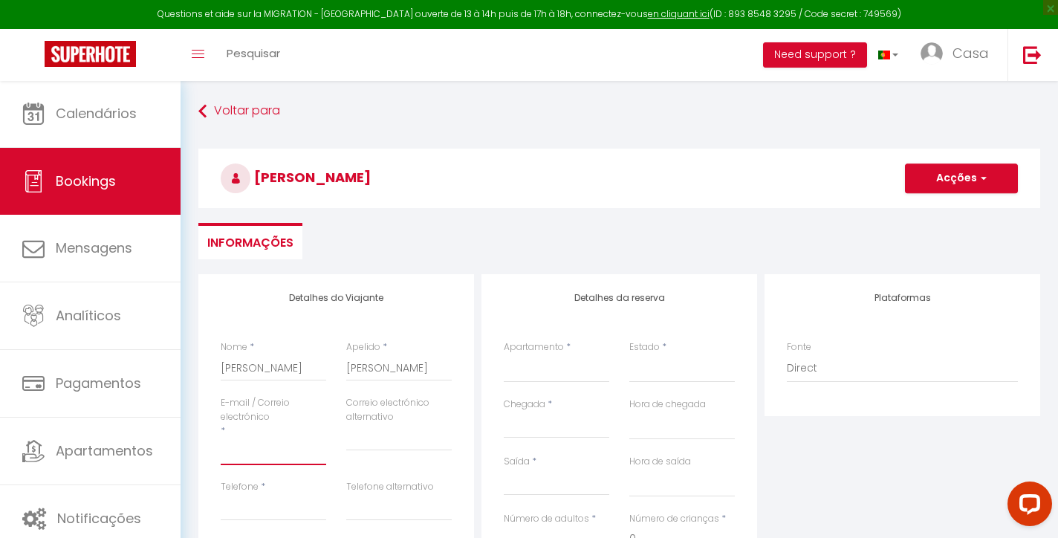
type input "[EMAIL_ADDRESS][DOMAIN_NAME]"
select select
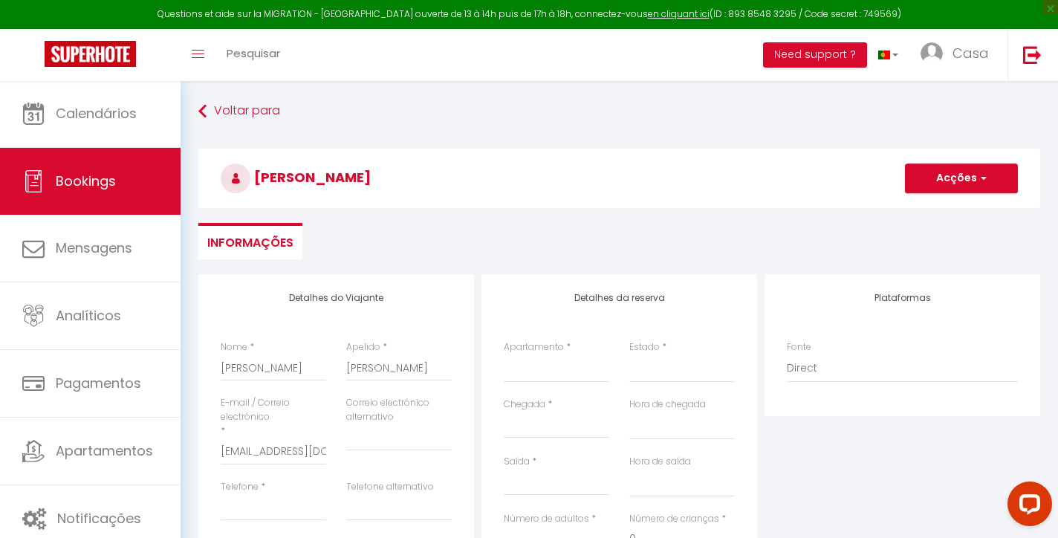
select select
checkbox input "false"
select select
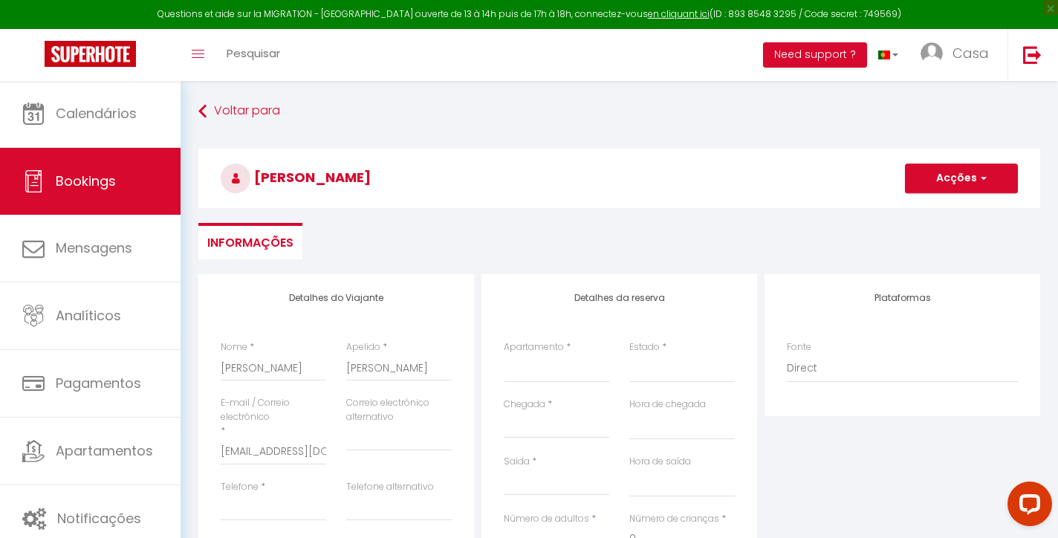
select select
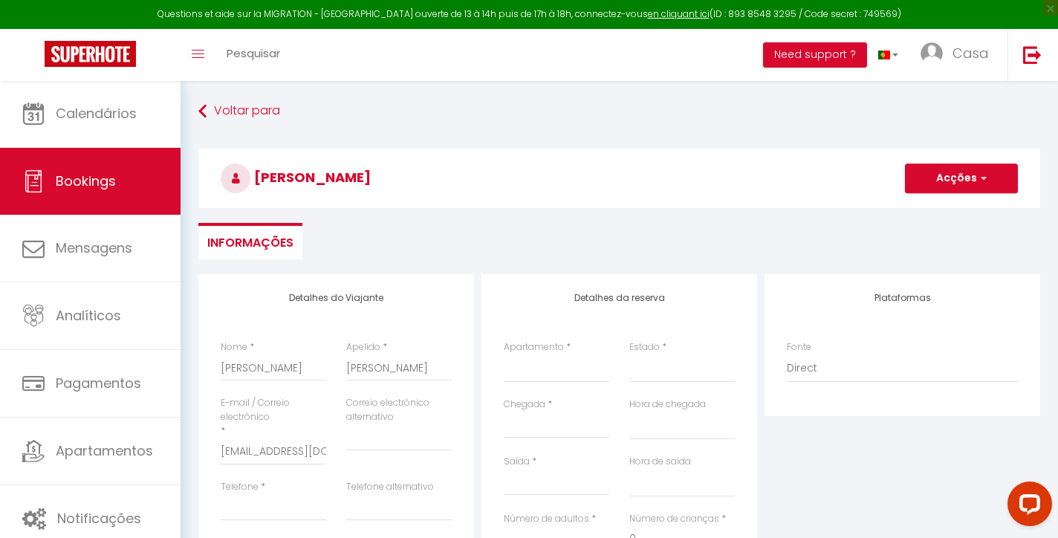
select select
checkbox input "false"
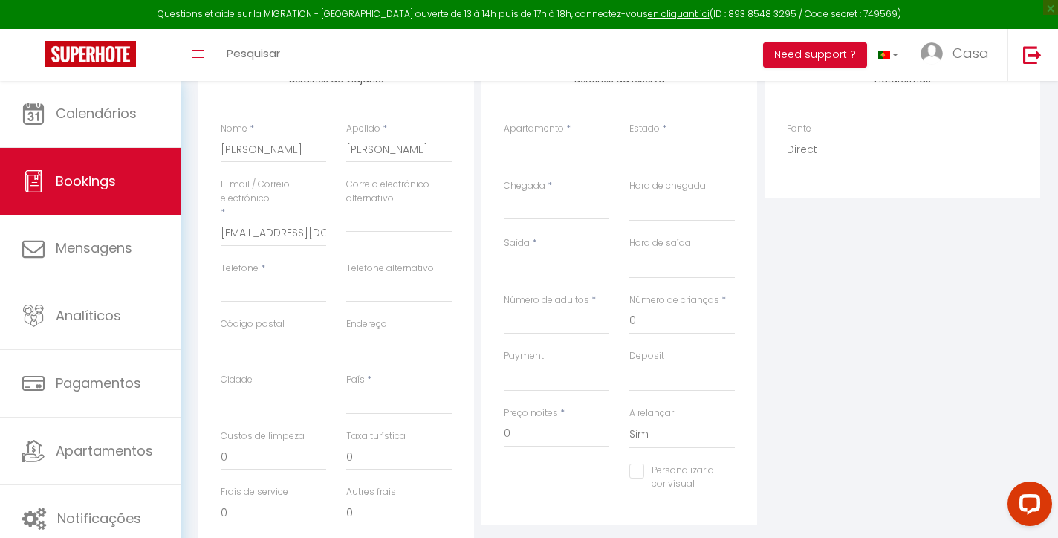
scroll to position [219, 0]
paste input "[PHONE_NUMBER]"
type input "[PHONE_NUMBER]"
select select
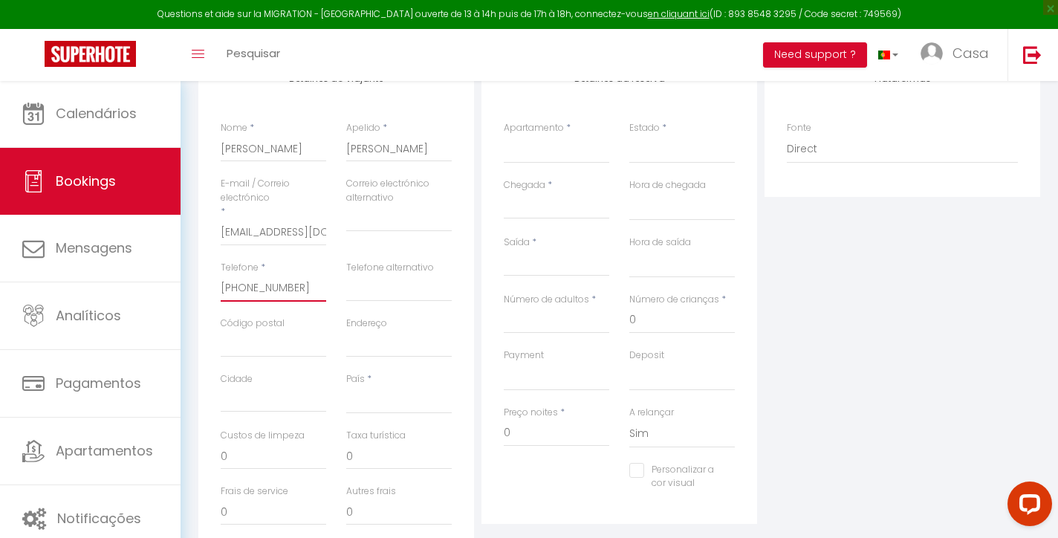
select select
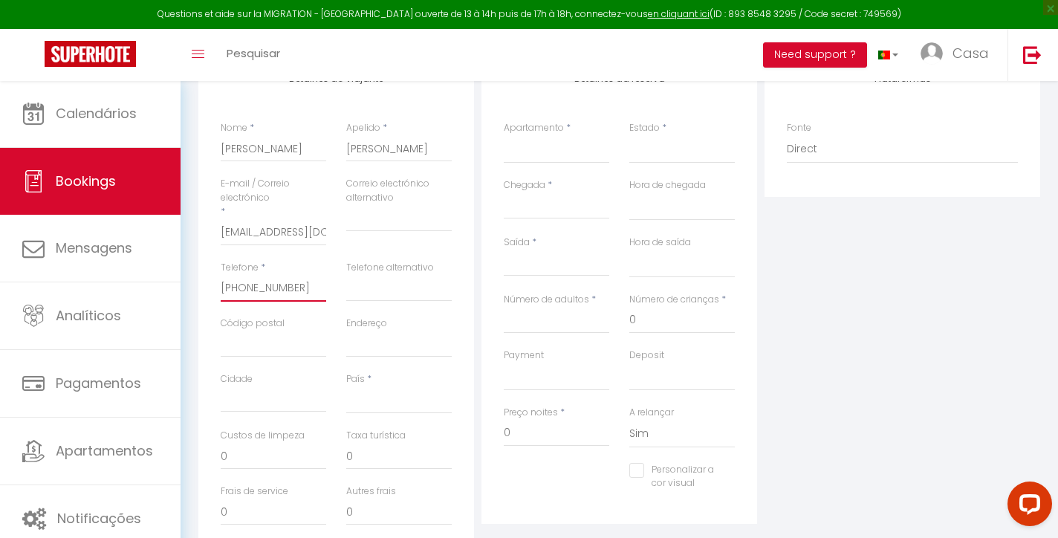
checkbox input "false"
type input "[PHONE_NUMBER]"
select select "GB"
select select
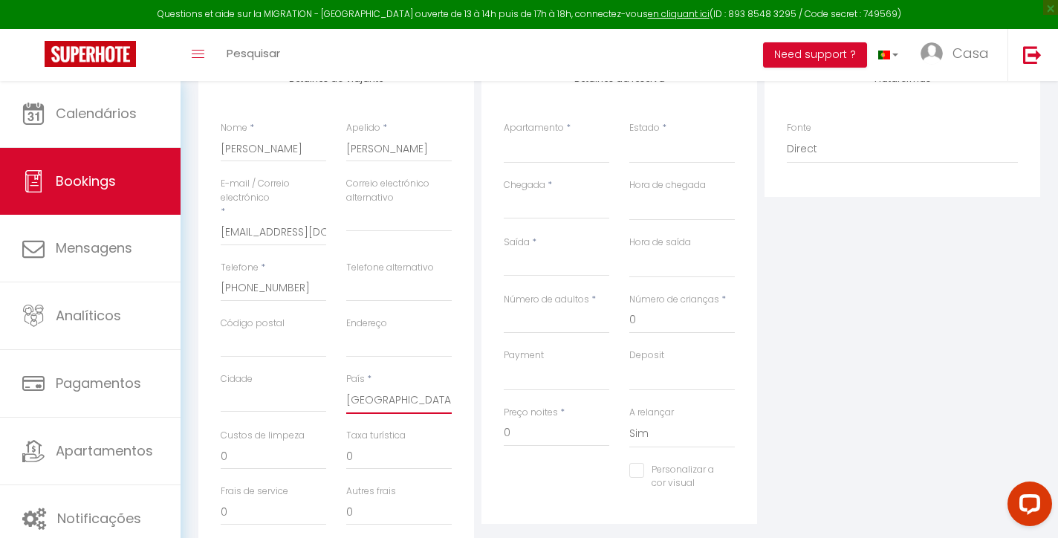
select select
checkbox input "false"
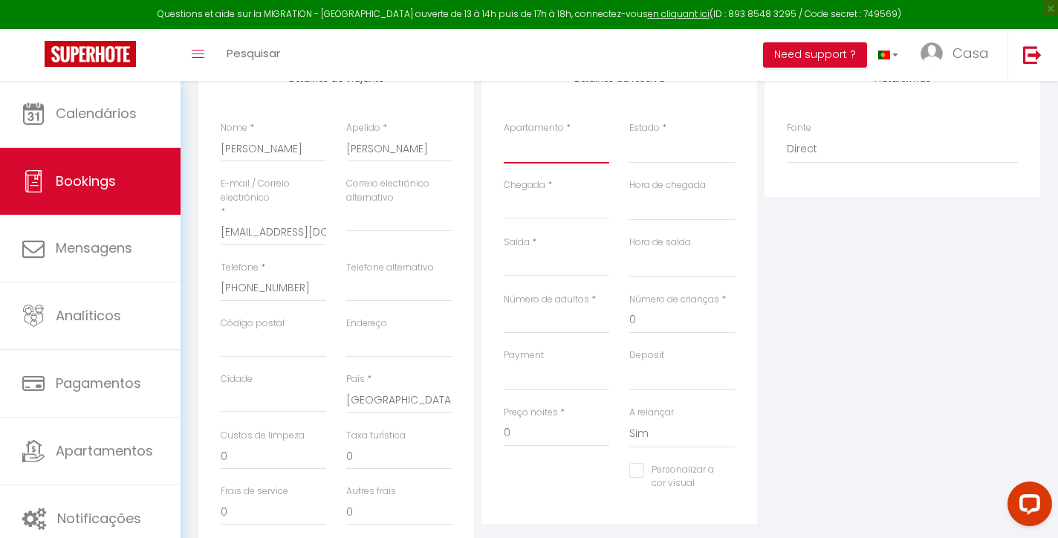
select select "63825"
select select
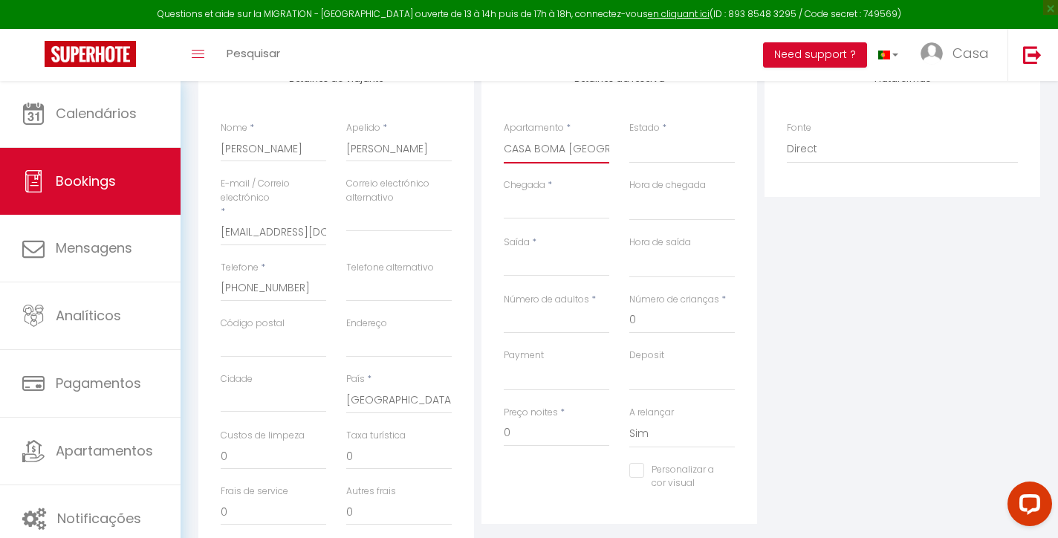
select select
checkbox input "false"
select select
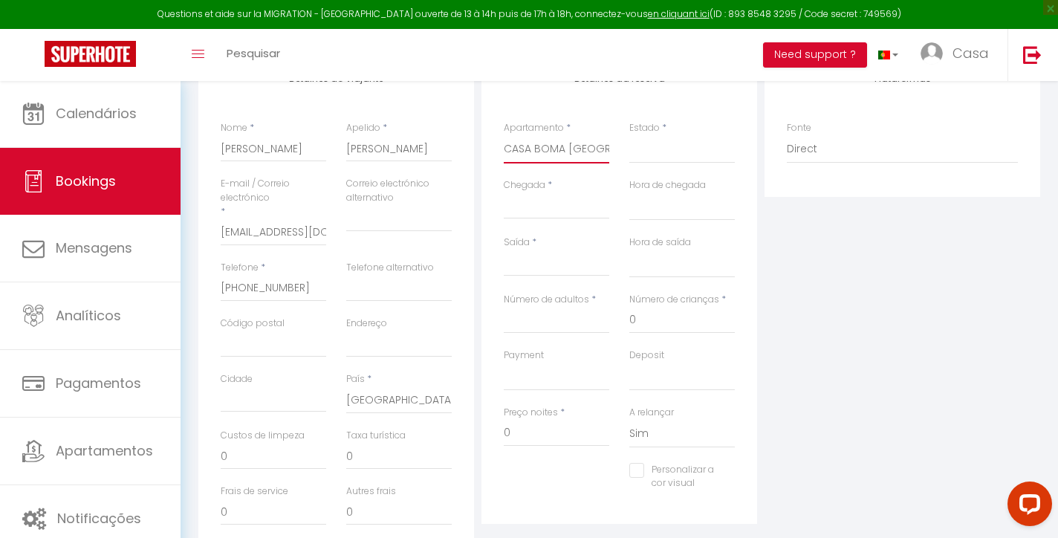
select select
checkbox input "false"
click at [540, 206] on input "Chegada" at bounding box center [556, 207] width 105 height 19
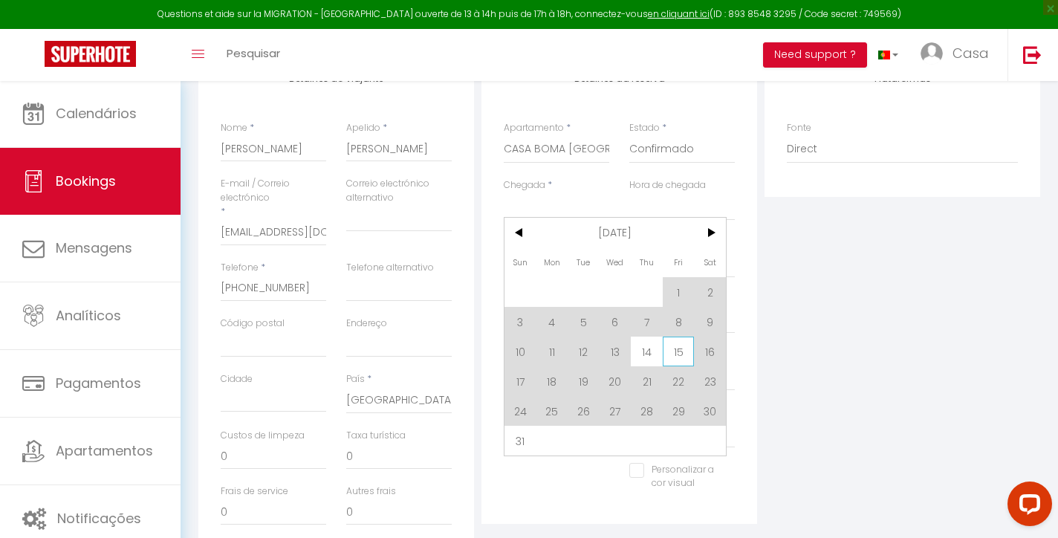
click at [664, 353] on span "15" at bounding box center [678, 351] width 32 height 30
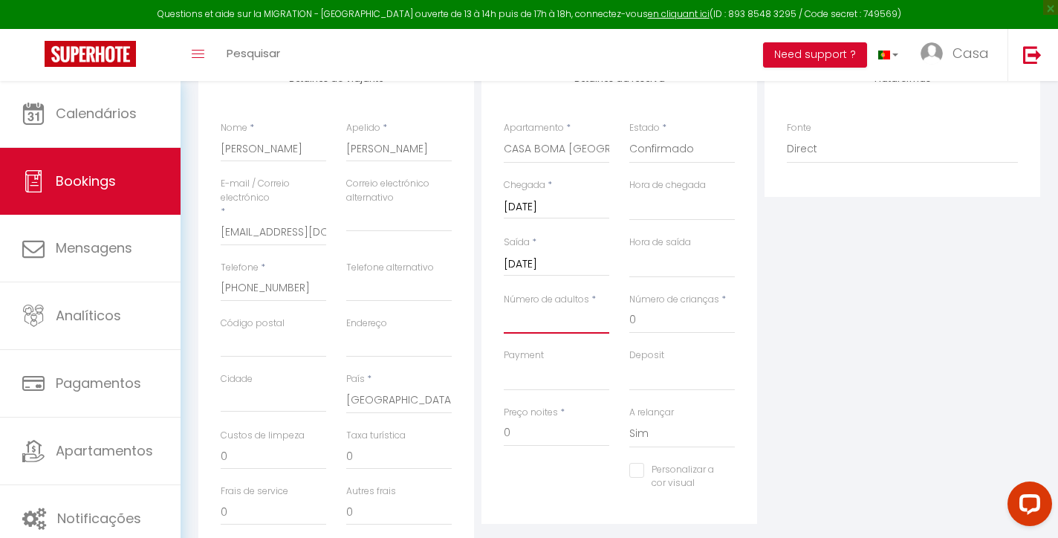
click at [532, 325] on input "Número de adultos" at bounding box center [556, 320] width 105 height 27
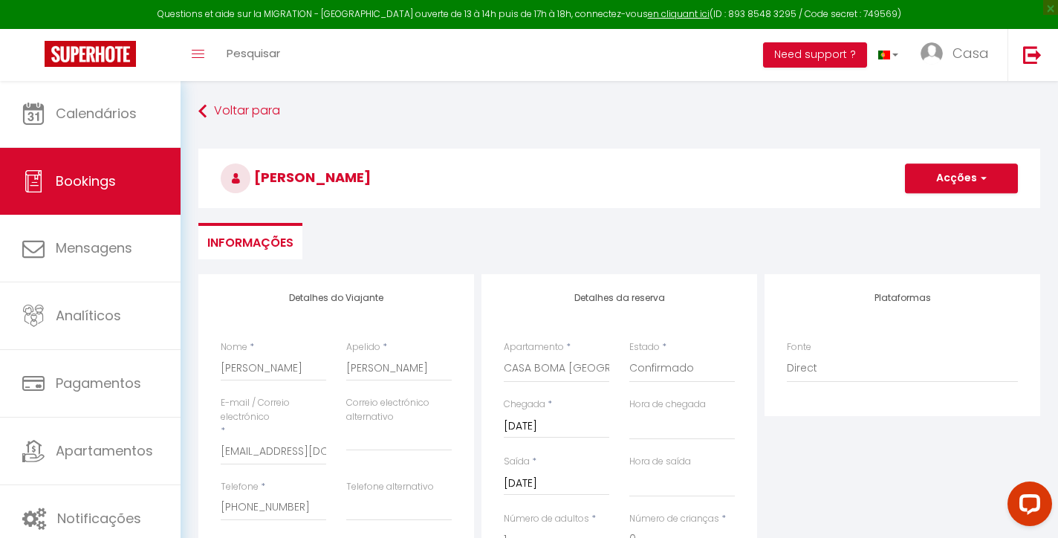
scroll to position [0, 0]
click at [968, 180] on button "Acções" at bounding box center [961, 178] width 113 height 30
click at [929, 209] on link "Salvar" at bounding box center [946, 210] width 117 height 19
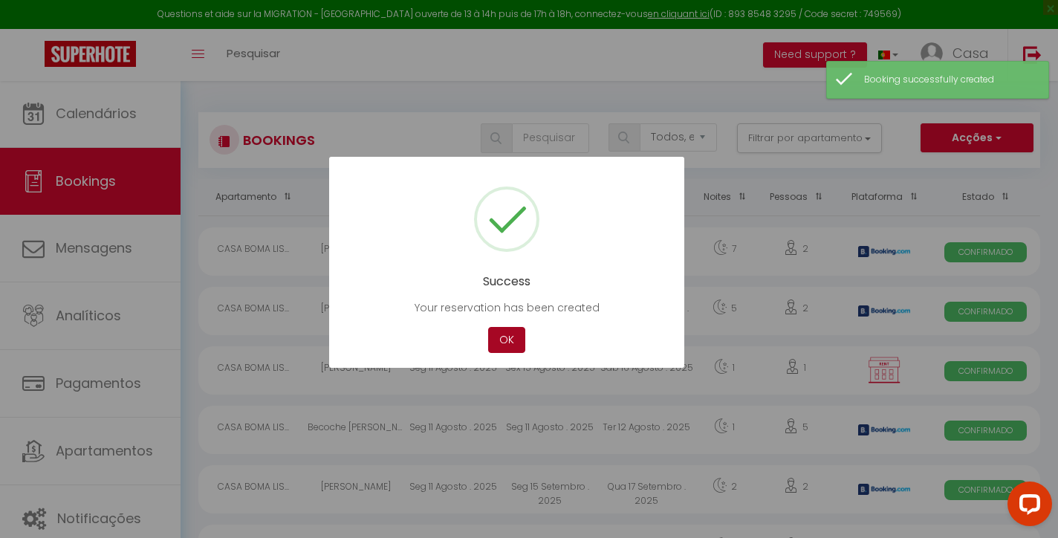
click at [518, 344] on button "OK" at bounding box center [506, 340] width 37 height 26
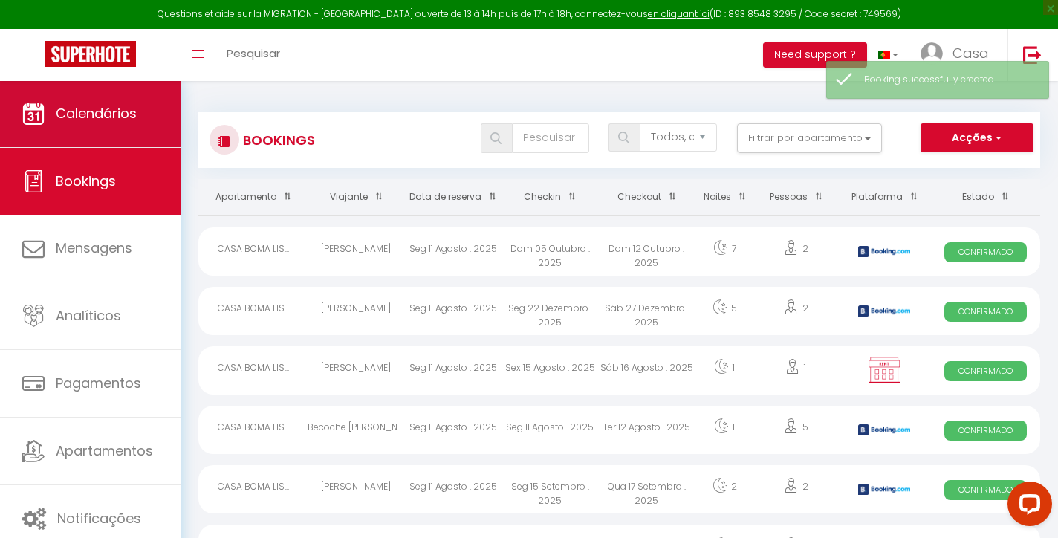
click at [146, 114] on link "Calendários" at bounding box center [90, 113] width 180 height 67
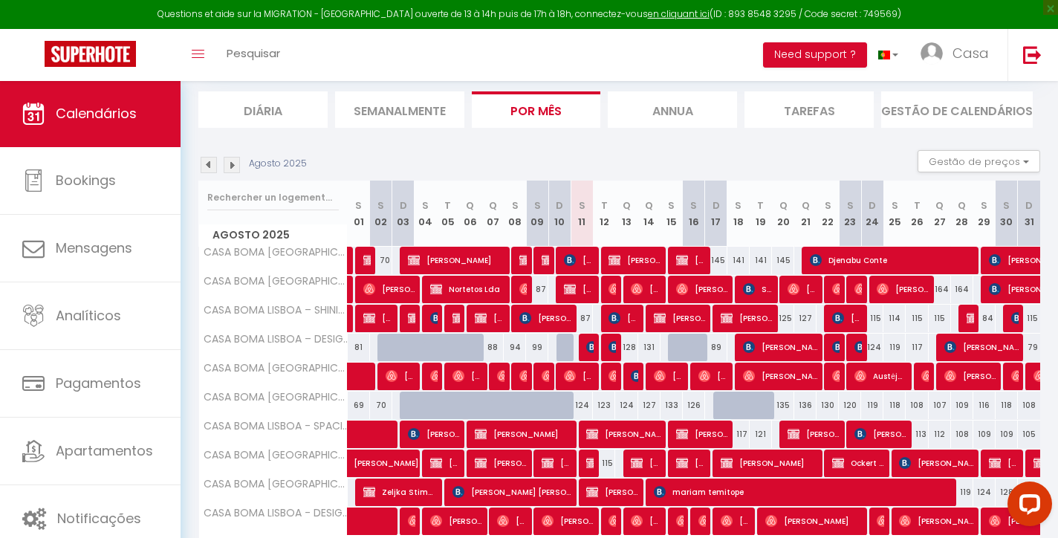
scroll to position [103, 0]
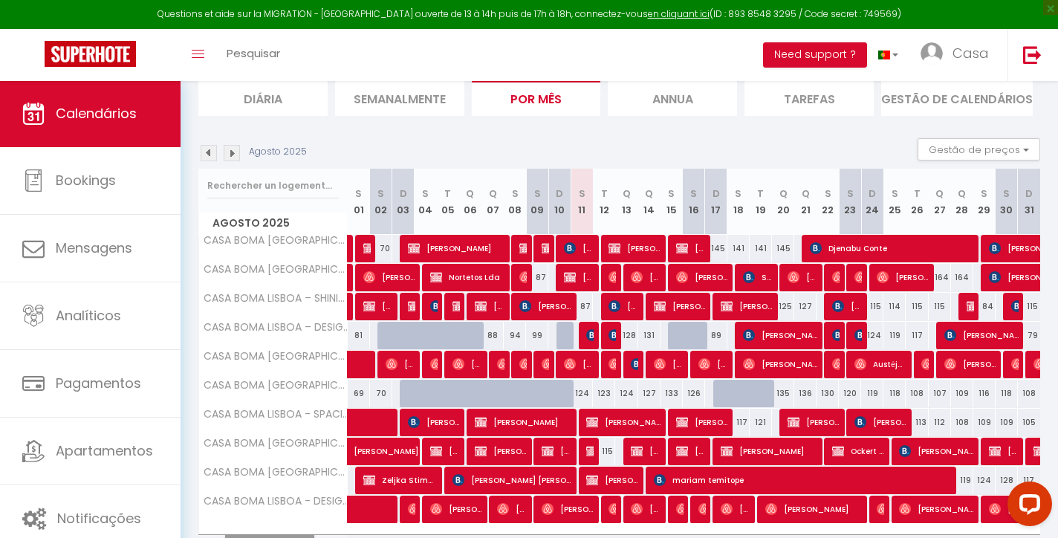
click at [614, 334] on img at bounding box center [614, 335] width 12 height 12
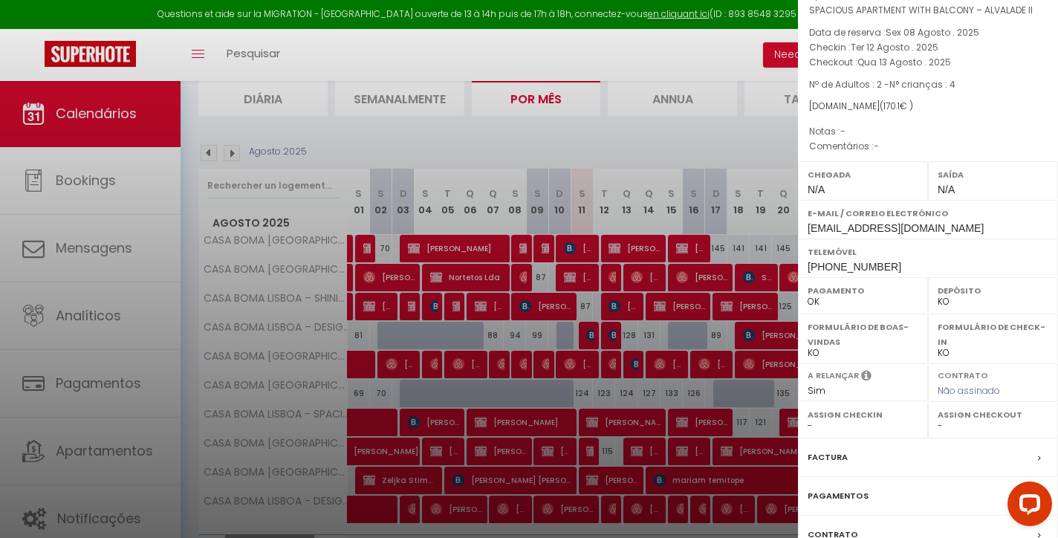
scroll to position [77, 0]
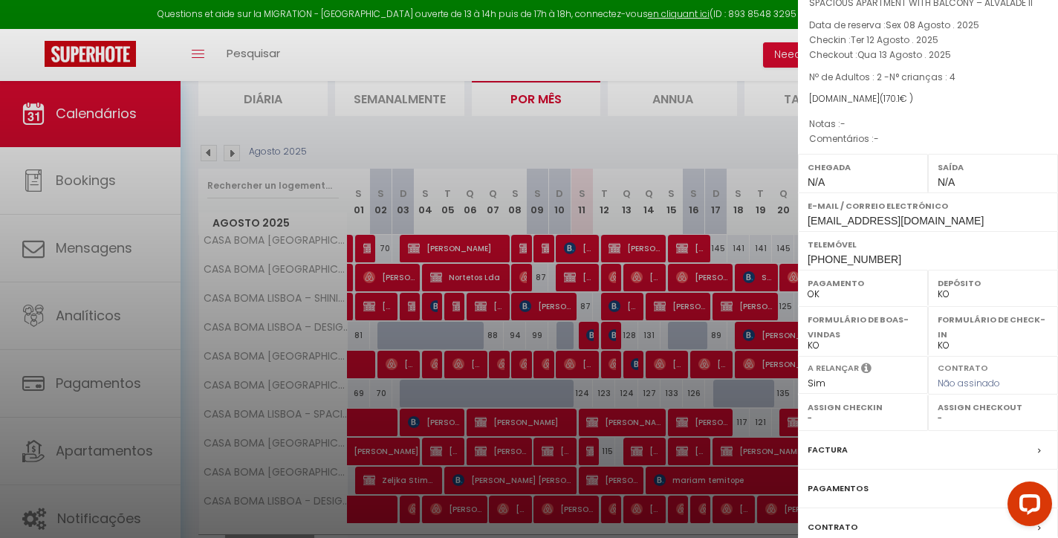
click at [831, 457] on label "Factura" at bounding box center [827, 450] width 40 height 16
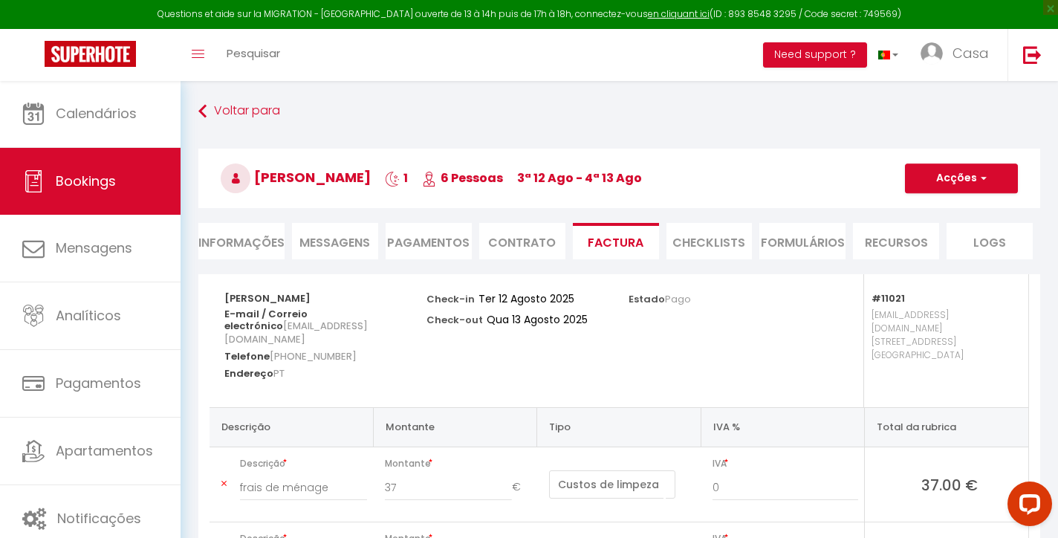
click at [258, 243] on li "Informações" at bounding box center [241, 241] width 86 height 36
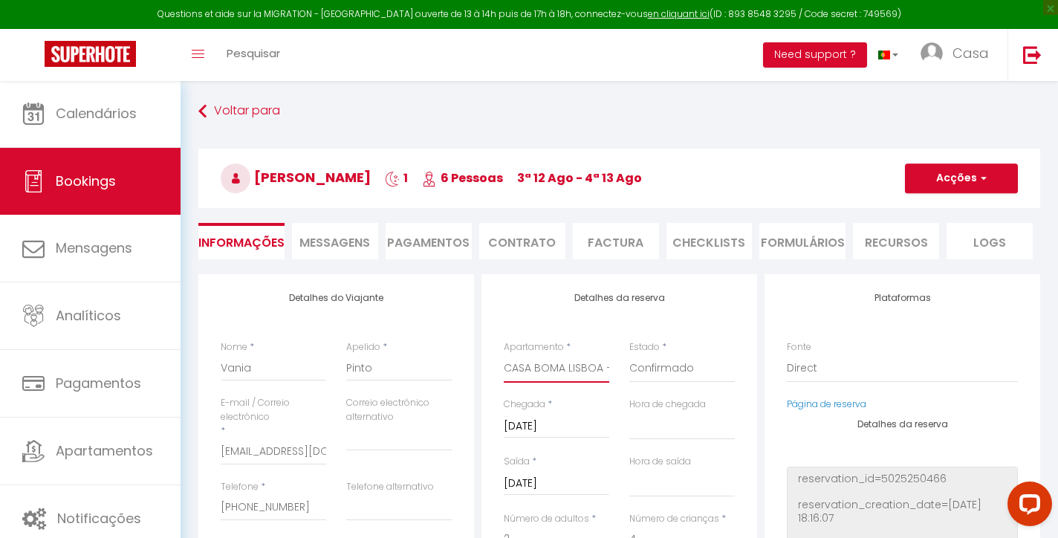
scroll to position [91, 0]
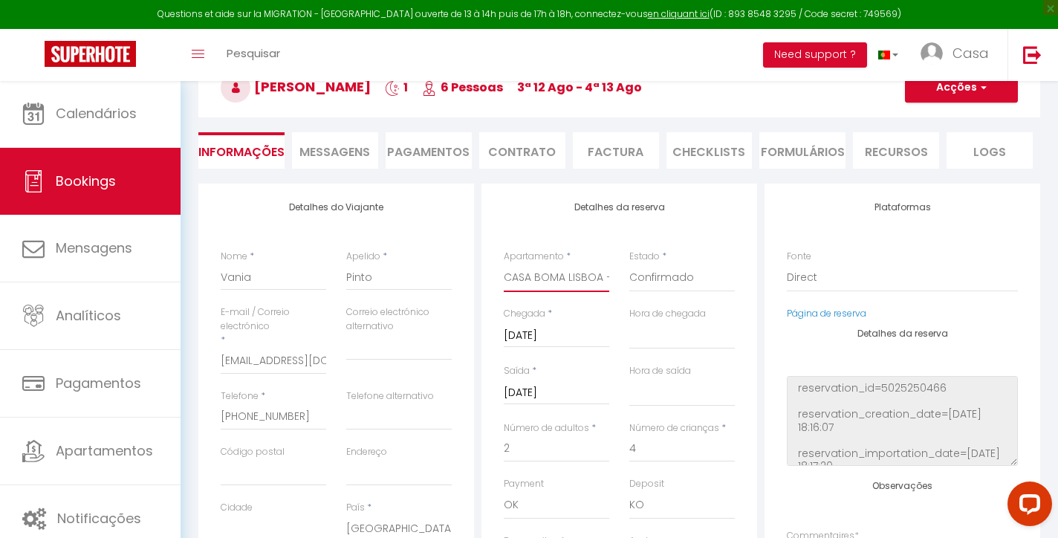
click at [575, 268] on select "CASA BOMA [GEOGRAPHIC_DATA] - MODERN & LUMINOUS APARTMENT WITH BALCONY - [PERSO…" at bounding box center [556, 278] width 105 height 28
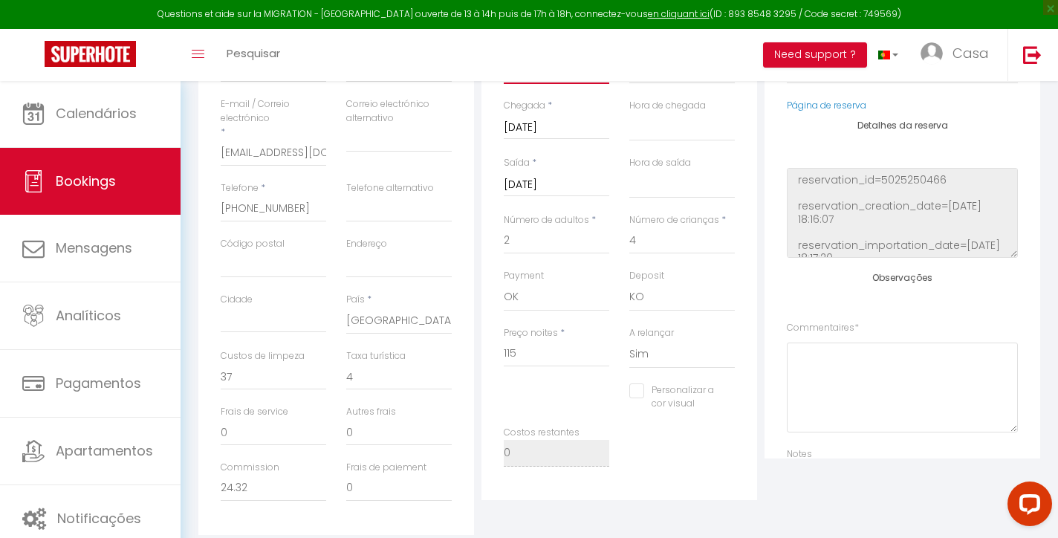
scroll to position [319, 0]
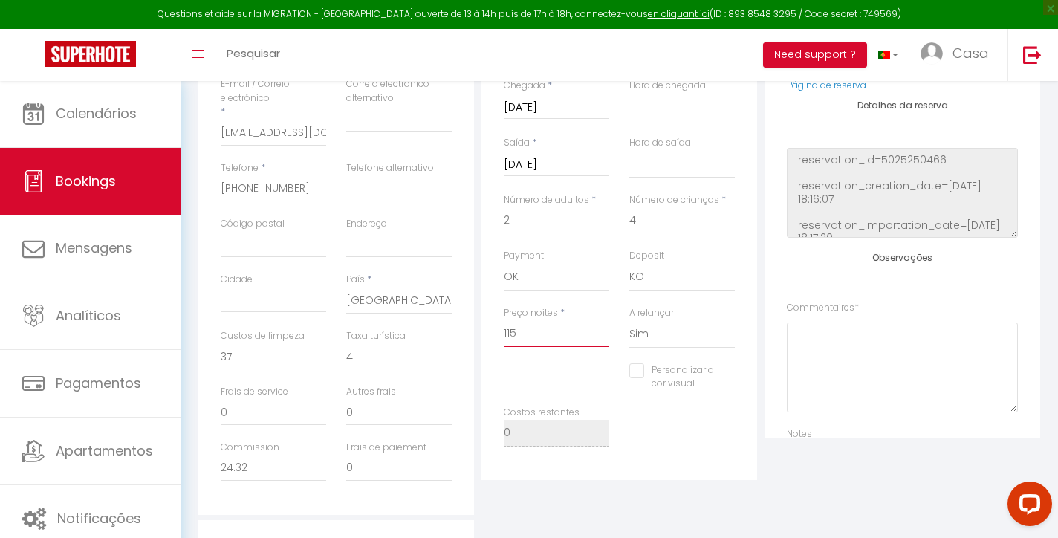
click at [577, 329] on input "115" at bounding box center [556, 333] width 105 height 27
click at [298, 351] on input "0" at bounding box center [273, 356] width 105 height 27
click at [368, 344] on input "0" at bounding box center [398, 356] width 105 height 27
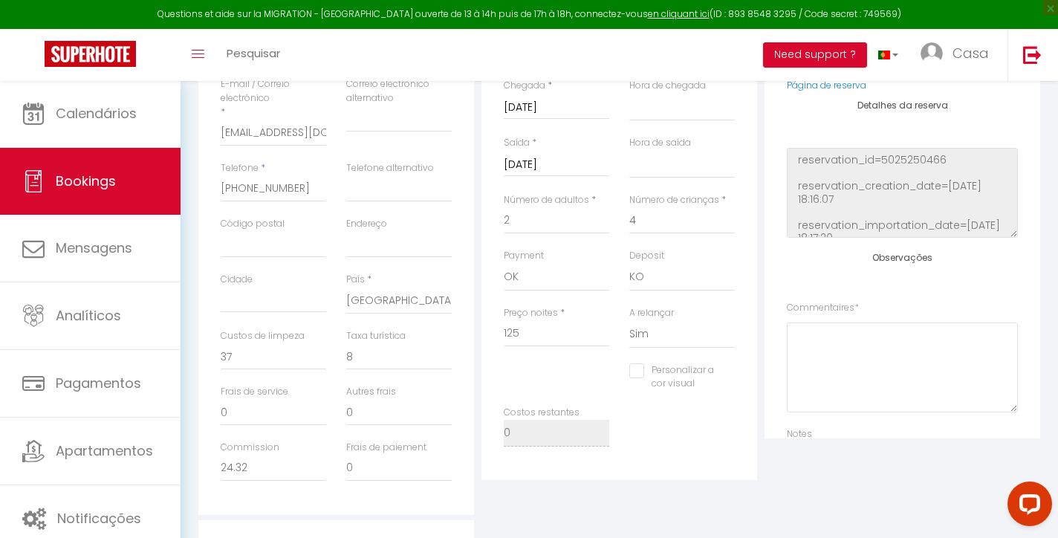
click at [481, 325] on div "Detalhes da reserva Apartamento * [GEOGRAPHIC_DATA] - MODERN & LUMINOUS APARTME…" at bounding box center [619, 217] width 276 height 524
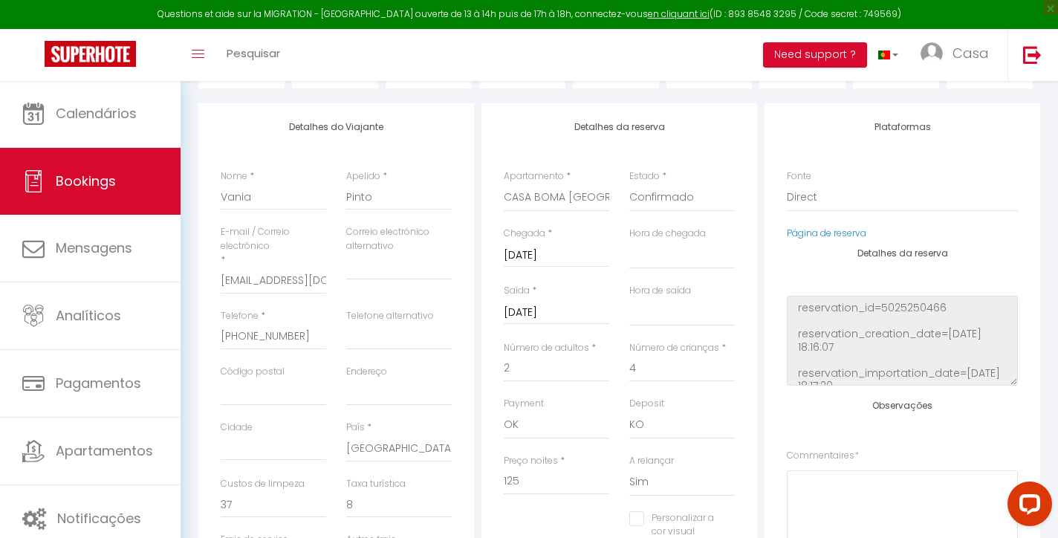
scroll to position [83, 0]
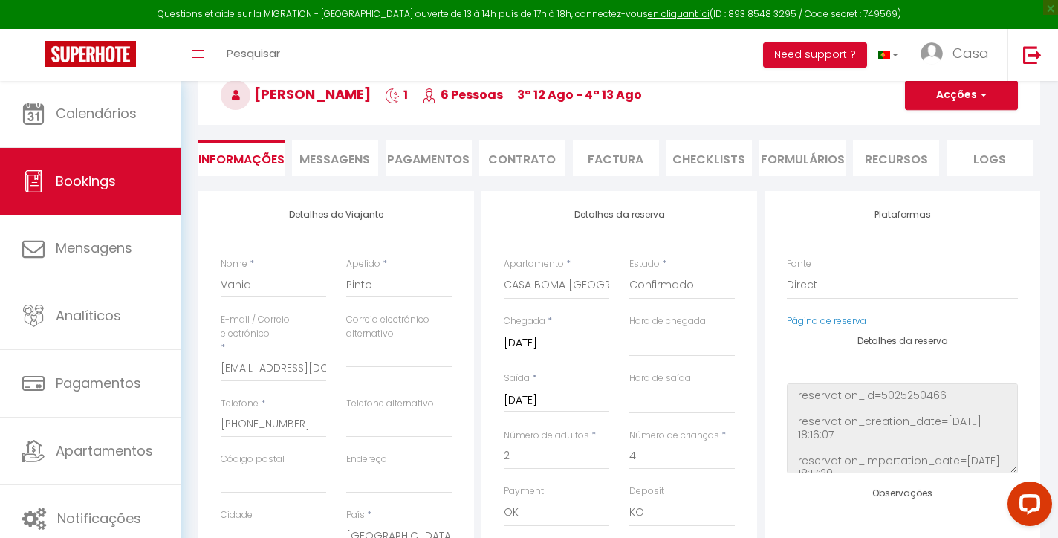
click at [962, 94] on button "Acções" at bounding box center [961, 95] width 113 height 30
click at [931, 124] on link "Salvar" at bounding box center [946, 127] width 117 height 19
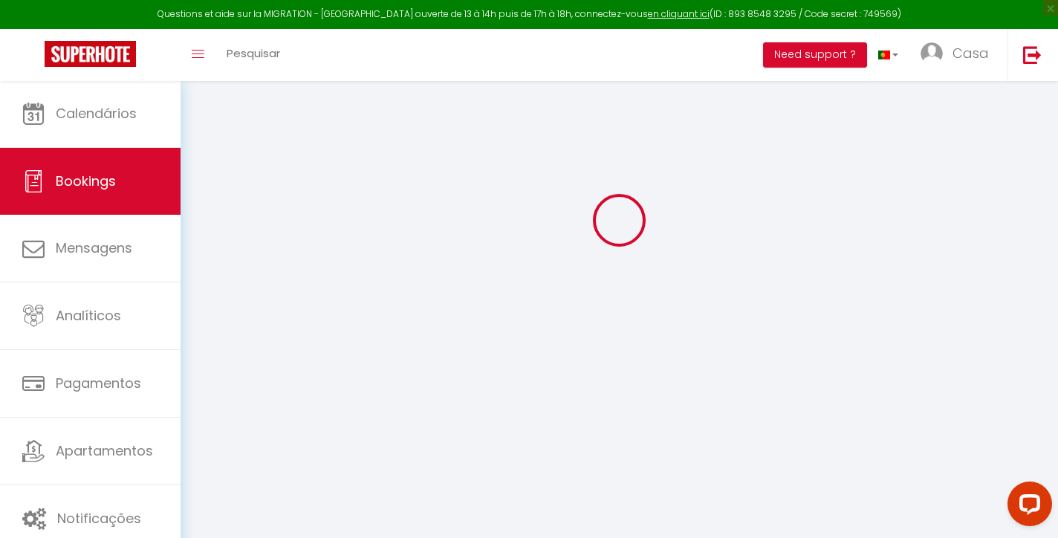
scroll to position [80, 0]
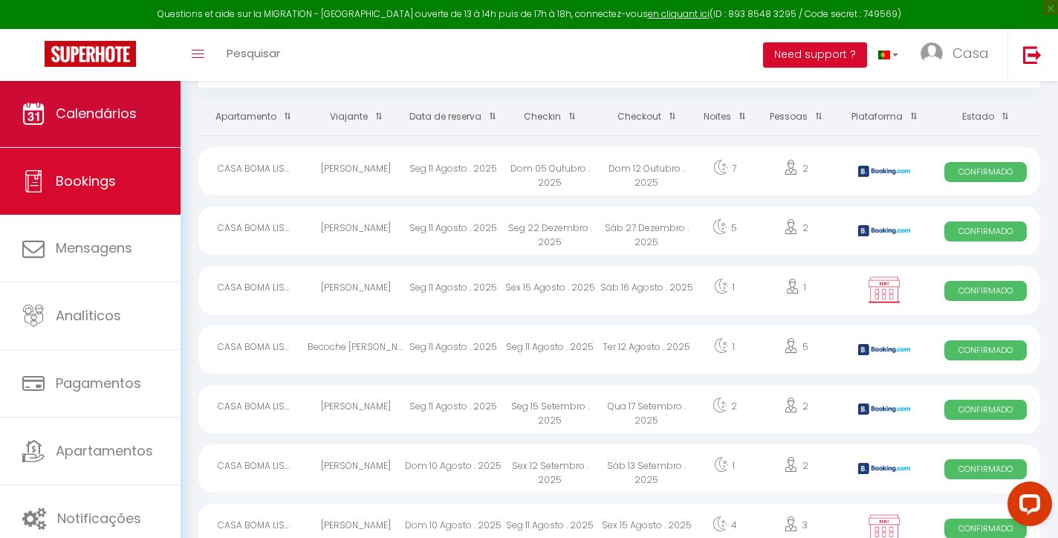
click at [140, 124] on link "Calendários" at bounding box center [90, 113] width 180 height 67
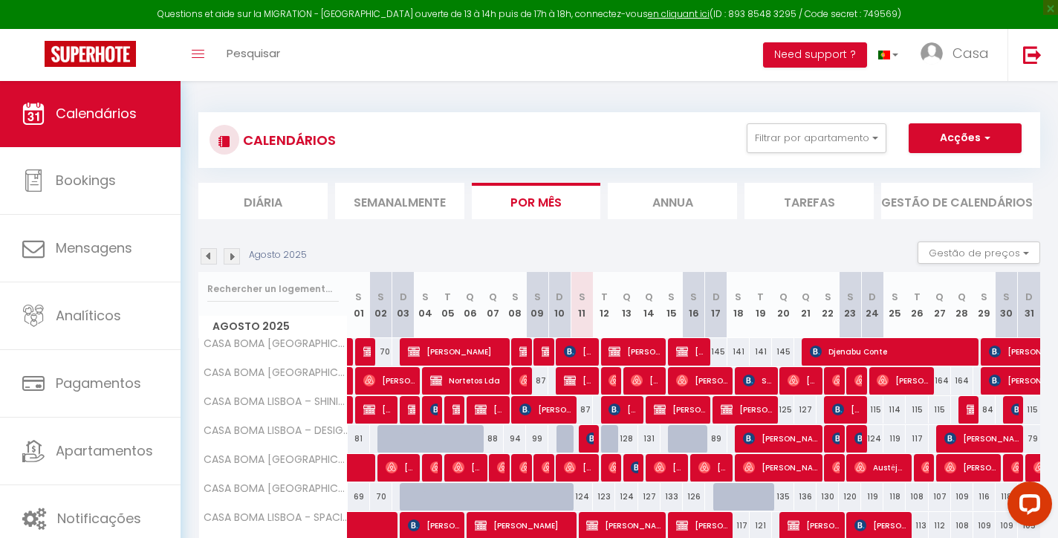
click at [234, 255] on img at bounding box center [232, 256] width 16 height 16
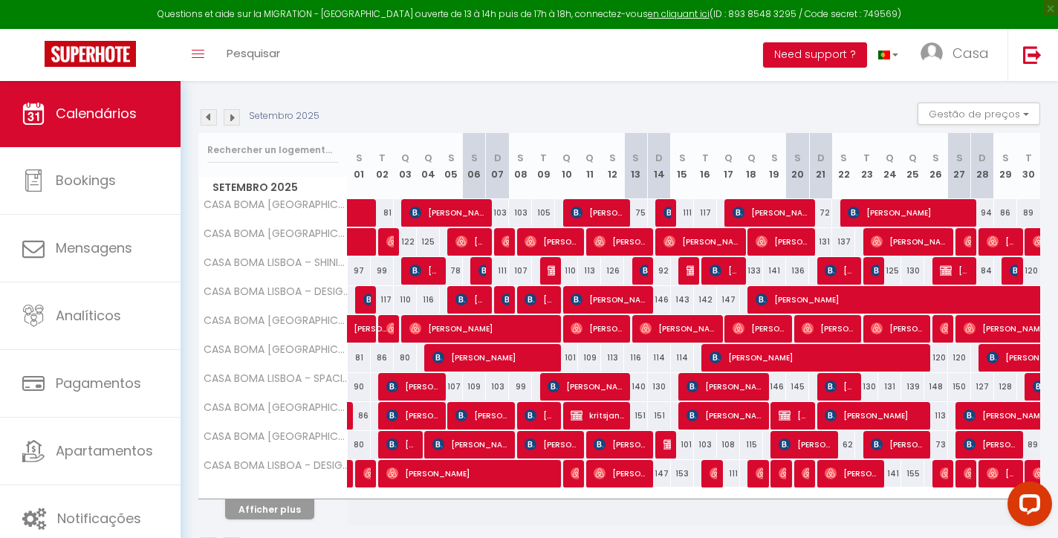
scroll to position [152, 0]
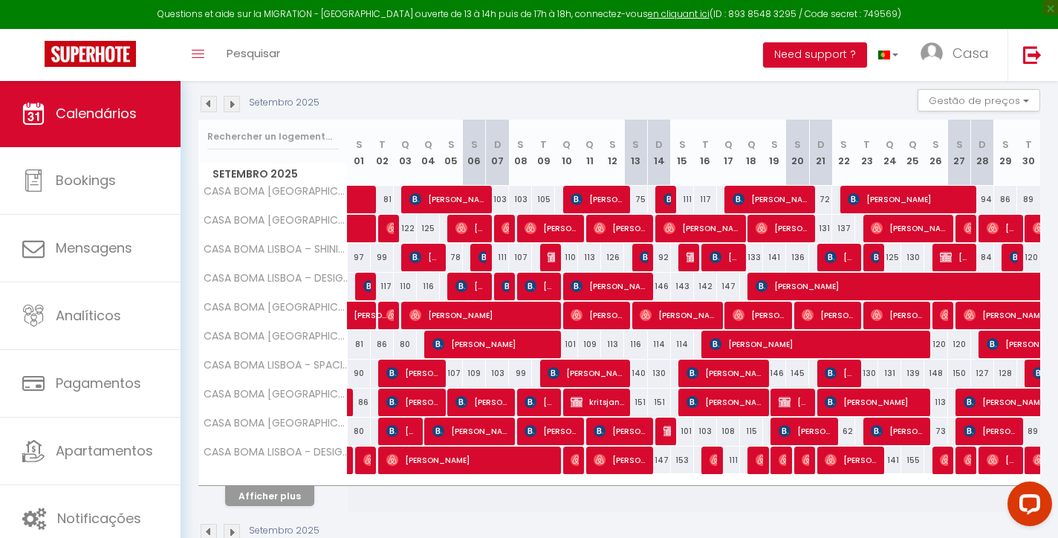
click at [298, 496] on button "Afficher plus" at bounding box center [269, 496] width 89 height 20
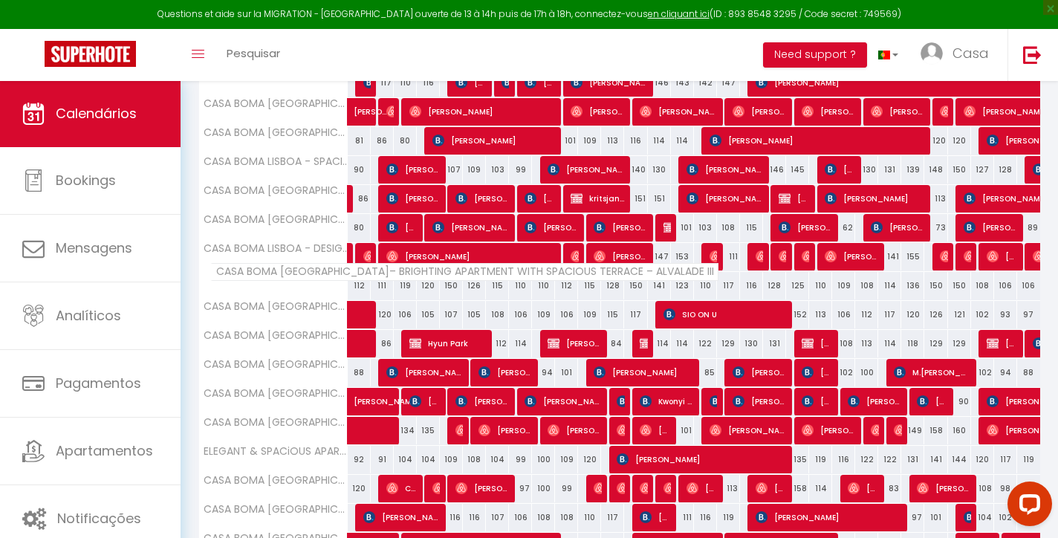
scroll to position [462, 0]
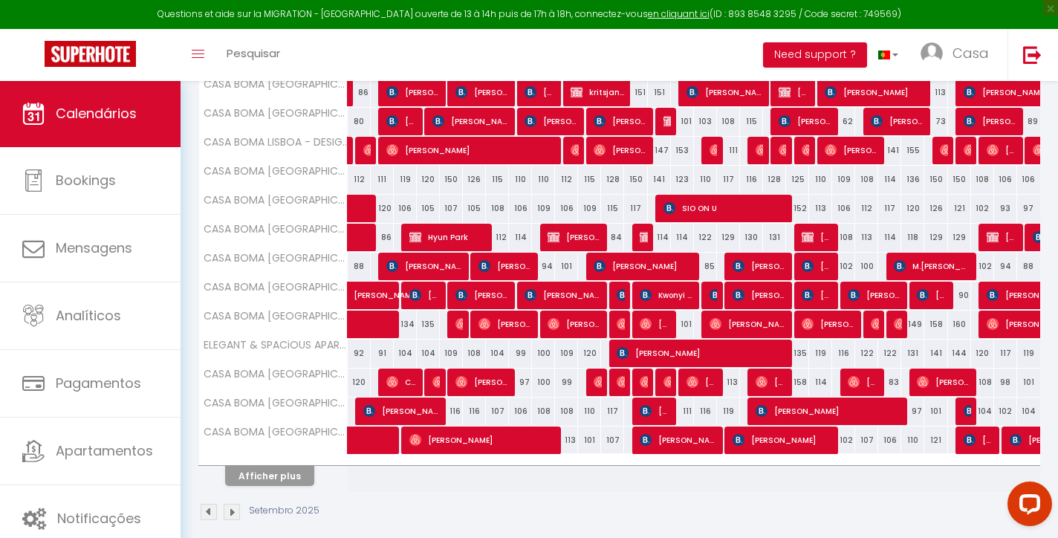
click at [654, 411] on span "[PERSON_NAME]" at bounding box center [654, 411] width 30 height 28
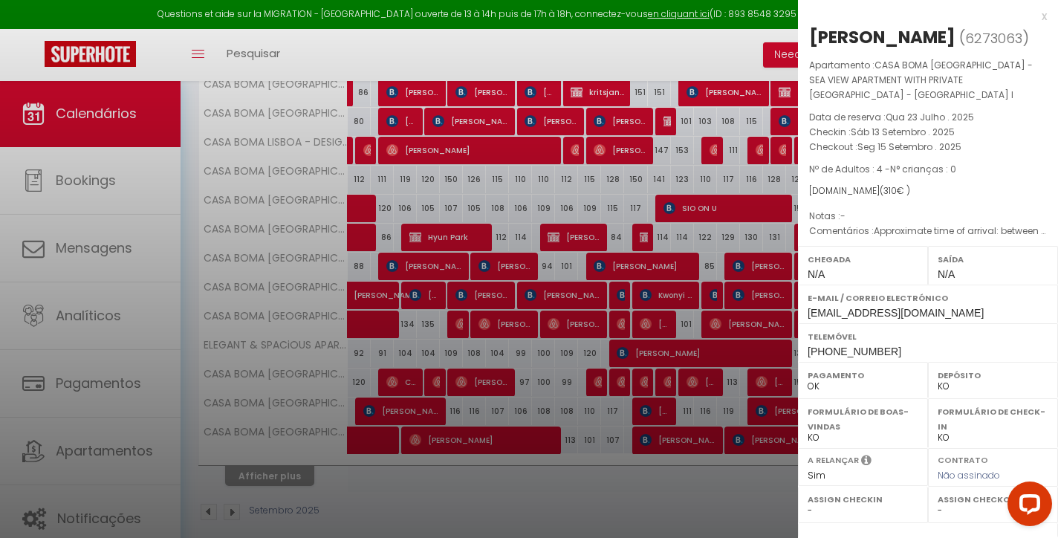
click at [1044, 16] on div "x" at bounding box center [922, 16] width 249 height 18
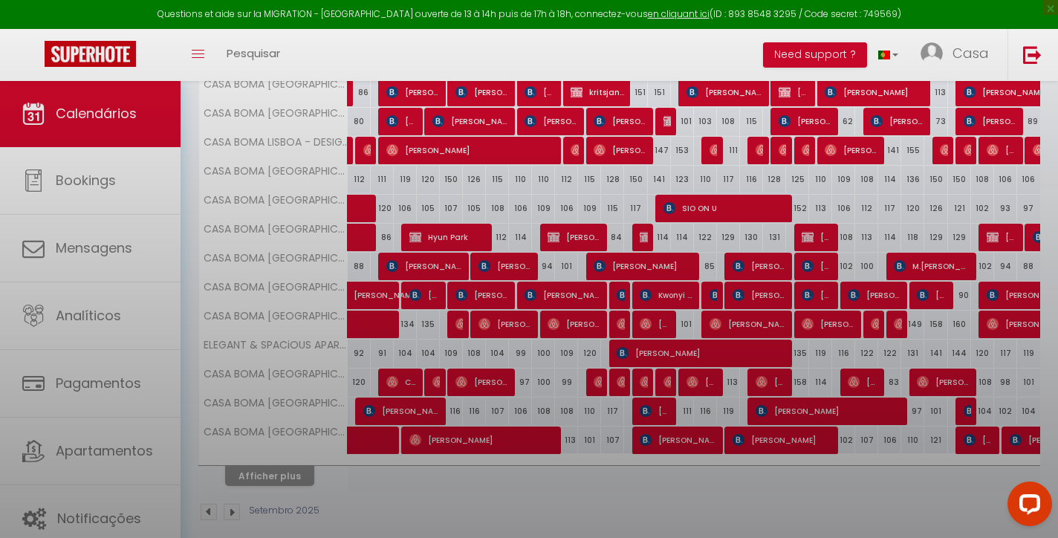
click at [1044, 16] on div at bounding box center [529, 269] width 1058 height 538
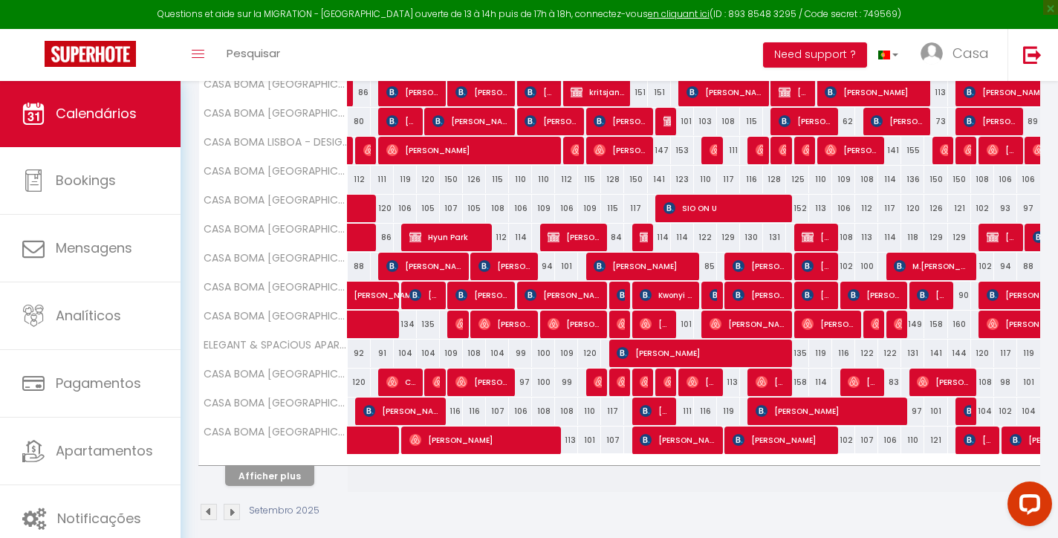
click at [788, 407] on span "[PERSON_NAME]" at bounding box center [828, 411] width 146 height 28
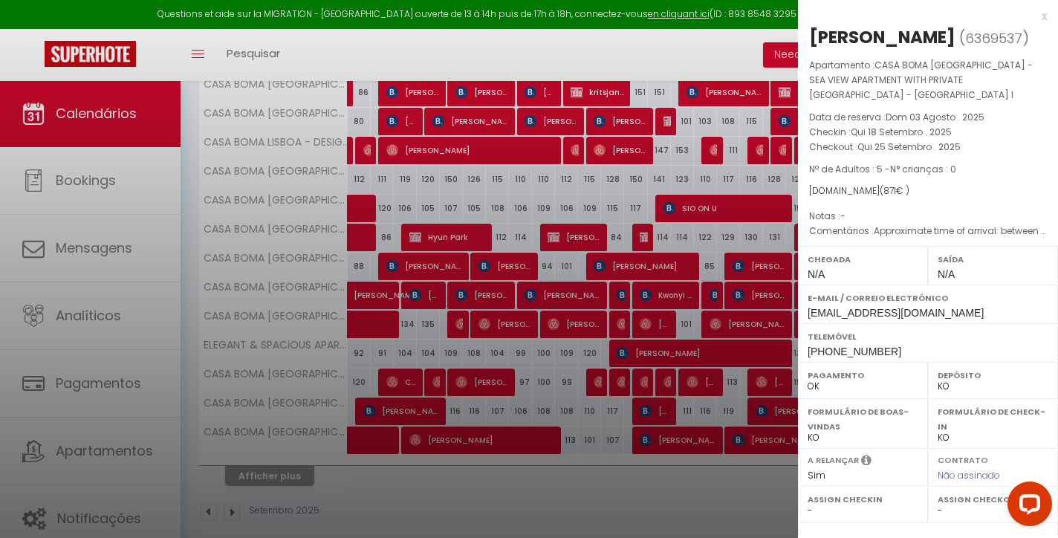
click at [1043, 14] on div "x" at bounding box center [922, 16] width 249 height 18
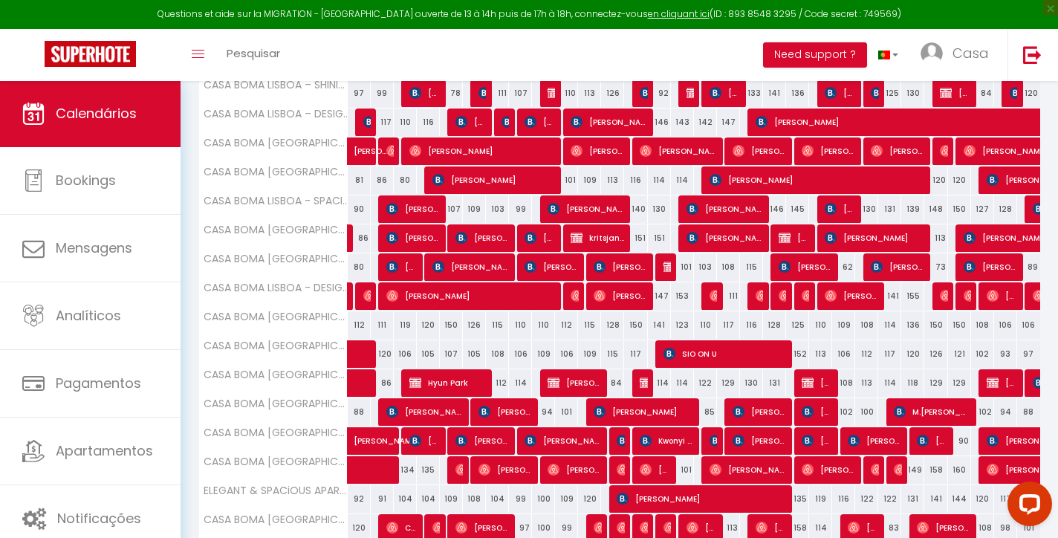
scroll to position [121, 0]
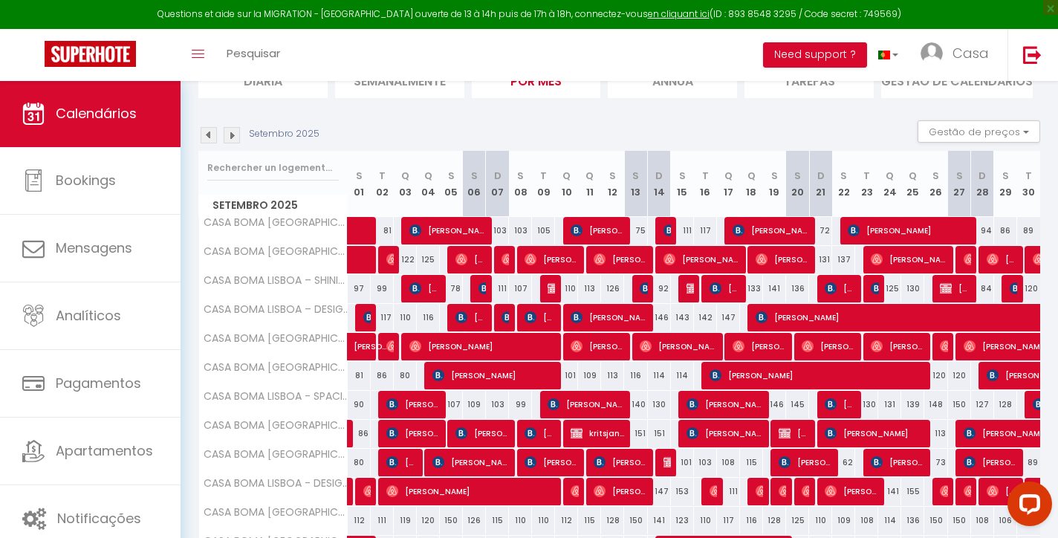
click at [233, 140] on img at bounding box center [232, 135] width 16 height 16
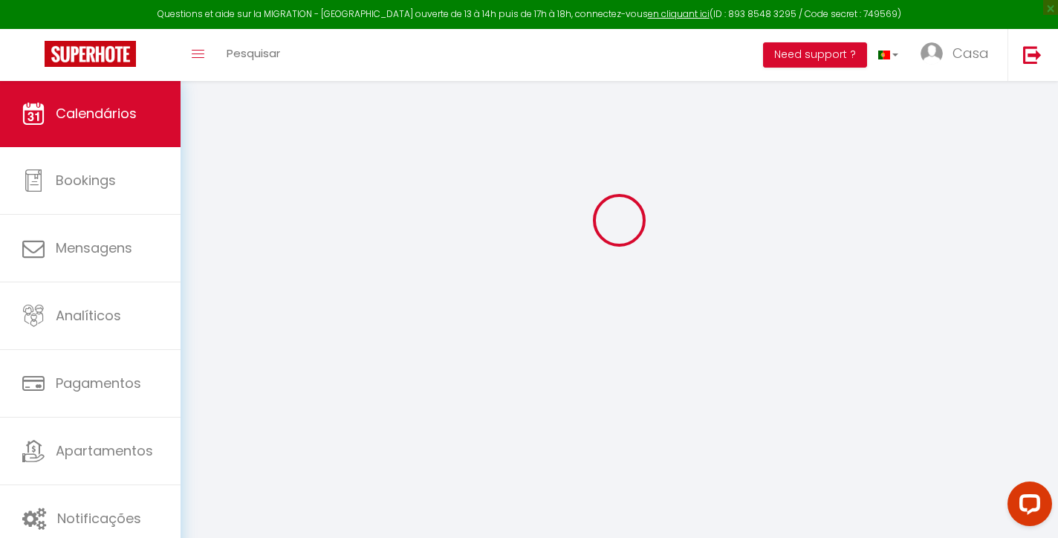
scroll to position [80, 0]
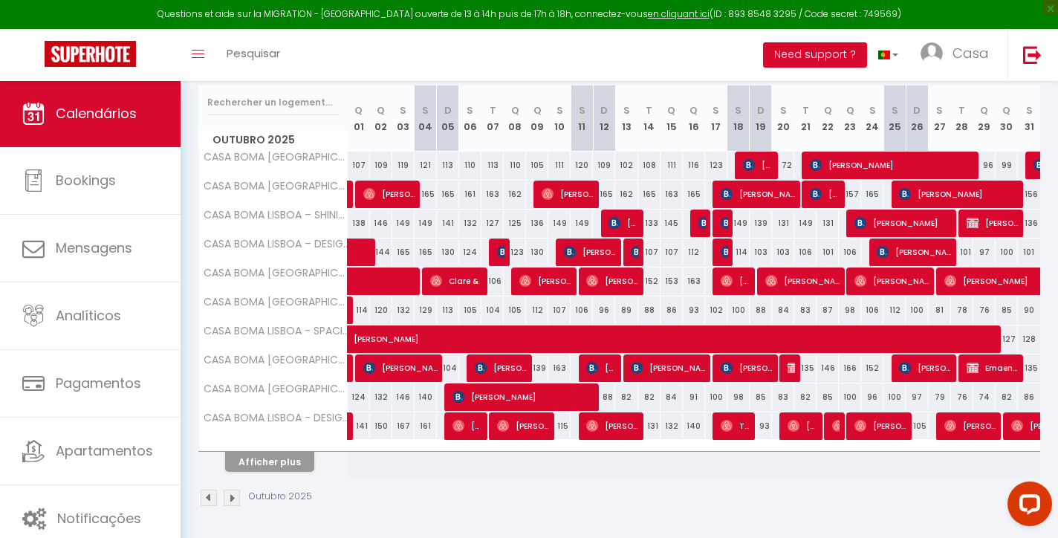
click at [278, 456] on button "Afficher plus" at bounding box center [269, 462] width 89 height 20
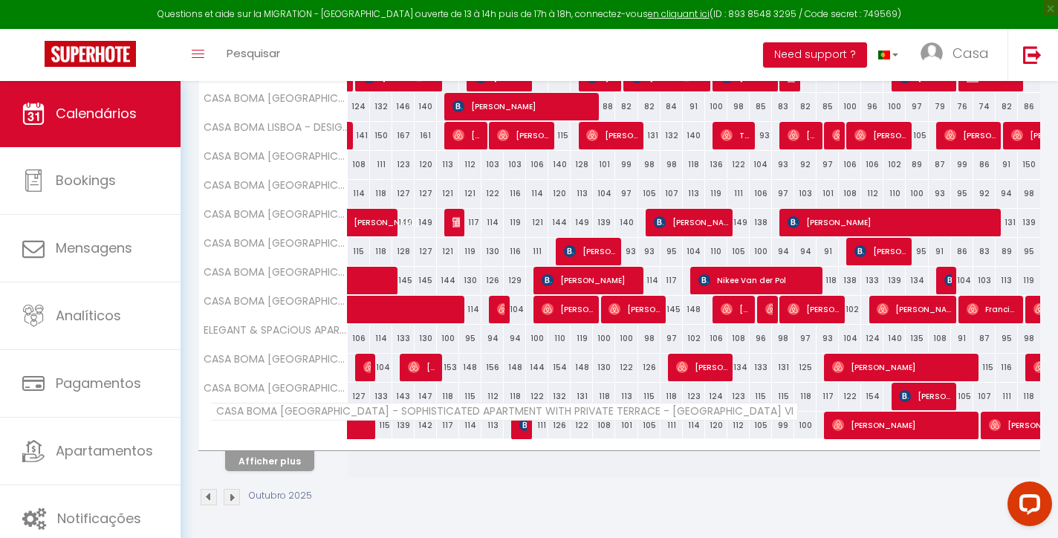
scroll to position [476, 0]
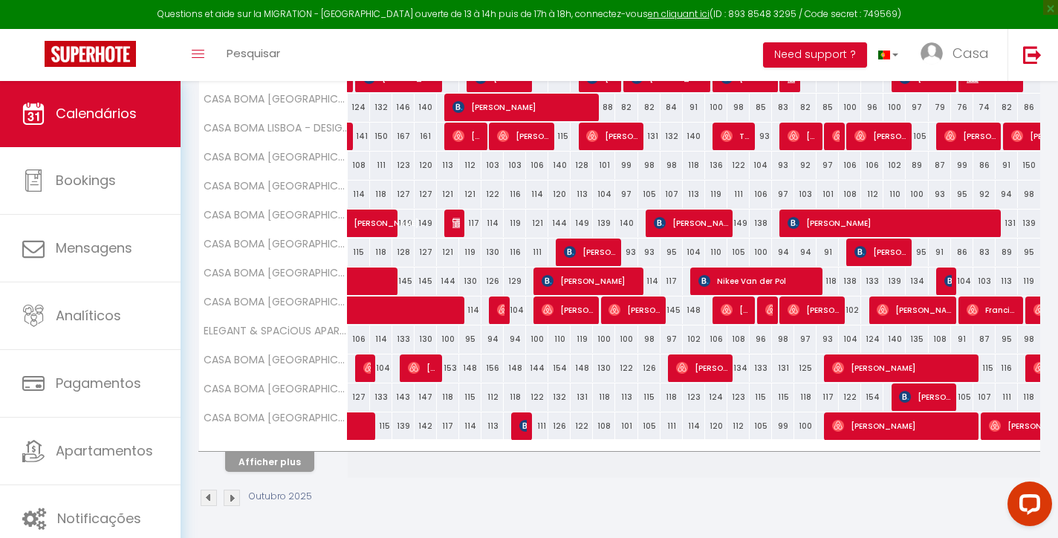
click at [918, 394] on span "[PERSON_NAME]" at bounding box center [925, 396] width 52 height 28
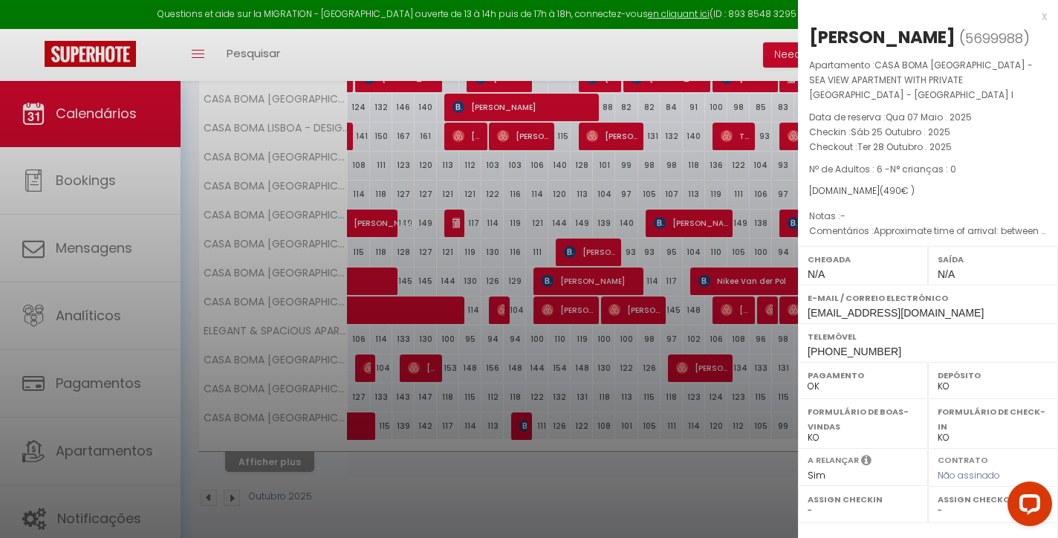
click at [1044, 15] on div "x" at bounding box center [922, 16] width 249 height 18
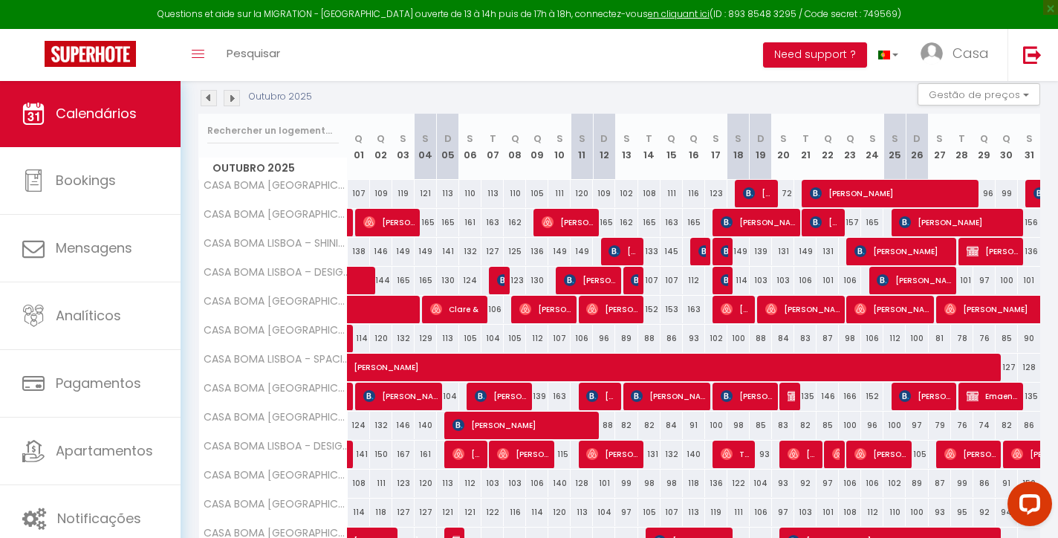
click at [233, 100] on img at bounding box center [232, 98] width 16 height 16
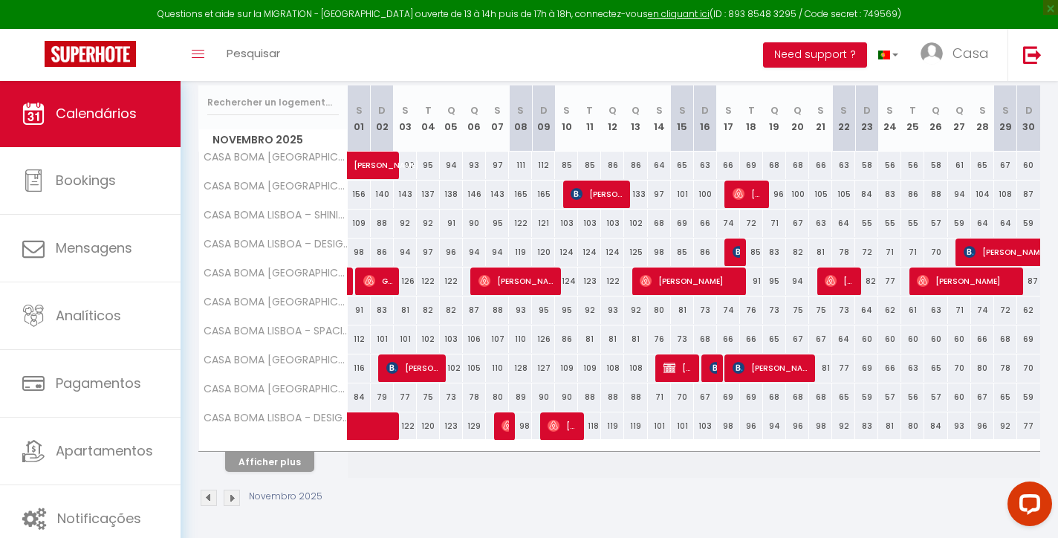
click at [297, 460] on button "Afficher plus" at bounding box center [269, 462] width 89 height 20
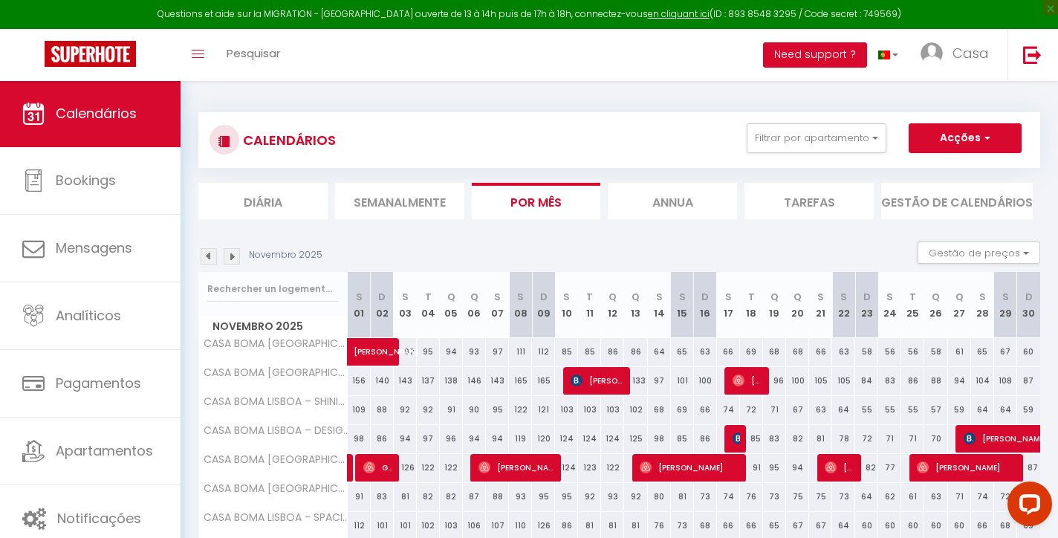
scroll to position [0, 0]
click at [232, 254] on img at bounding box center [232, 256] width 16 height 16
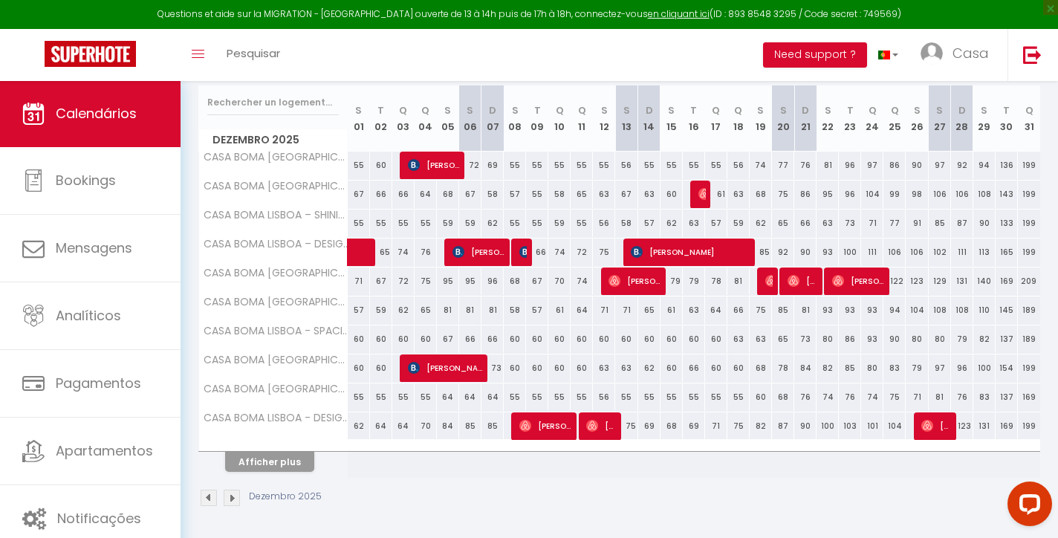
click at [304, 465] on button "Afficher plus" at bounding box center [269, 462] width 89 height 20
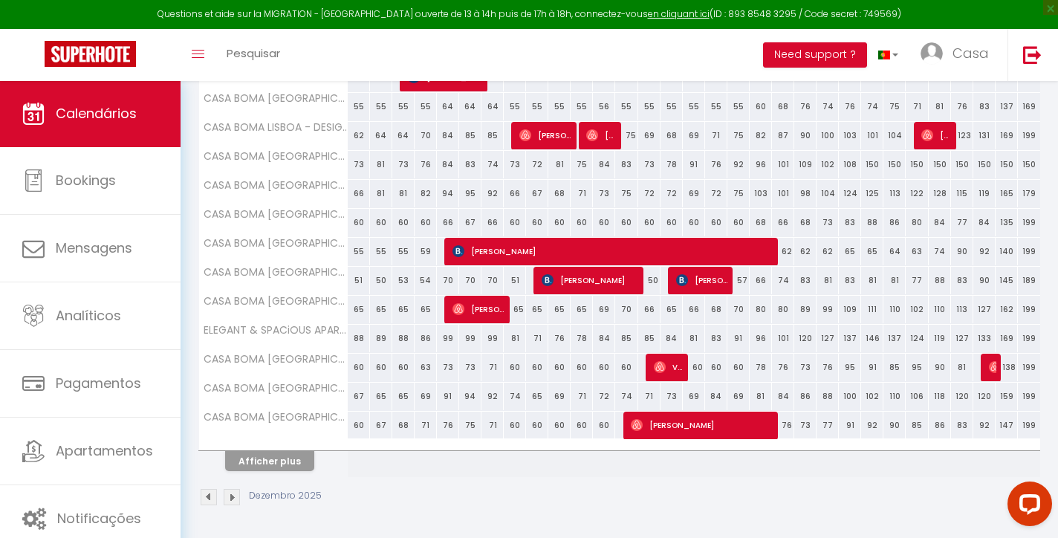
scroll to position [476, 0]
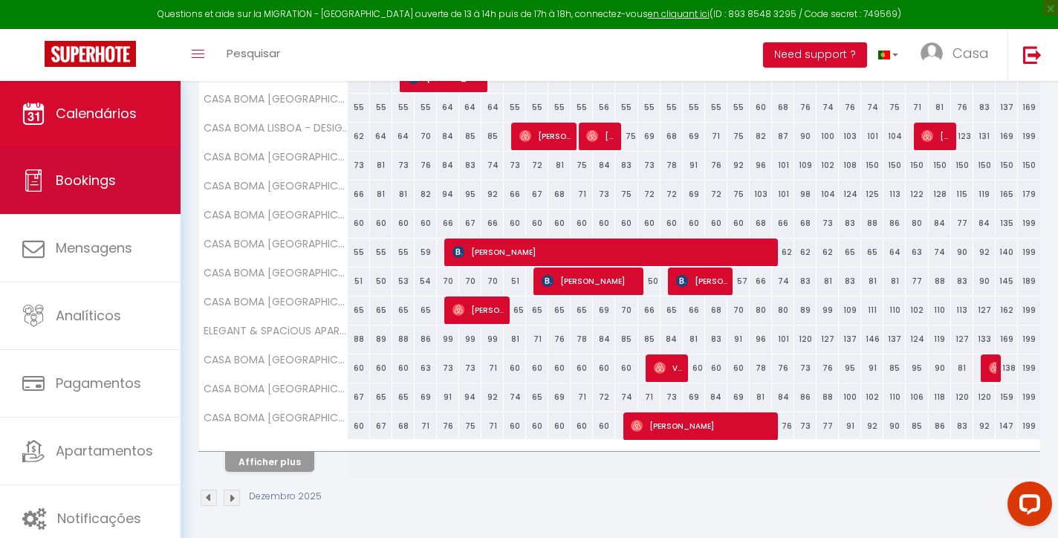
click at [134, 209] on link "Bookings" at bounding box center [90, 180] width 180 height 67
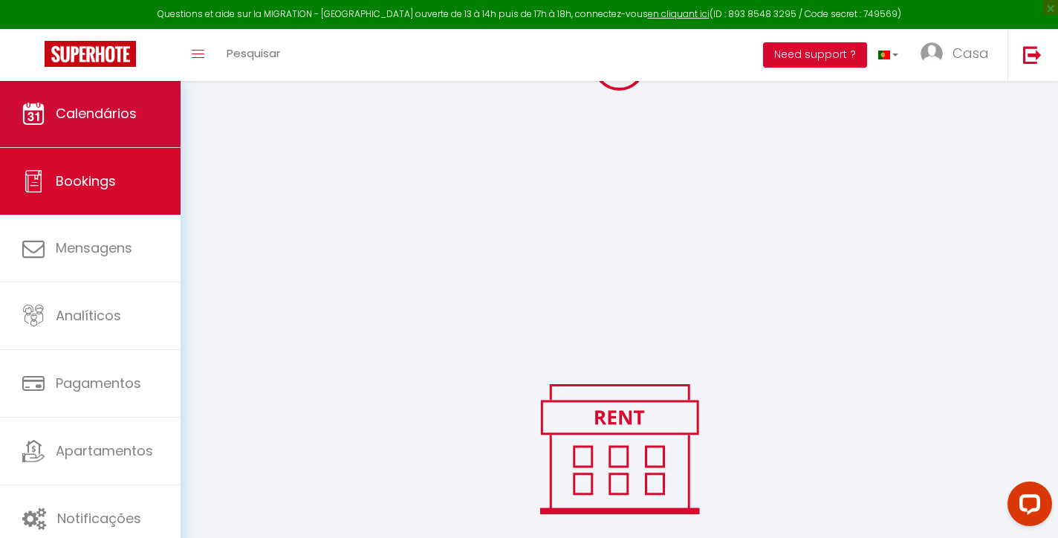
click at [147, 123] on link "Calendários" at bounding box center [90, 113] width 180 height 67
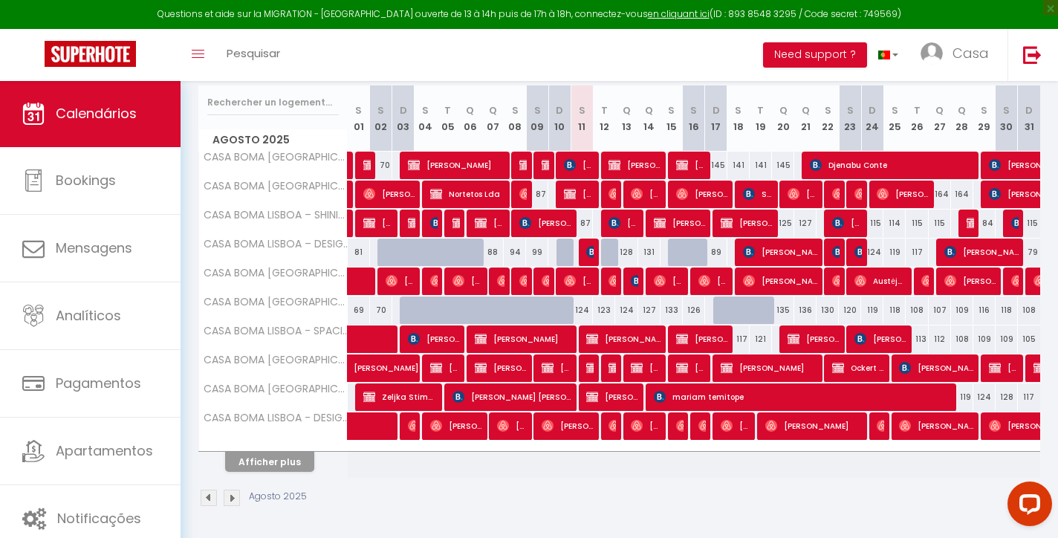
click at [299, 458] on button "Afficher plus" at bounding box center [269, 462] width 89 height 20
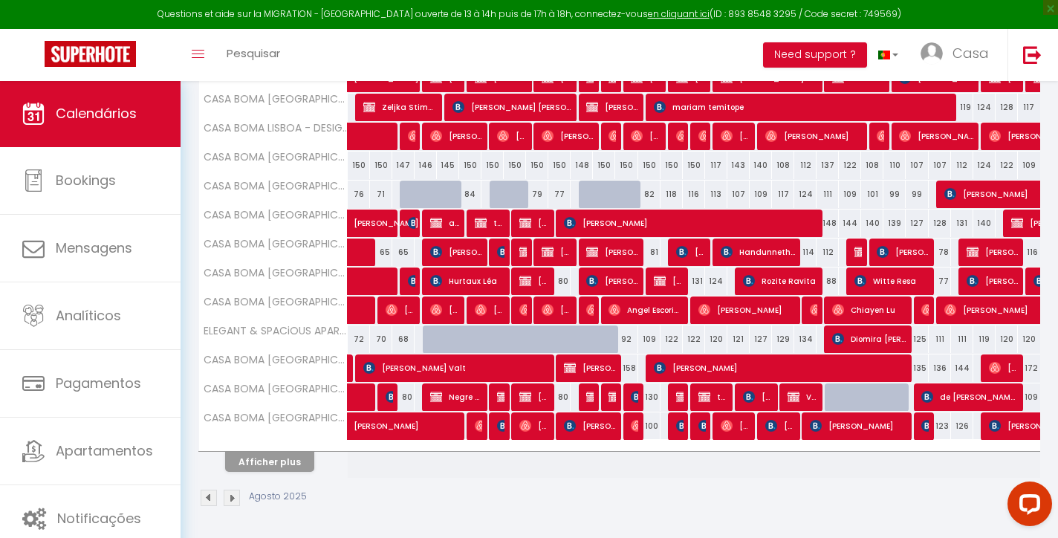
click at [293, 463] on button "Afficher plus" at bounding box center [269, 462] width 89 height 20
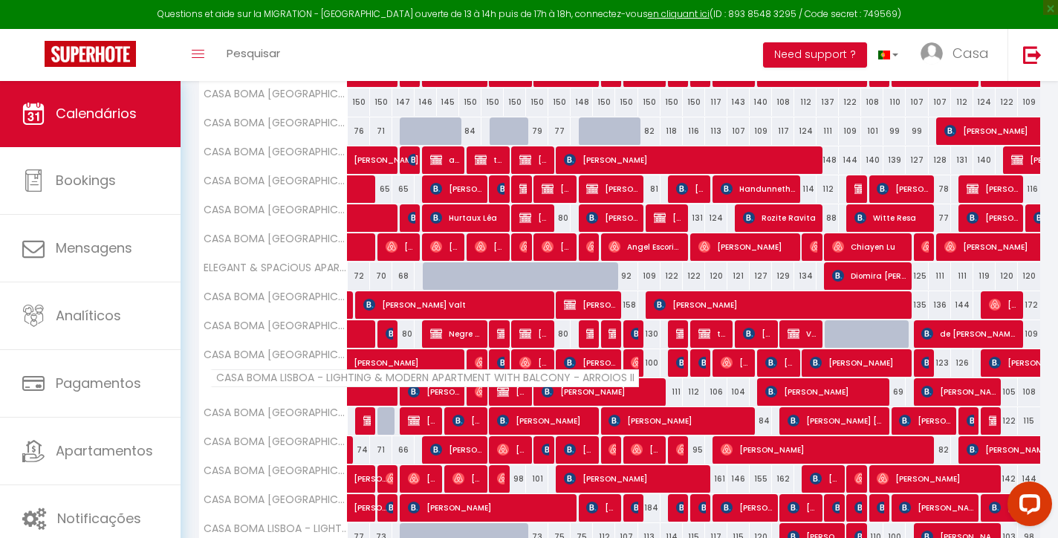
scroll to position [571, 0]
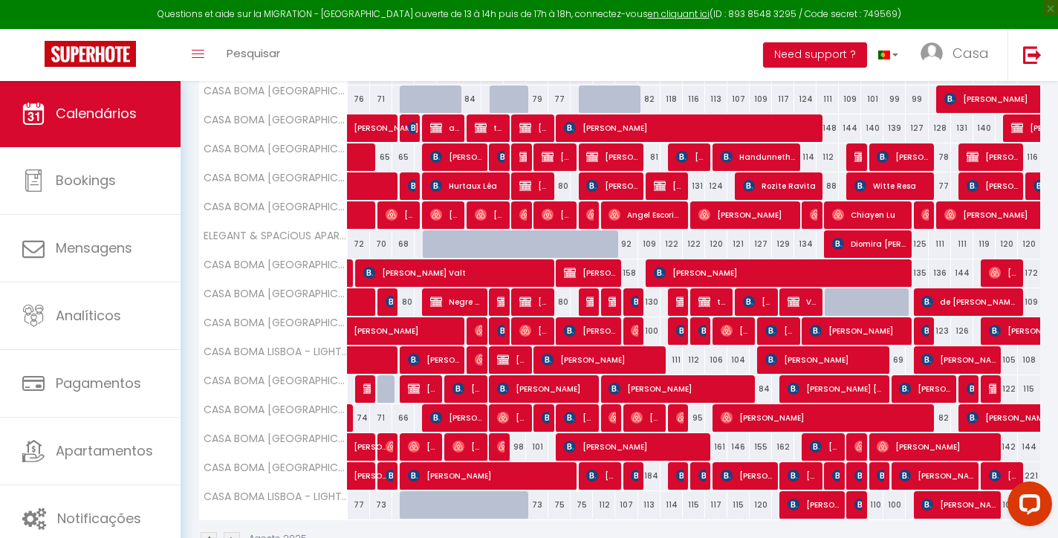
click at [636, 474] on img at bounding box center [637, 475] width 12 height 12
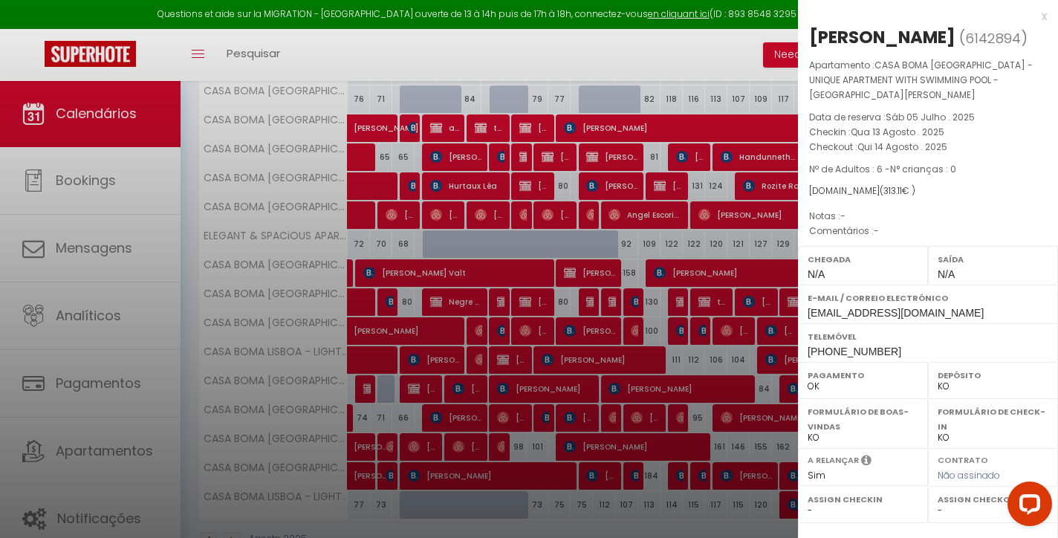
click at [1040, 13] on div "x" at bounding box center [922, 16] width 249 height 18
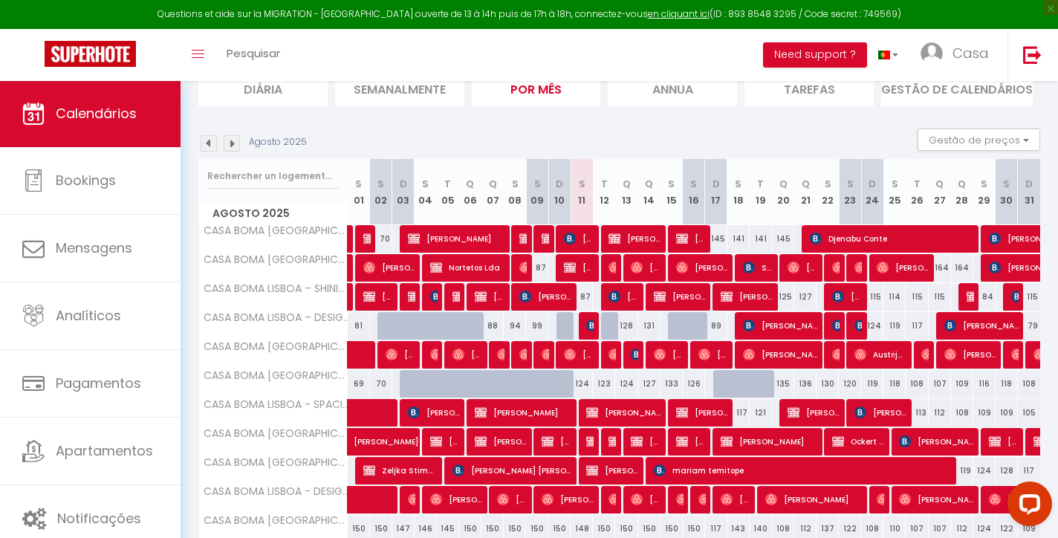
click at [234, 139] on img at bounding box center [232, 143] width 16 height 16
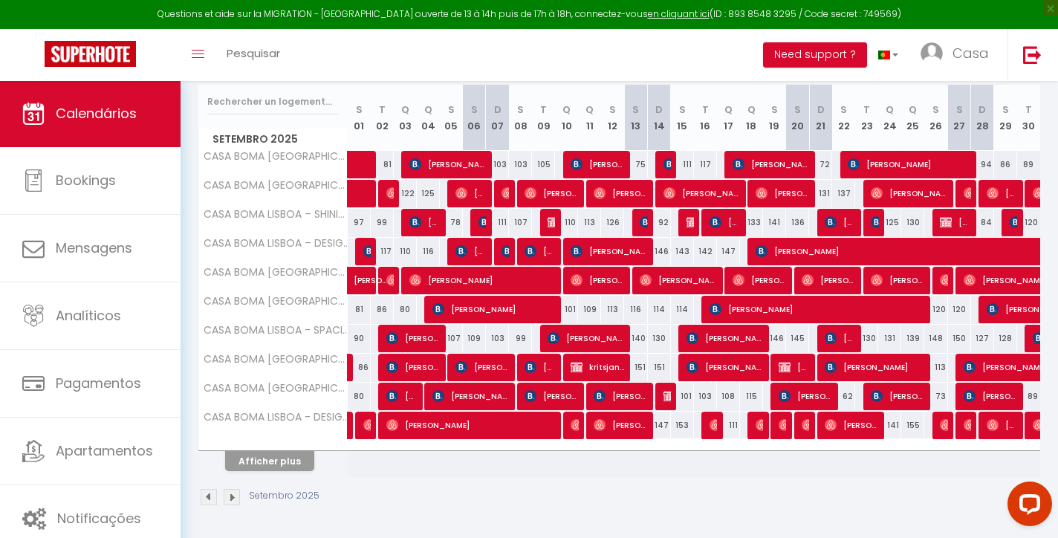
scroll to position [186, 0]
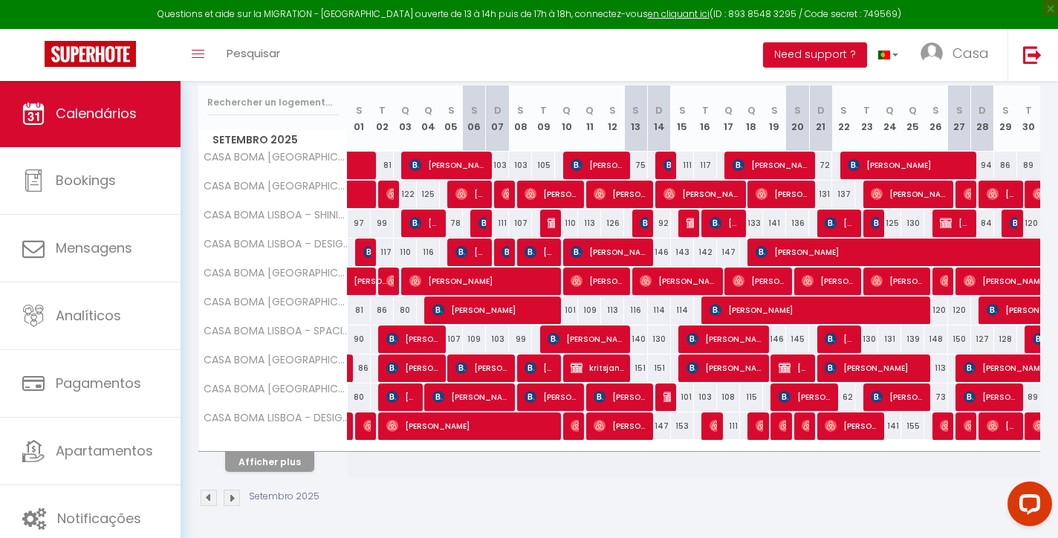
click at [290, 464] on button "Afficher plus" at bounding box center [269, 462] width 89 height 20
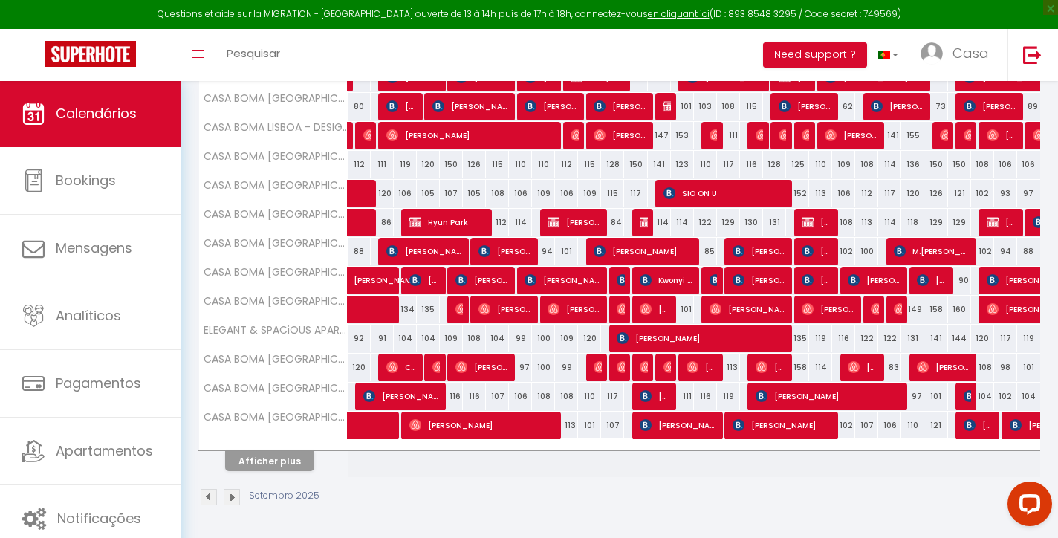
click at [300, 456] on button "Afficher plus" at bounding box center [269, 461] width 89 height 20
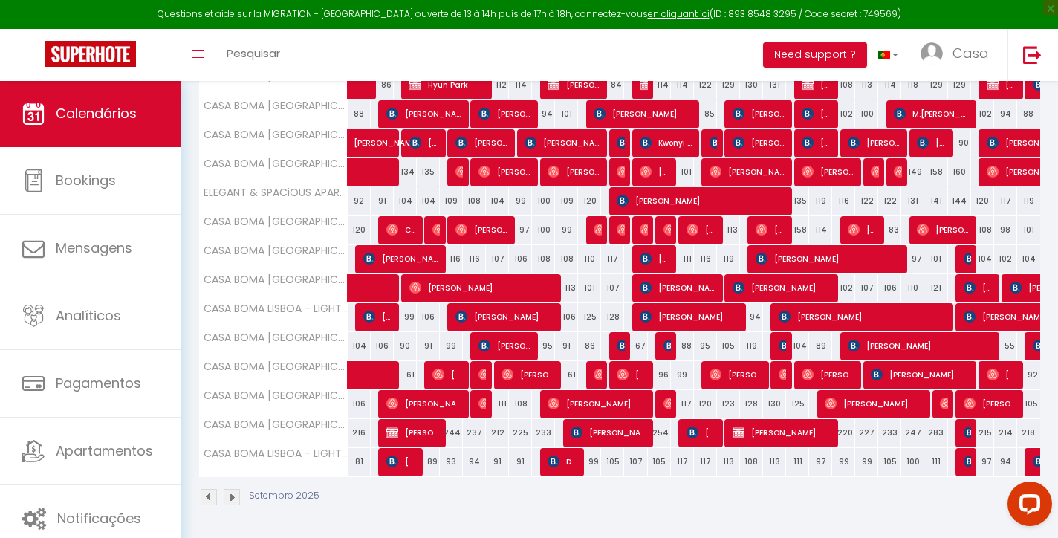
scroll to position [613, 0]
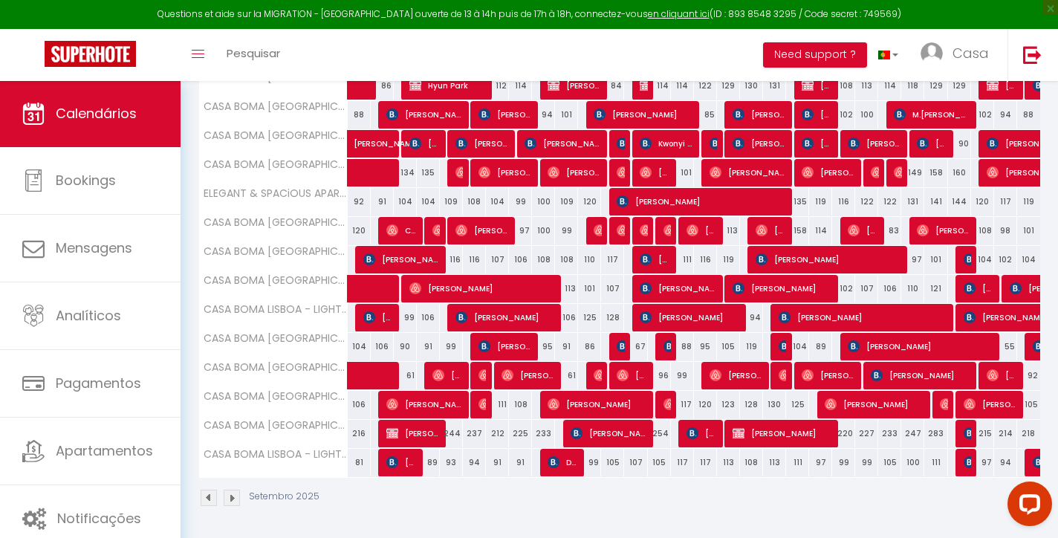
click at [400, 434] on span "[PERSON_NAME] Flama SA 500903352" at bounding box center [412, 433] width 53 height 28
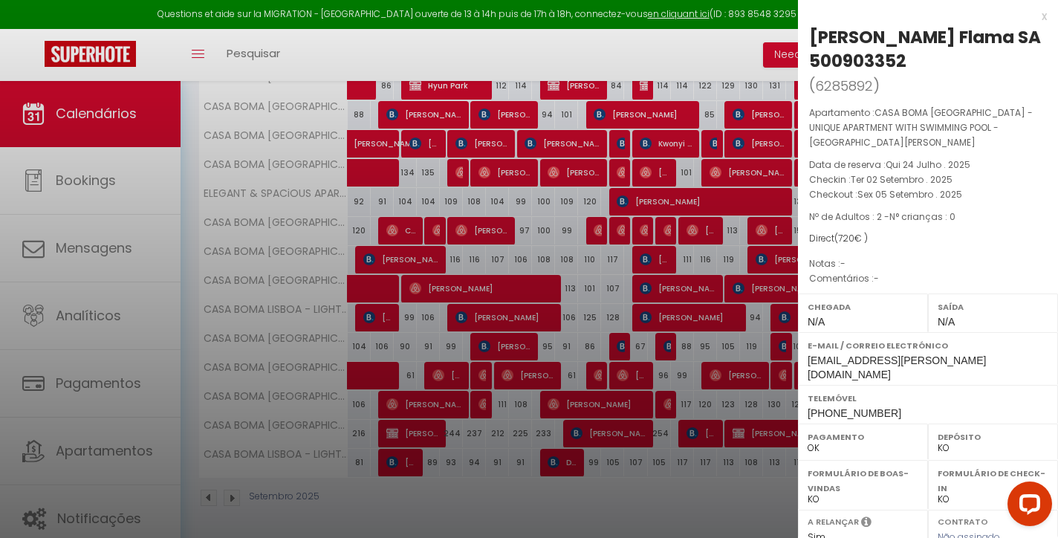
click at [1042, 15] on div "x" at bounding box center [922, 16] width 249 height 18
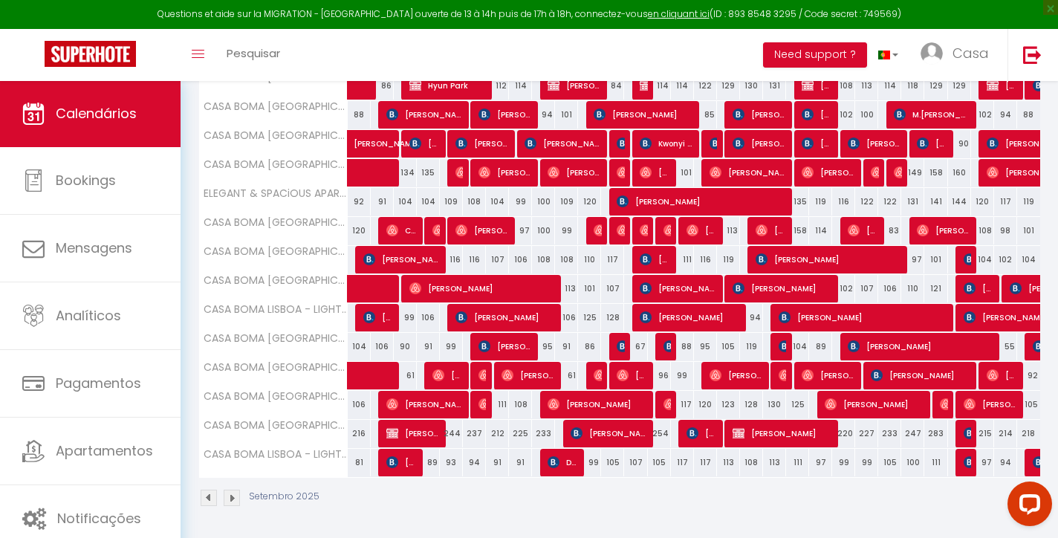
click at [752, 422] on span "[PERSON_NAME]" at bounding box center [782, 433] width 100 height 28
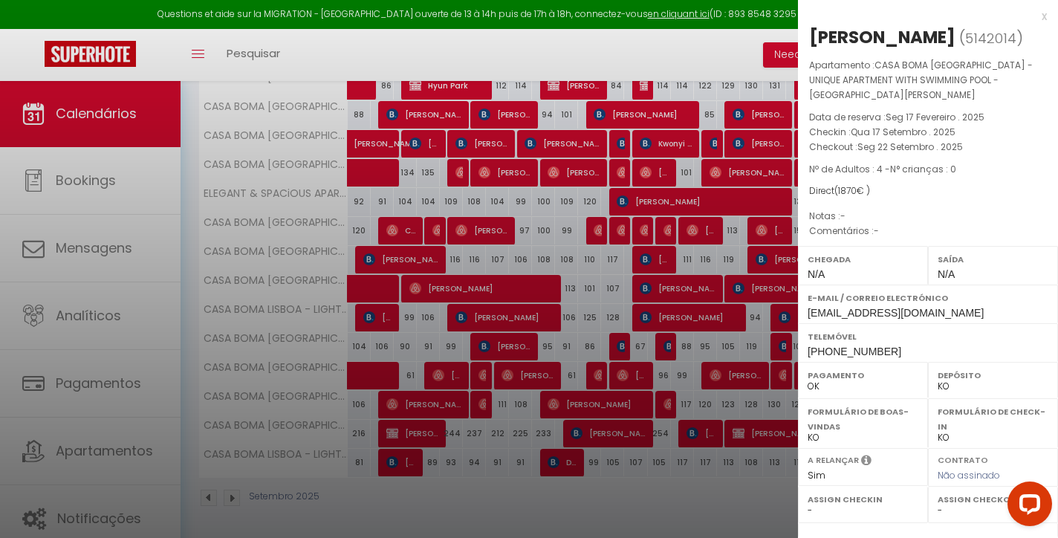
click at [1041, 17] on div "x" at bounding box center [922, 16] width 249 height 18
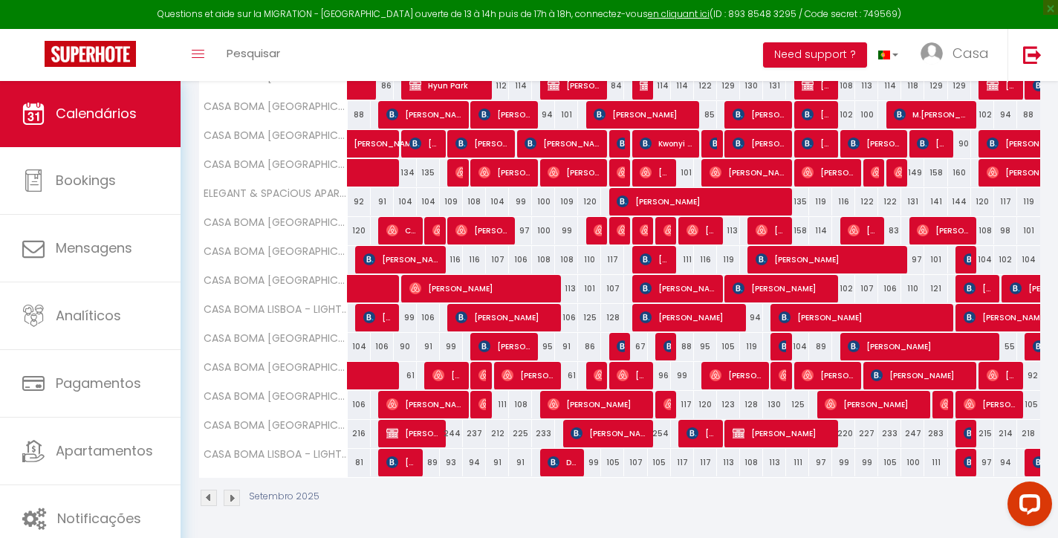
click at [636, 431] on span "[PERSON_NAME]" at bounding box center [608, 433] width 76 height 28
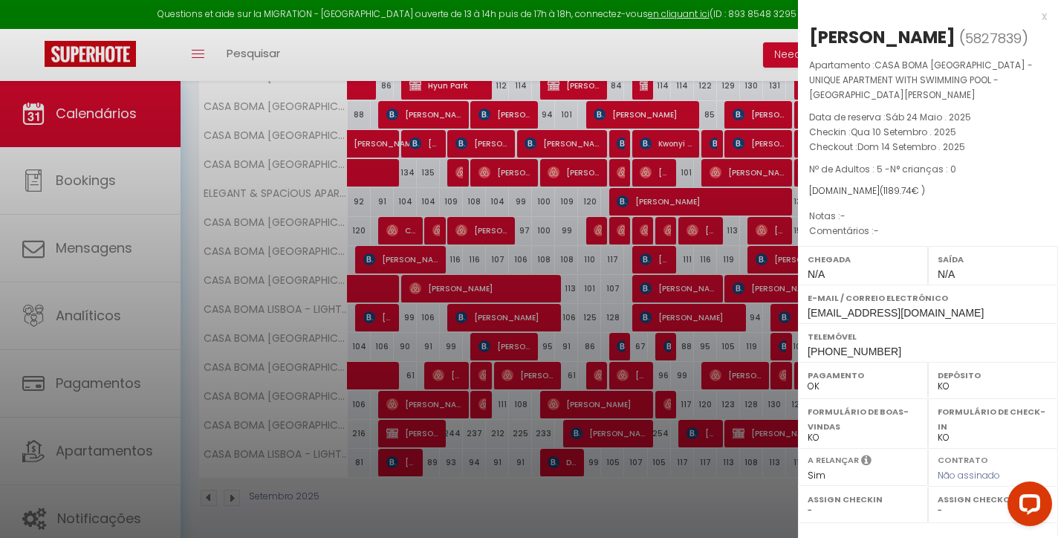
click at [1042, 17] on div "x" at bounding box center [922, 16] width 249 height 18
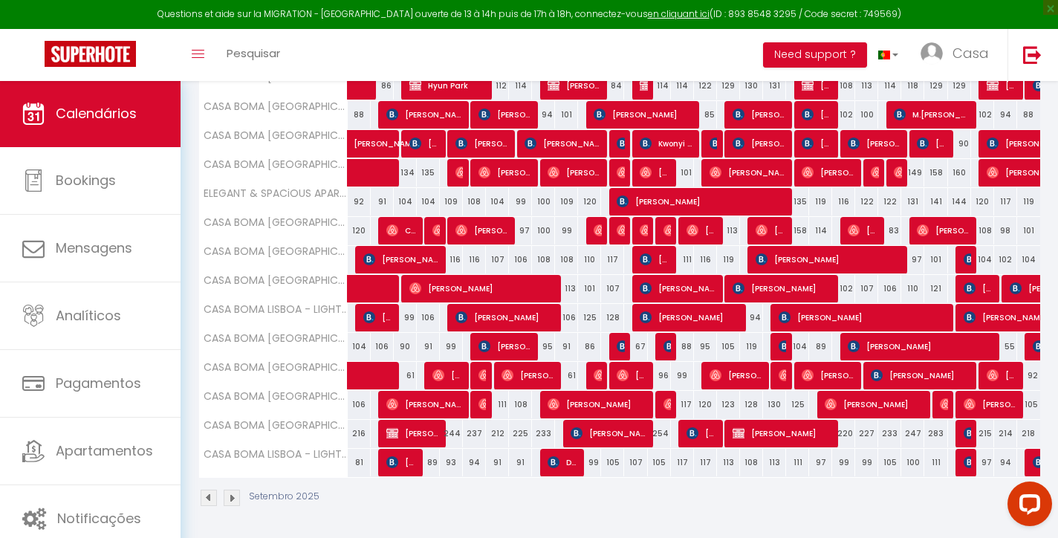
click at [704, 434] on span "[PERSON_NAME]" at bounding box center [701, 433] width 30 height 28
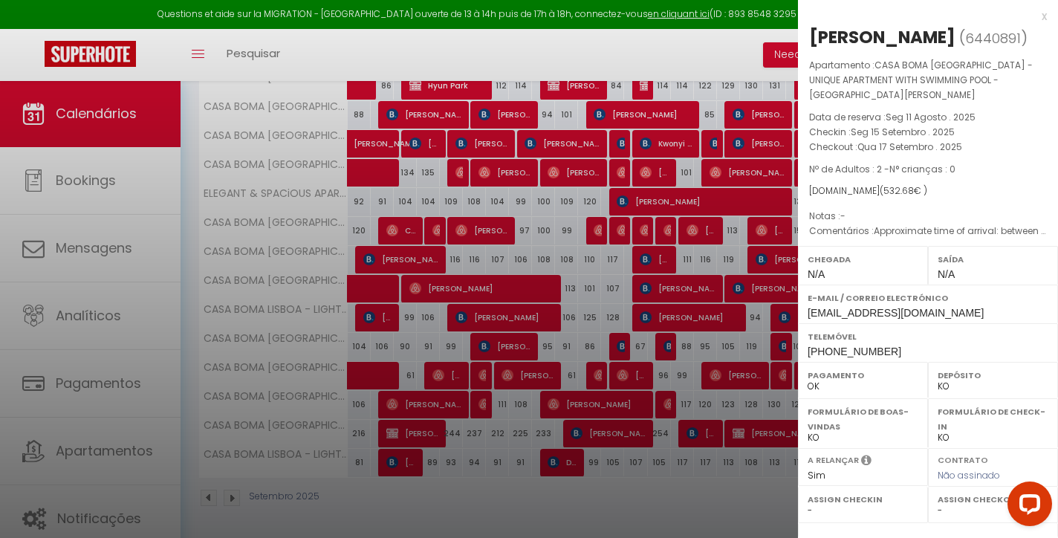
click at [1040, 19] on div "x" at bounding box center [922, 16] width 249 height 18
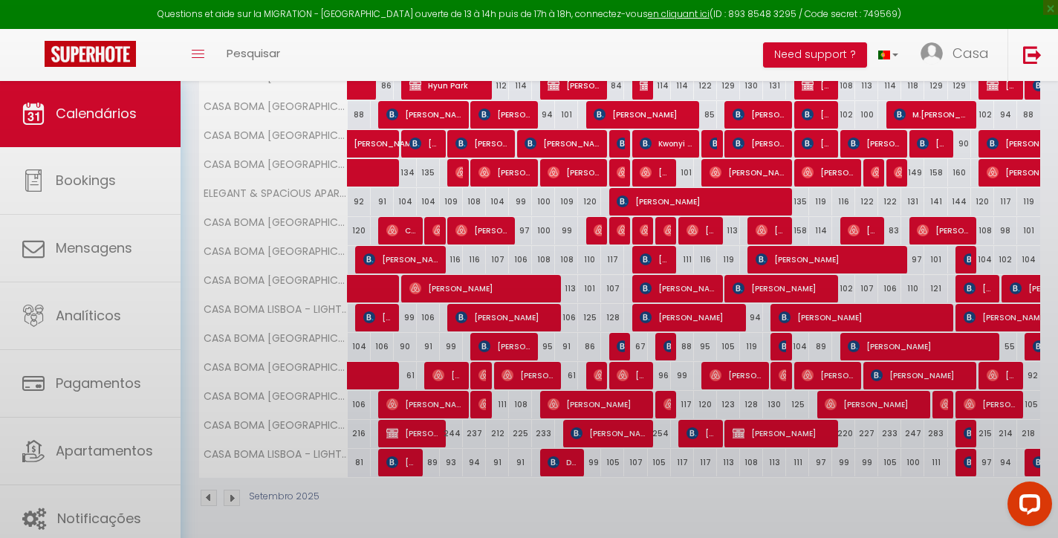
click at [1040, 19] on body "Questions et aide sur la MIGRATION - [GEOGRAPHIC_DATA] ouverte de 13 à 14h puis…" at bounding box center [529, 3] width 1058 height 1072
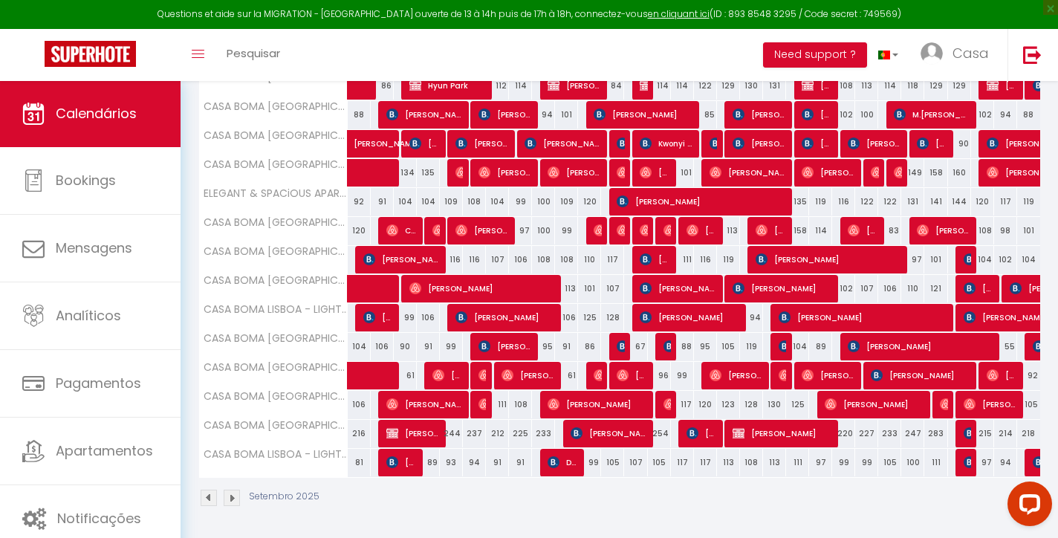
click at [964, 429] on img at bounding box center [969, 433] width 12 height 12
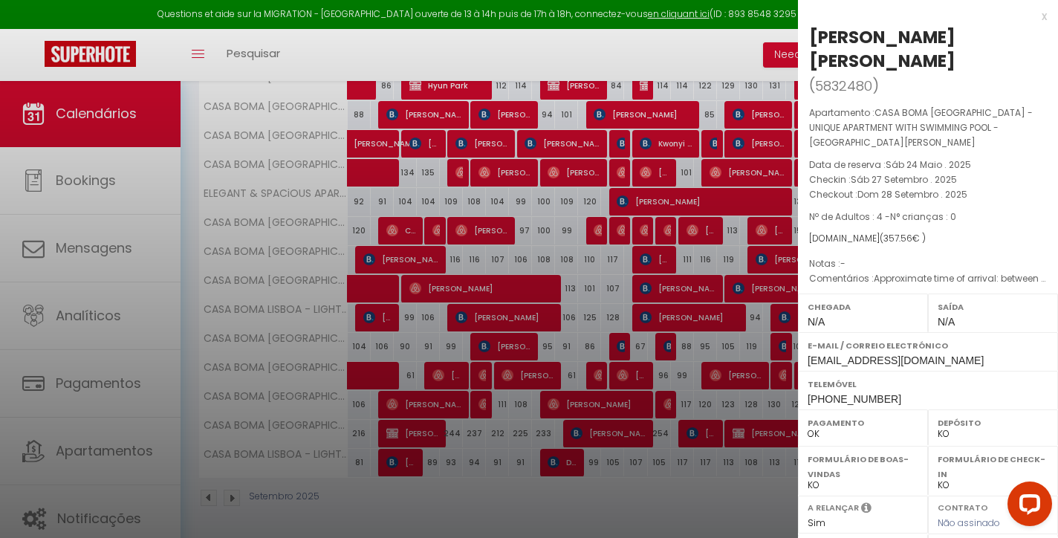
click at [1041, 15] on div "x" at bounding box center [922, 16] width 249 height 18
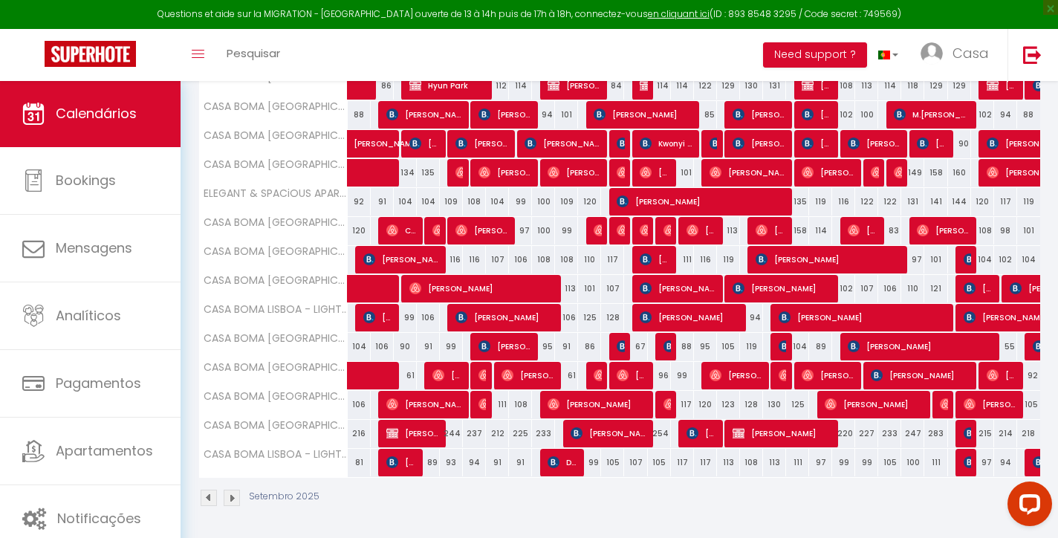
click at [769, 434] on span "[PERSON_NAME]" at bounding box center [782, 433] width 100 height 28
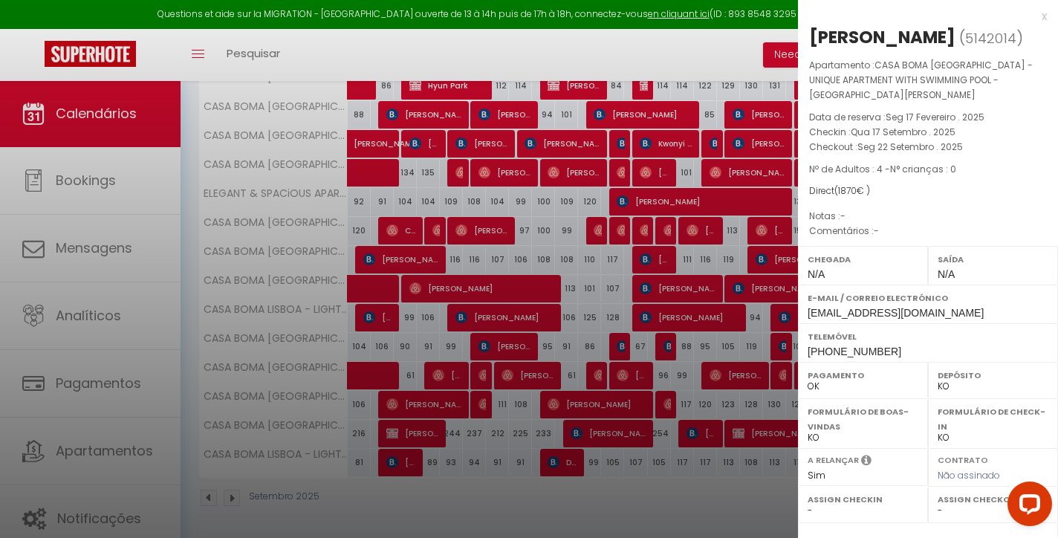
click at [1044, 14] on div "x" at bounding box center [922, 16] width 249 height 18
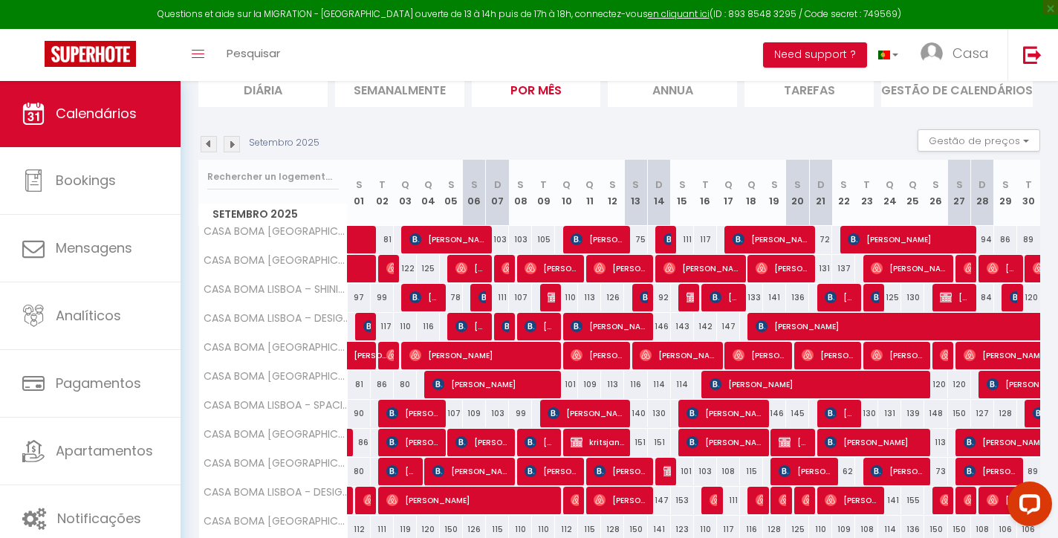
scroll to position [0, 0]
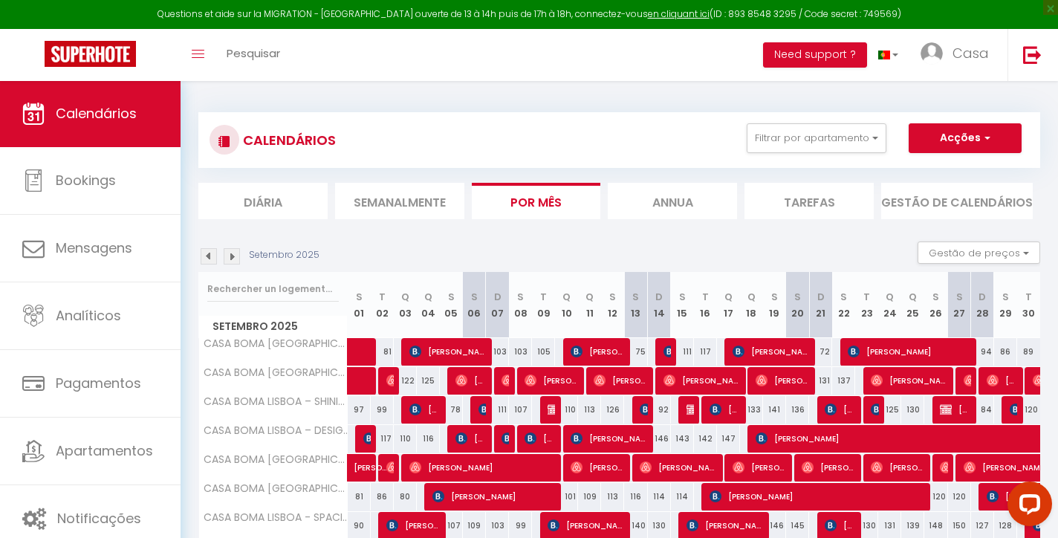
click at [236, 255] on img at bounding box center [232, 256] width 16 height 16
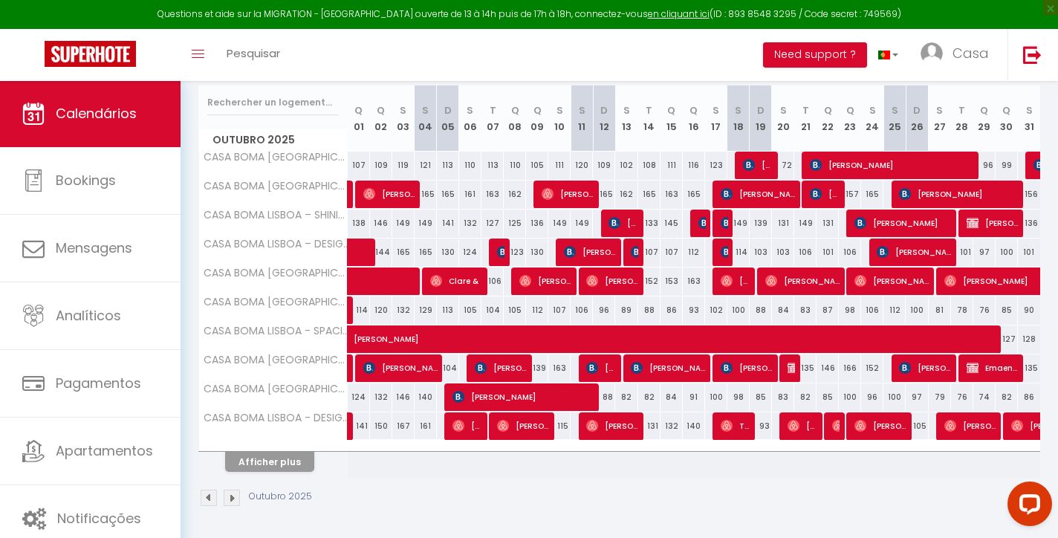
click at [283, 458] on button "Afficher plus" at bounding box center [269, 462] width 89 height 20
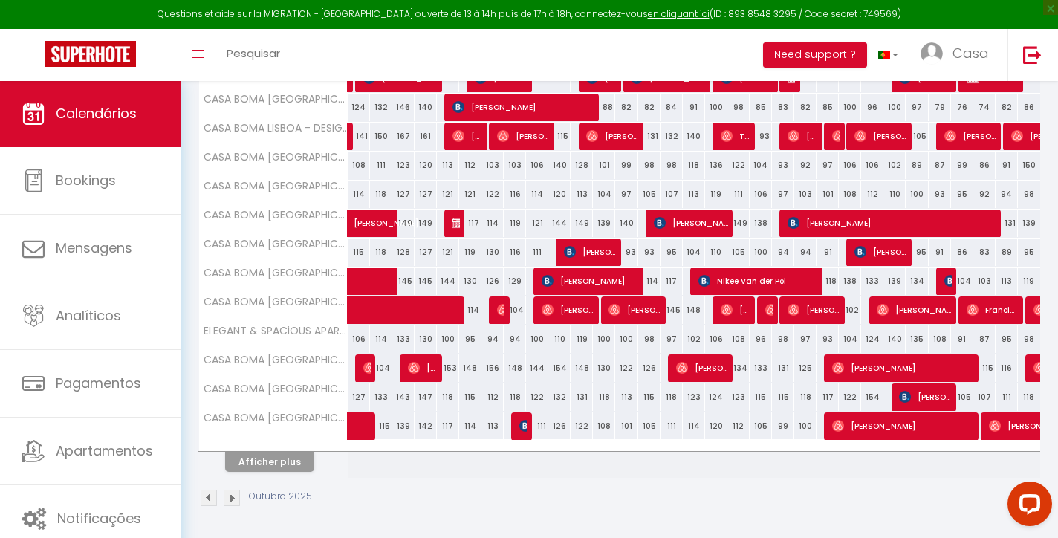
click at [290, 466] on button "Afficher plus" at bounding box center [269, 462] width 89 height 20
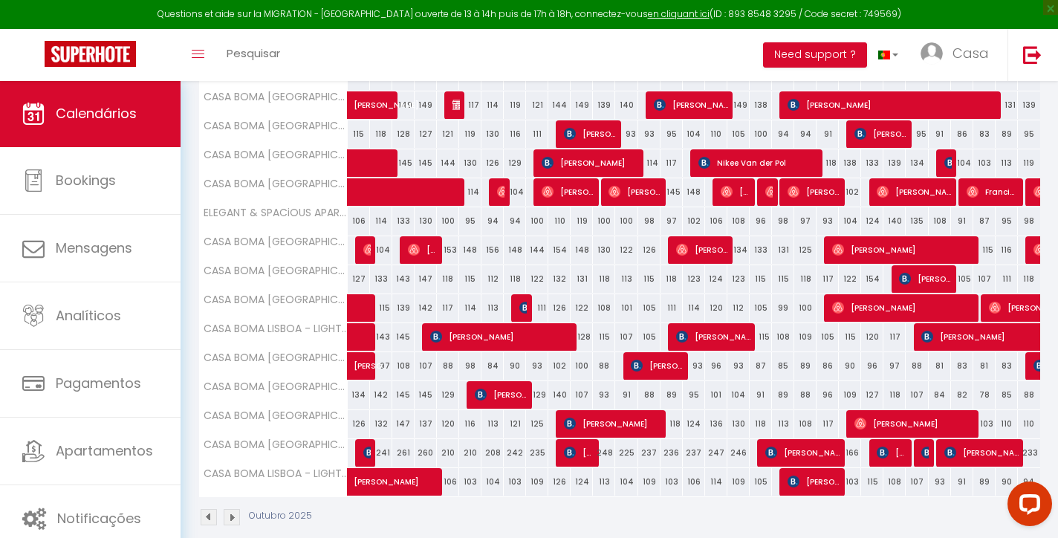
scroll to position [603, 0]
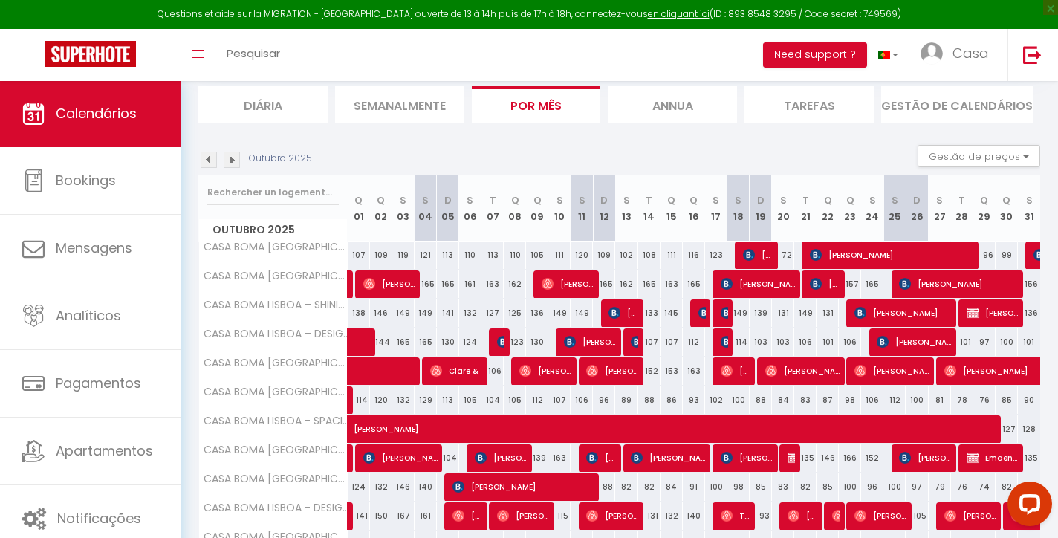
click at [232, 158] on img at bounding box center [232, 159] width 16 height 16
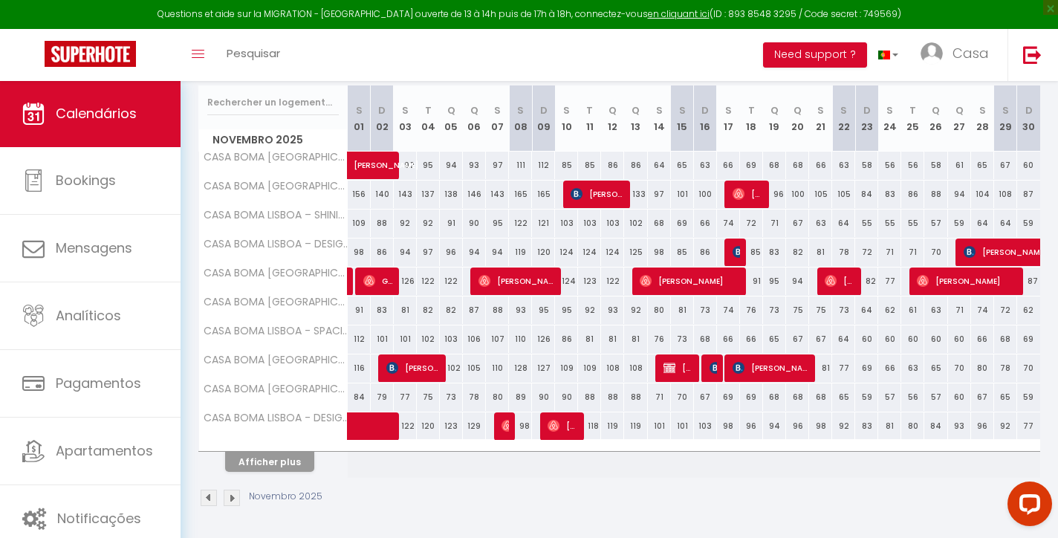
click at [297, 463] on button "Afficher plus" at bounding box center [269, 462] width 89 height 20
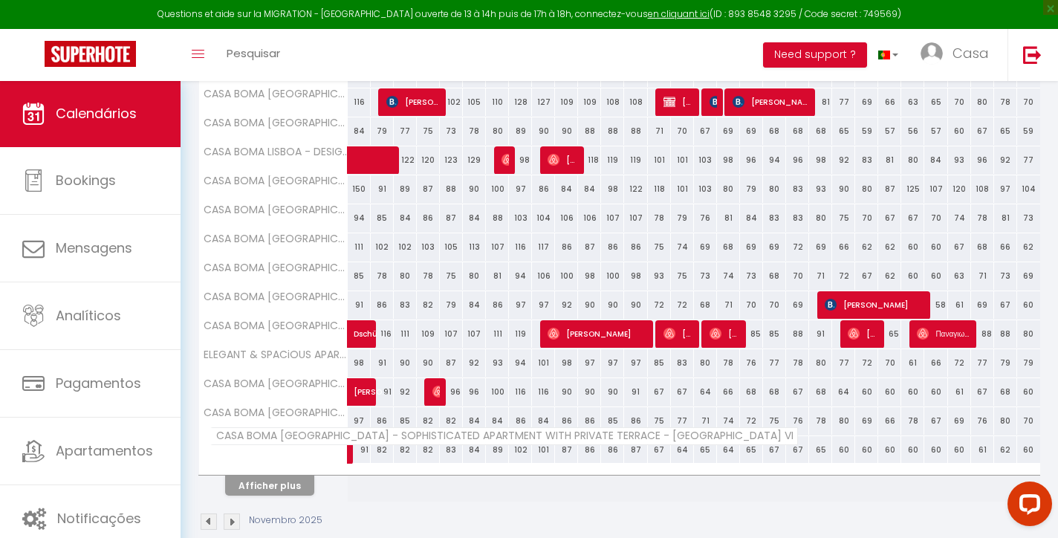
scroll to position [459, 0]
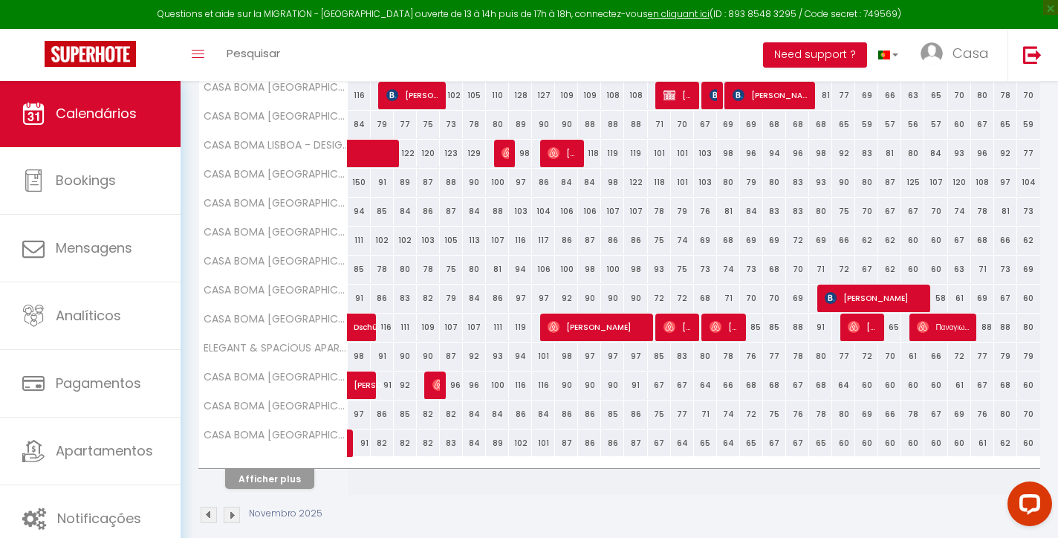
click at [286, 475] on button "Afficher plus" at bounding box center [269, 479] width 89 height 20
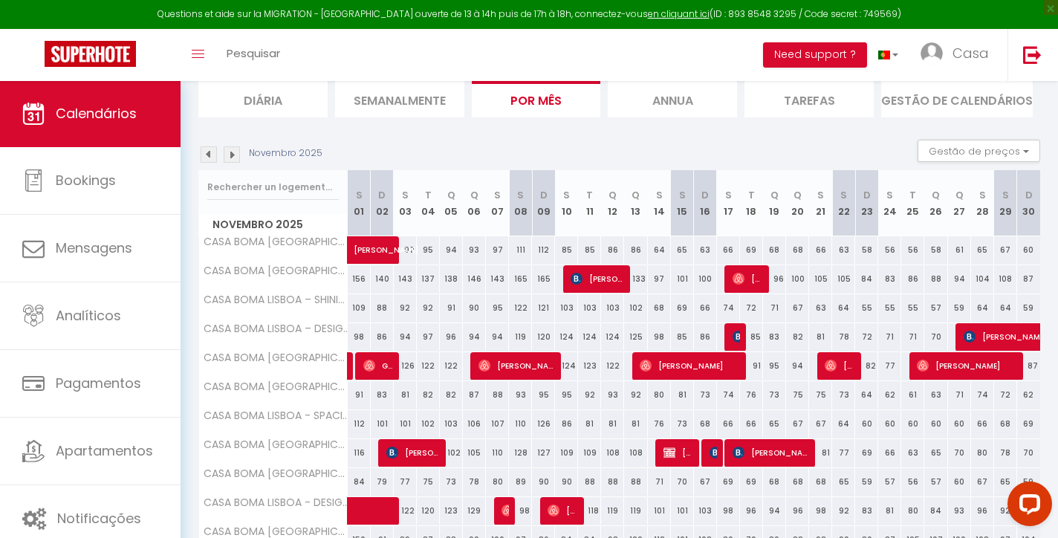
scroll to position [20, 0]
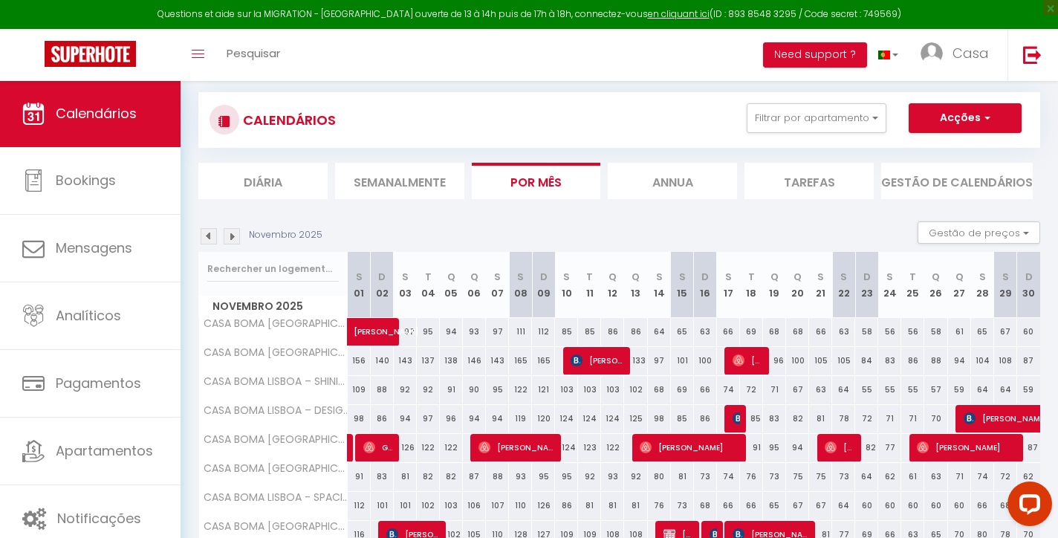
click at [236, 241] on img at bounding box center [232, 236] width 16 height 16
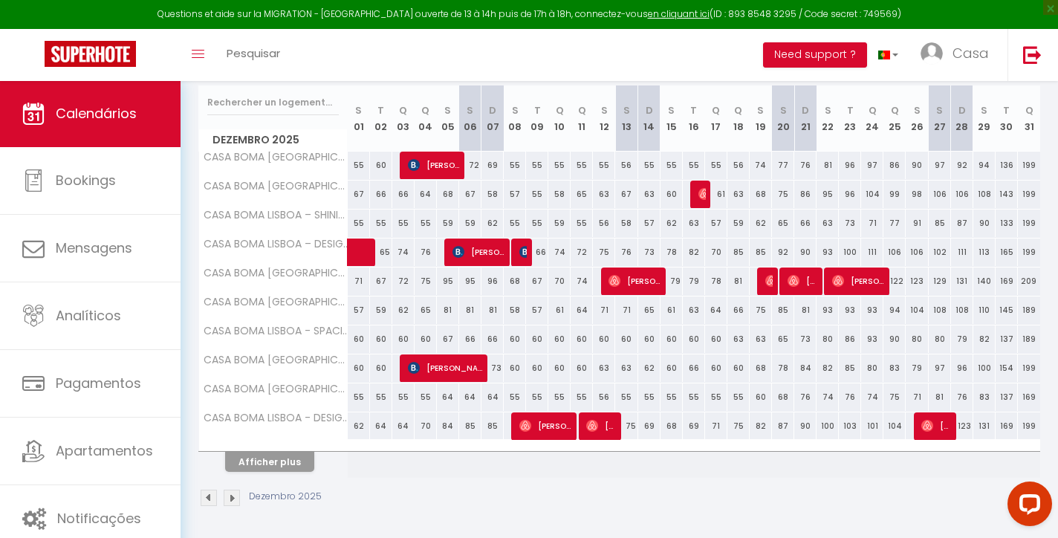
click at [284, 465] on button "Afficher plus" at bounding box center [269, 462] width 89 height 20
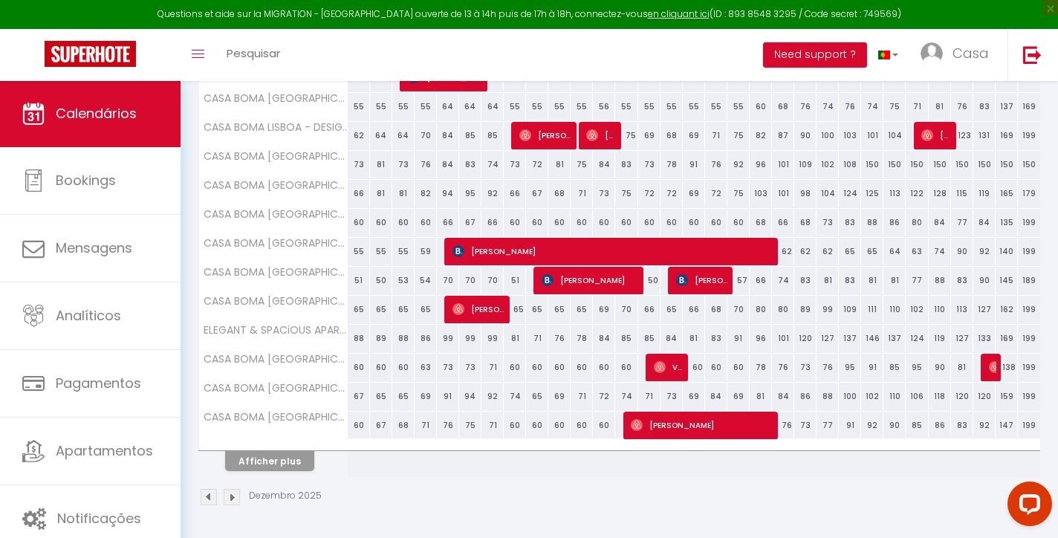
scroll to position [476, 0]
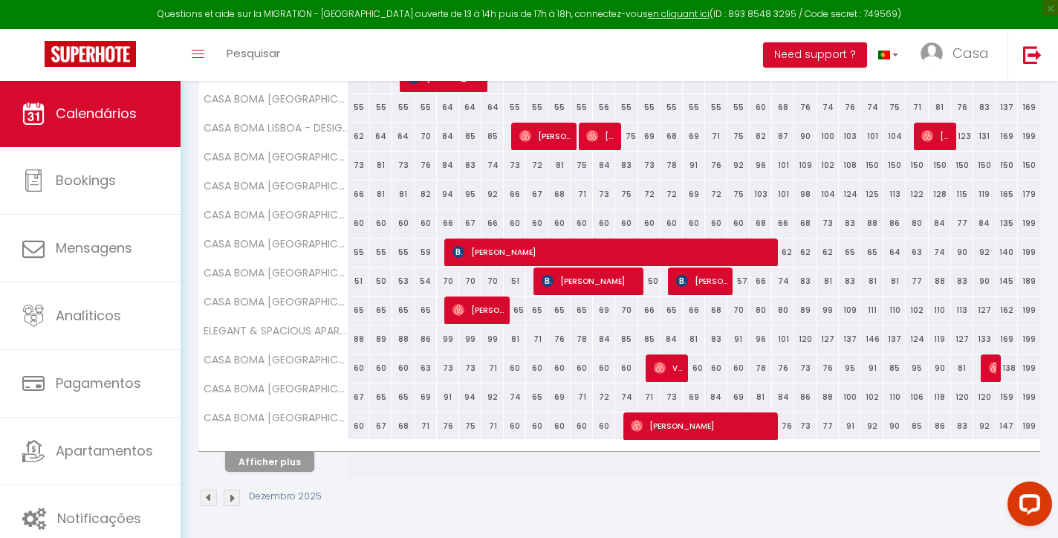
click at [294, 454] on button "Afficher plus" at bounding box center [269, 462] width 89 height 20
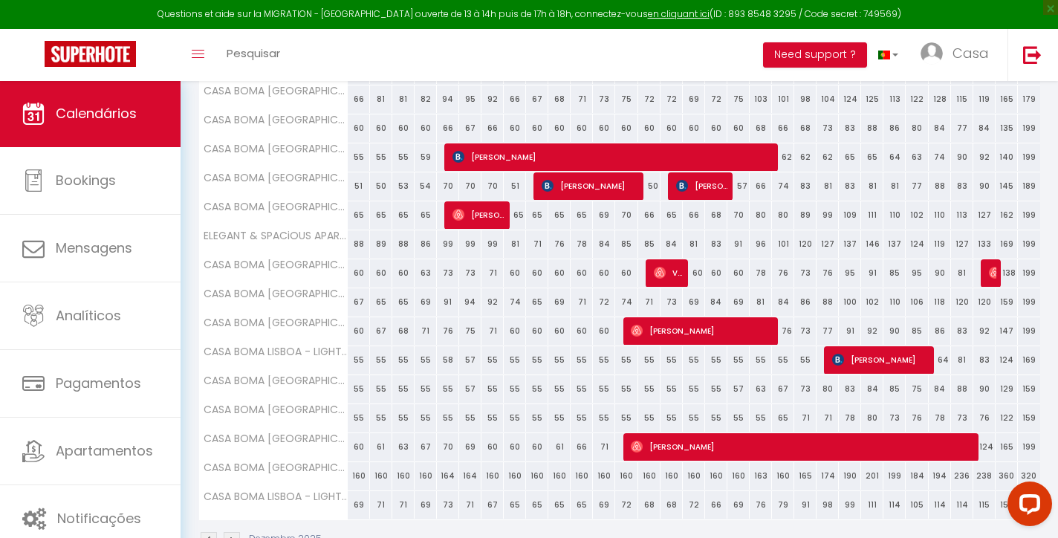
scroll to position [594, 0]
